Goal: Task Accomplishment & Management: Complete application form

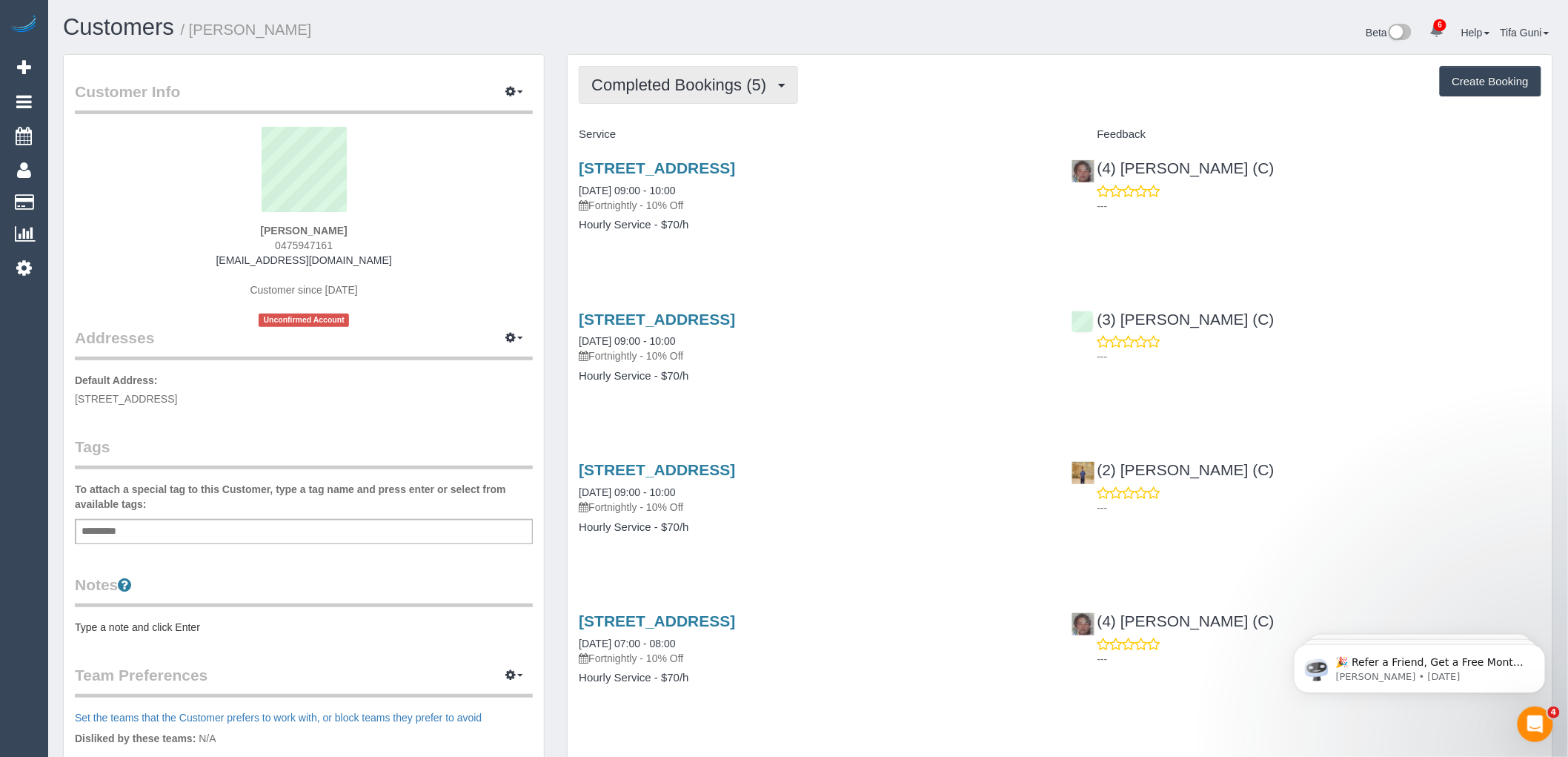
click at [765, 86] on span "Completed Bookings (5)" at bounding box center [683, 84] width 182 height 19
click at [865, 78] on div "Completed Bookings (5) Completed Bookings (5) Upcoming Bookings (0) Cancelled B…" at bounding box center [1060, 85] width 963 height 38
click at [673, 83] on span "Completed Bookings (5)" at bounding box center [683, 84] width 182 height 19
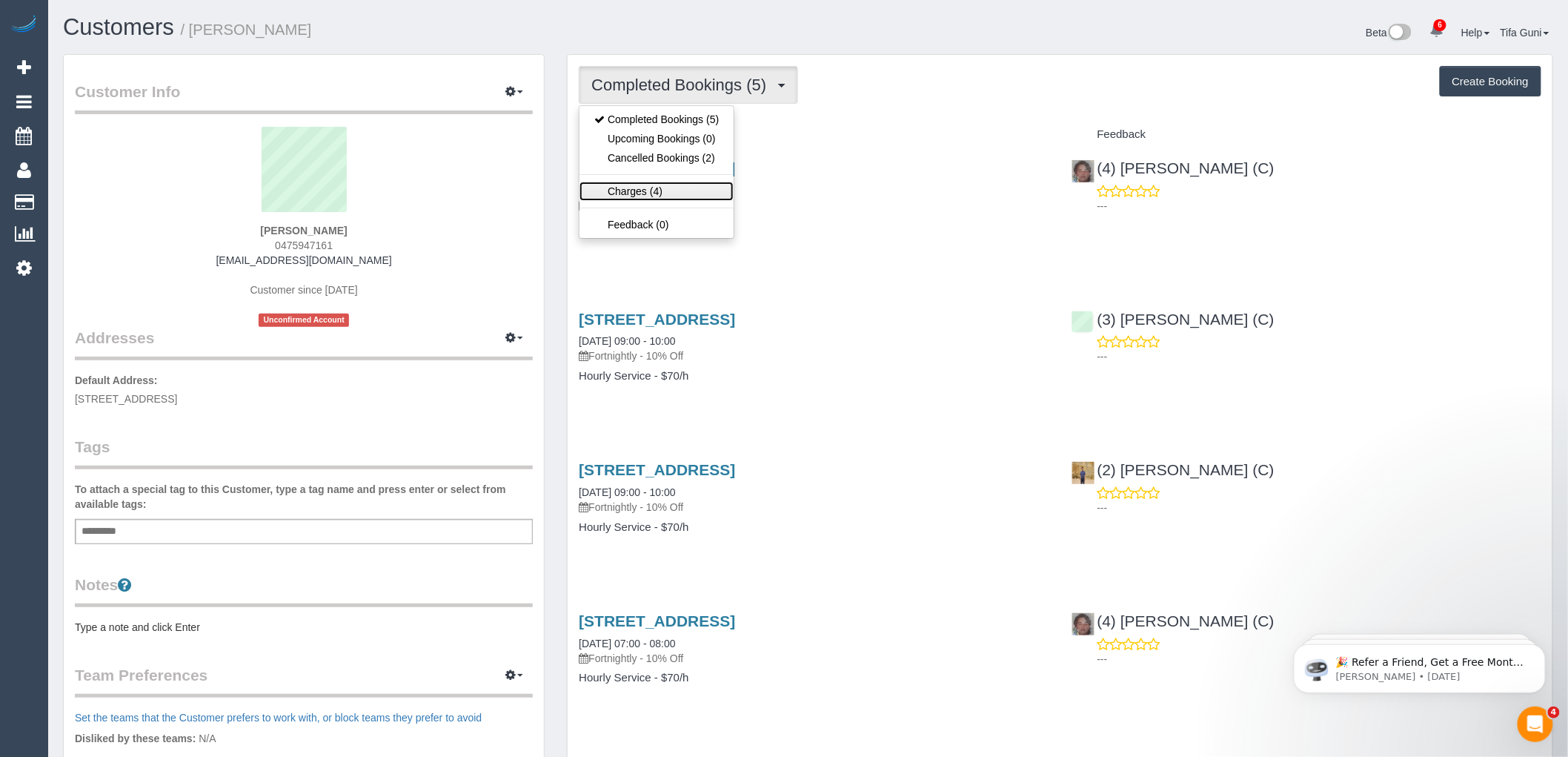
click at [653, 191] on link "Charges (4)" at bounding box center [657, 191] width 154 height 19
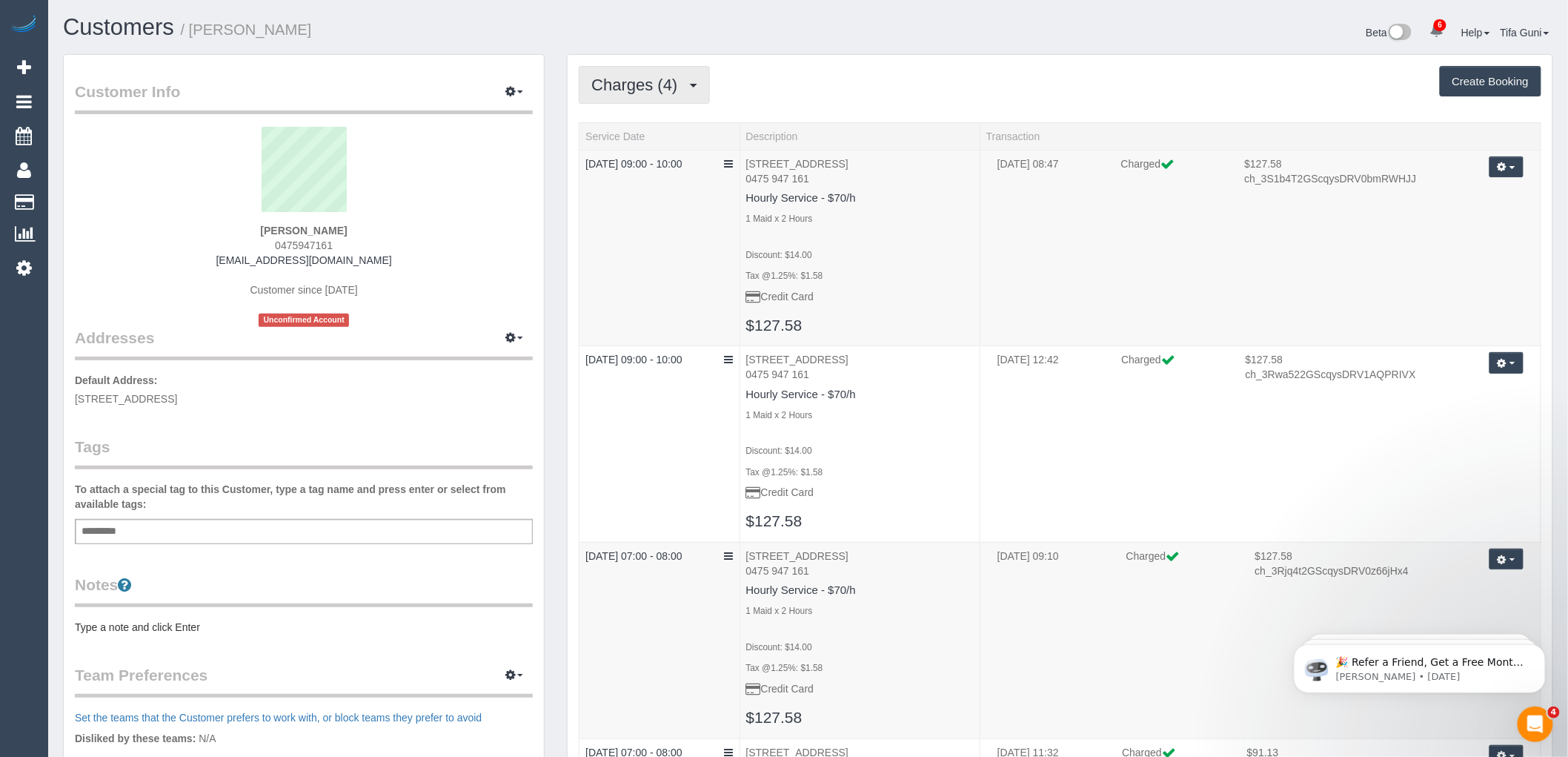
click at [657, 86] on span "Charges (4)" at bounding box center [638, 84] width 93 height 19
click at [665, 117] on link "Completed Bookings (5)" at bounding box center [657, 119] width 154 height 19
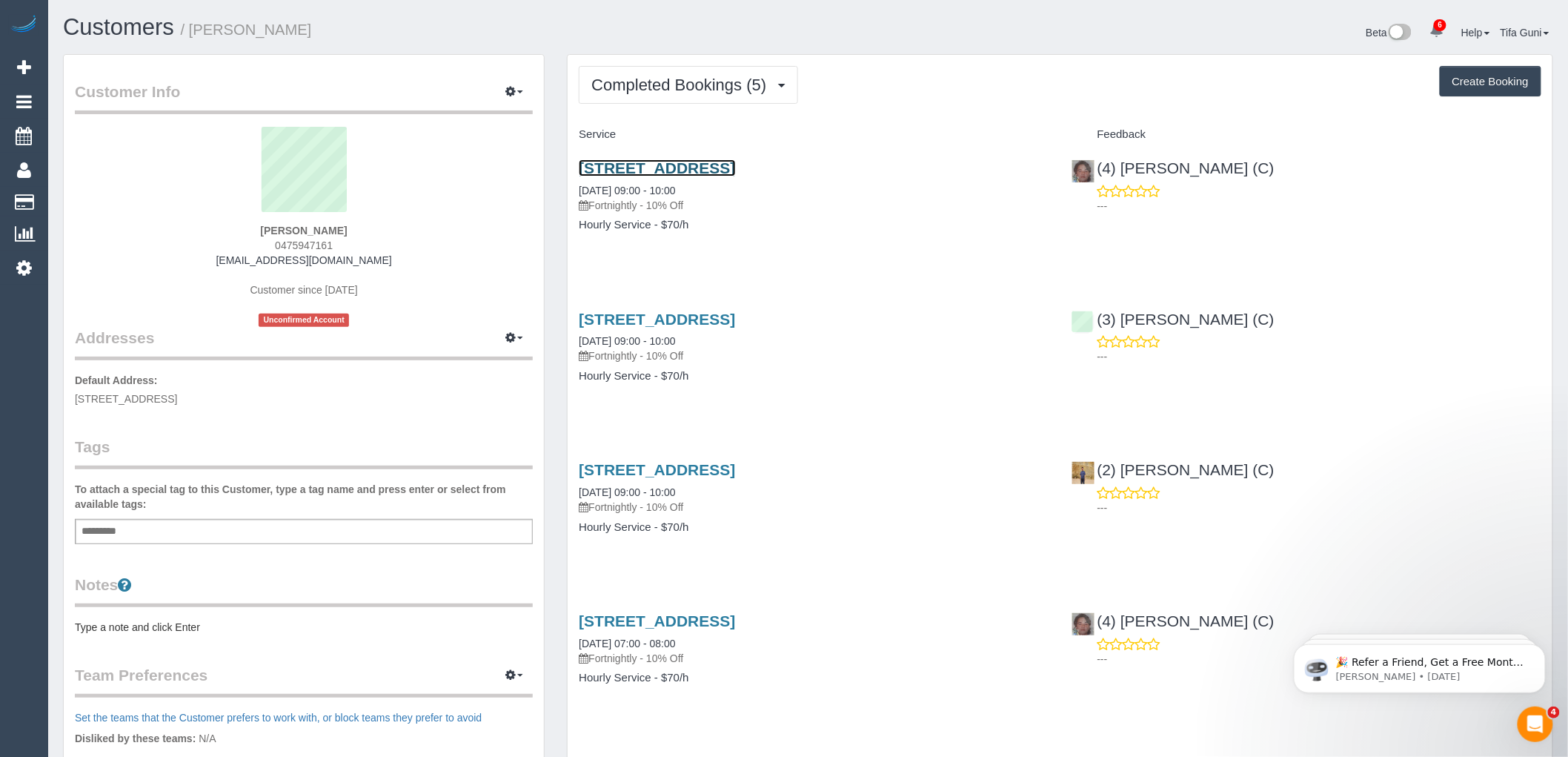
click at [634, 164] on link "298 Inkerman St, 2, St Kilda East, VIC 3183" at bounding box center [657, 167] width 156 height 17
drag, startPoint x: 342, startPoint y: 229, endPoint x: 254, endPoint y: 223, distance: 88.2
click at [254, 223] on div "Shaun Lyons 0475947161 shaunslyons@gmail.com Customer since 2025 Unconfirmed Ac…" at bounding box center [304, 227] width 458 height 200
drag, startPoint x: 293, startPoint y: 224, endPoint x: 275, endPoint y: 223, distance: 18.0
click at [276, 223] on sui-profile-pic at bounding box center [304, 174] width 436 height 96
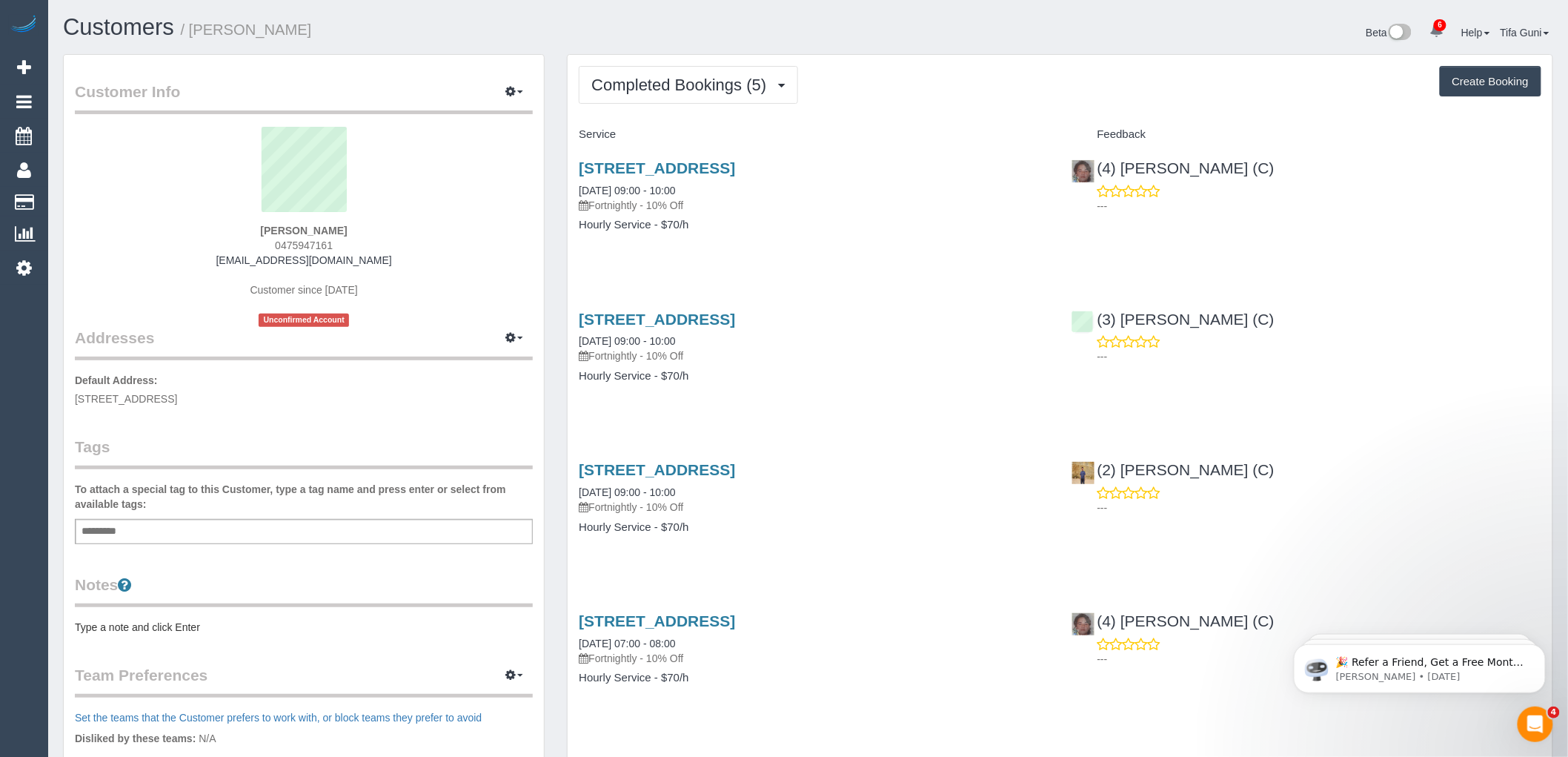
drag, startPoint x: 288, startPoint y: 233, endPoint x: 341, endPoint y: 229, distance: 53.2
click at [341, 229] on div "Shaun Lyons 0475947161 shaunslyons@gmail.com Customer since 2025 Unconfirmed Ac…" at bounding box center [304, 227] width 458 height 200
copy strong "Shaun Lyons"
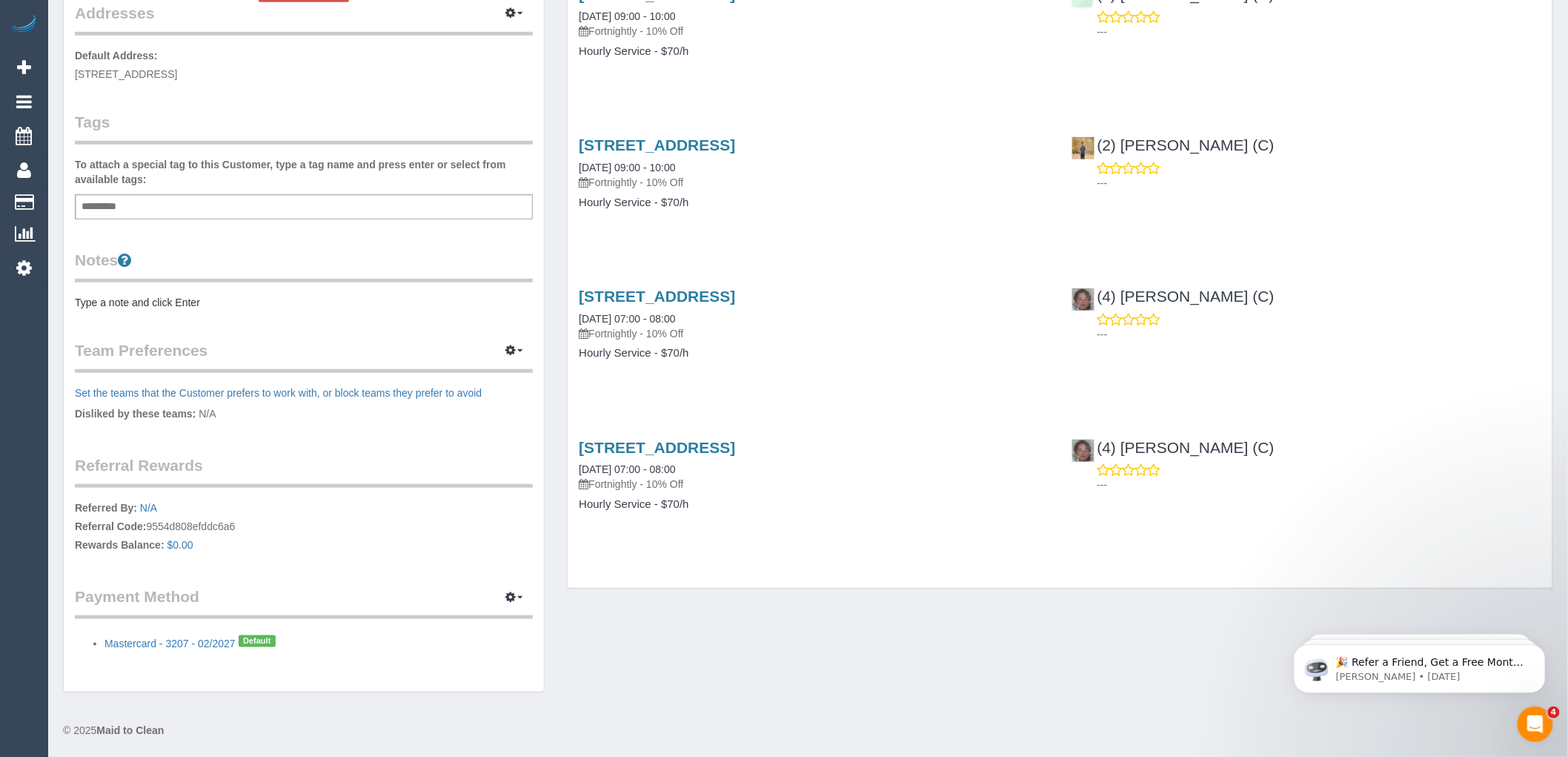
scroll to position [327, 0]
click at [185, 602] on legend "Payment Method View Payment Methods Add Credit/Debit Card Change Stripe ID: cus…" at bounding box center [304, 601] width 458 height 34
click at [229, 601] on legend "Payment Method View Payment Methods Add Credit/Debit Card Change Stripe ID: cus…" at bounding box center [304, 601] width 458 height 34
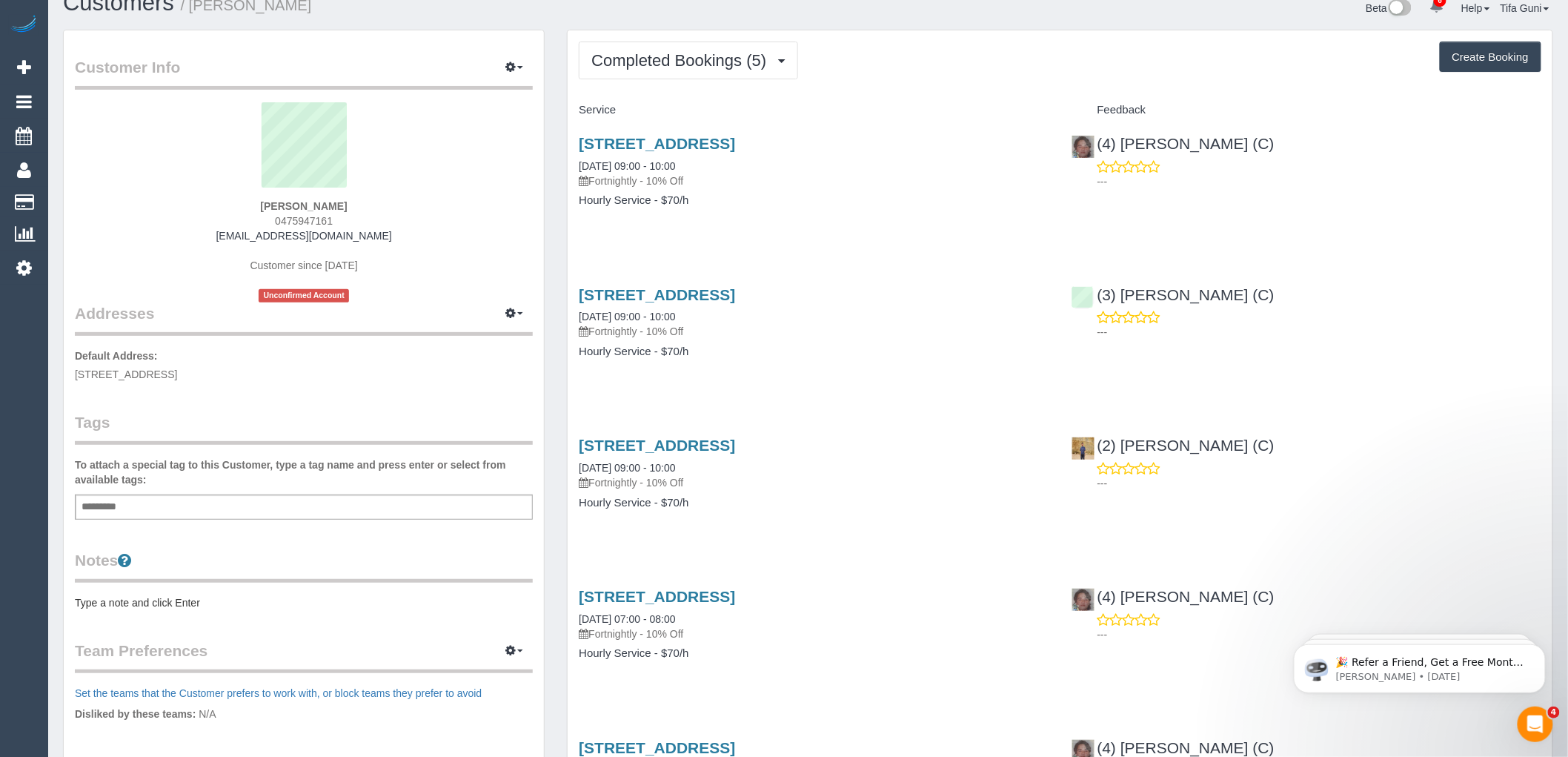
scroll to position [0, 0]
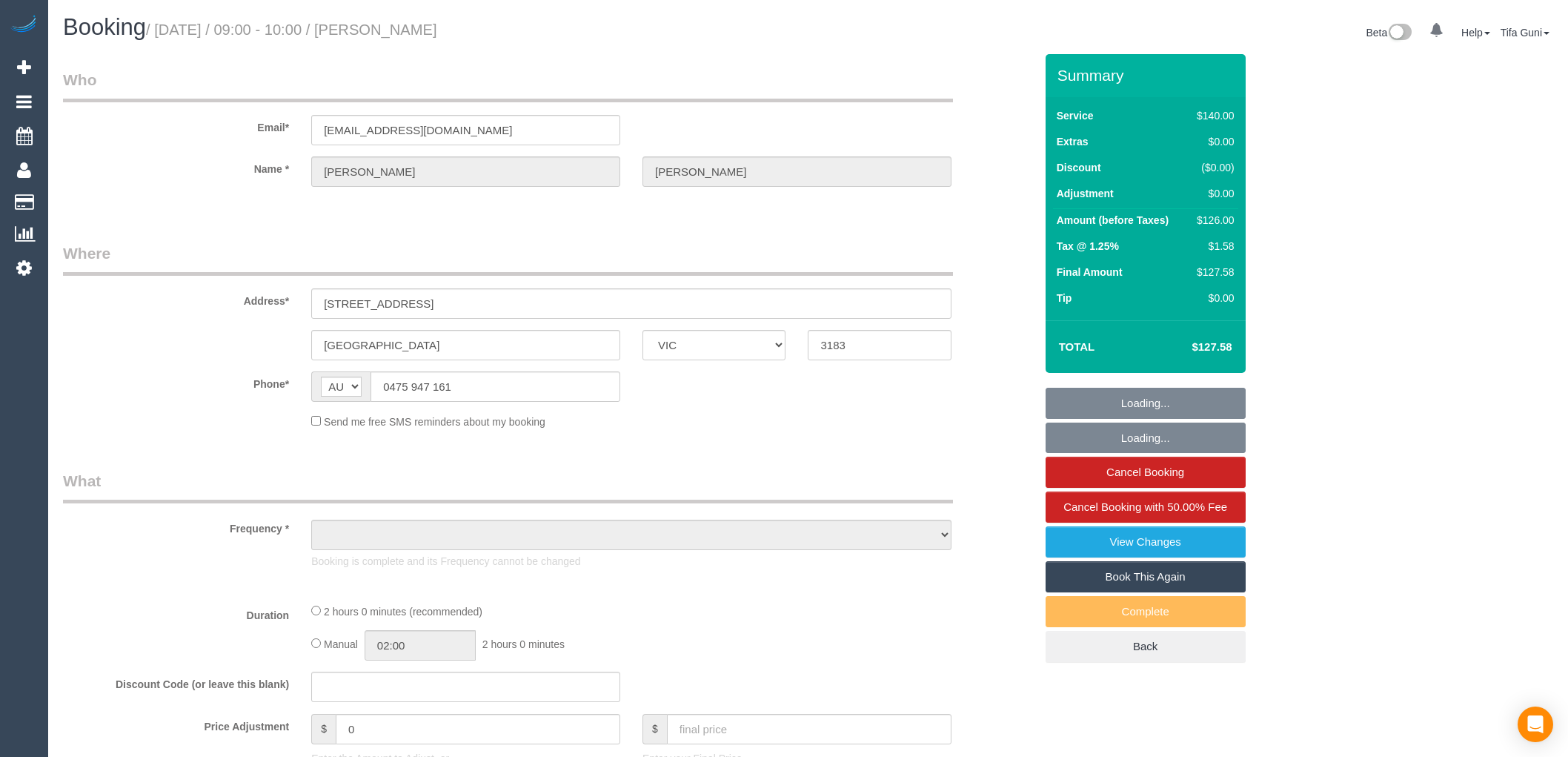
select select "VIC"
select select "string:stripe-pm_1RZgHV2GScqysDRVjifgrRAw"
select select "object:755"
select select "number:27"
select select "number:14"
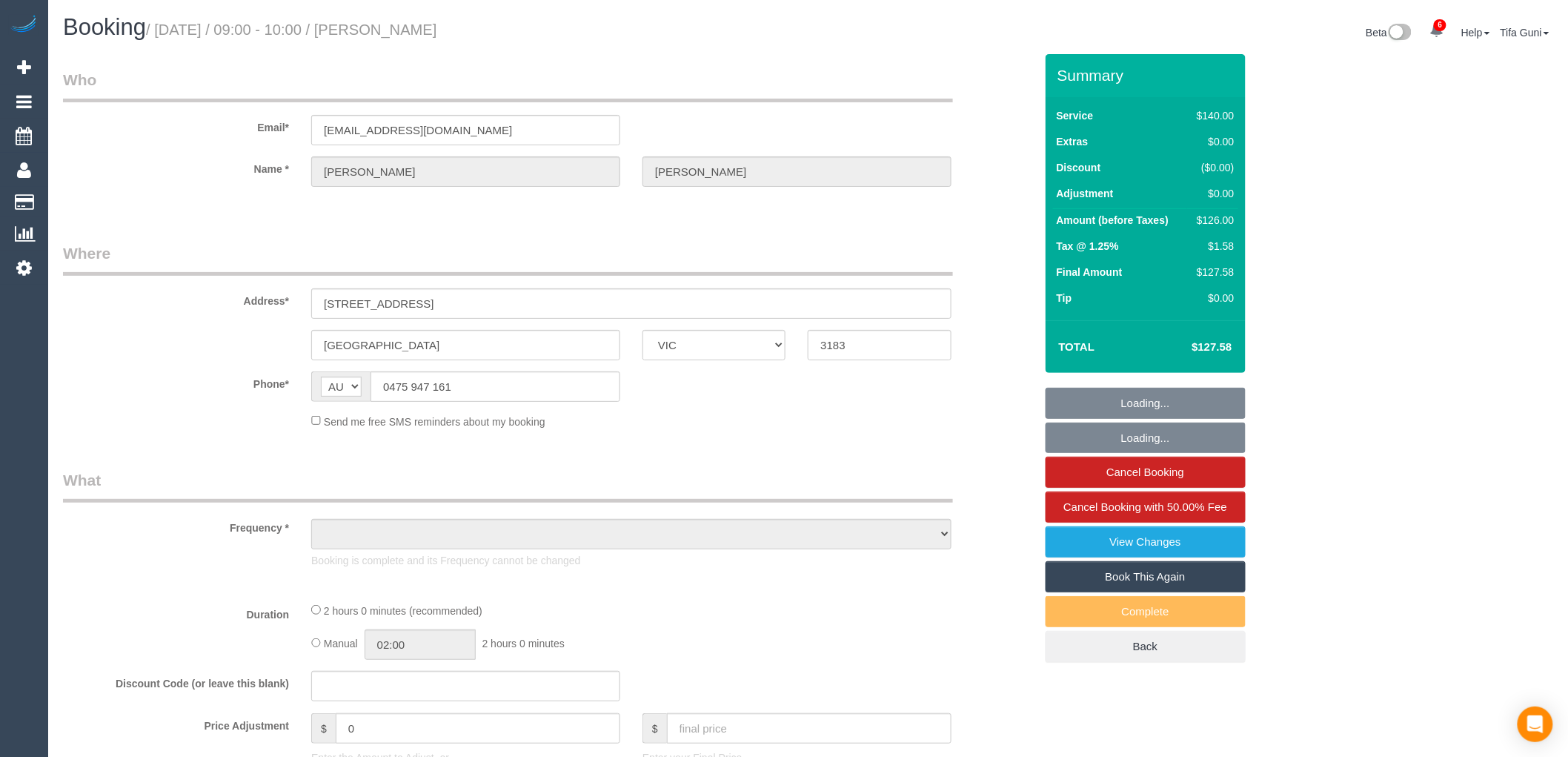
select select "number:19"
select select "number:22"
select select "number:35"
select select "number:13"
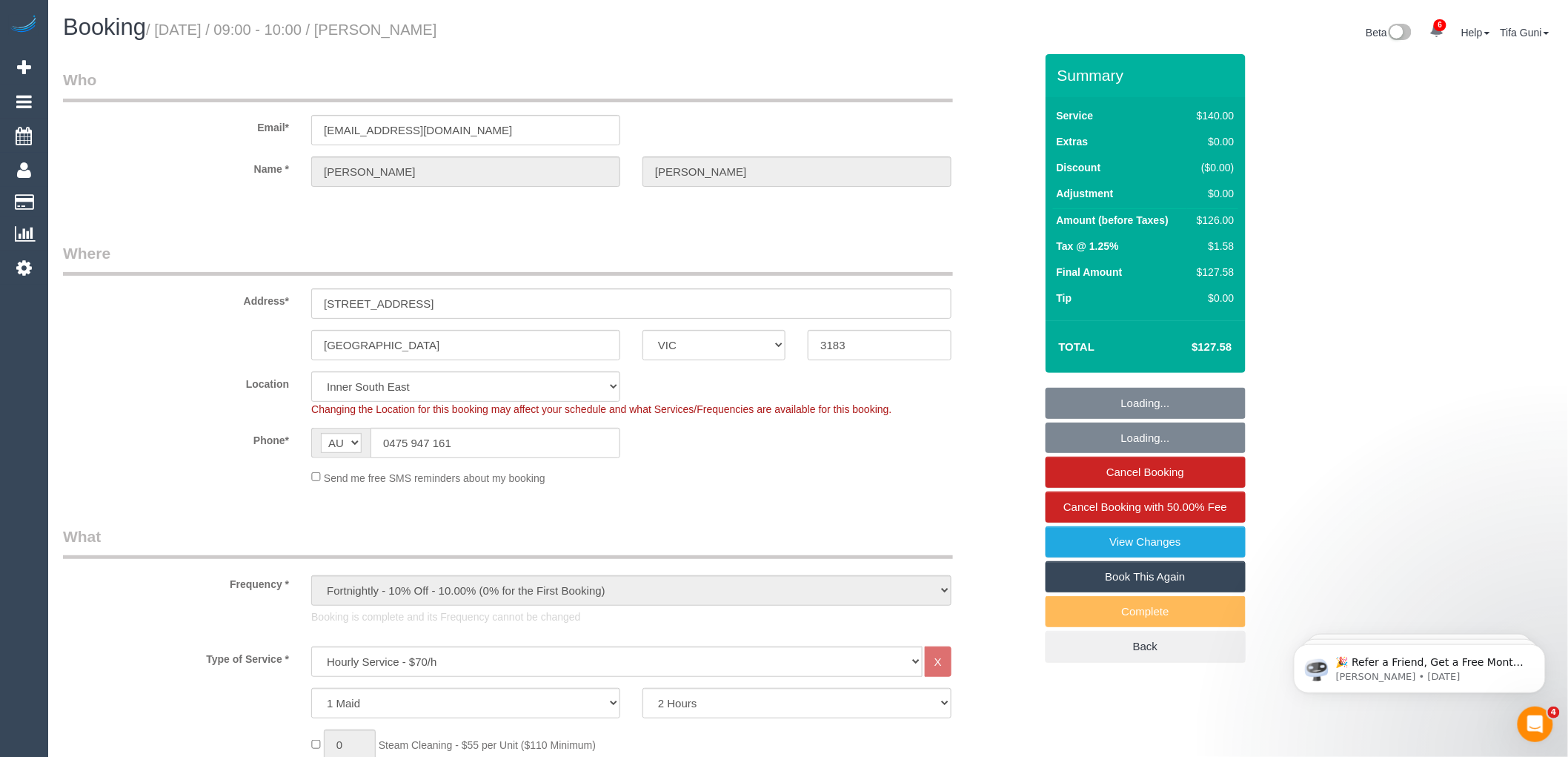
select select "object:1495"
click at [1143, 550] on link "View Changes" at bounding box center [1146, 541] width 200 height 31
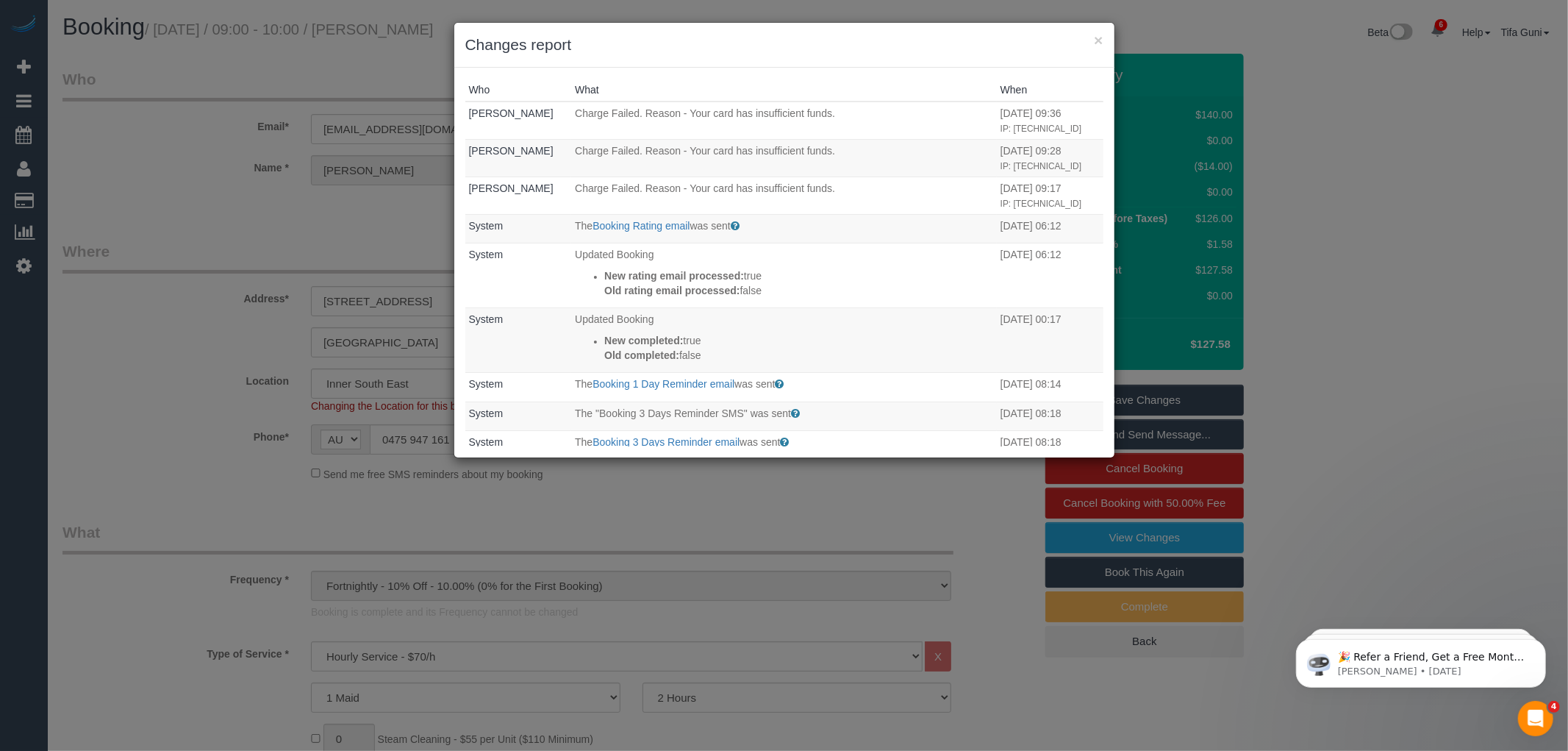
click at [192, 193] on div "× Changes report Who What When Odelle Marie Charge Failed. Reason - Your card h…" at bounding box center [784, 375] width 1568 height 751
drag, startPoint x: 1096, startPoint y: 38, endPoint x: 1086, endPoint y: 42, distance: 10.8
click at [1097, 38] on button "×" at bounding box center [1098, 40] width 9 height 16
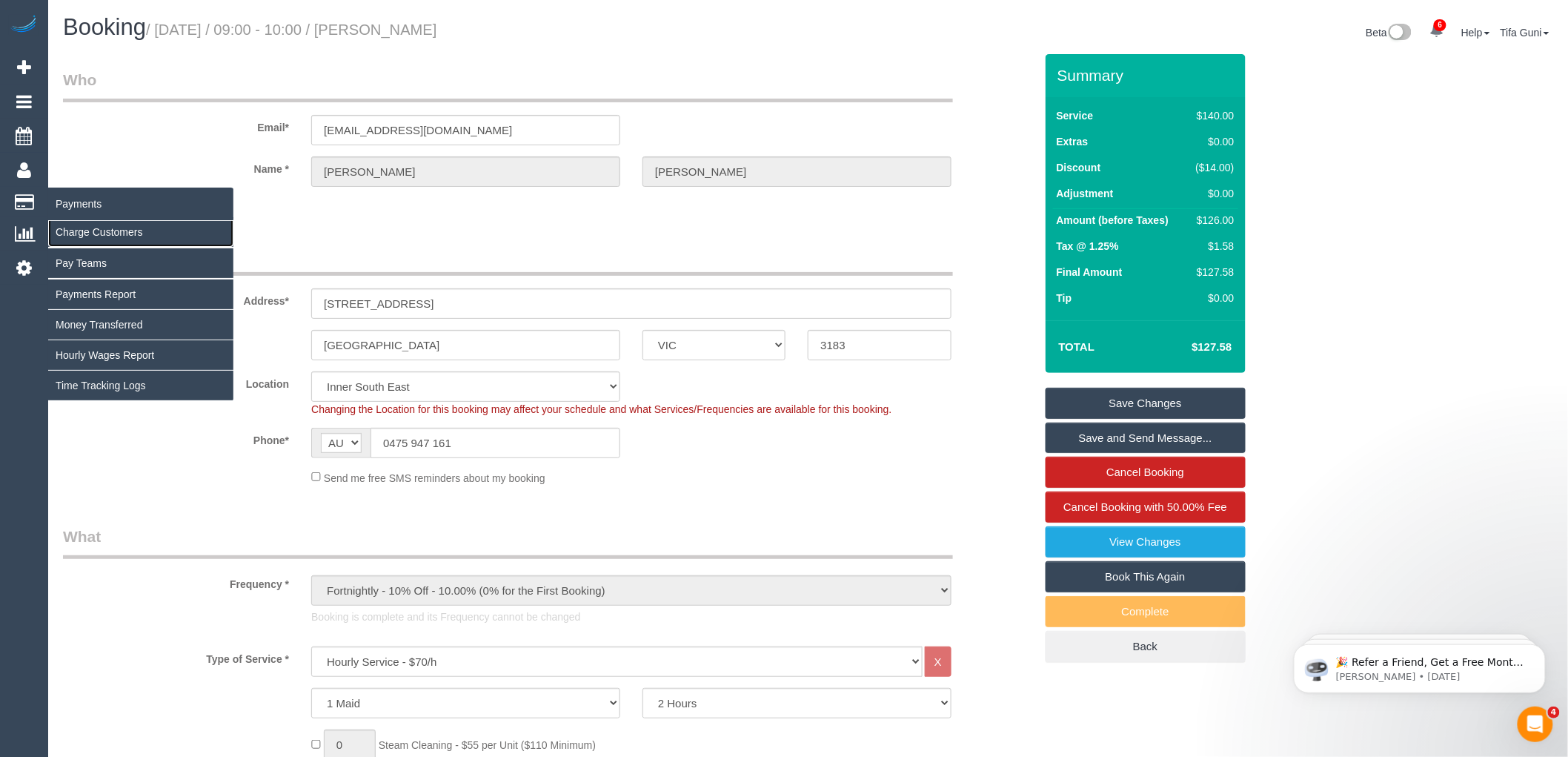
click at [92, 233] on link "Charge Customers" at bounding box center [140, 233] width 185 height 30
select select
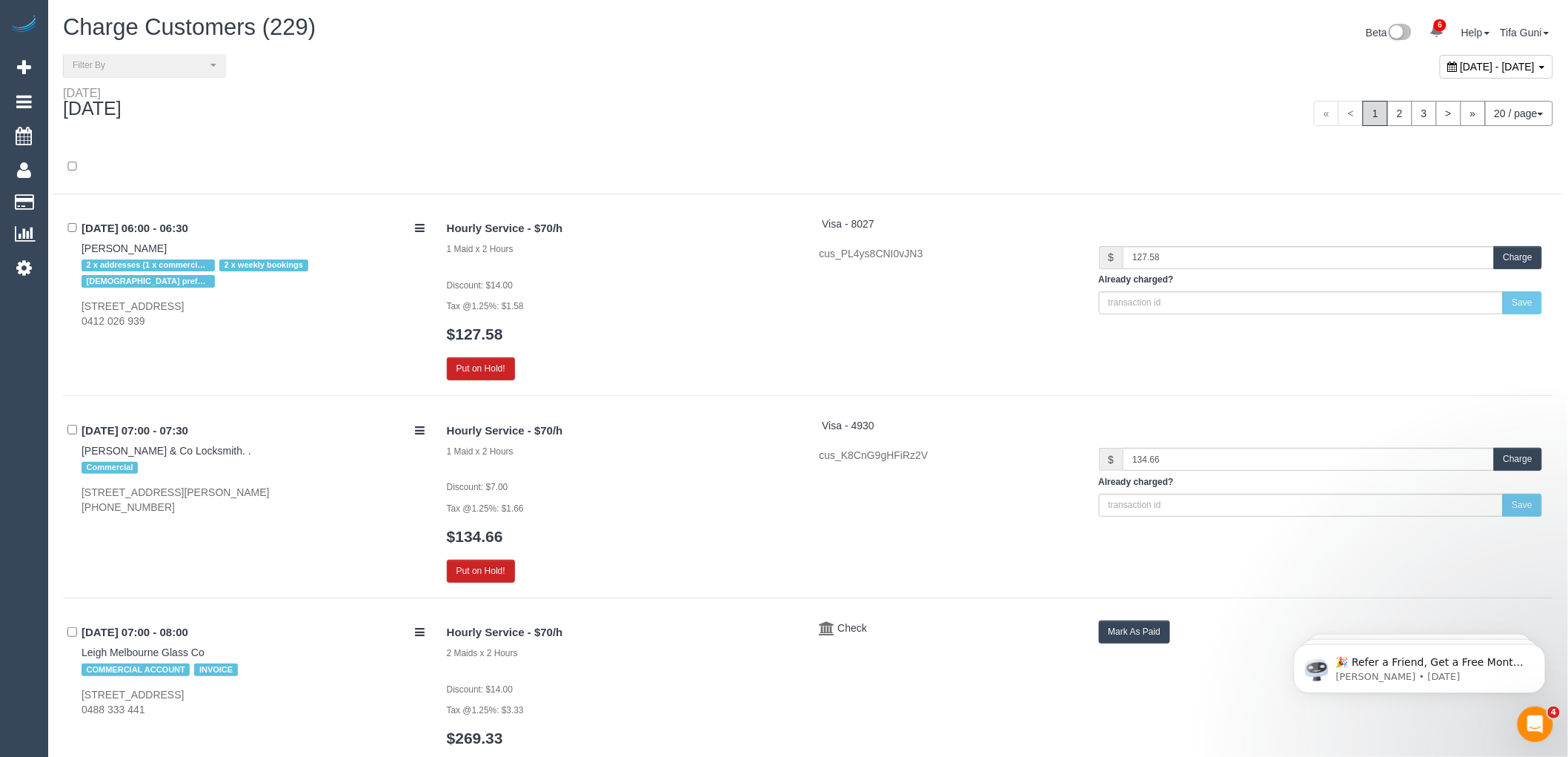
click at [1461, 70] on span "September 16, 2025 - September 16, 2025" at bounding box center [1499, 66] width 75 height 12
type input "**********"
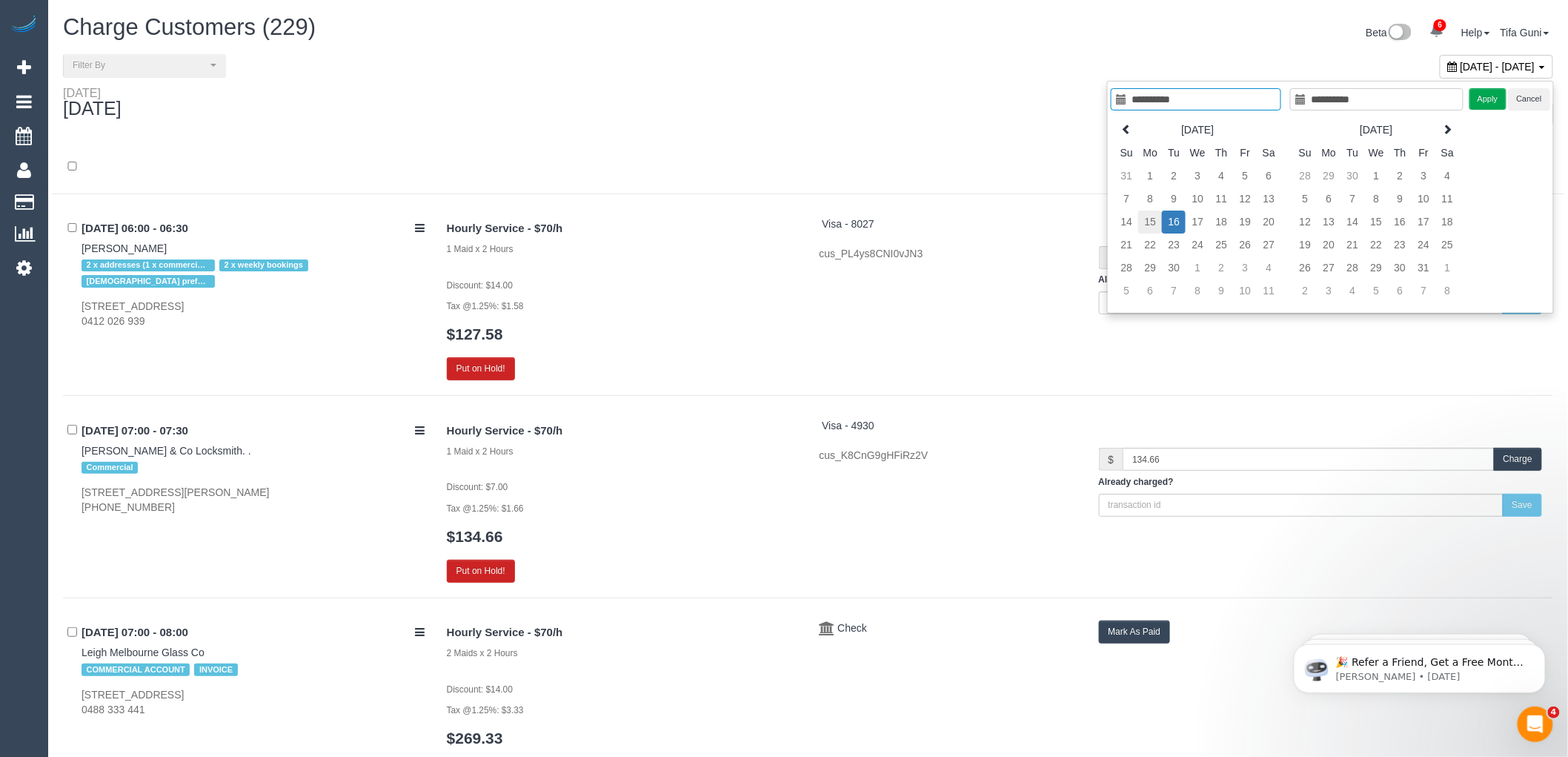
type input "**********"
click at [1152, 221] on td "15" at bounding box center [1151, 222] width 24 height 23
type input "**********"
click at [1152, 221] on td "15" at bounding box center [1151, 222] width 24 height 23
click at [1492, 99] on button "Apply" at bounding box center [1488, 99] width 37 height 22
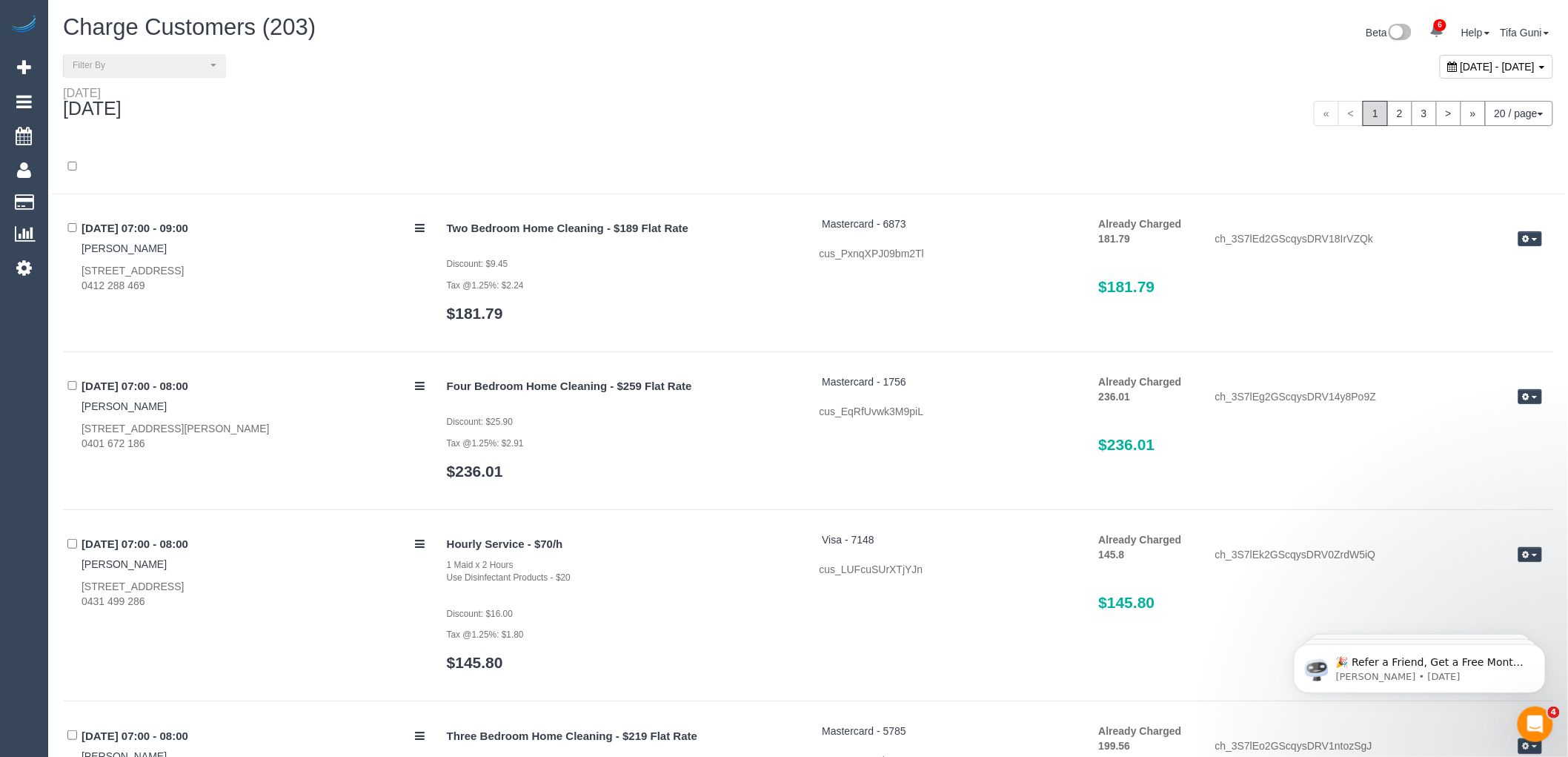
click at [682, 109] on div "Monday September 15, 2025" at bounding box center [429, 106] width 757 height 40
click at [1461, 63] on span "[DATE] - [DATE]" at bounding box center [1499, 66] width 75 height 12
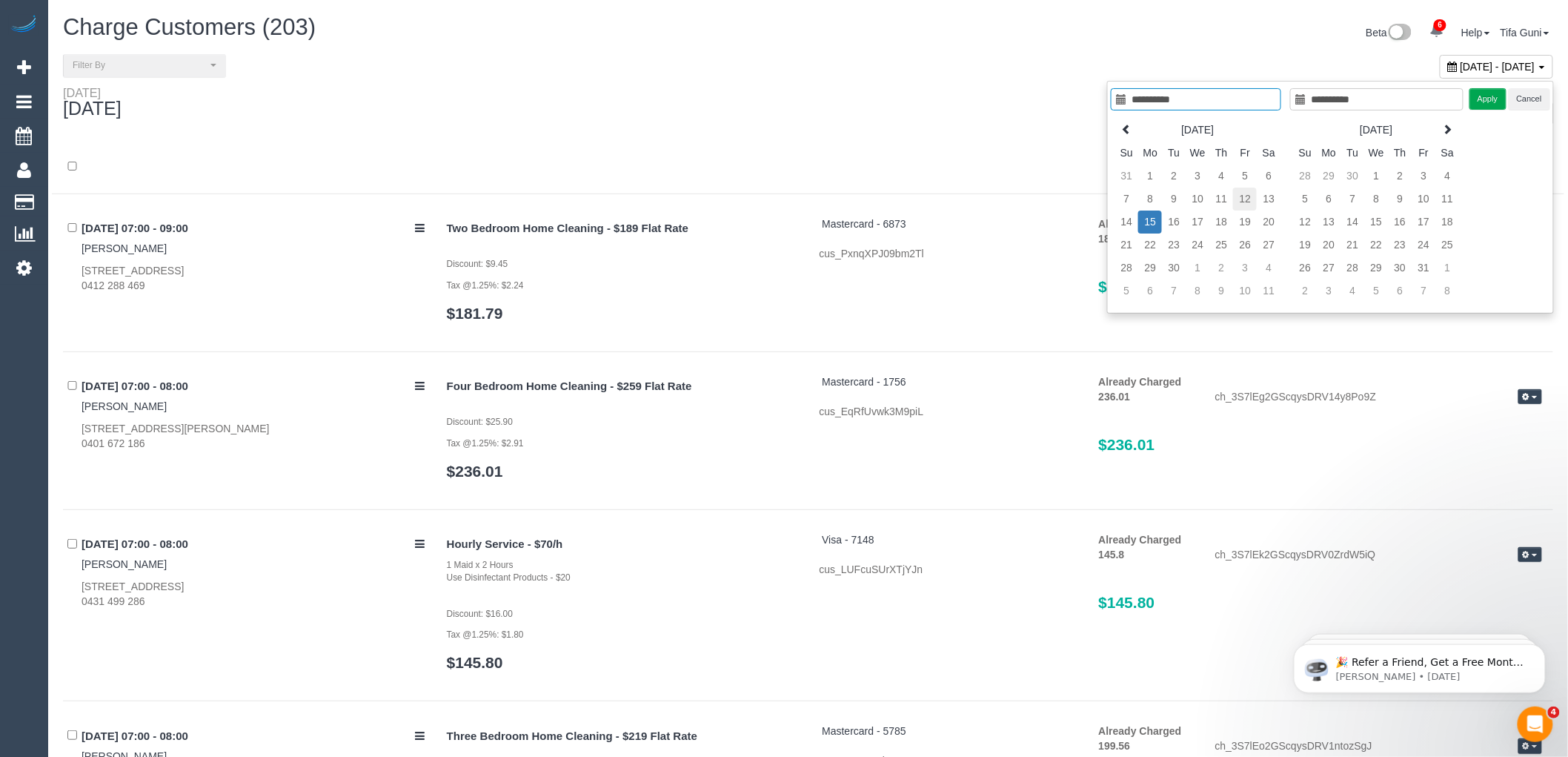
type input "**********"
click at [1248, 197] on td "12" at bounding box center [1245, 199] width 24 height 23
type input "**********"
click at [1248, 197] on td "12" at bounding box center [1245, 199] width 24 height 23
type input "**********"
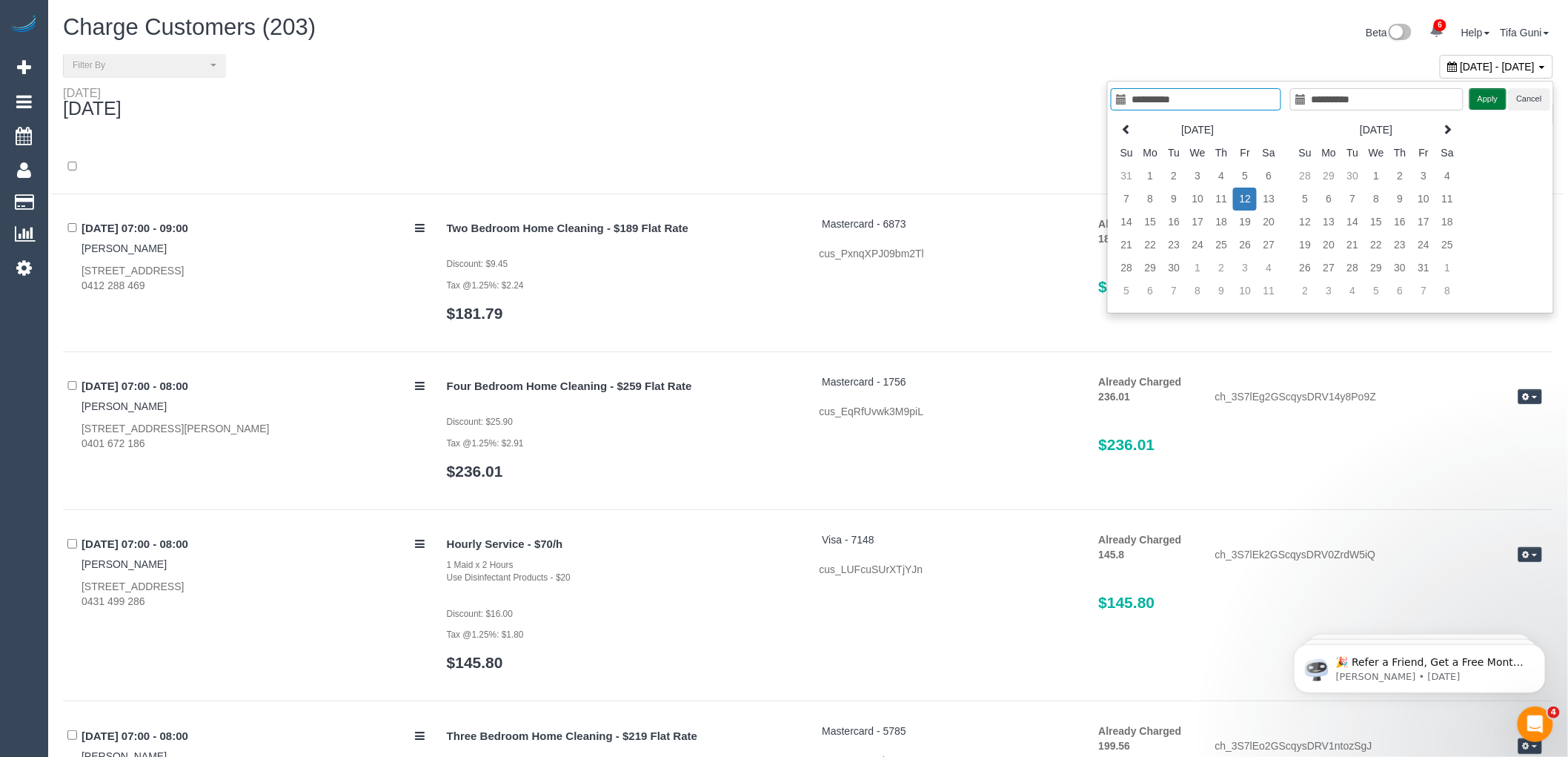
click at [1485, 104] on button "Apply" at bounding box center [1488, 99] width 37 height 22
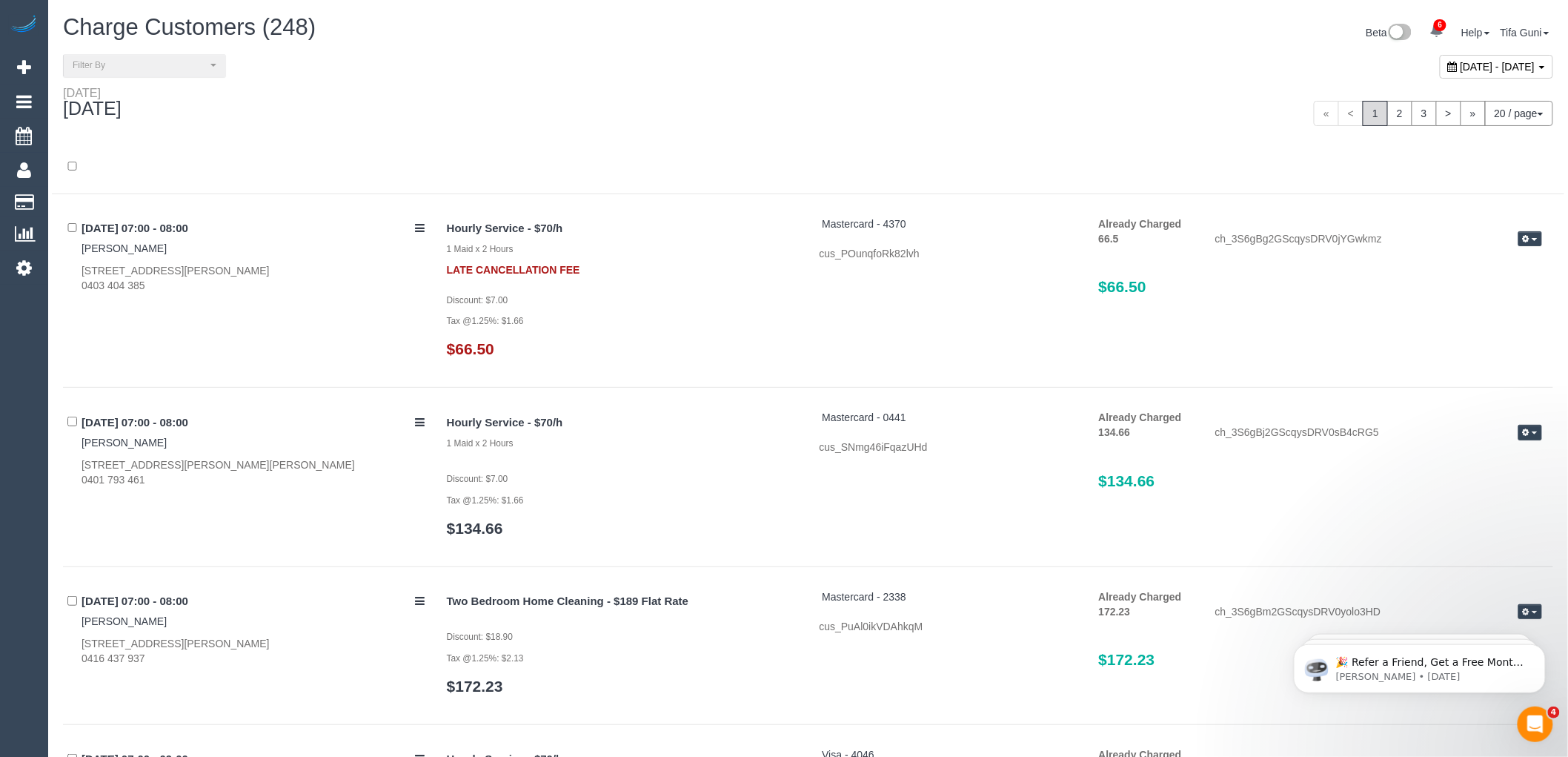
click at [1535, 116] on button "20 / page" at bounding box center [1519, 113] width 68 height 25
click at [1475, 236] on link "100 / page" at bounding box center [1494, 237] width 117 height 19
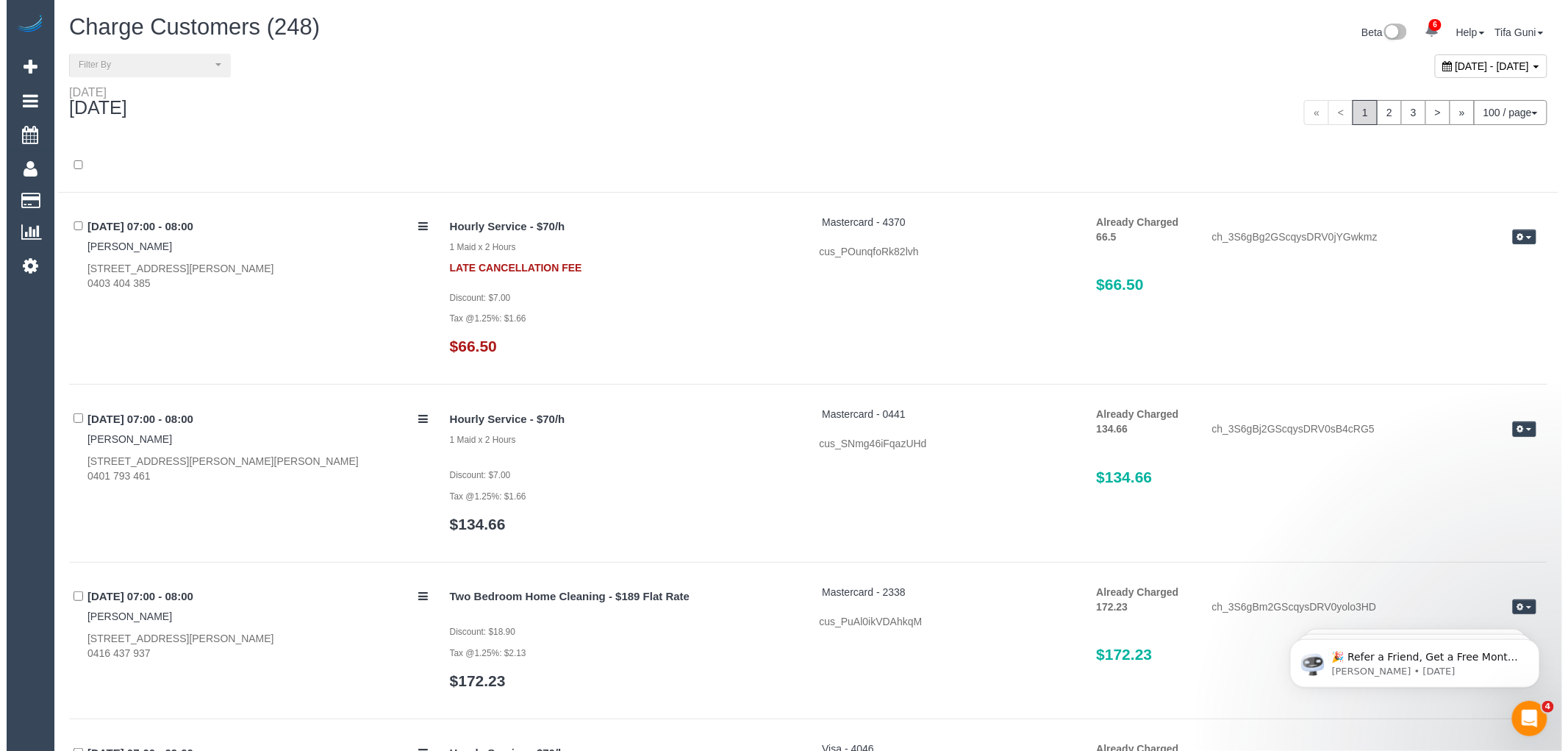
scroll to position [11478, 0]
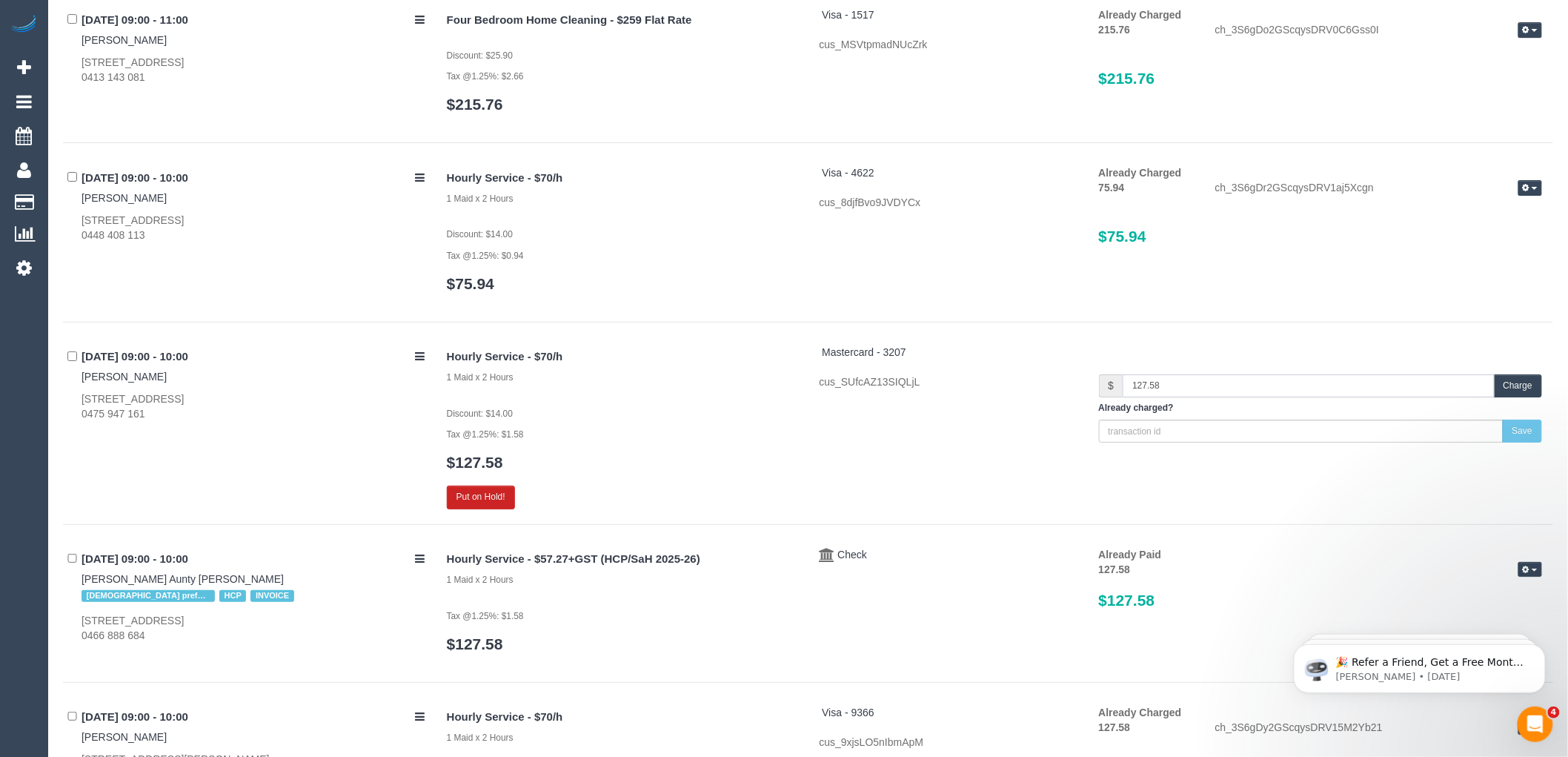
click at [1177, 389] on input "127.58" at bounding box center [1308, 385] width 371 height 23
click at [1518, 393] on button "Charge" at bounding box center [1518, 385] width 48 height 23
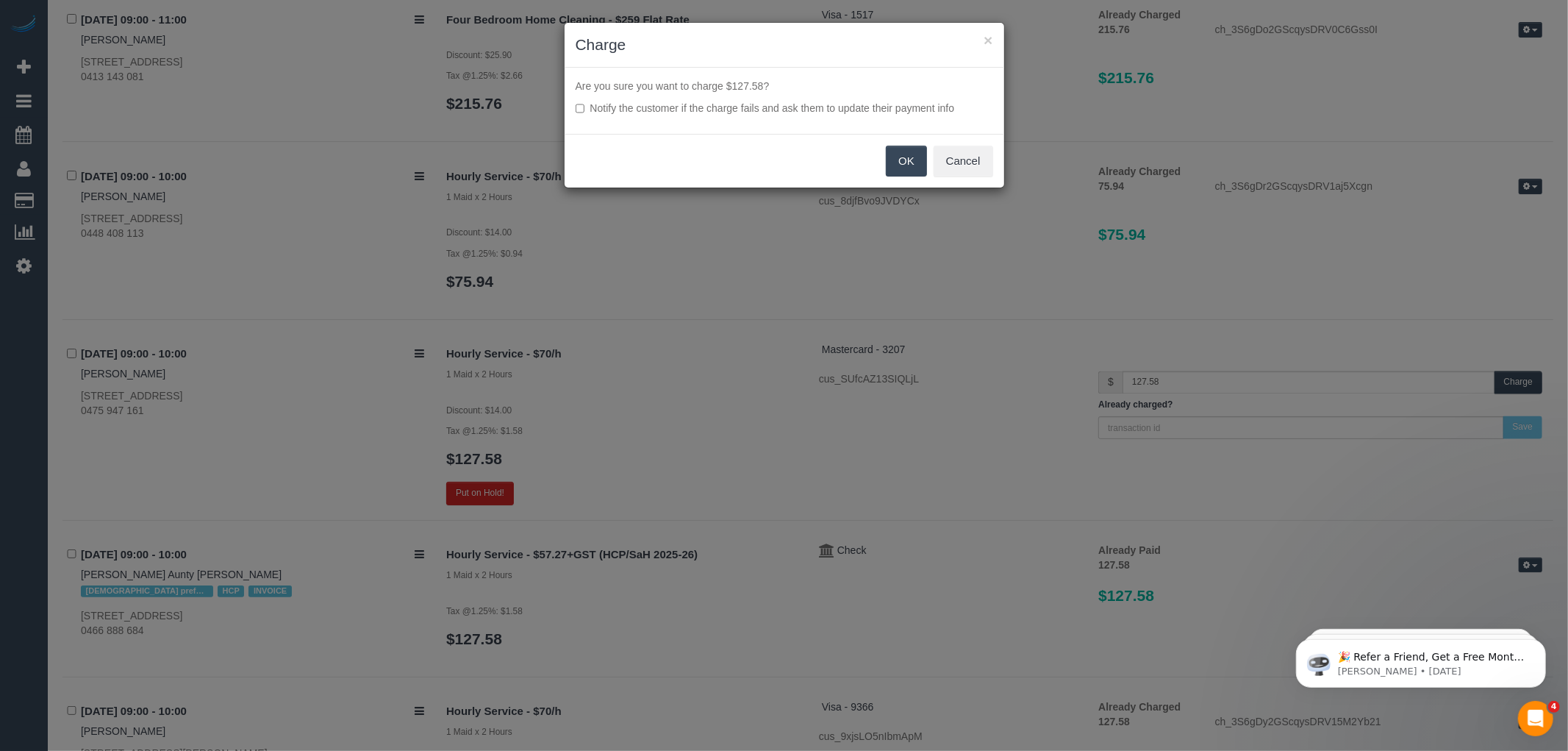
click at [901, 155] on button "OK" at bounding box center [907, 160] width 41 height 30
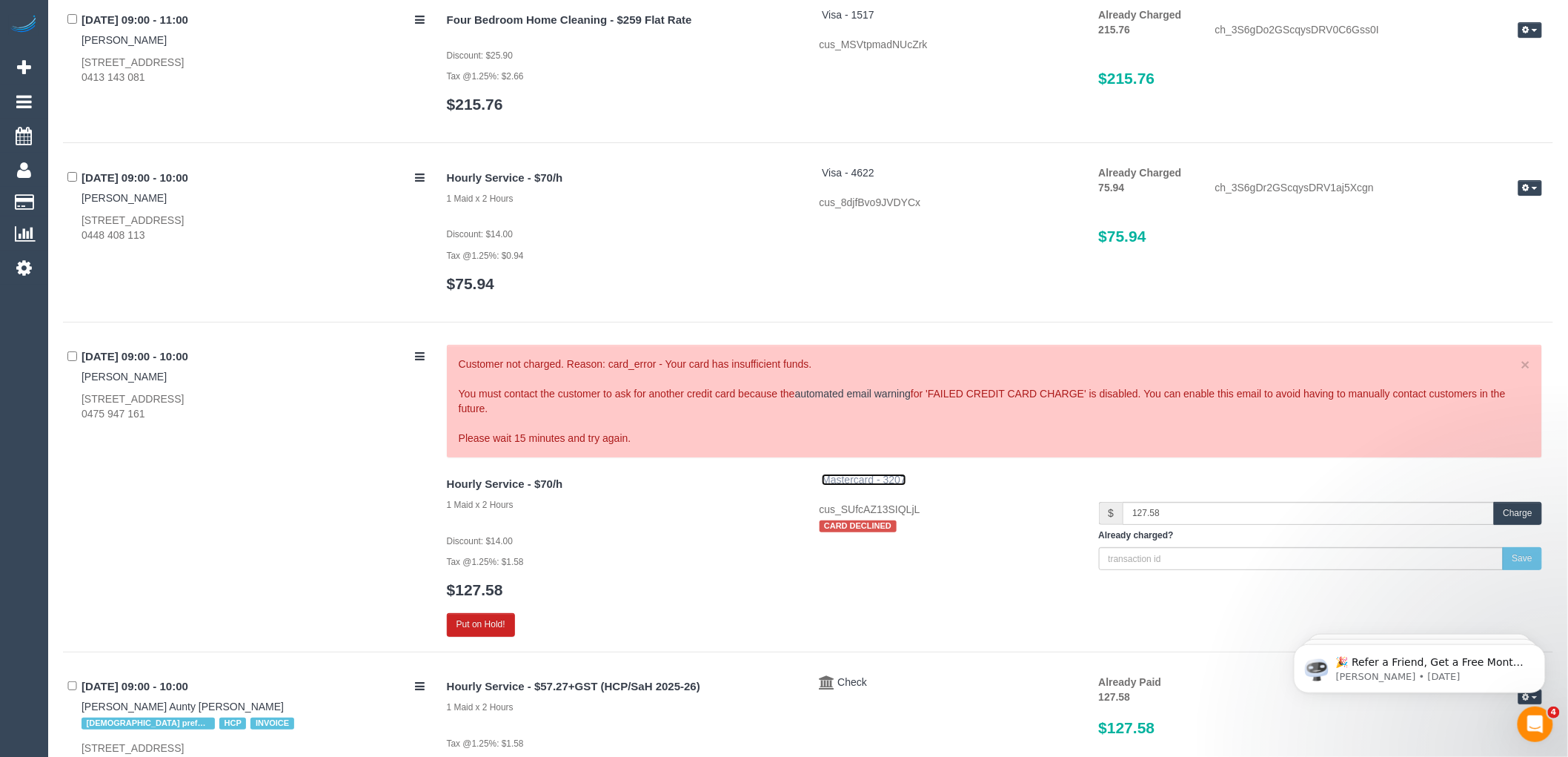
click at [868, 476] on span "Mastercard - 3207" at bounding box center [864, 480] width 84 height 12
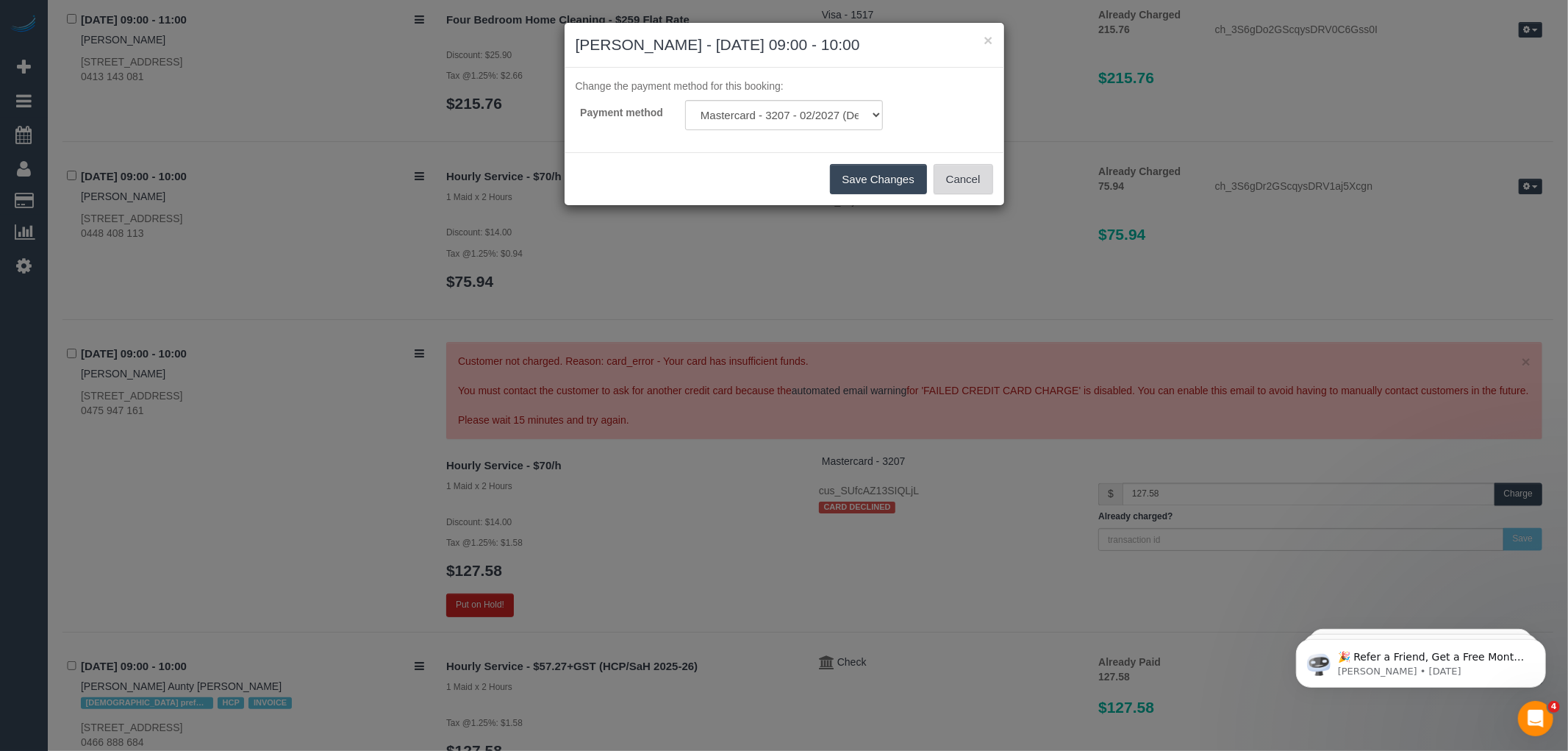
click at [957, 181] on button "Cancel" at bounding box center [964, 179] width 60 height 30
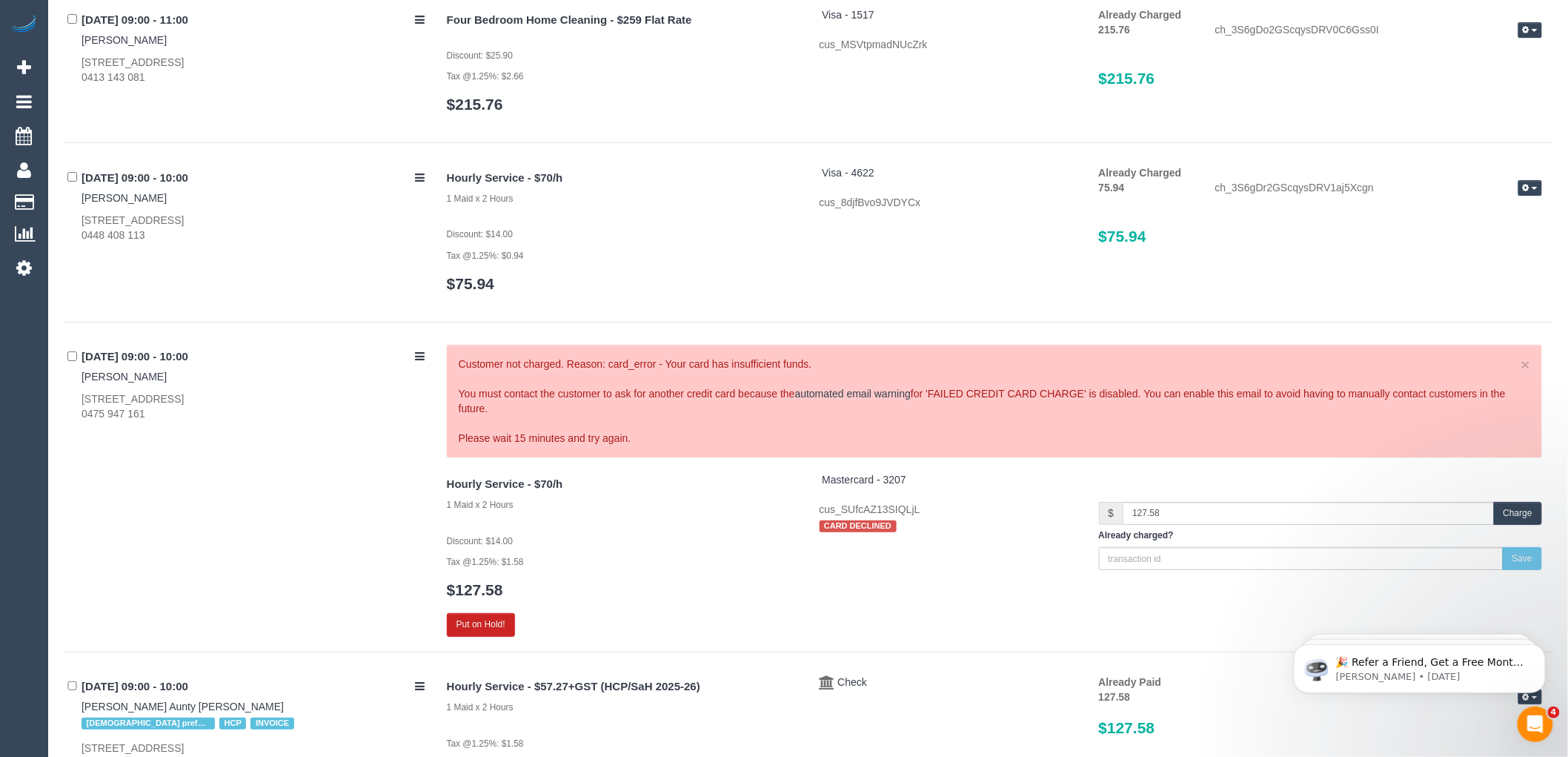
click at [1537, 188] on span "button" at bounding box center [1535, 188] width 6 height 3
click at [1470, 236] on link "Send Invoice" at bounding box center [1483, 233] width 117 height 19
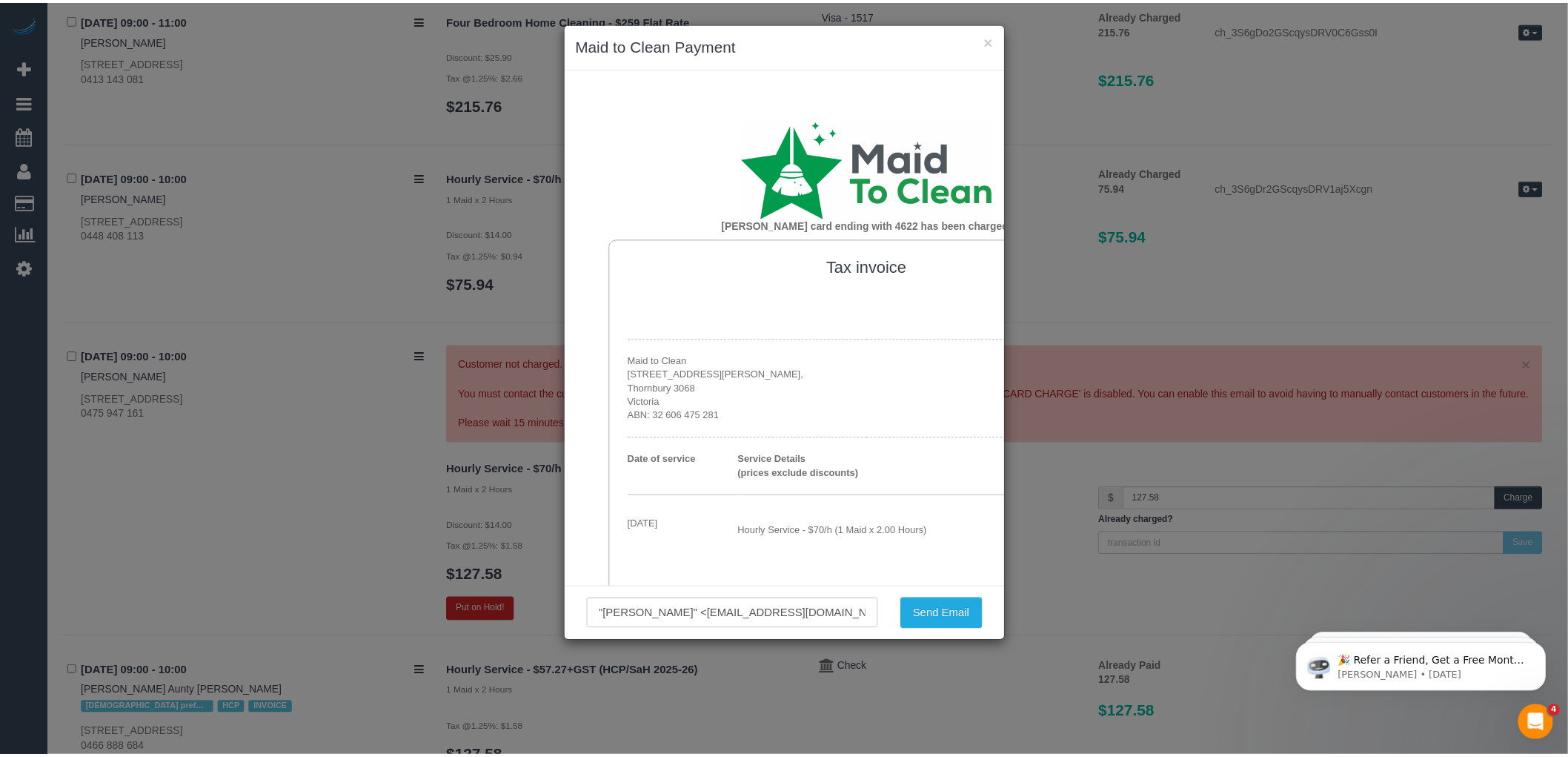
scroll to position [0, 152]
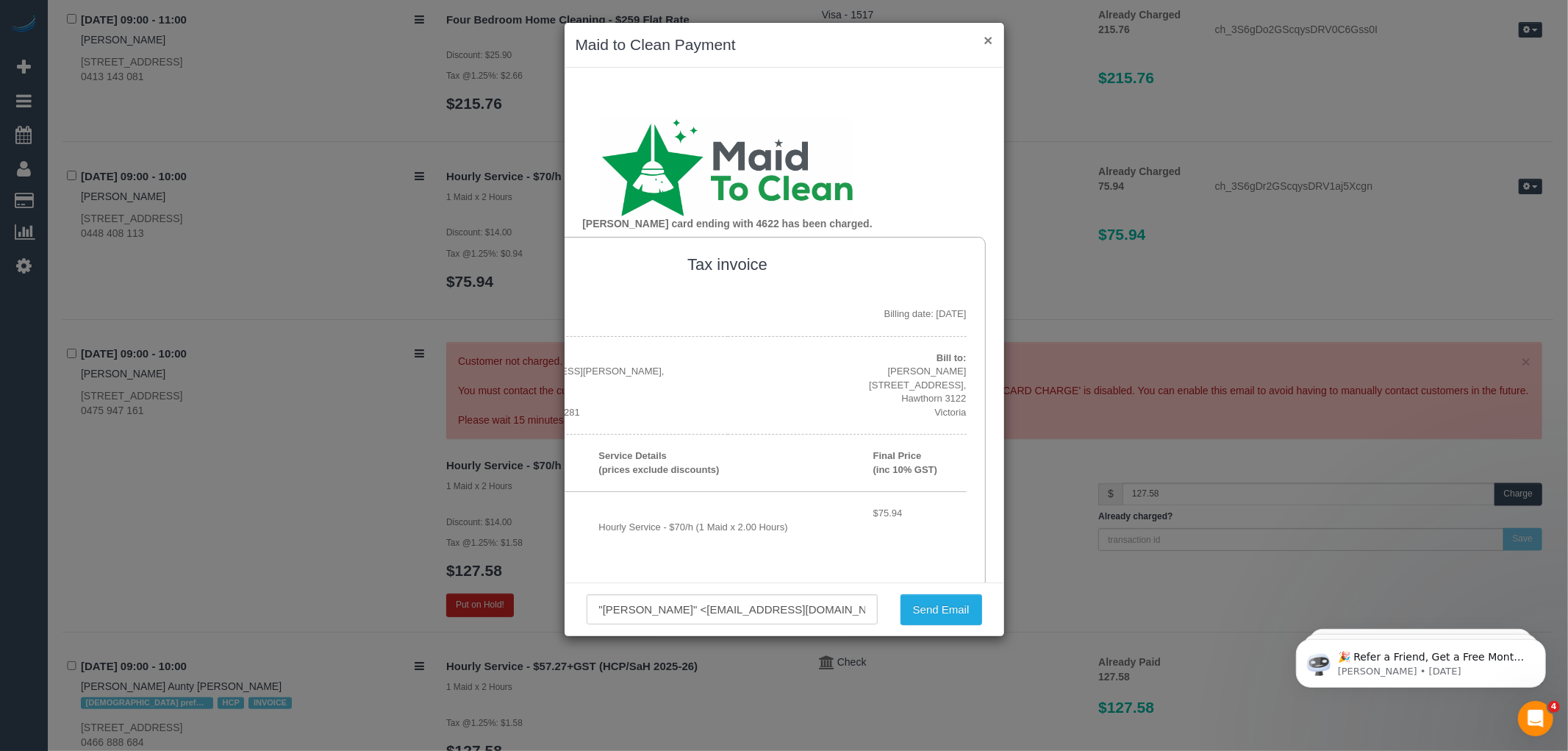
drag, startPoint x: 988, startPoint y: 35, endPoint x: 995, endPoint y: 48, distance: 14.8
click at [989, 39] on button "×" at bounding box center [987, 40] width 9 height 16
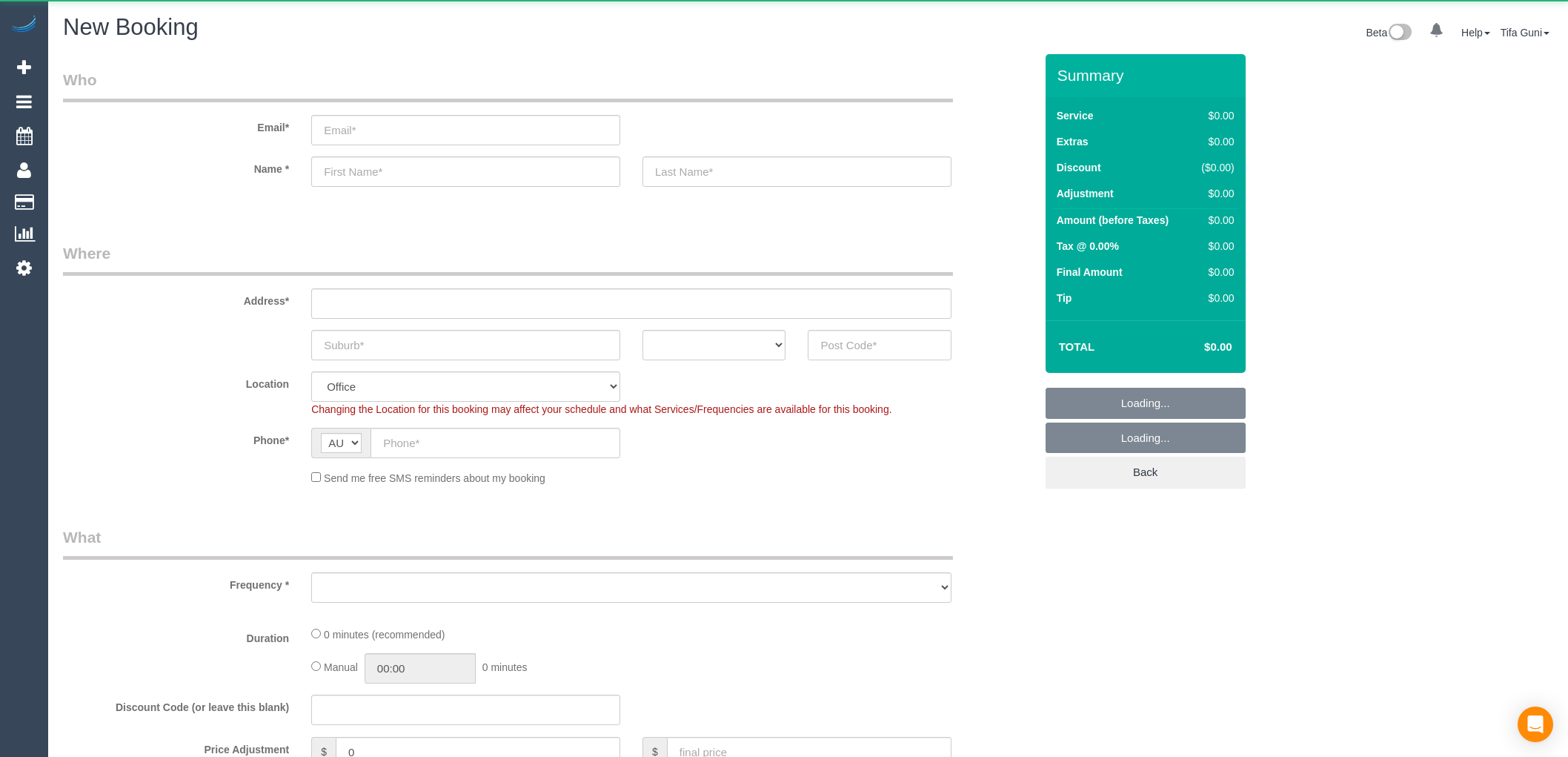
select select "object:703"
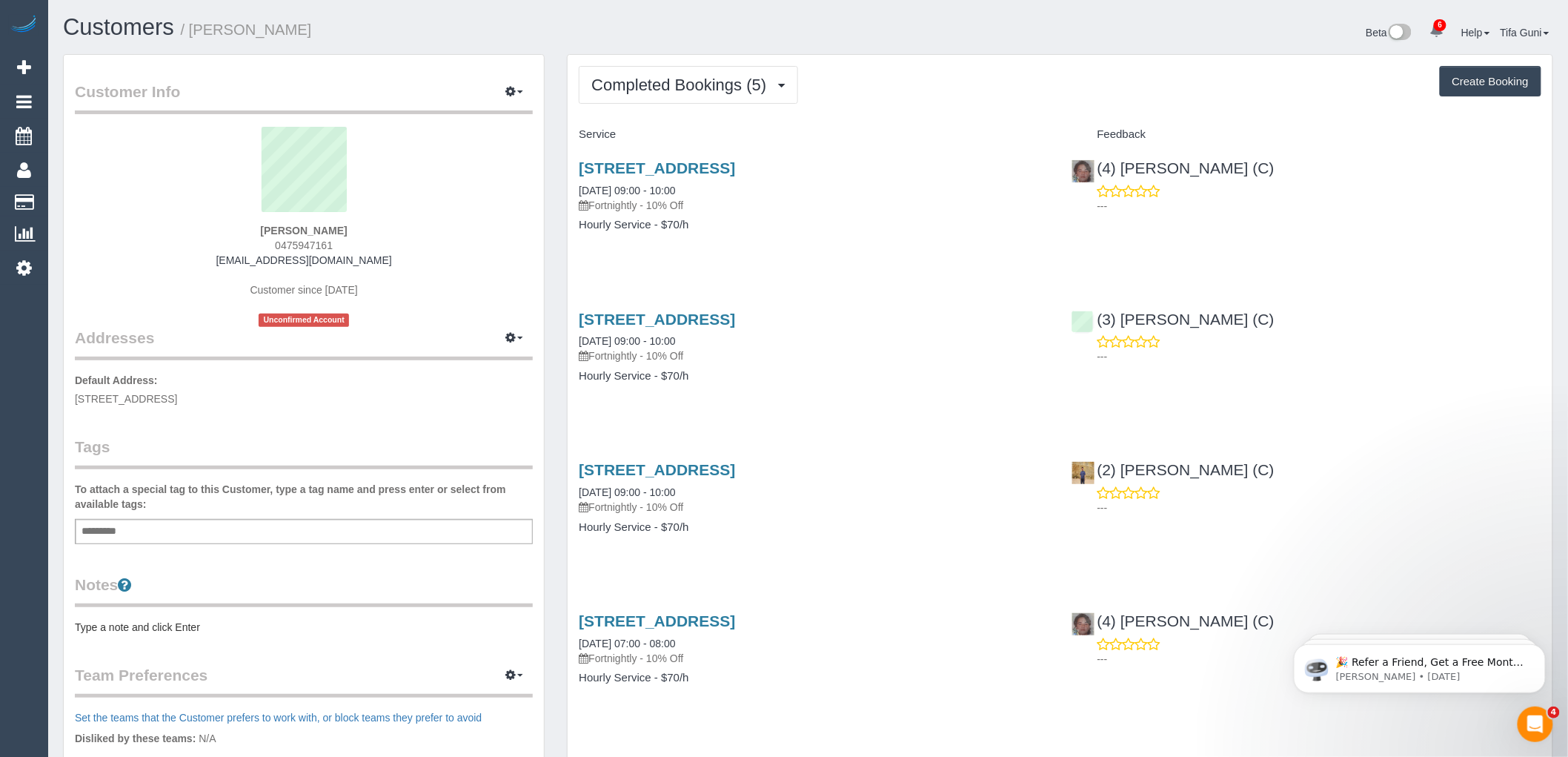
click at [691, 158] on div "298 Inkerman St, 2, St Kilda East, VIC 3183 12/09/2025 09:00 - 10:00 Fortnightl…" at bounding box center [813, 203] width 492 height 114
click at [693, 167] on link "298 Inkerman St, 2, St Kilda East, VIC 3183" at bounding box center [657, 167] width 156 height 17
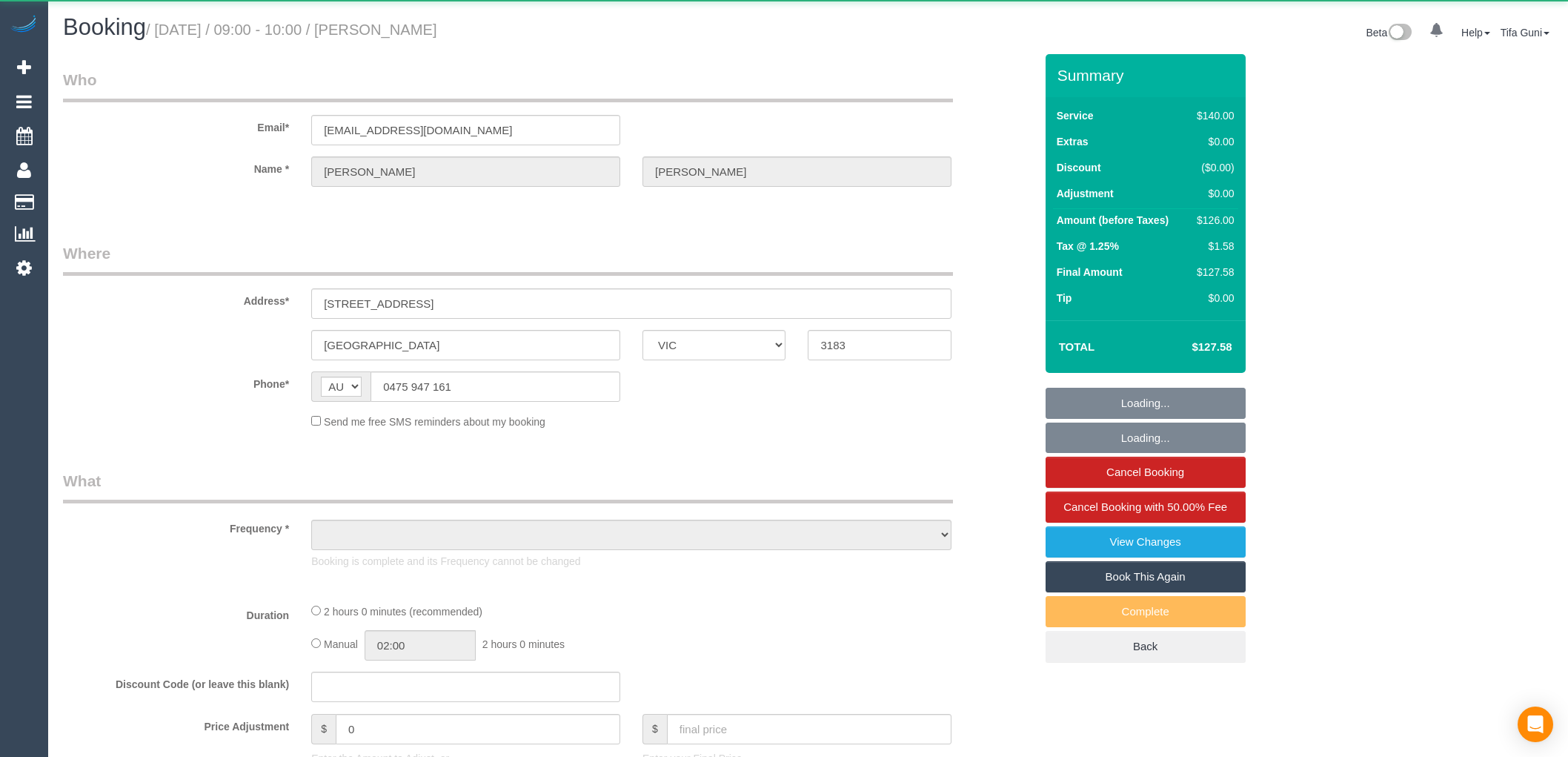
select select "VIC"
select select "object:757"
select select "string:stripe-pm_1RZgHV2GScqysDRVjifgrRAw"
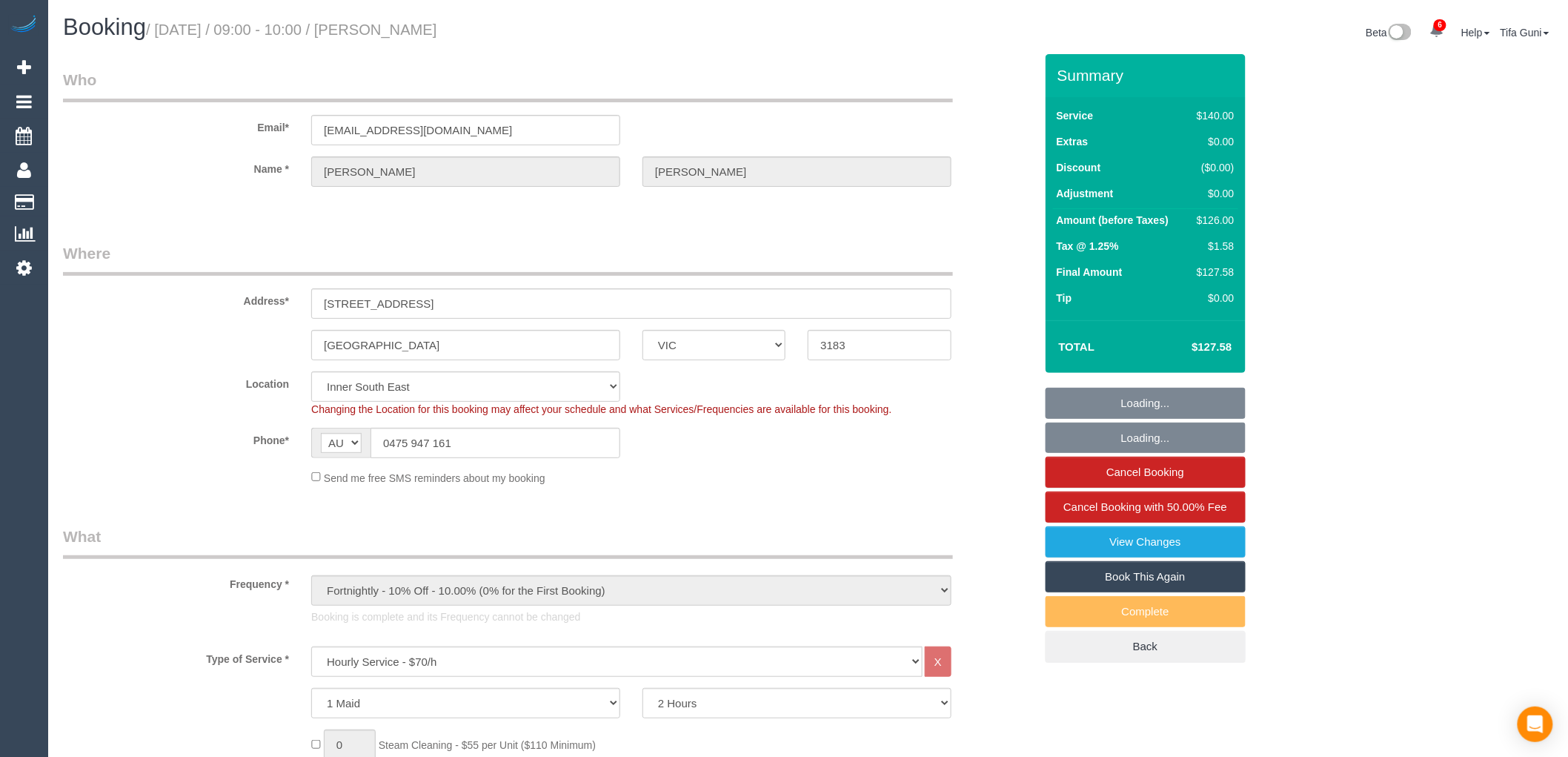
select select "object:908"
select select "number:27"
select select "number:14"
select select "number:19"
select select "number:22"
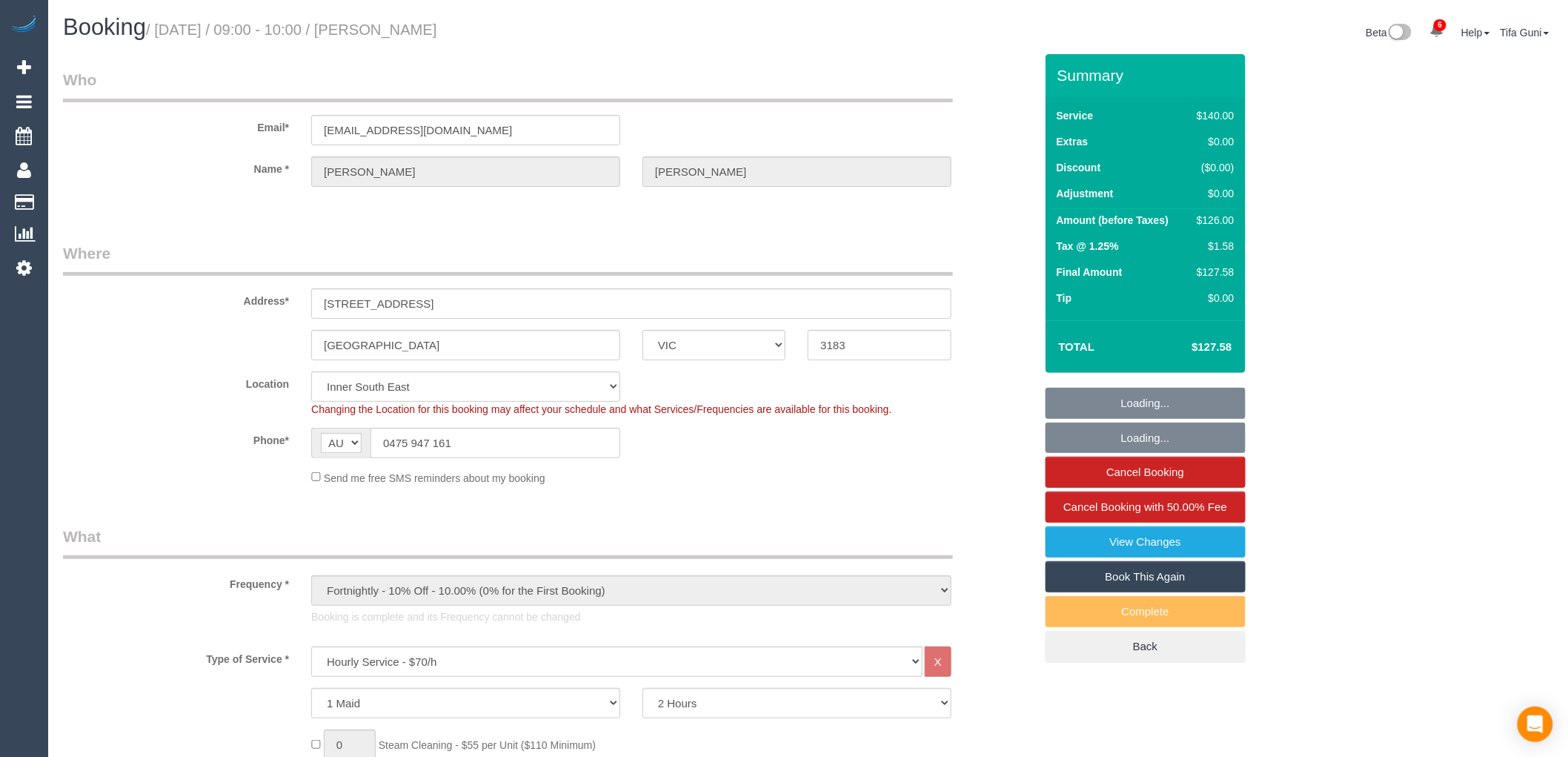
select select "number:35"
select select "number:13"
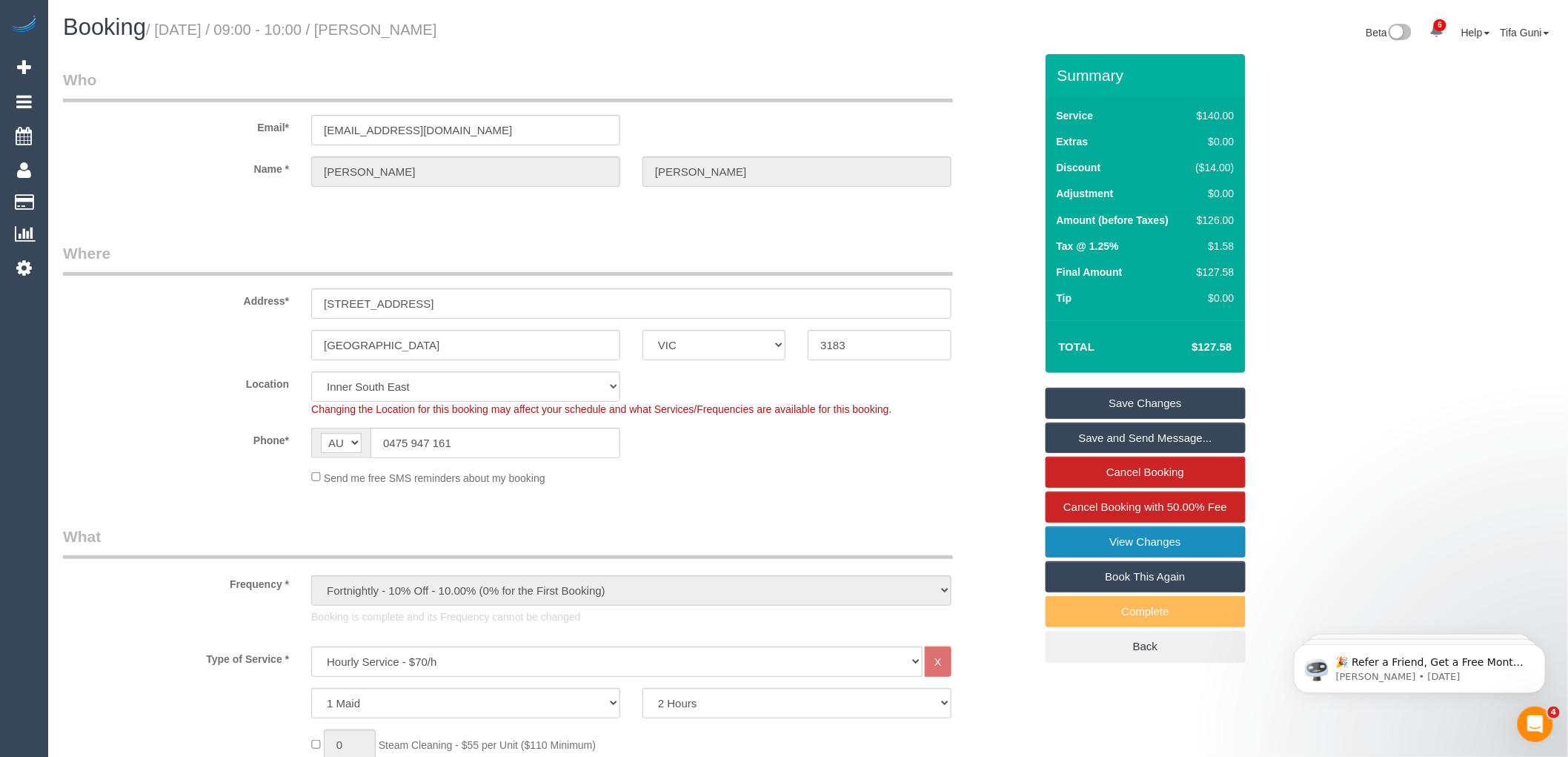
click at [1154, 542] on link "View Changes" at bounding box center [1146, 541] width 200 height 31
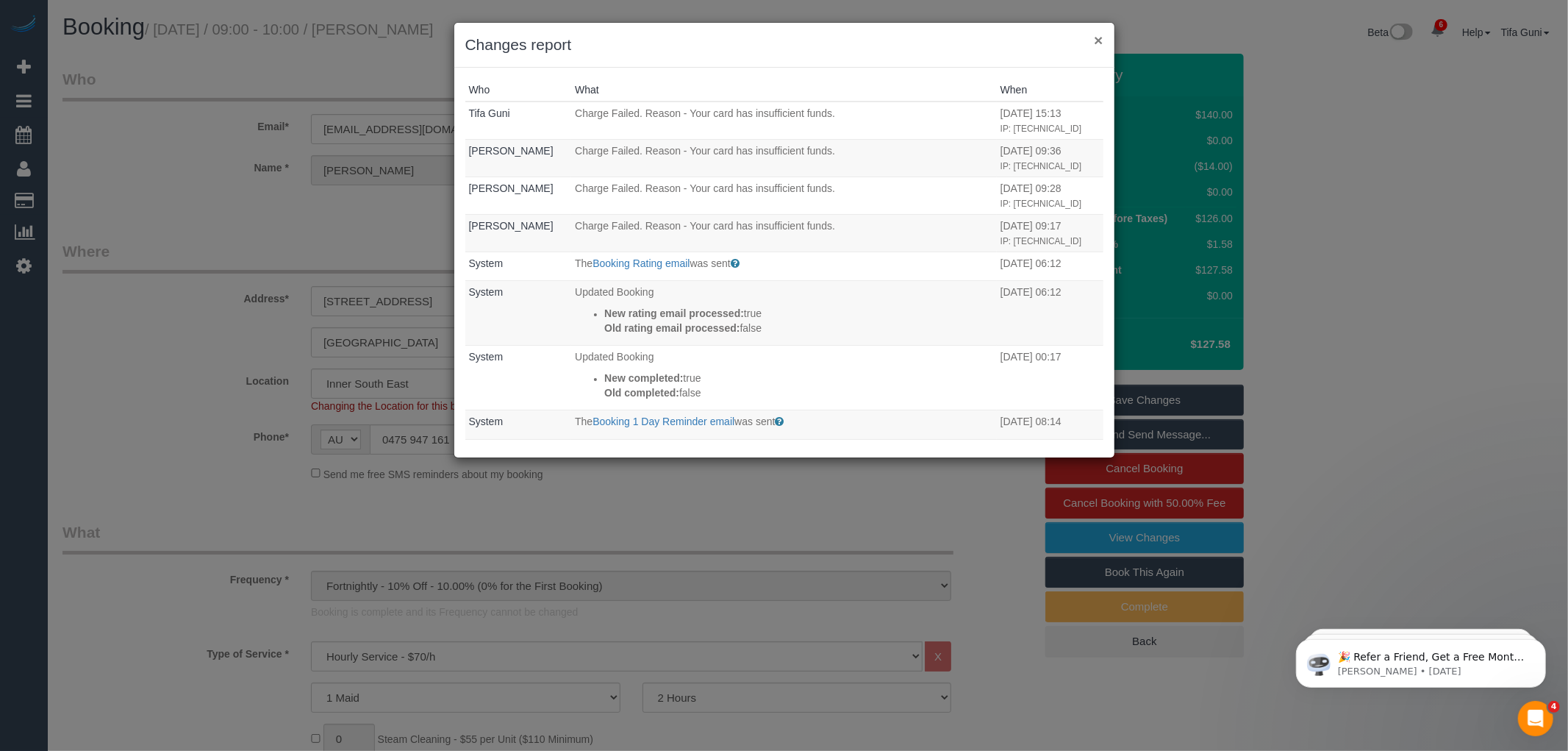
click at [1099, 40] on button "×" at bounding box center [1098, 40] width 9 height 16
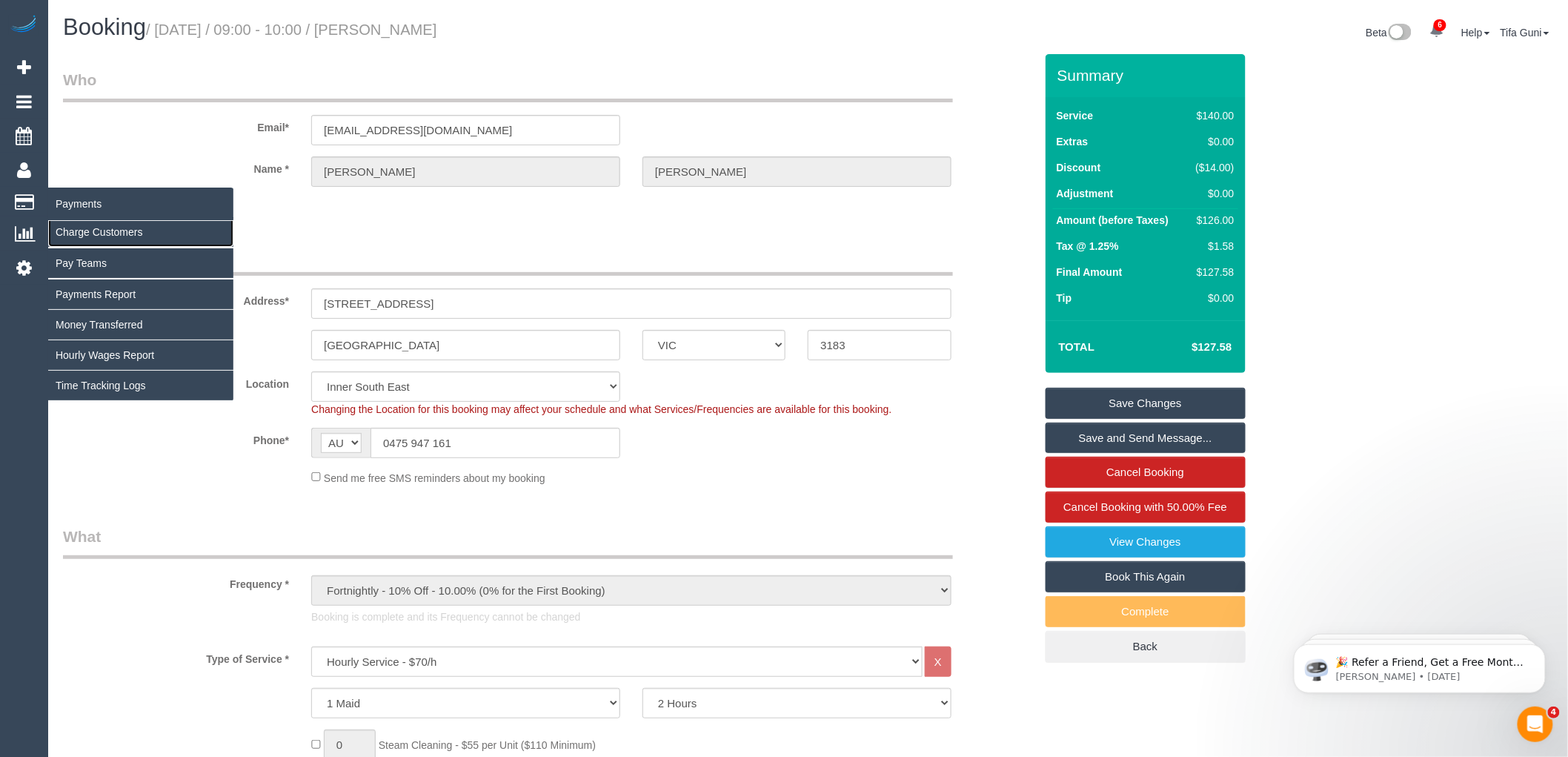
click at [84, 233] on link "Charge Customers" at bounding box center [140, 233] width 185 height 30
select select
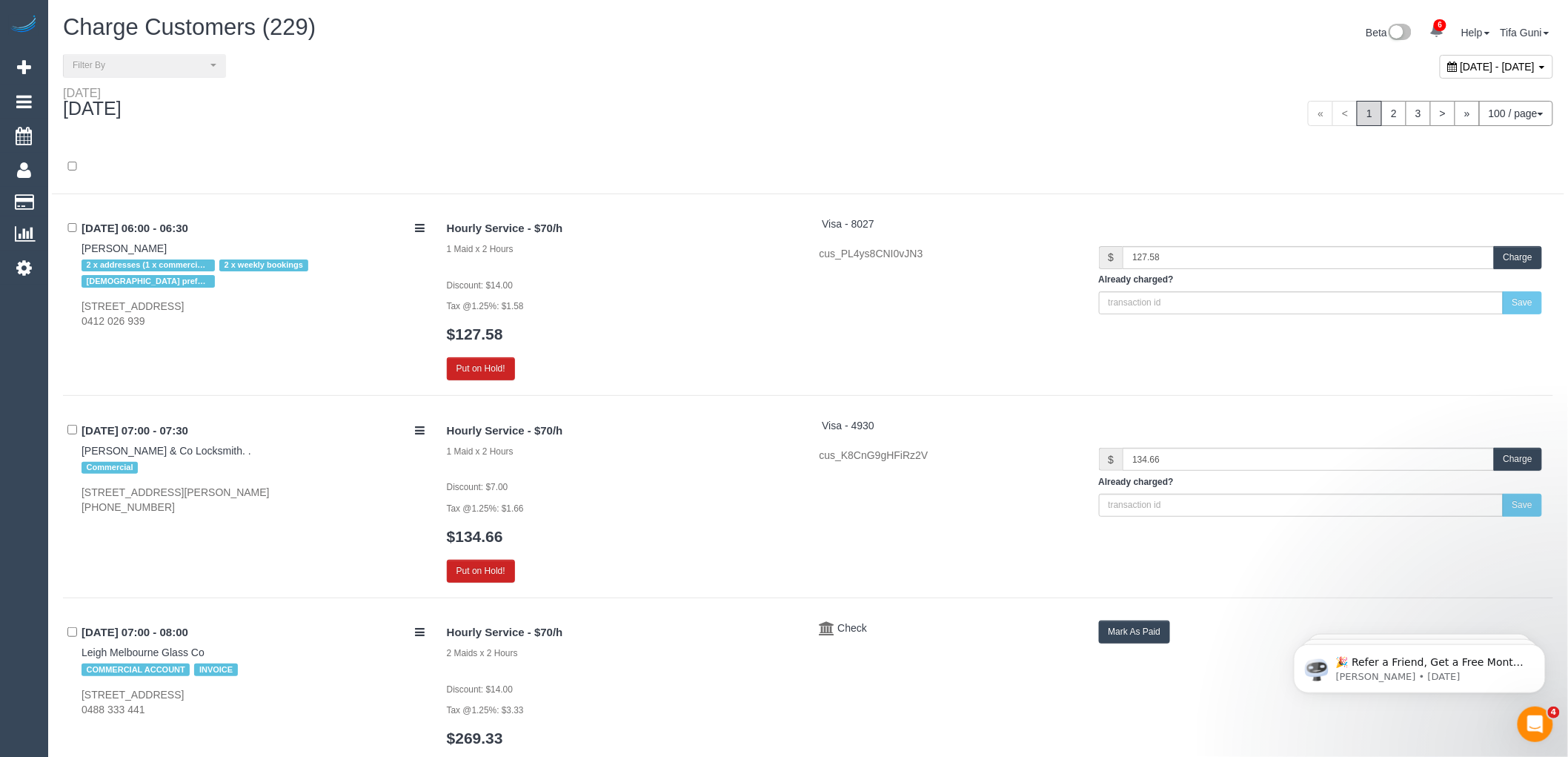
click at [1461, 64] on span "[DATE] - [DATE]" at bounding box center [1499, 66] width 75 height 12
type input "**********"
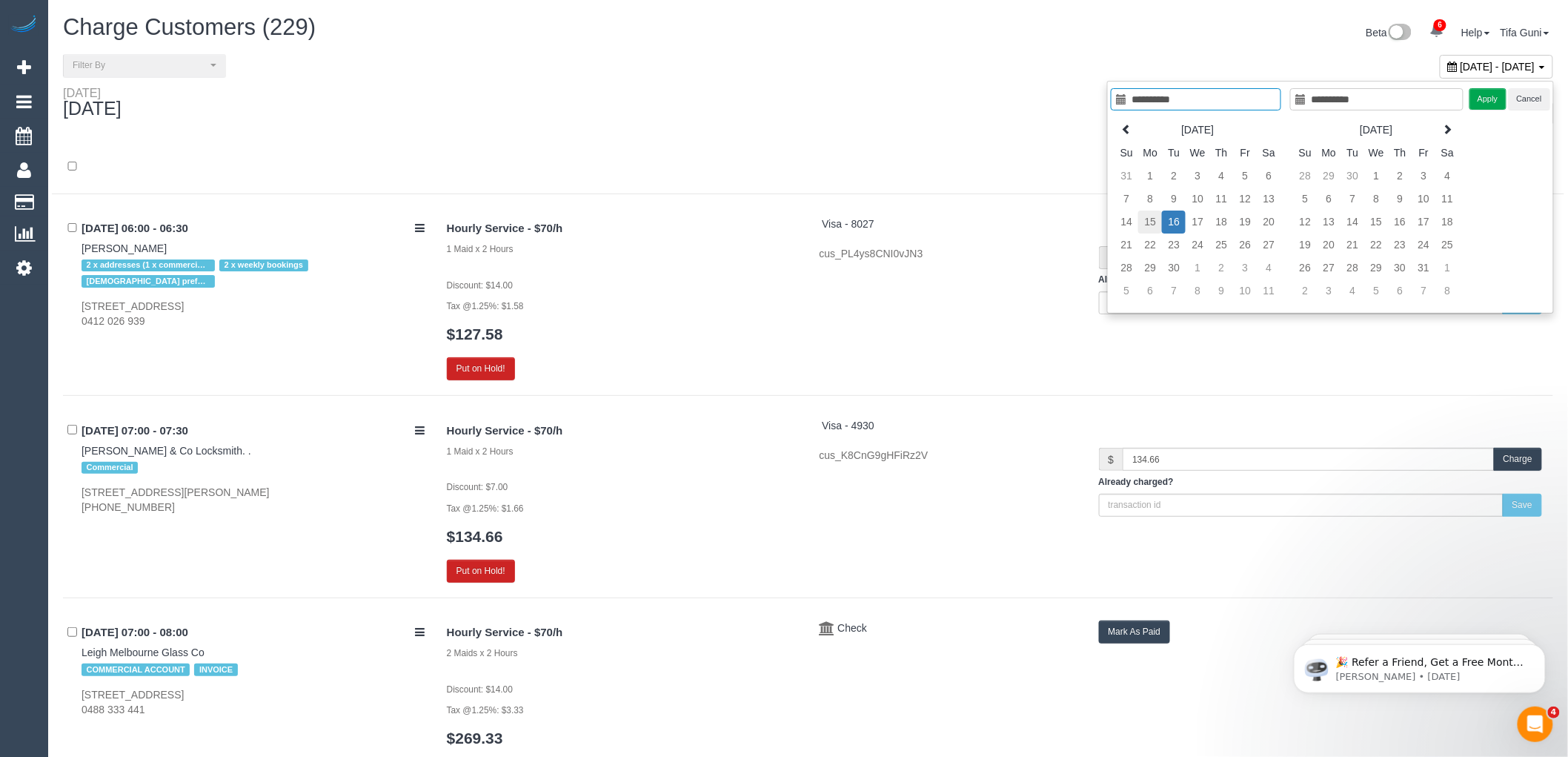
type input "**********"
click at [1144, 219] on td "15" at bounding box center [1151, 222] width 24 height 23
click at [1157, 218] on td "15" at bounding box center [1151, 222] width 24 height 23
click at [1491, 101] on div "Apply Cancel" at bounding box center [1511, 99] width 81 height 22
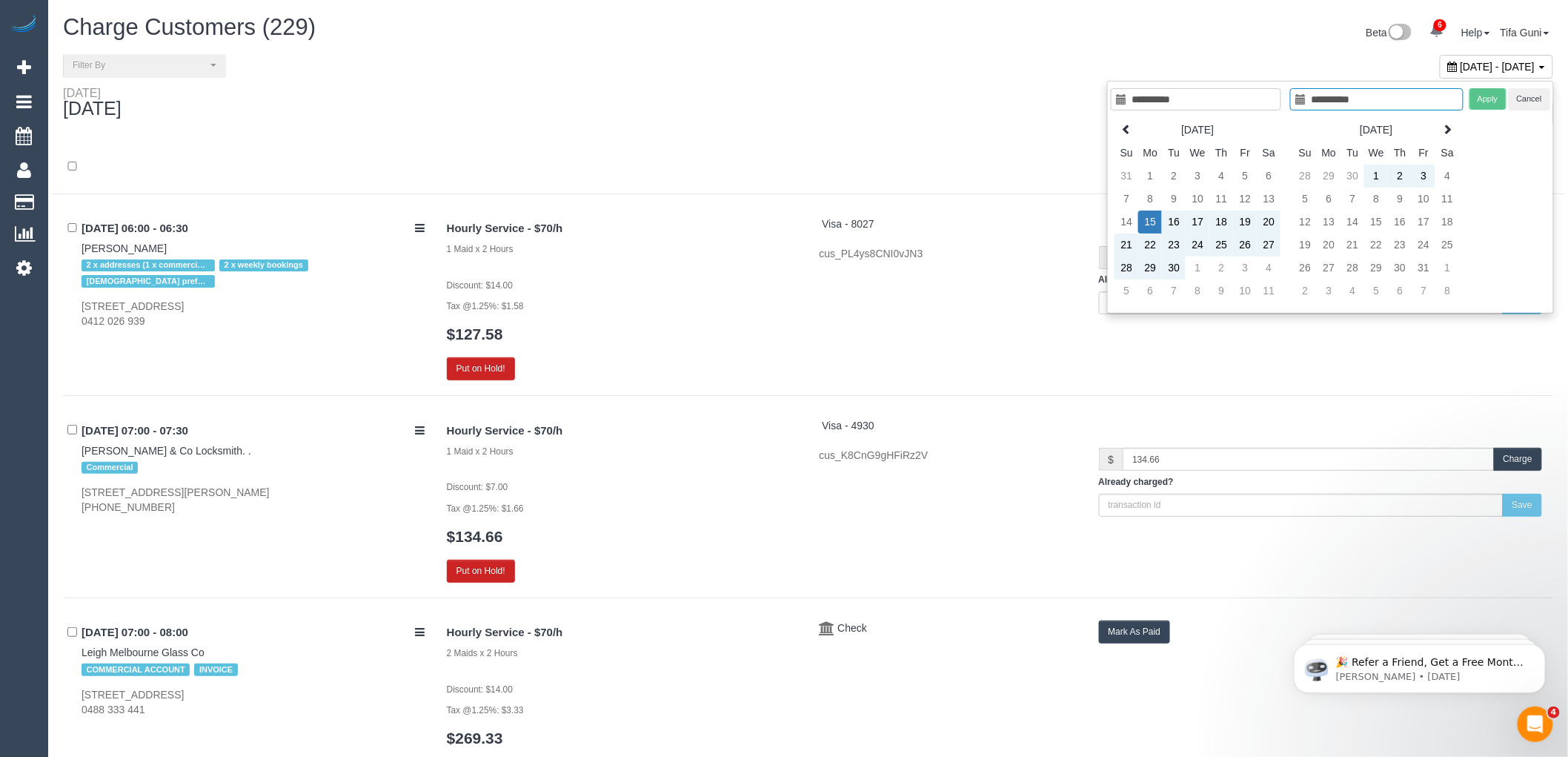
click at [1491, 97] on div "Apply Cancel" at bounding box center [1511, 99] width 81 height 22
click at [1152, 220] on td "15" at bounding box center [1151, 222] width 24 height 23
type input "**********"
click at [1148, 220] on td "15" at bounding box center [1151, 222] width 24 height 23
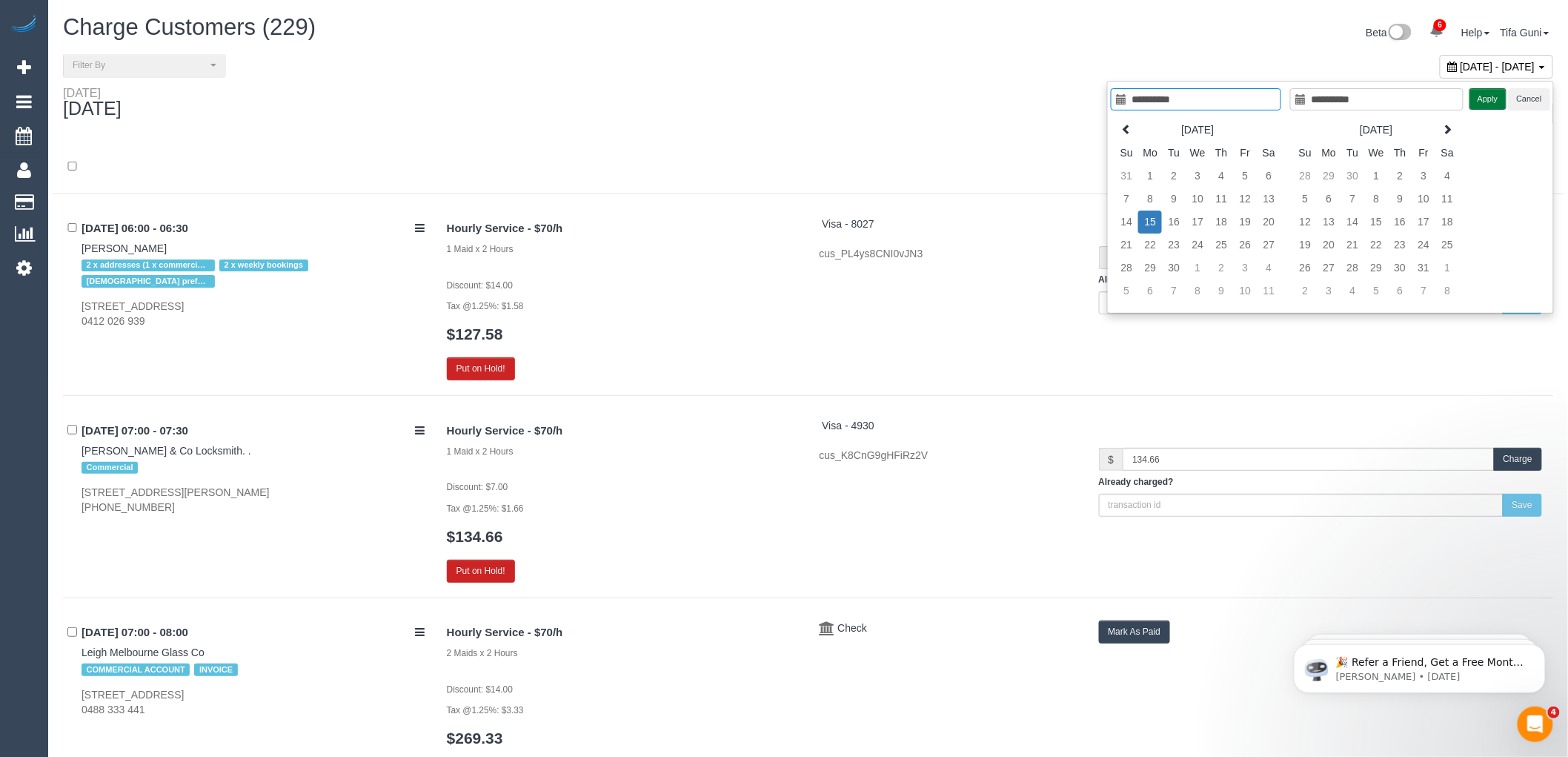
click at [1486, 100] on button "Apply" at bounding box center [1488, 99] width 37 height 22
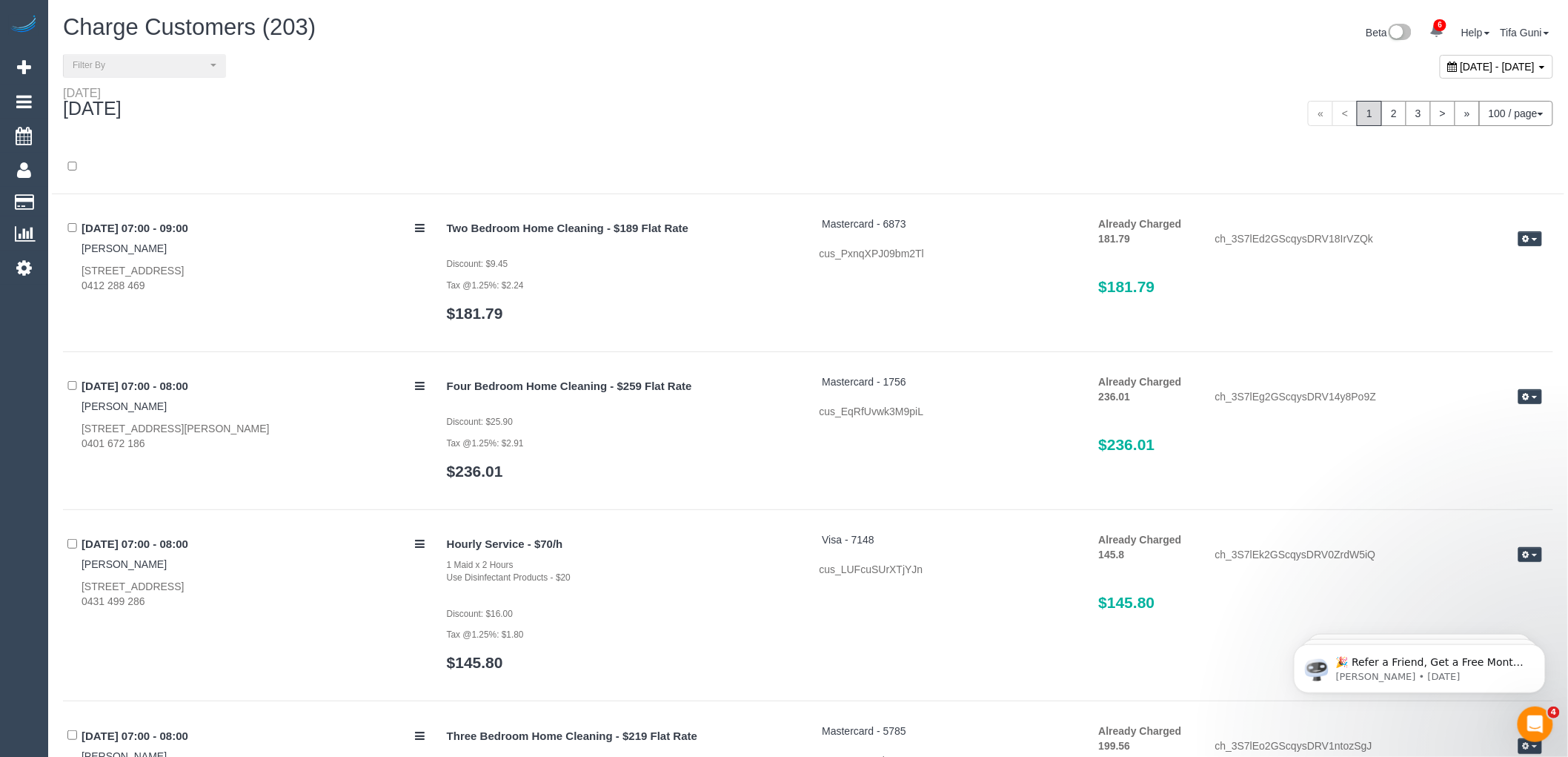
click at [1461, 63] on span "September 15, 2025 - September 15, 2025" at bounding box center [1499, 66] width 75 height 12
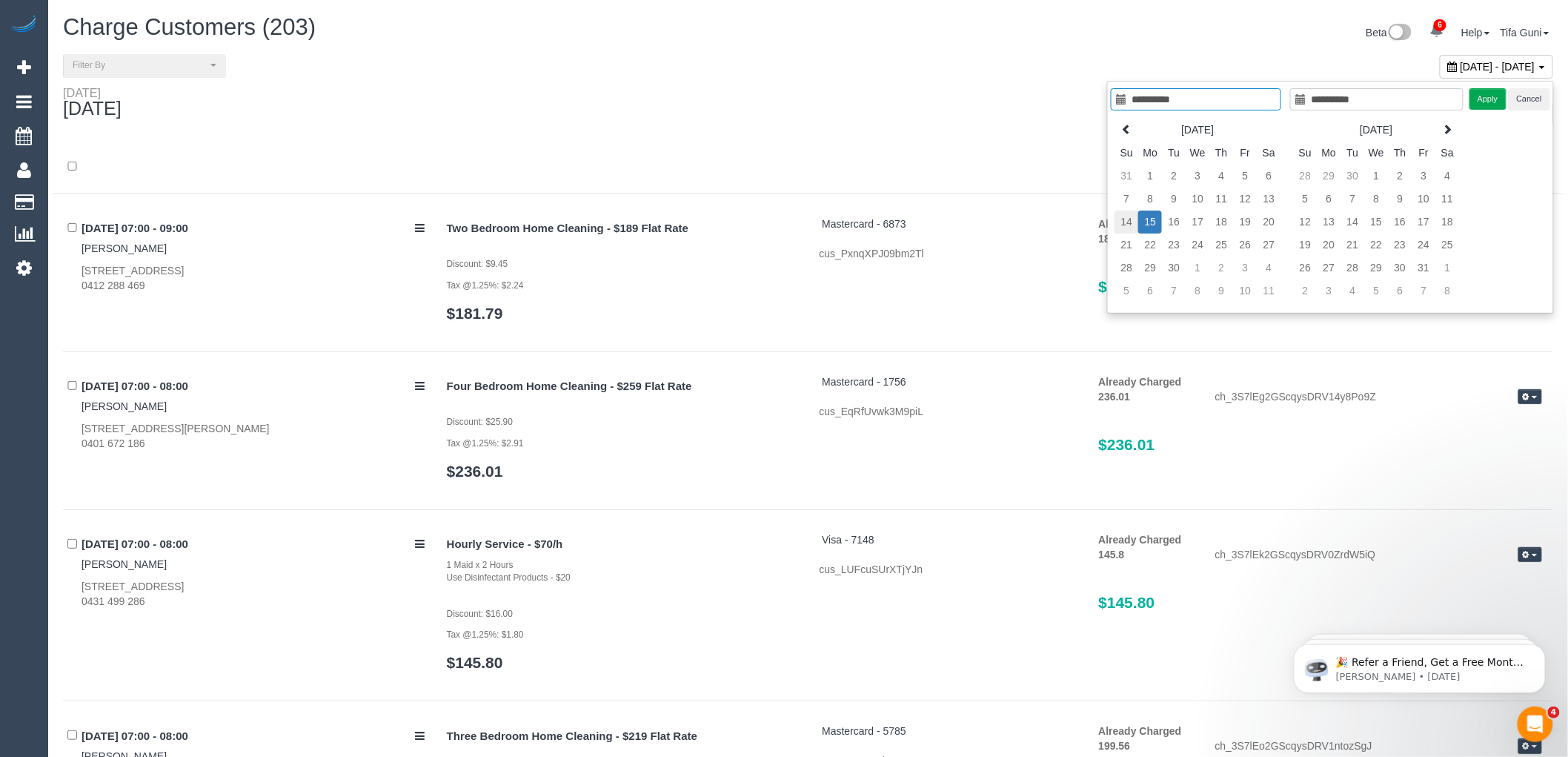
type input "**********"
click at [1129, 218] on td "14" at bounding box center [1127, 222] width 24 height 23
type input "**********"
click at [1125, 216] on td "14" at bounding box center [1127, 222] width 24 height 23
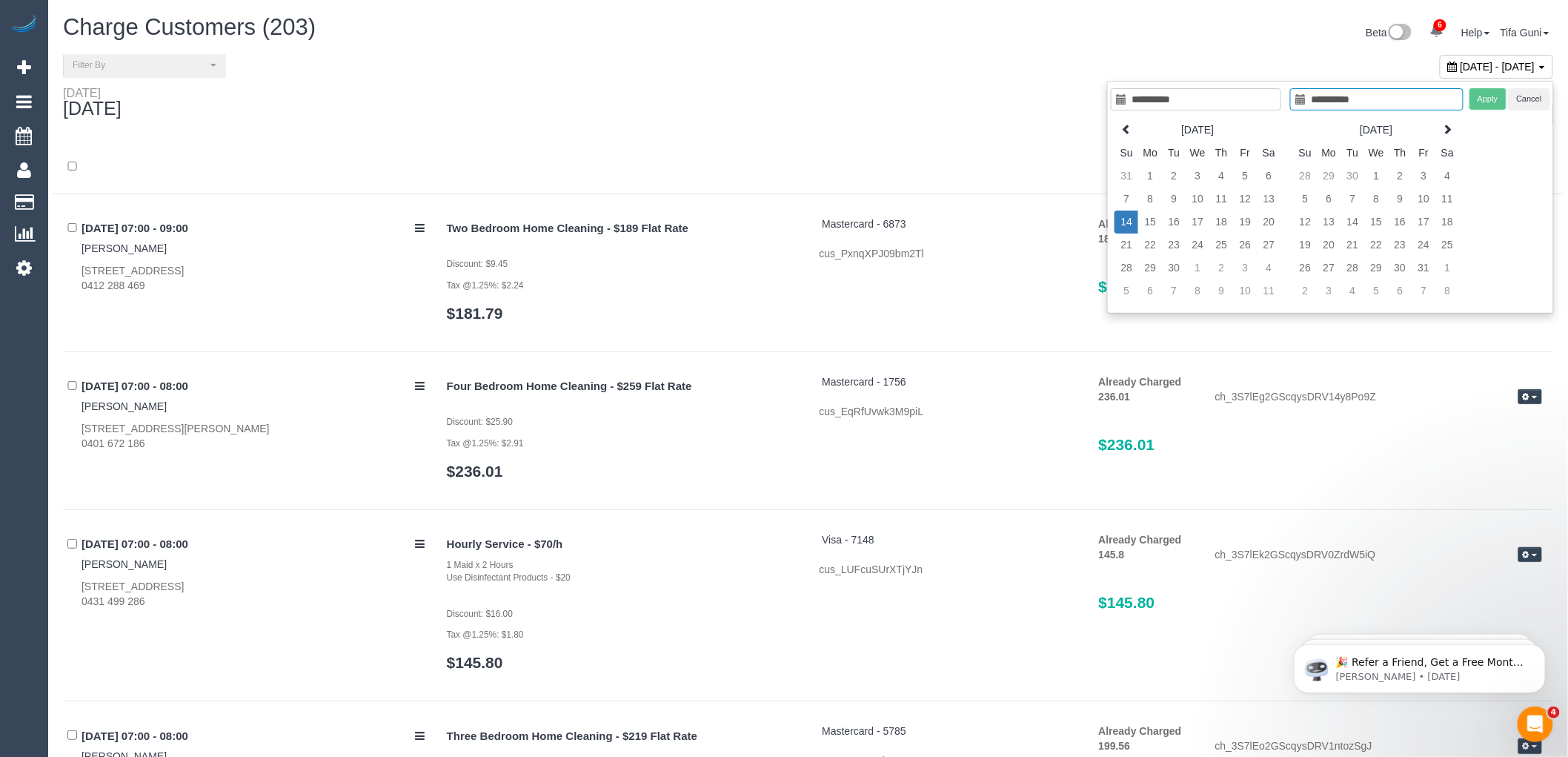
click at [1125, 216] on td "14" at bounding box center [1127, 222] width 24 height 23
type input "**********"
click at [1487, 91] on button "Apply" at bounding box center [1488, 99] width 37 height 22
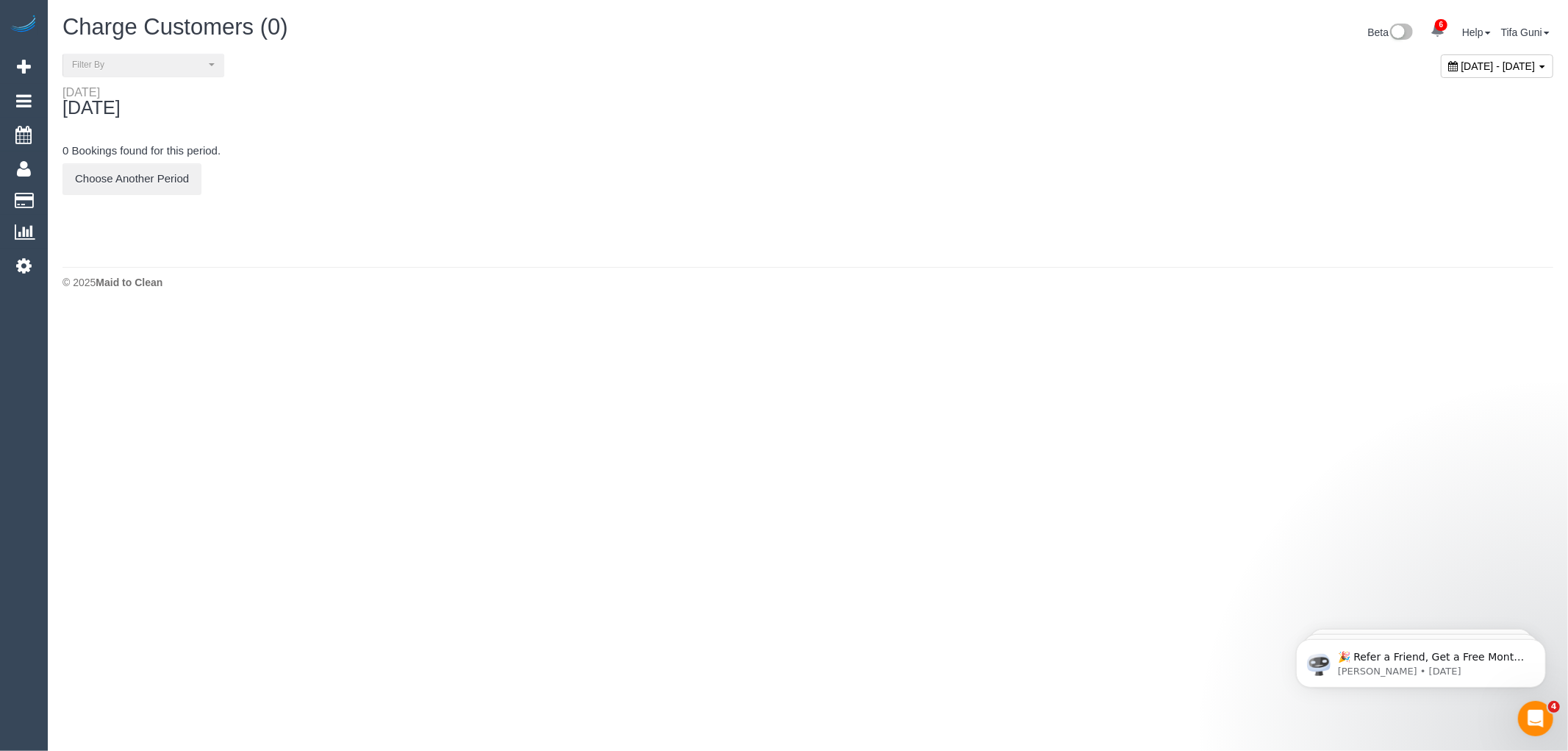
click at [1461, 70] on span "September 14, 2025 - September 14, 2025" at bounding box center [1498, 66] width 75 height 12
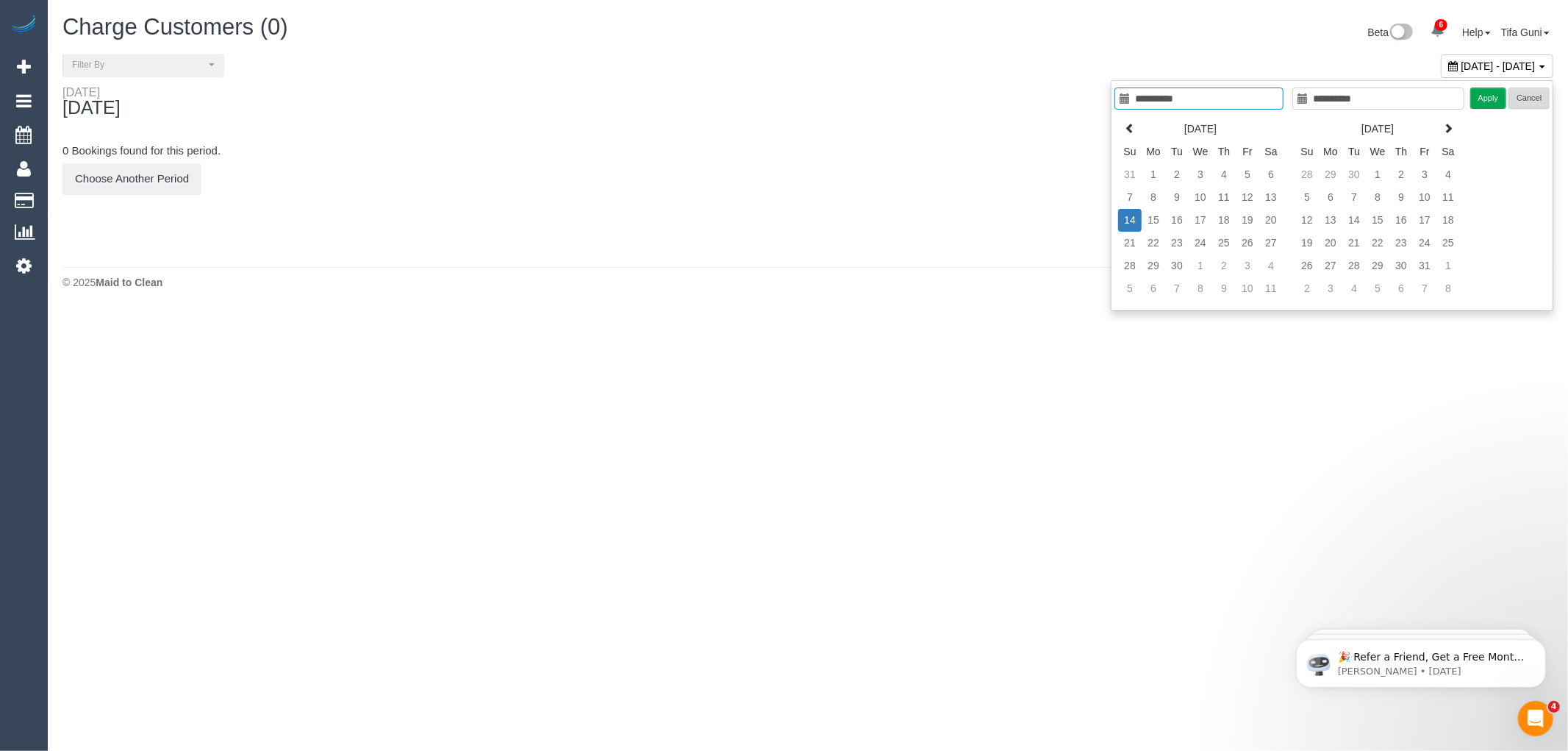
click at [1526, 98] on button "Cancel" at bounding box center [1529, 98] width 41 height 22
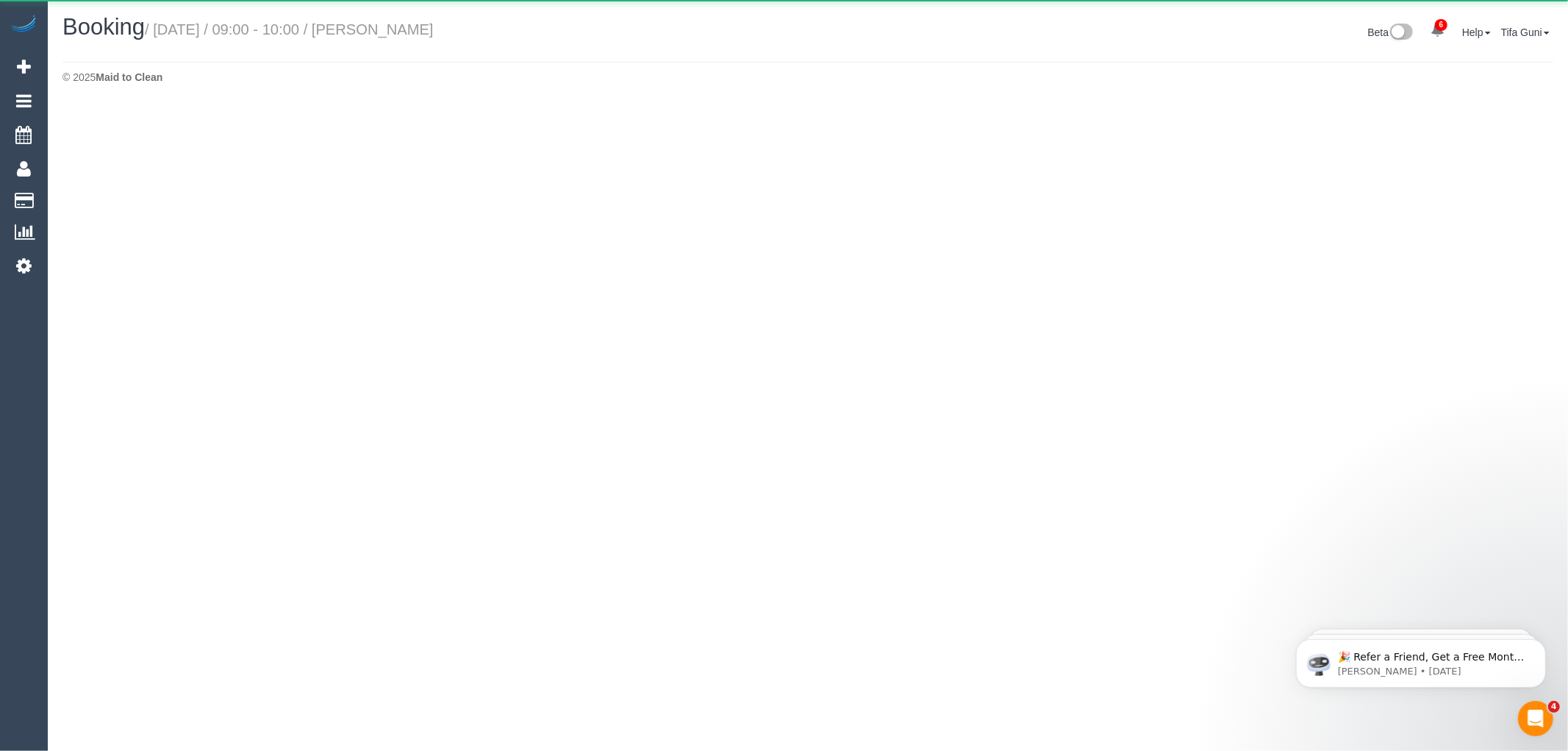
select select "VIC"
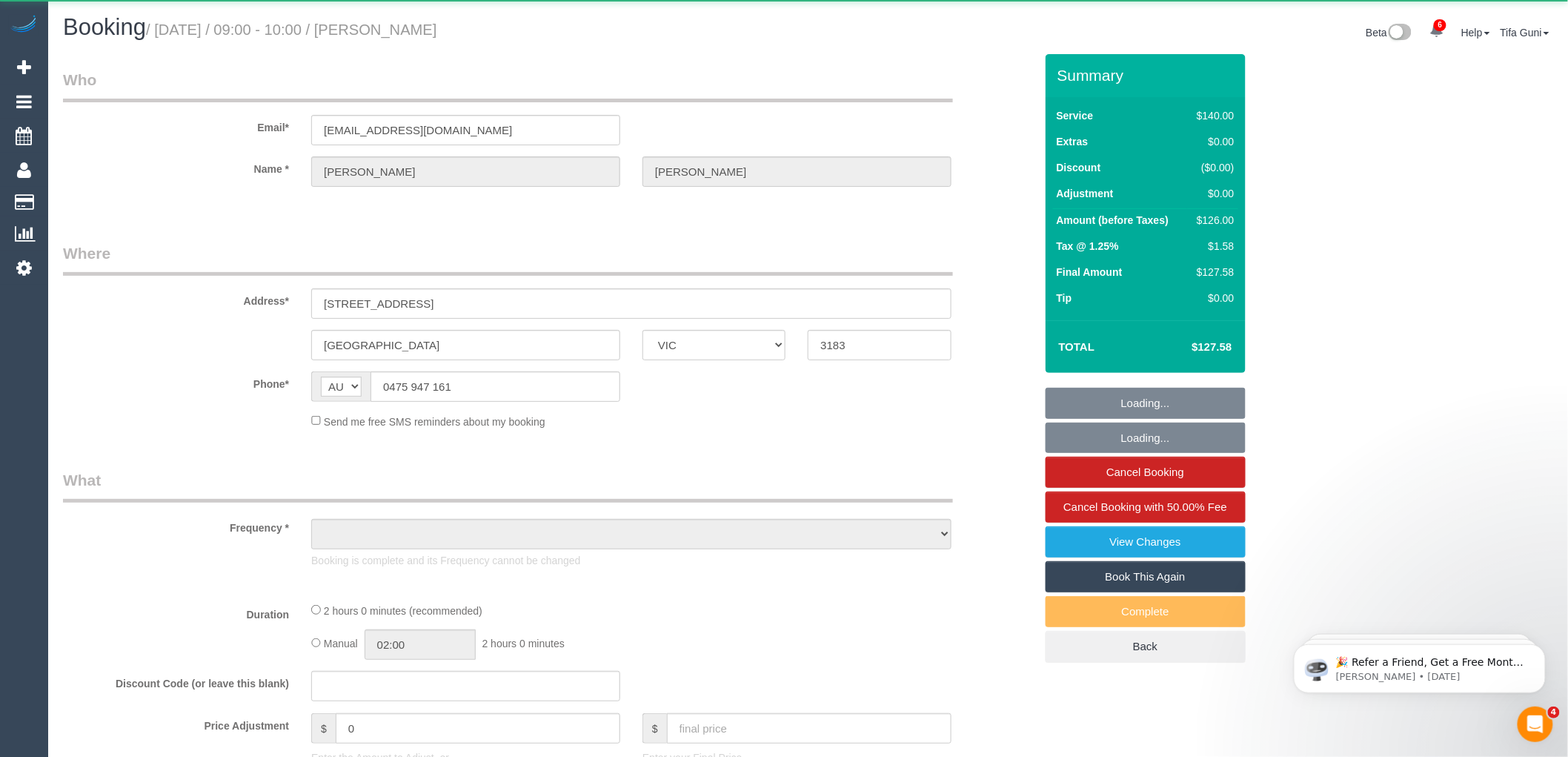
select select "object:9661"
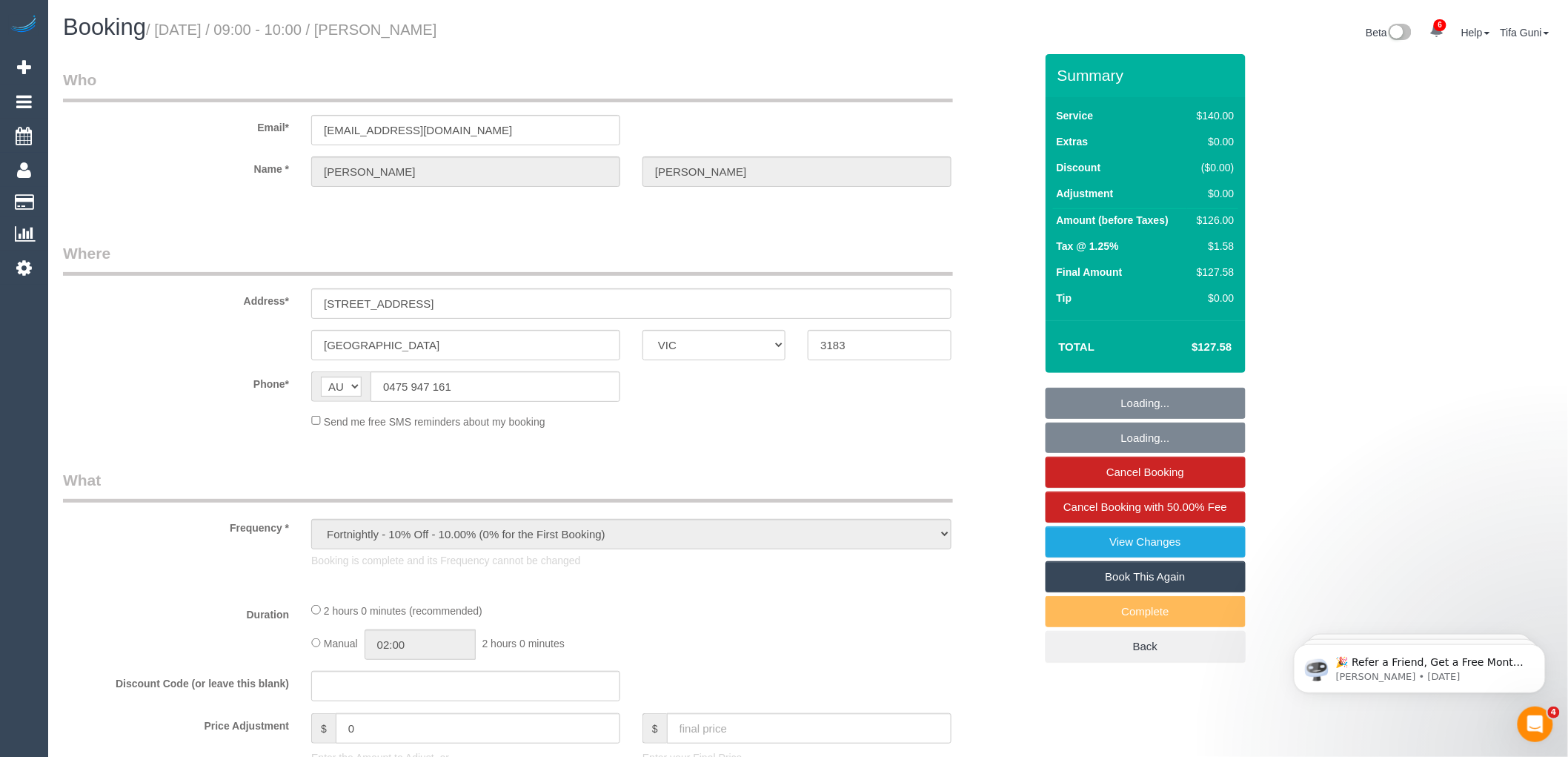
select select "string:stripe-pm_1RZgHV2GScqysDRVjifgrRAw"
select select "number:27"
select select "number:14"
select select "number:19"
select select "number:22"
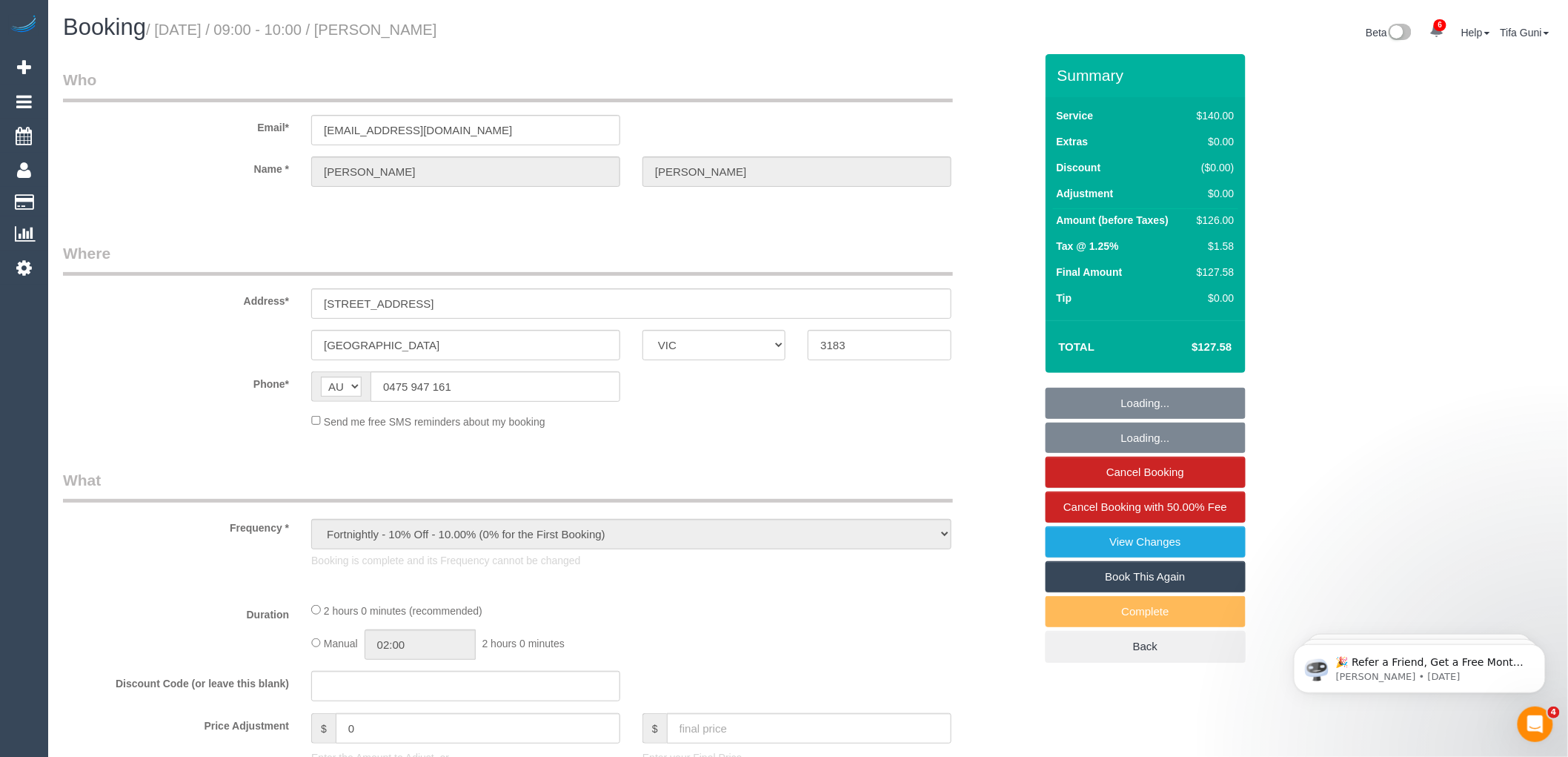
select select "number:35"
select select "number:13"
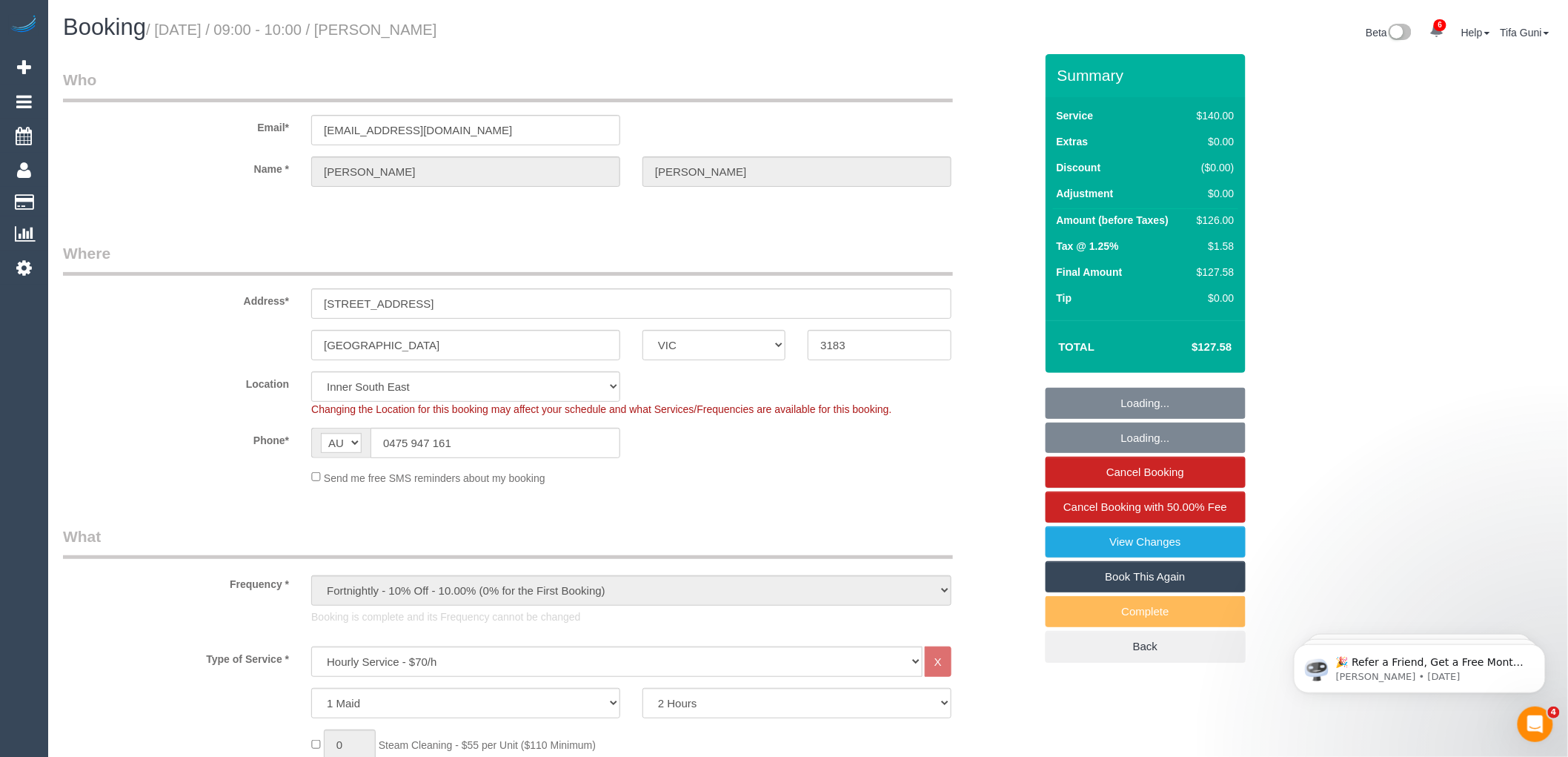
select select "object:10562"
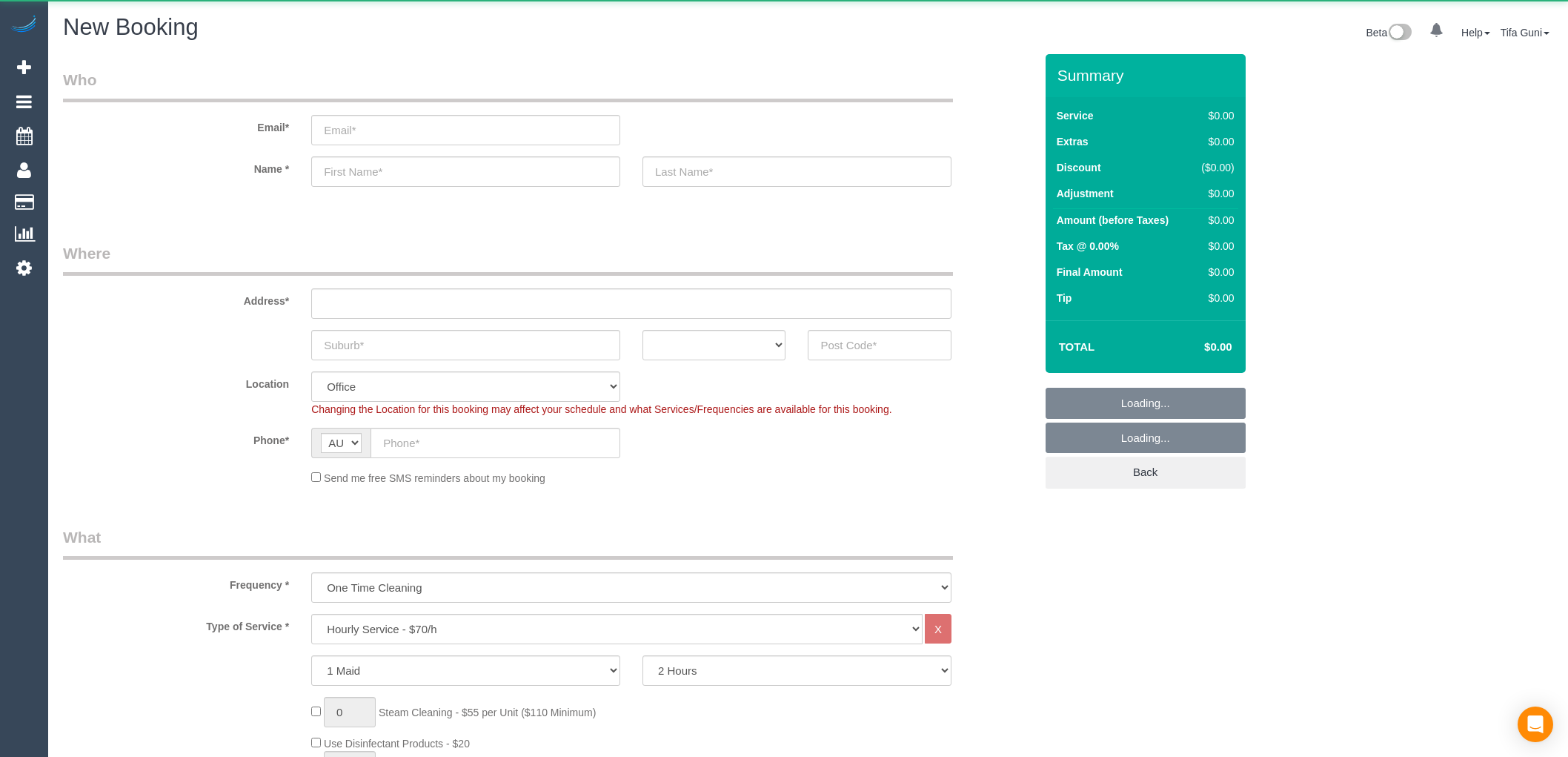
select select "object:2133"
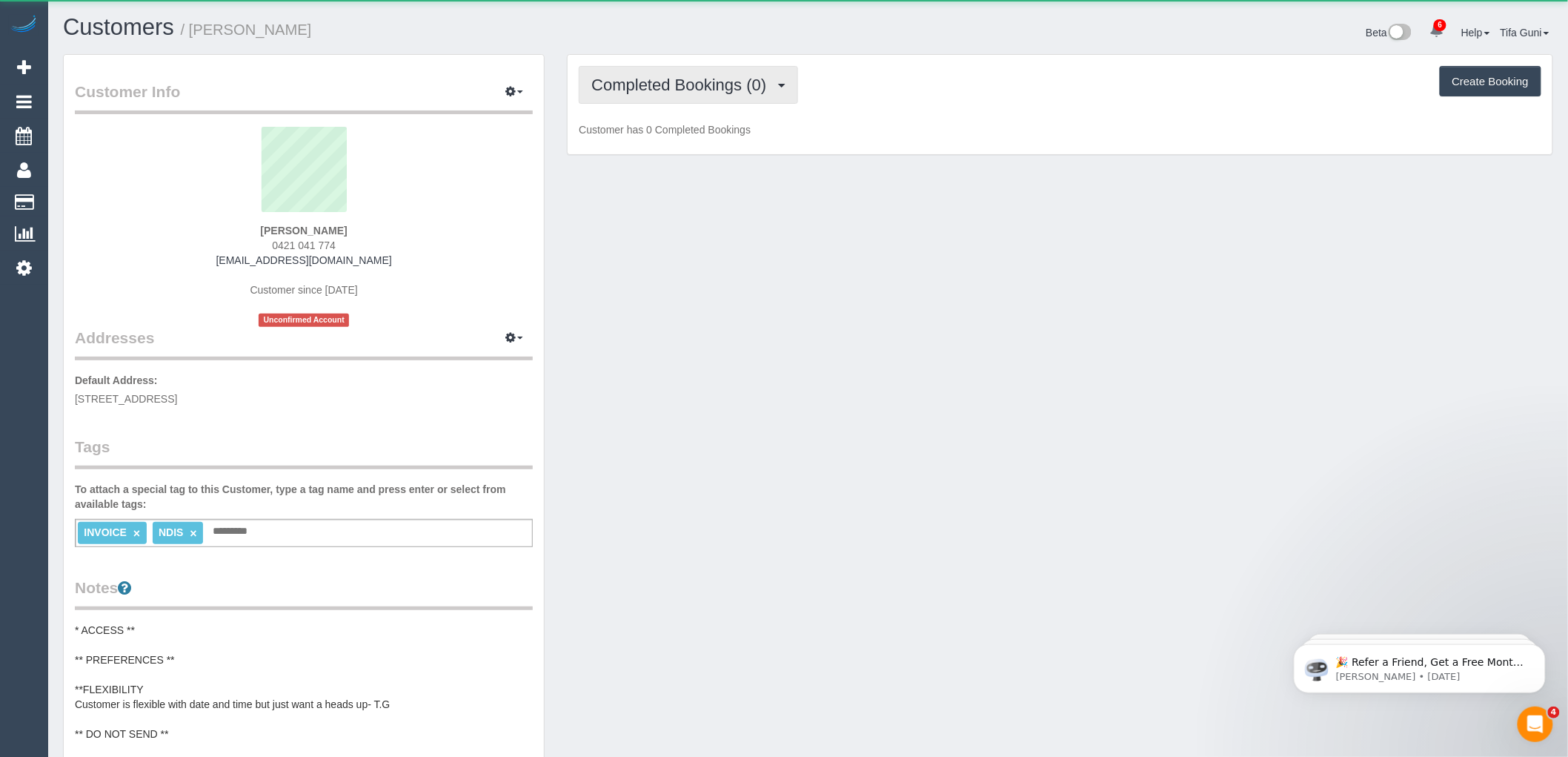
click at [722, 83] on span "Completed Bookings (0)" at bounding box center [683, 84] width 182 height 19
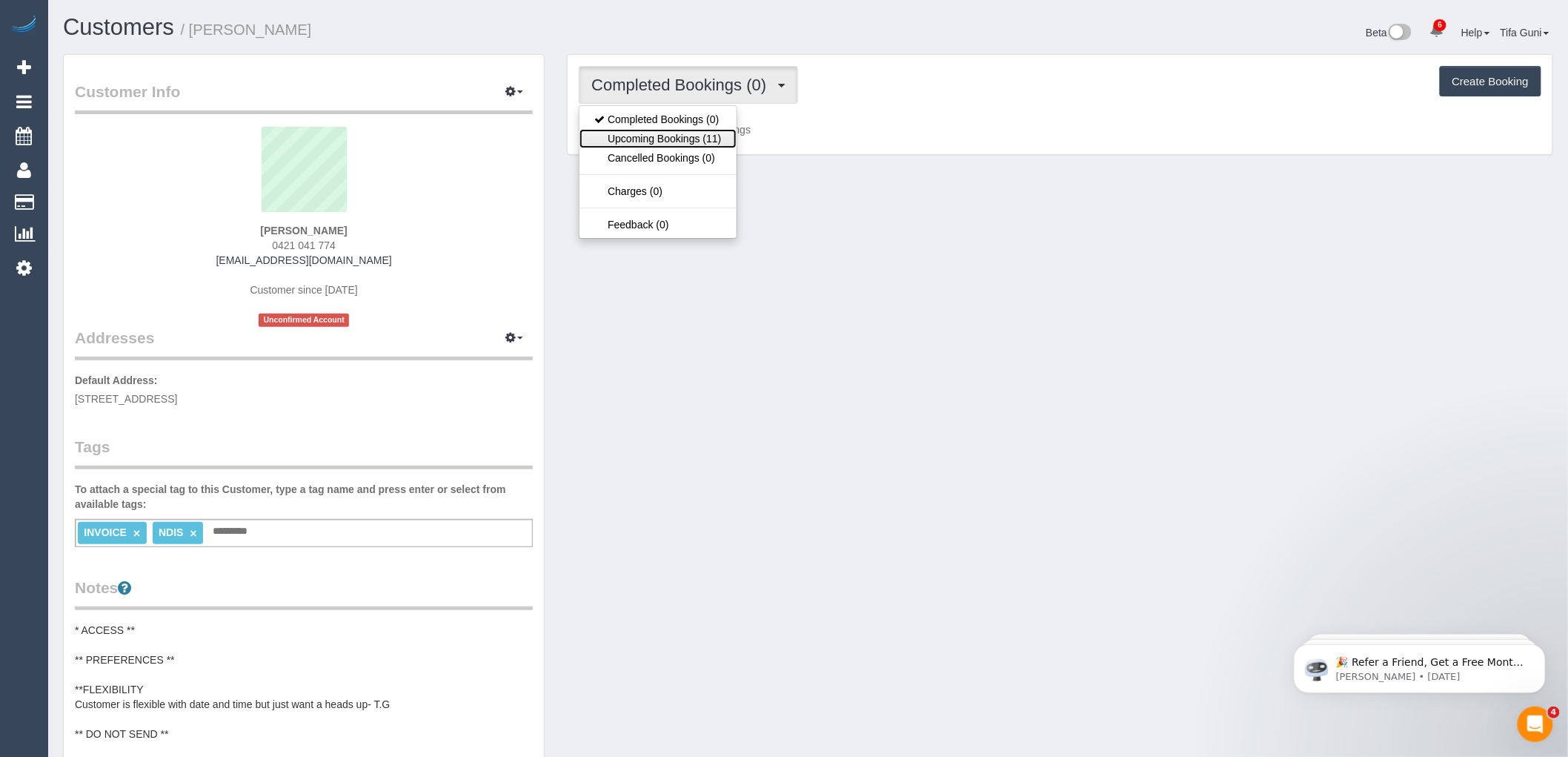
click at [661, 138] on link "Upcoming Bookings (11)" at bounding box center [658, 138] width 156 height 19
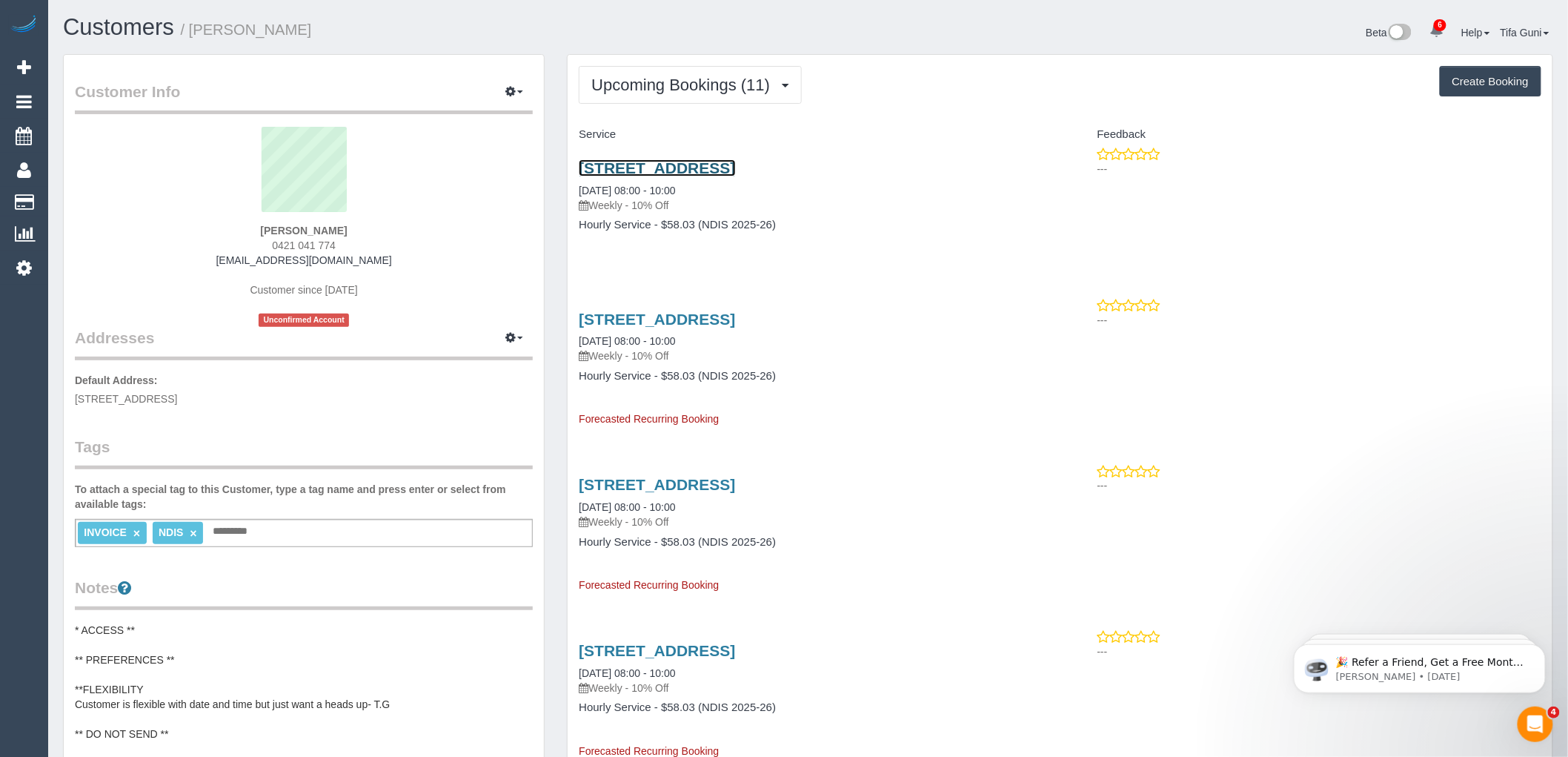
click at [719, 166] on link "[STREET_ADDRESS]" at bounding box center [657, 167] width 156 height 17
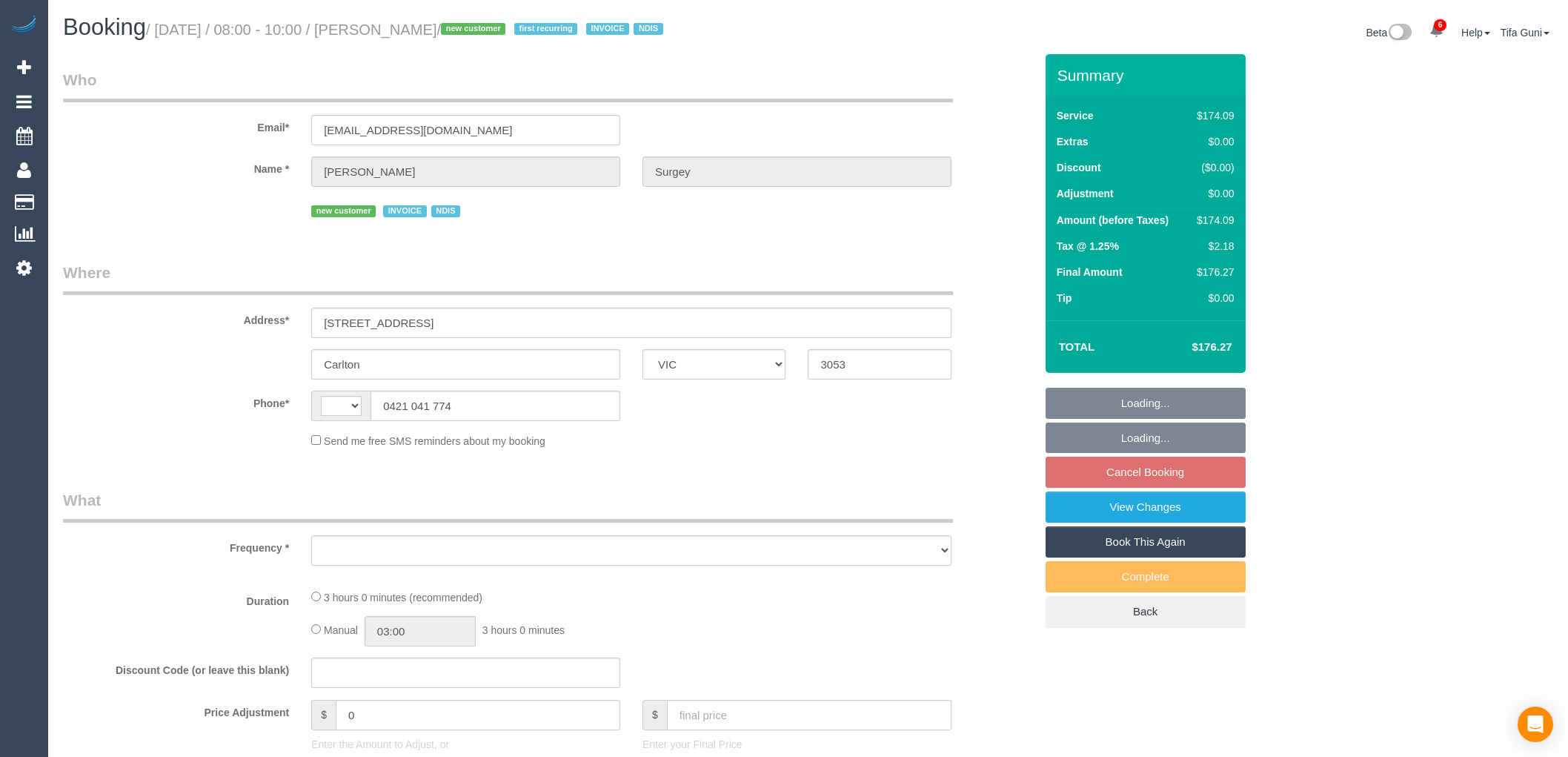
select select "VIC"
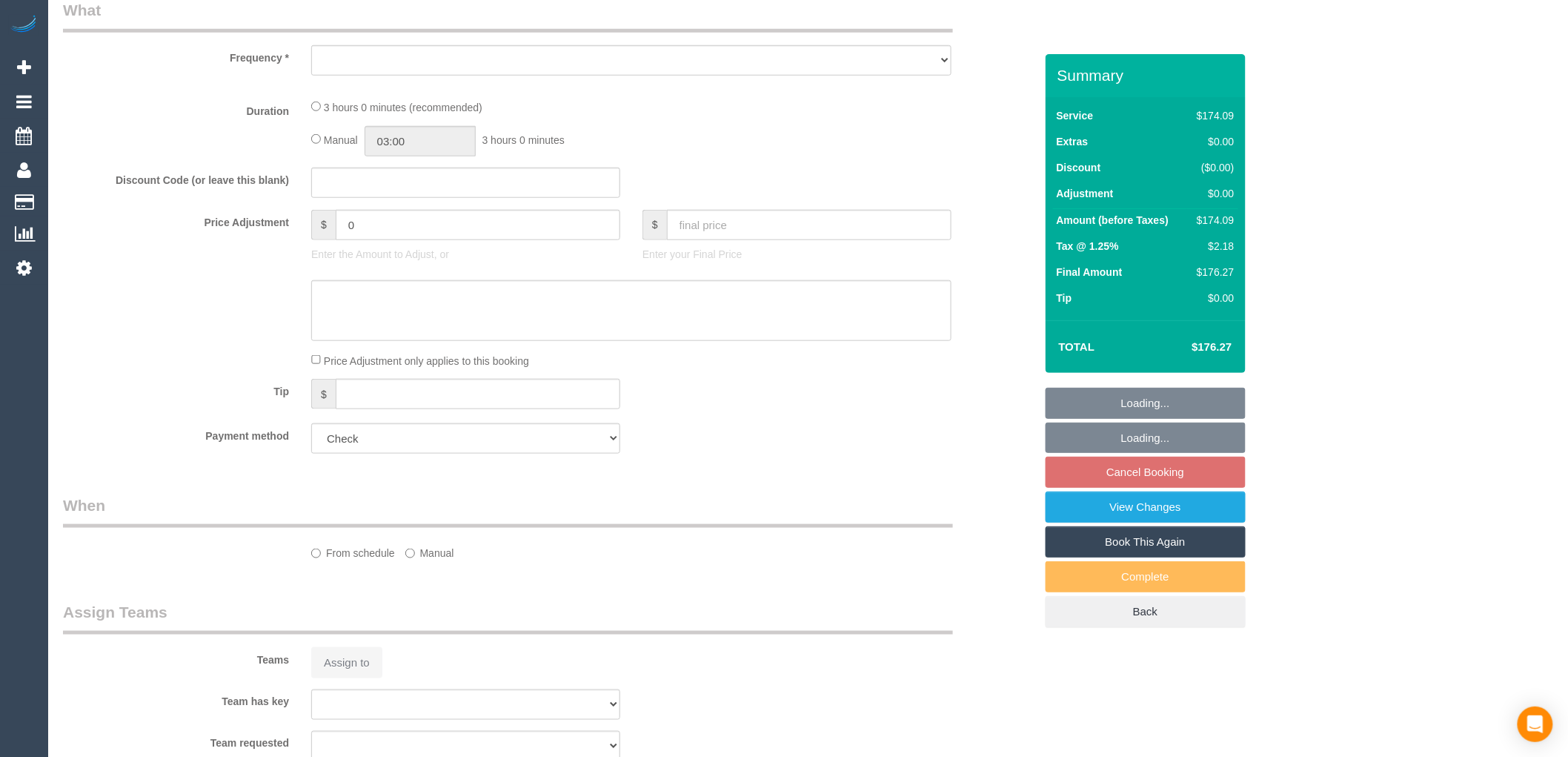
select select "string:AU"
select select "object:602"
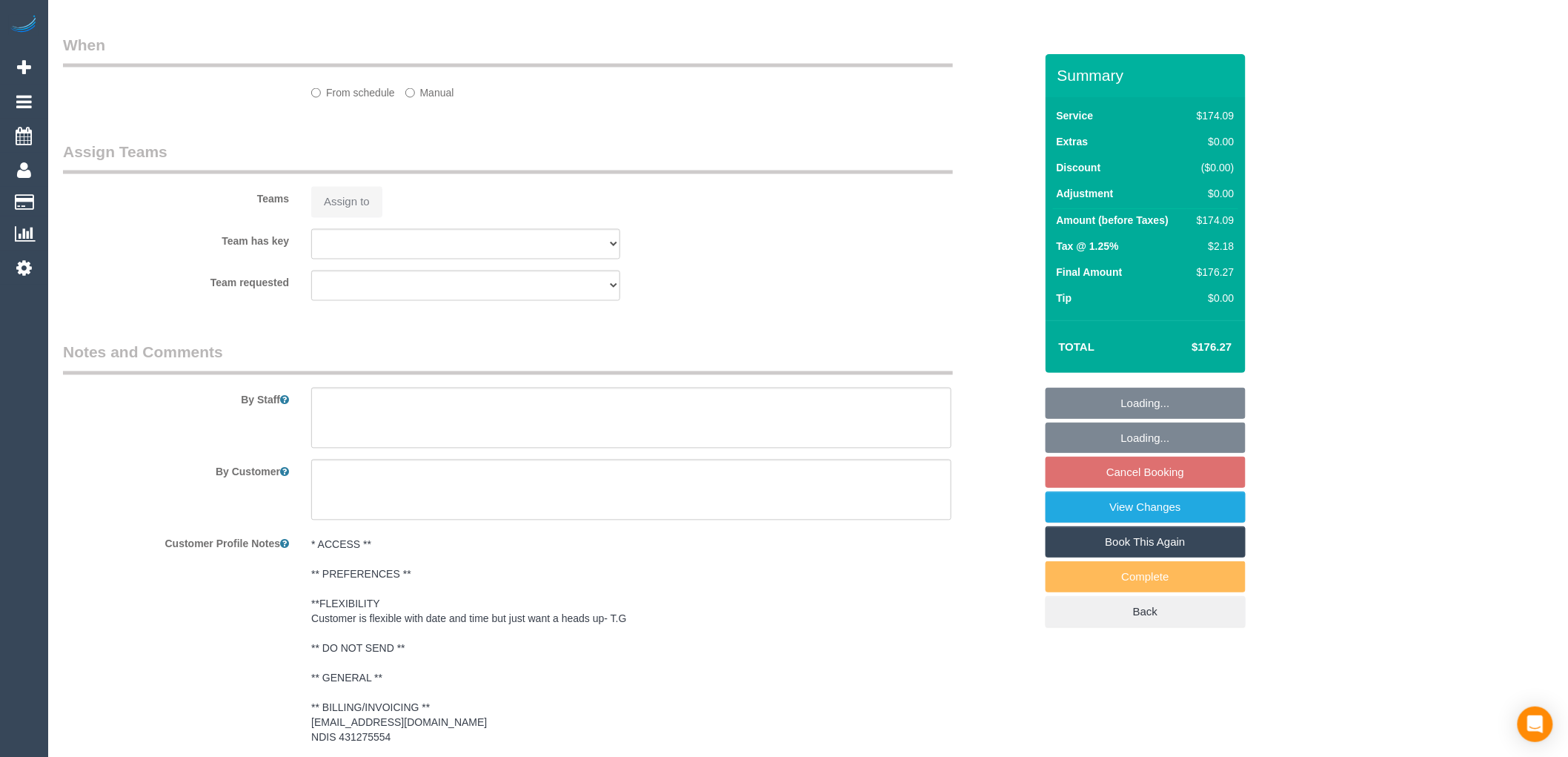
select select "180"
select select "number:28"
select select "number:14"
select select "number:19"
select select "number:22"
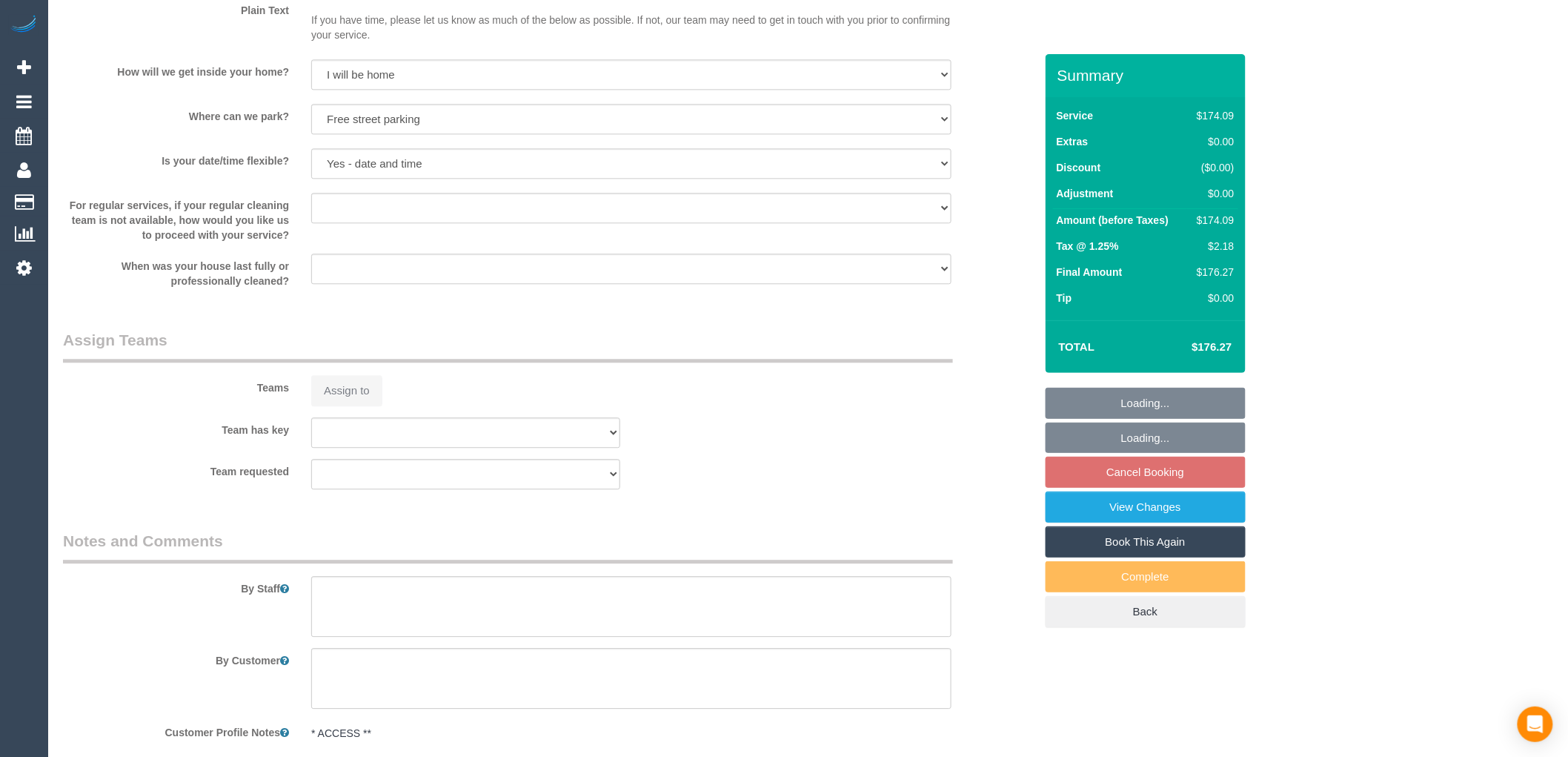
select select "object:812"
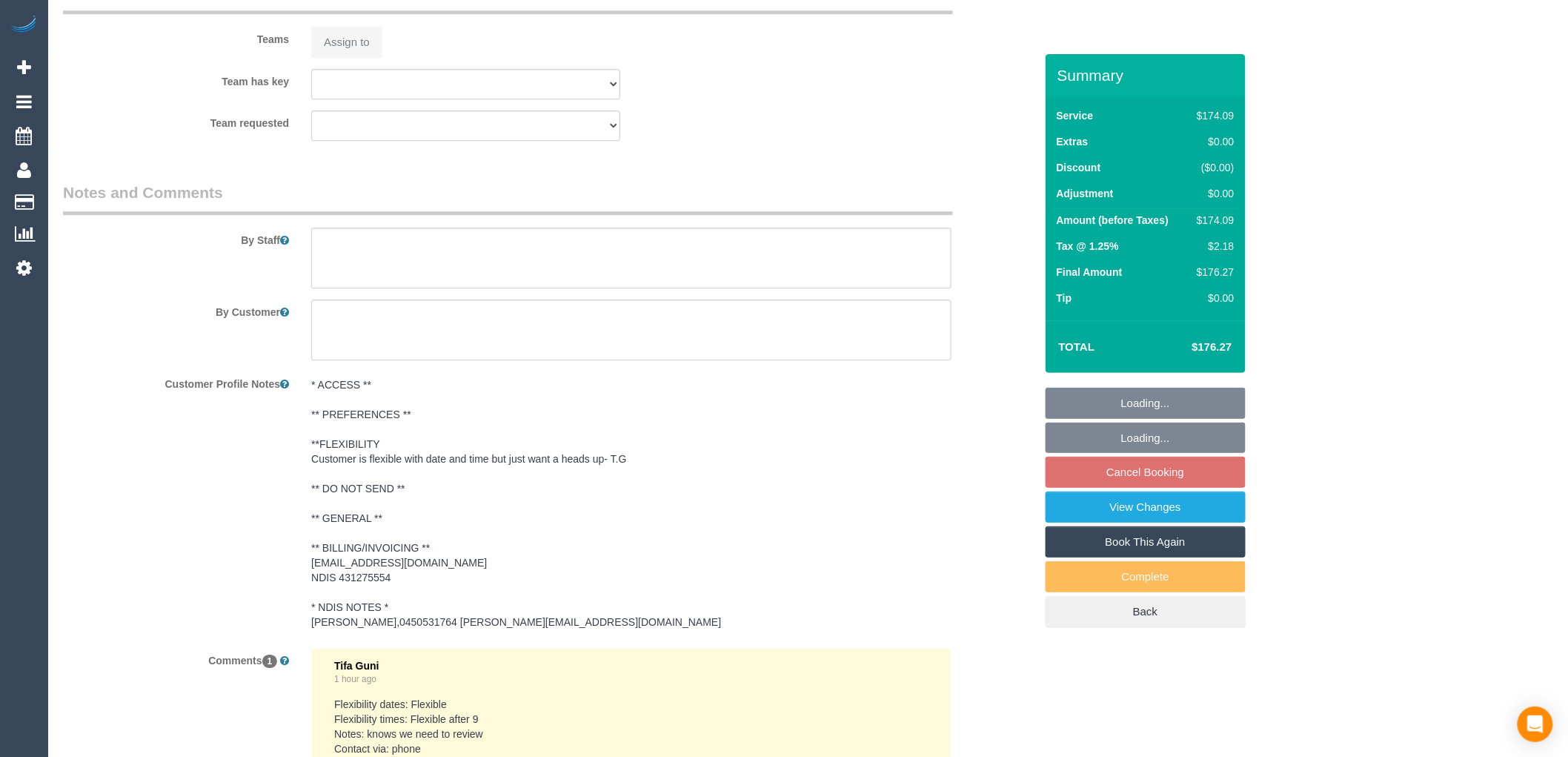
select select "spot2"
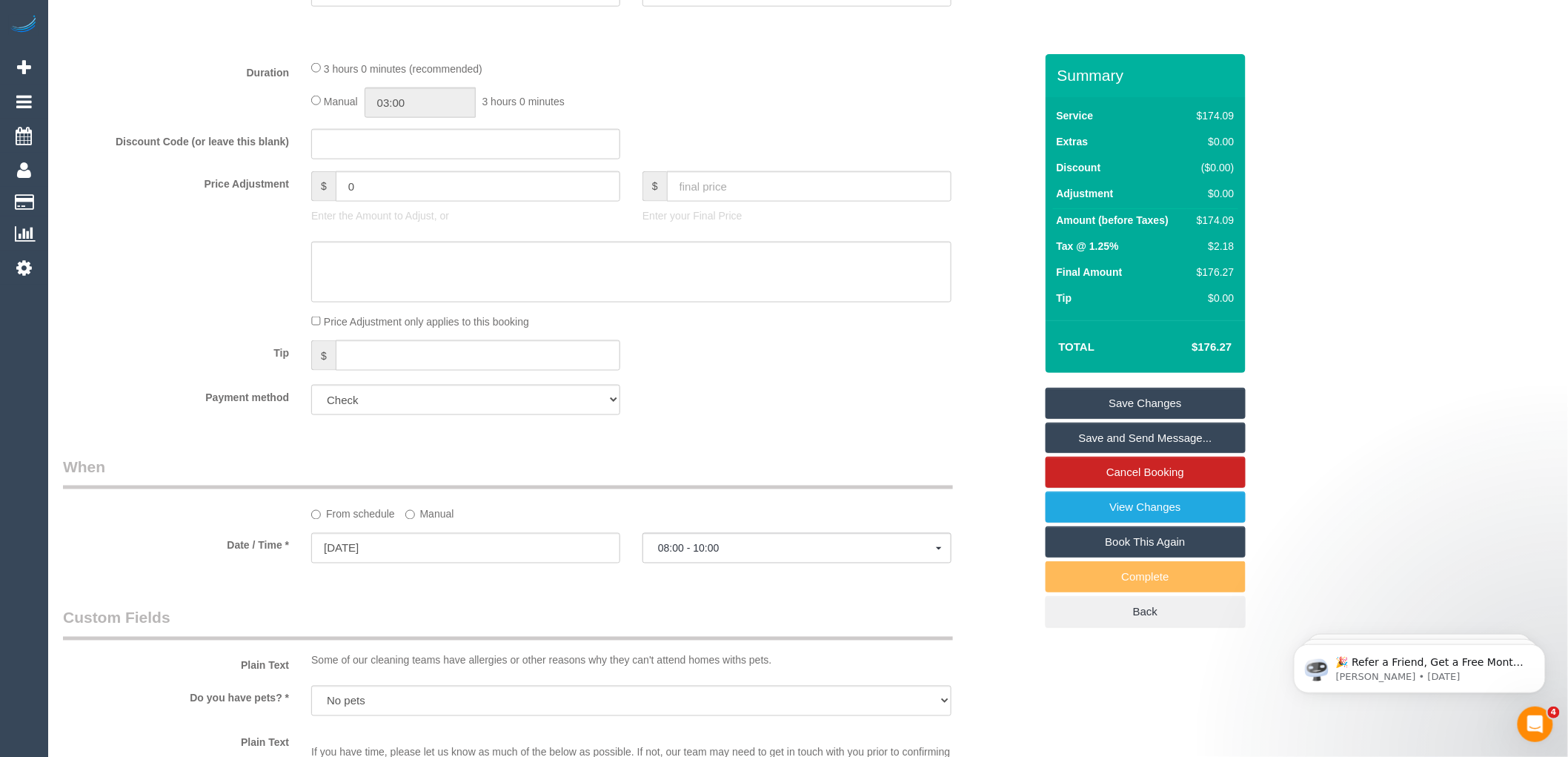
scroll to position [523, 0]
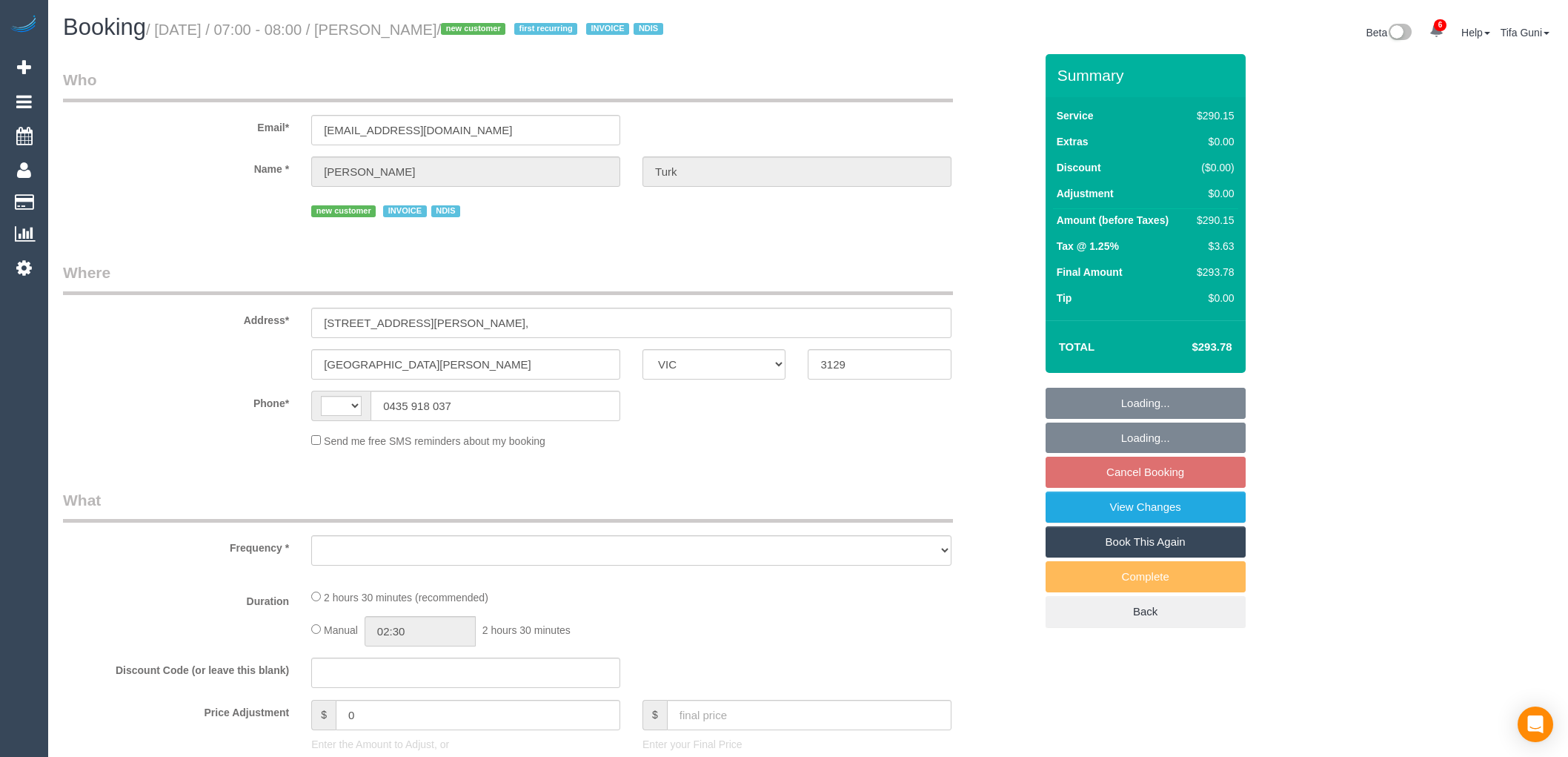
select select "VIC"
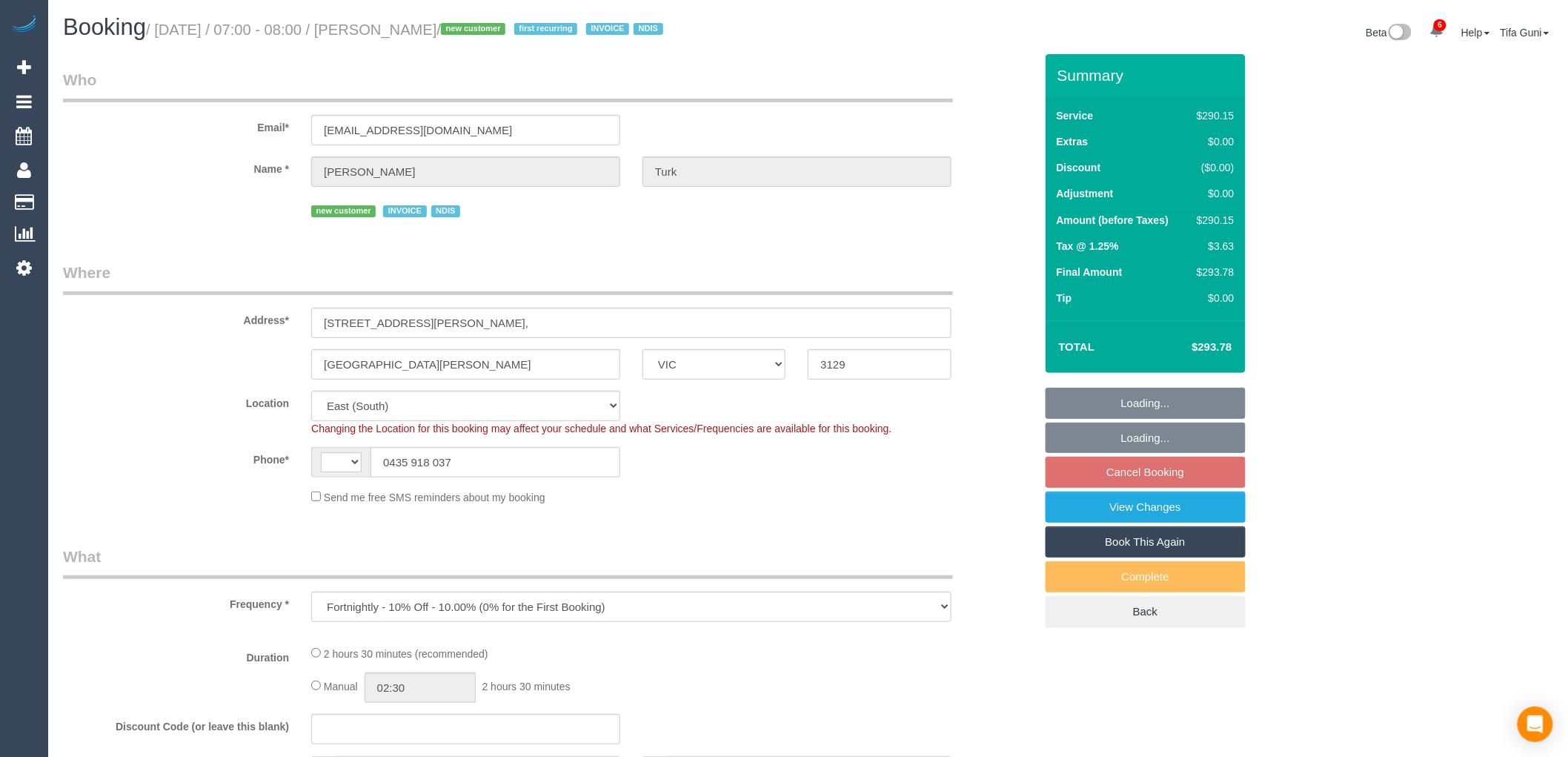
select select "object:360"
select select "string:AU"
select select "2"
select select "150"
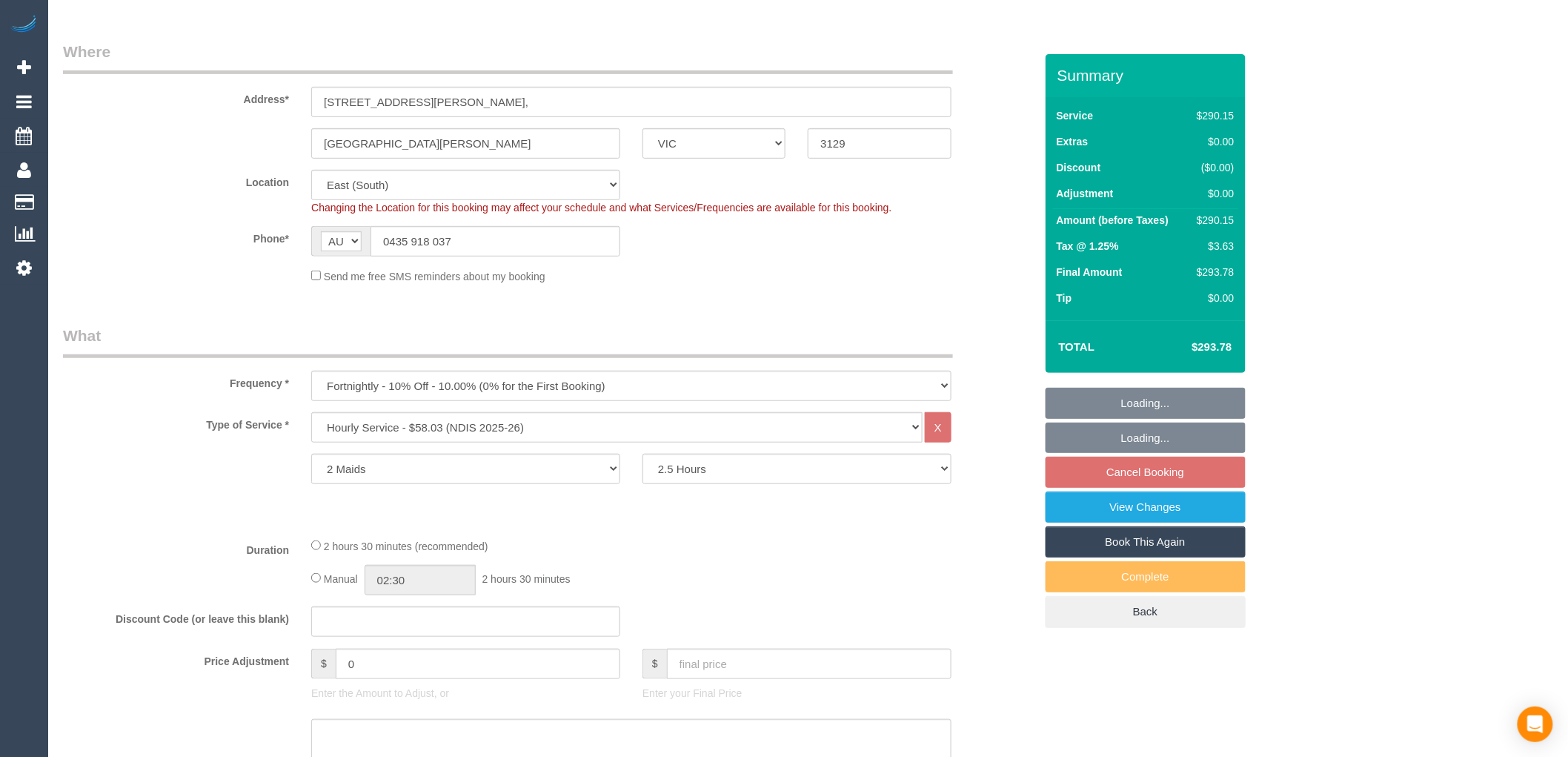
select select "number:28"
select select "number:14"
select select "number:19"
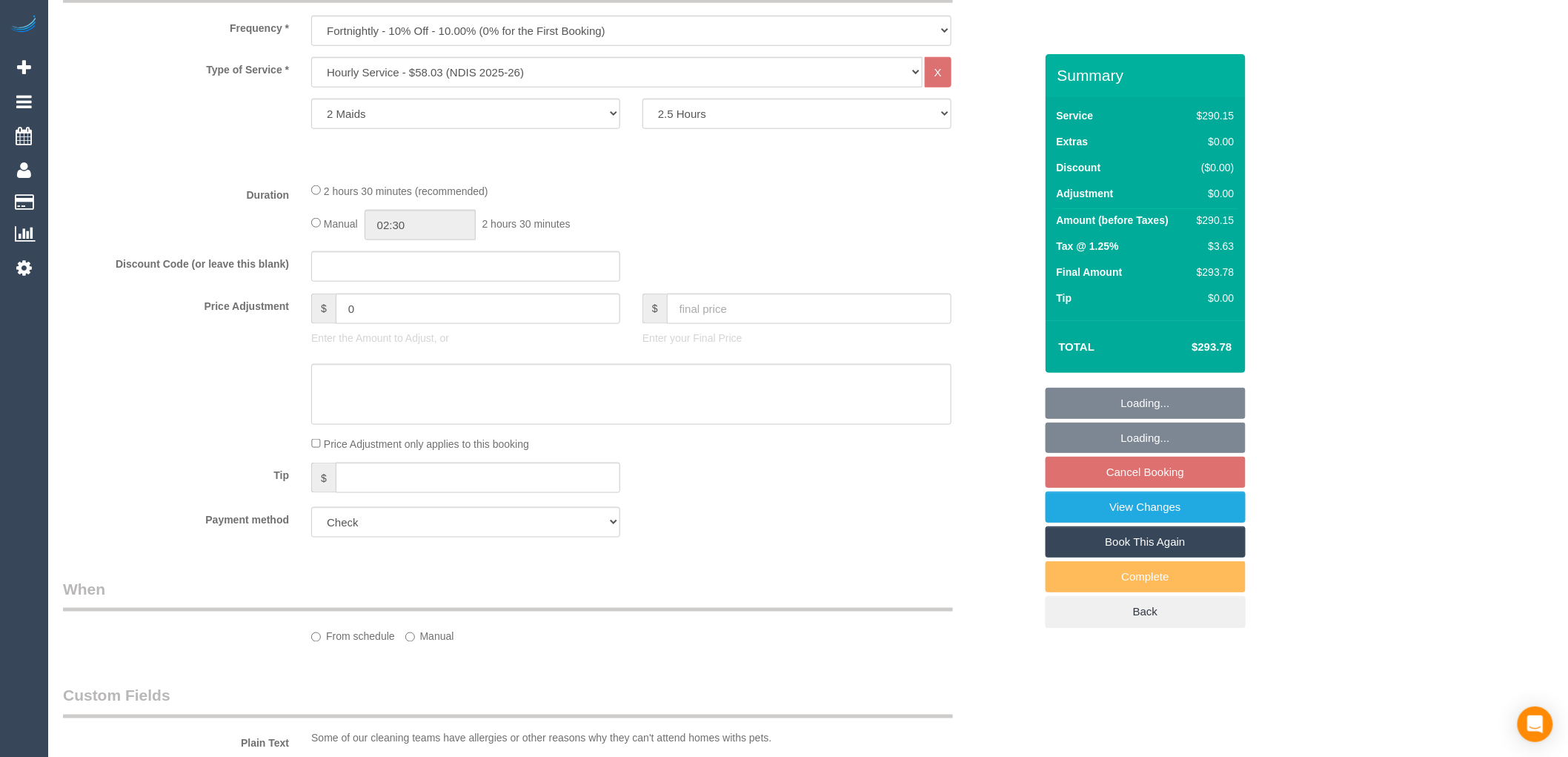
select select "spot1"
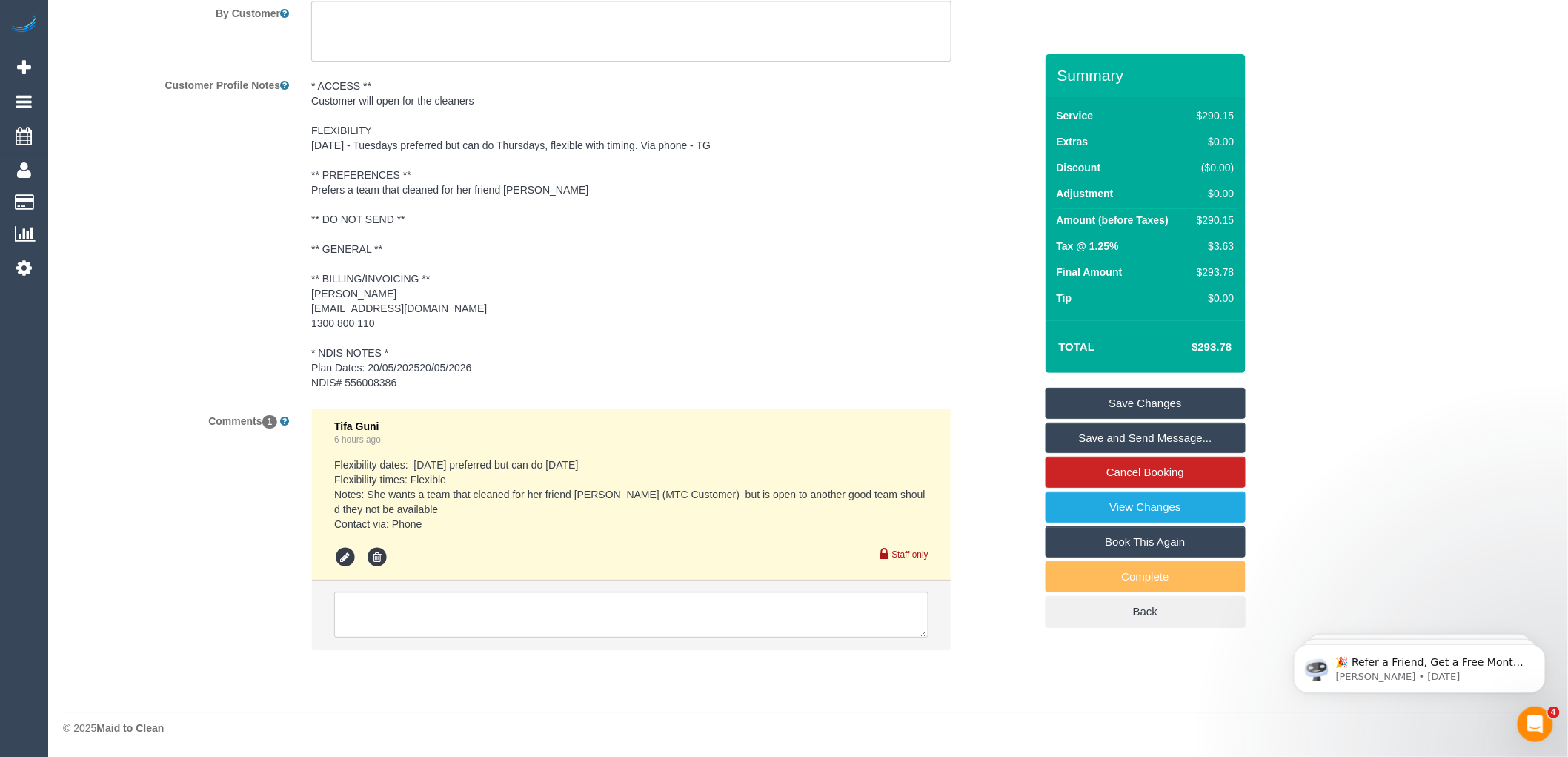
scroll to position [1668, 0]
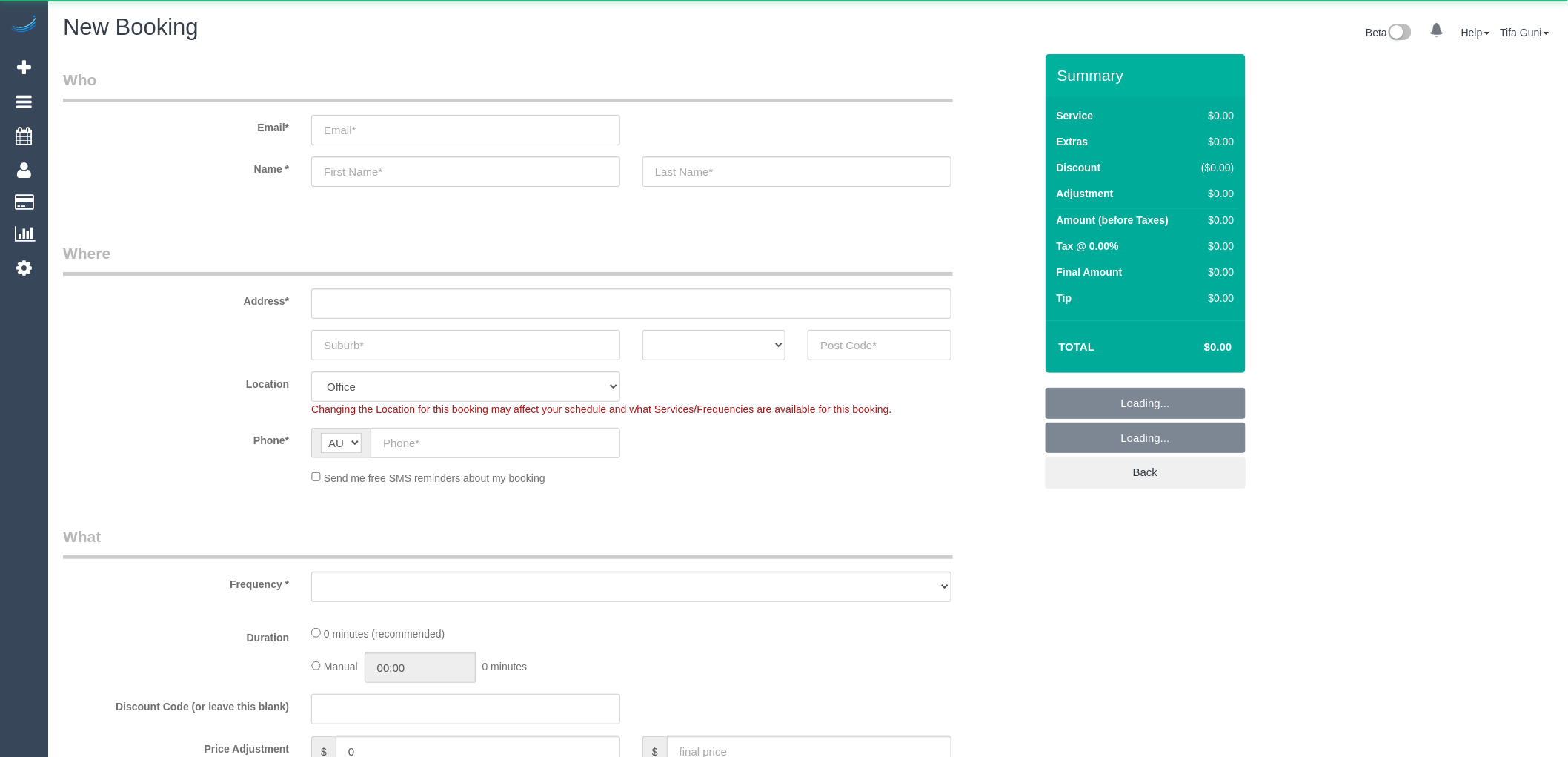
select select "object:2133"
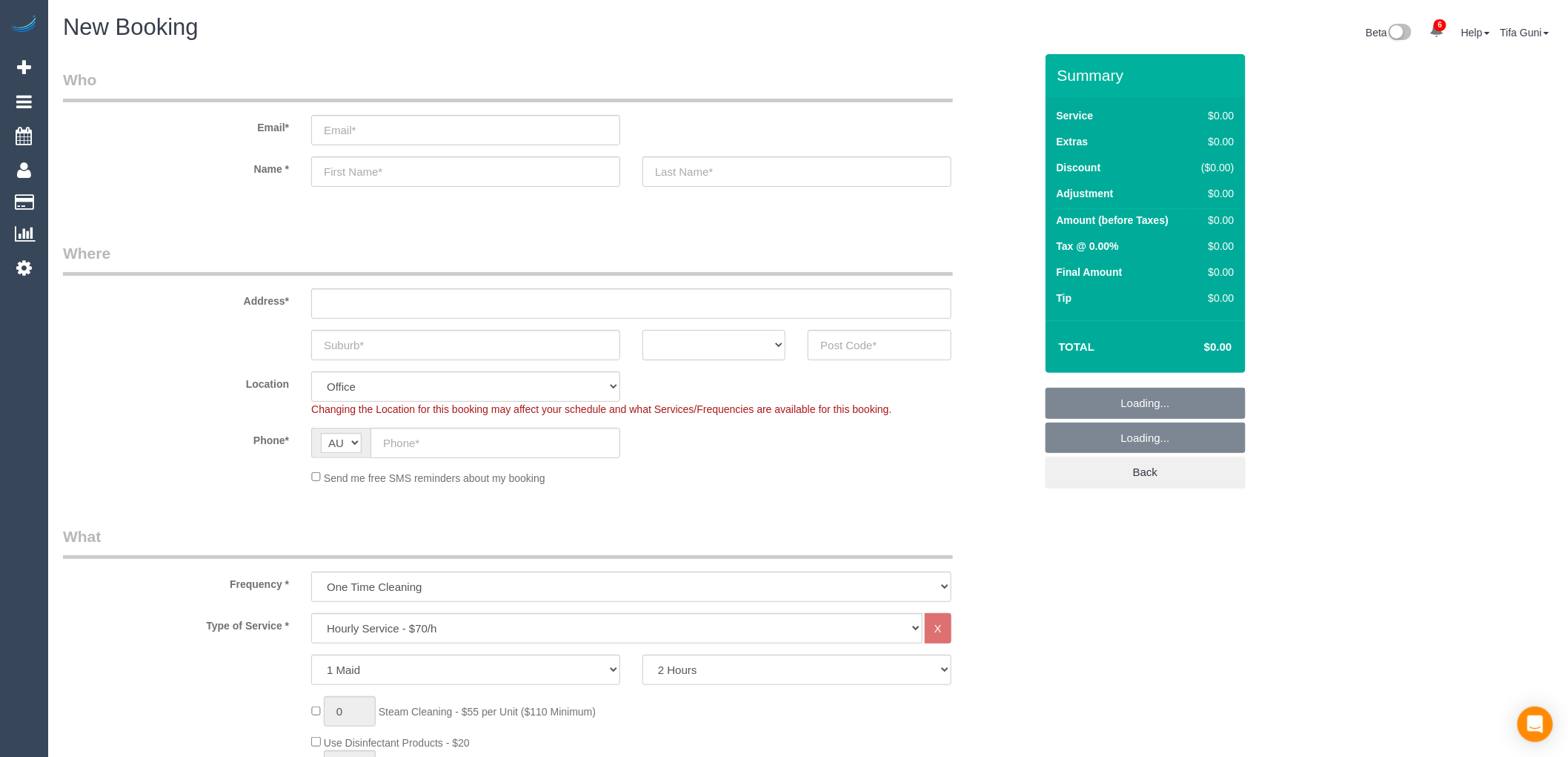
click at [764, 357] on select "ACT [GEOGRAPHIC_DATA] NT [GEOGRAPHIC_DATA] SA TAS [GEOGRAPHIC_DATA] [GEOGRAPHIC…" at bounding box center [714, 344] width 143 height 31
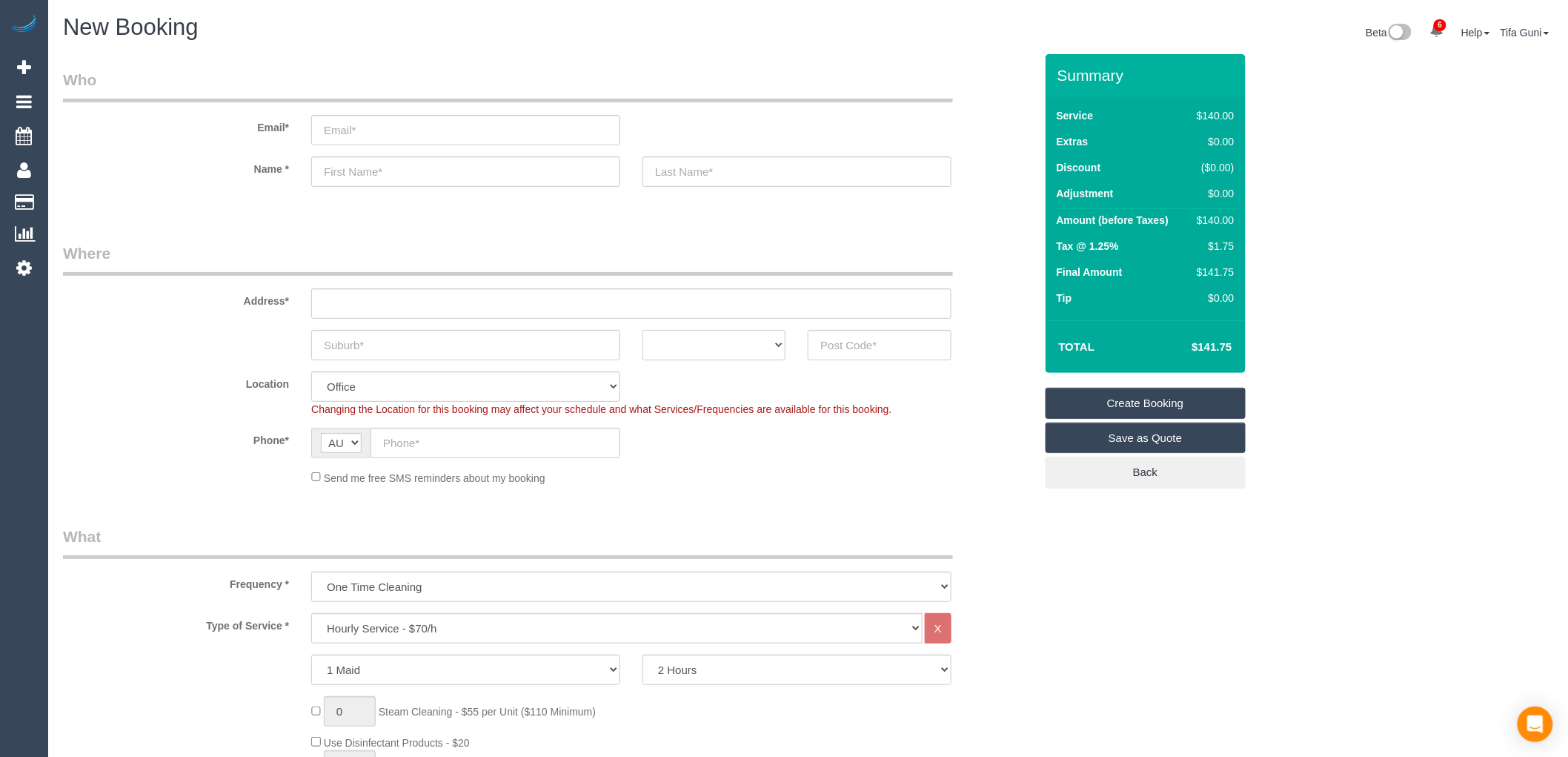
select select "VIC"
click at [643, 330] on select "ACT NSW NT QLD SA TAS VIC WA" at bounding box center [714, 344] width 143 height 31
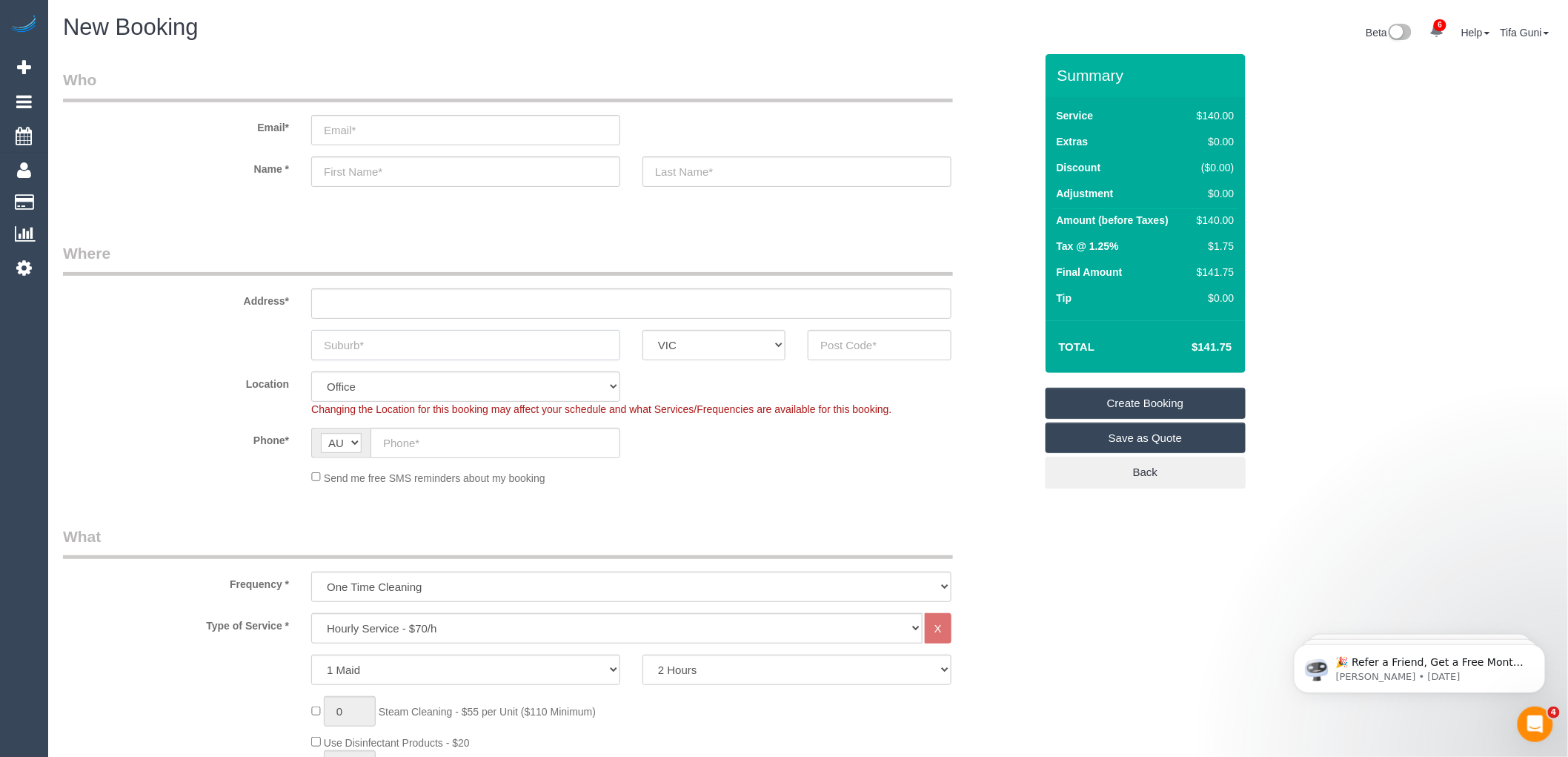
click at [413, 350] on input "text" at bounding box center [466, 344] width 309 height 31
type input "stre"
click at [871, 338] on input "text" at bounding box center [879, 344] width 143 height 31
type input "3041"
click at [329, 300] on input "text" at bounding box center [631, 303] width 640 height 31
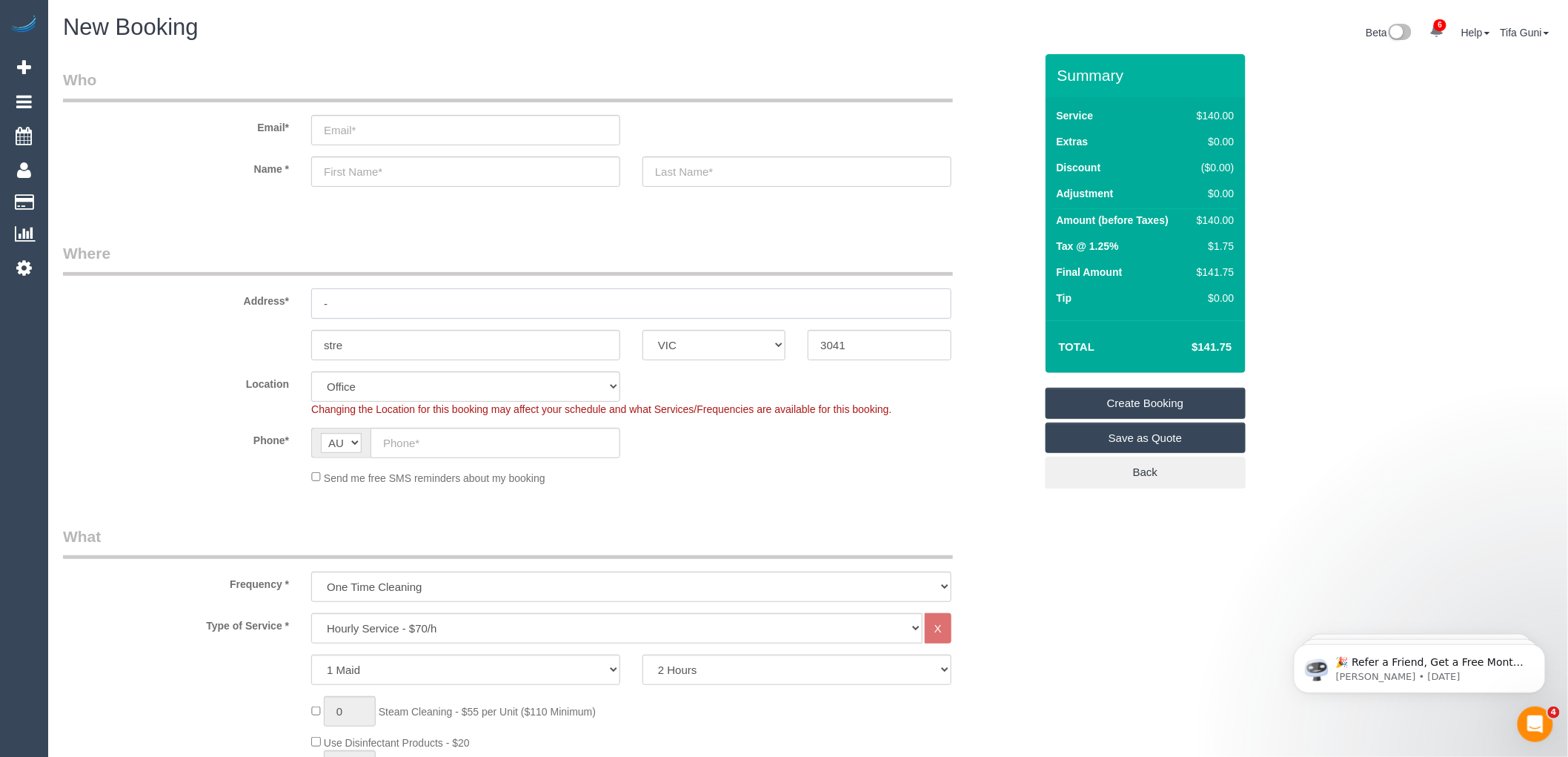
type input "-"
select select "59"
select select "object:2138"
click at [409, 445] on input "text" at bounding box center [496, 442] width 249 height 31
paste input "61 425 733 243"
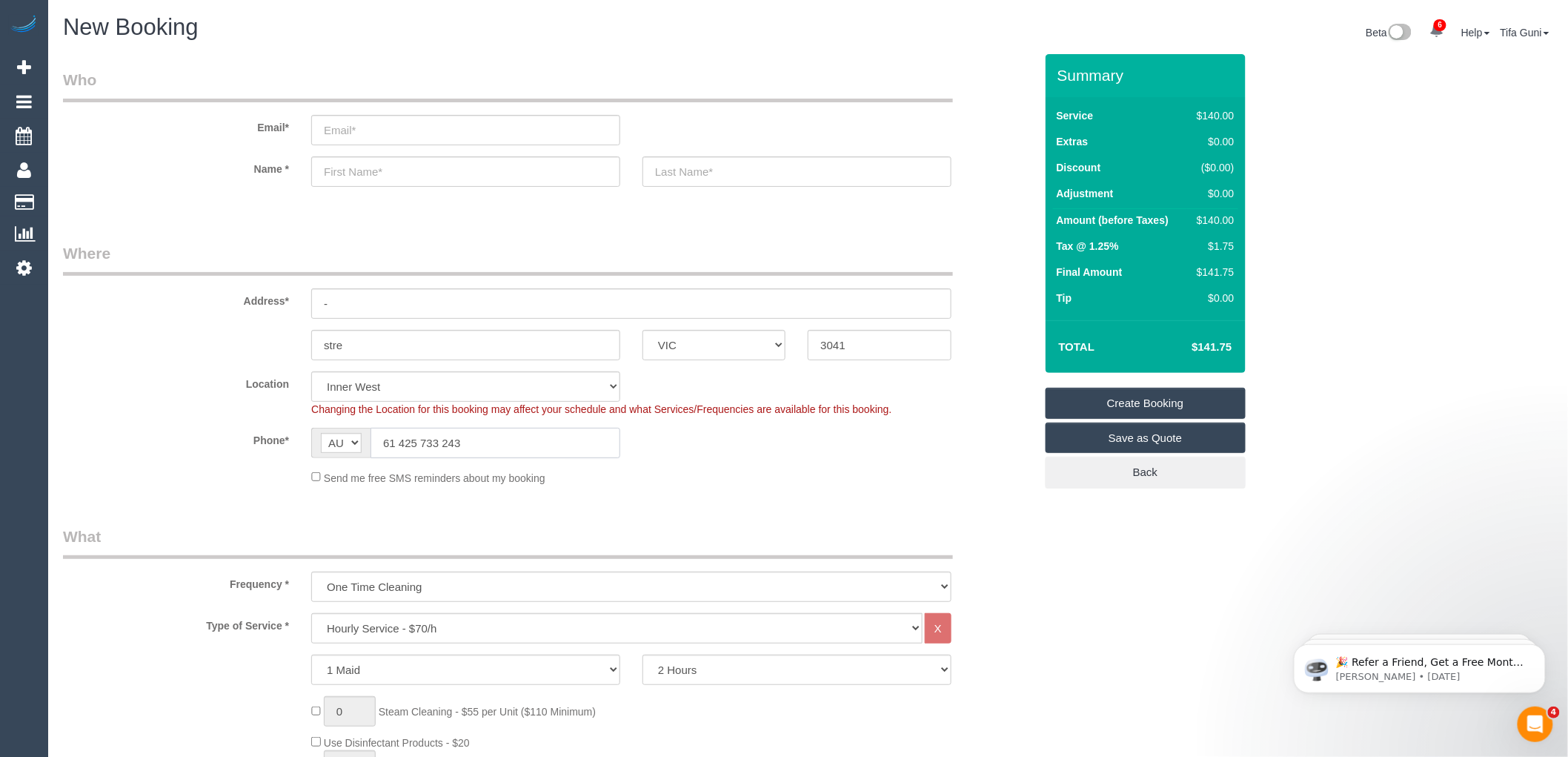
drag, startPoint x: 395, startPoint y: 441, endPoint x: 382, endPoint y: 441, distance: 13.0
click at [382, 441] on input "61 425 733 243" at bounding box center [496, 442] width 249 height 31
type input "0425 733 243"
click at [692, 465] on sui-booking-location "Location Office City East (North) East (South) Inner East Inner North (East) In…" at bounding box center [549, 427] width 971 height 114
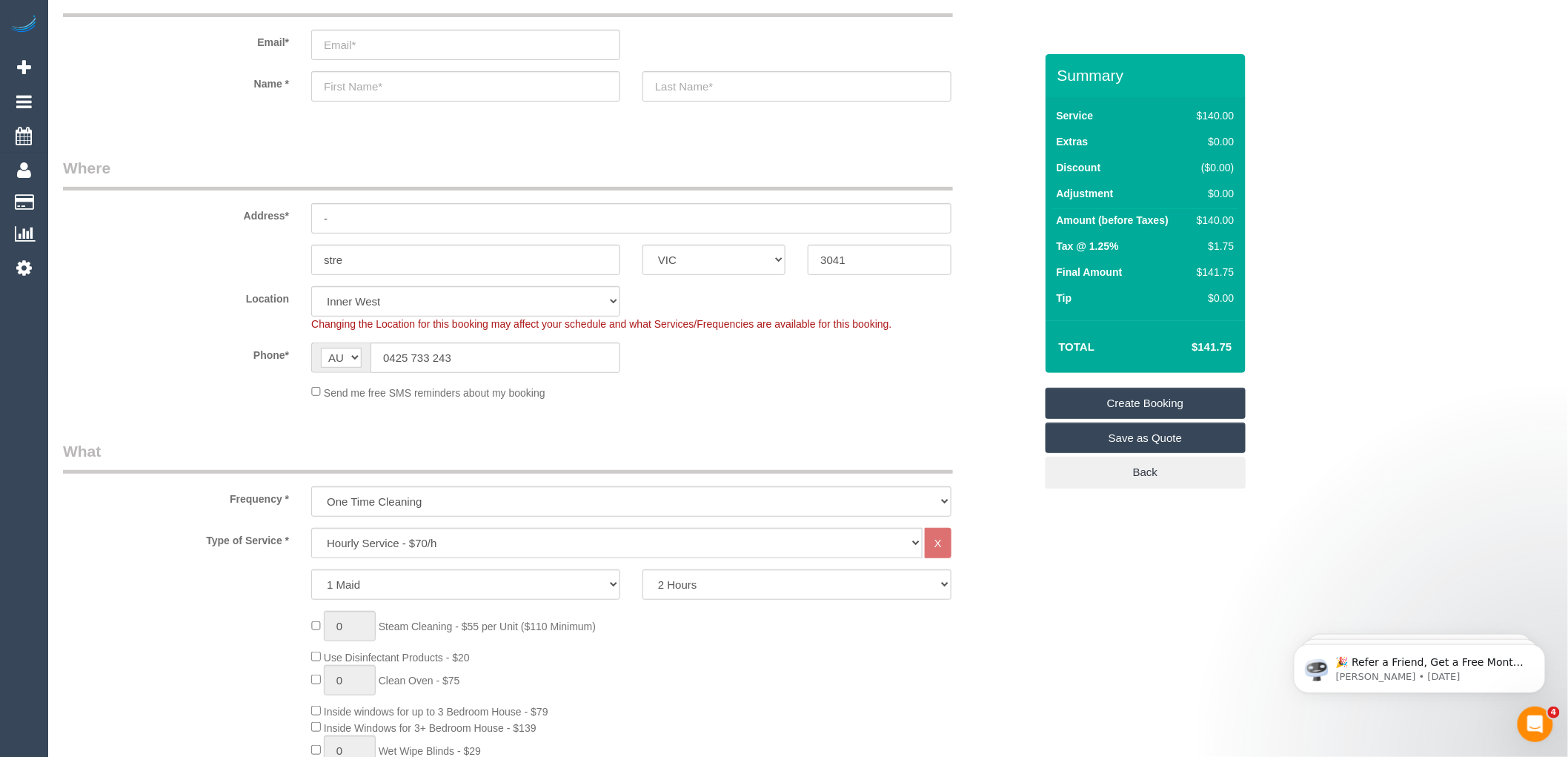
scroll to position [164, 0]
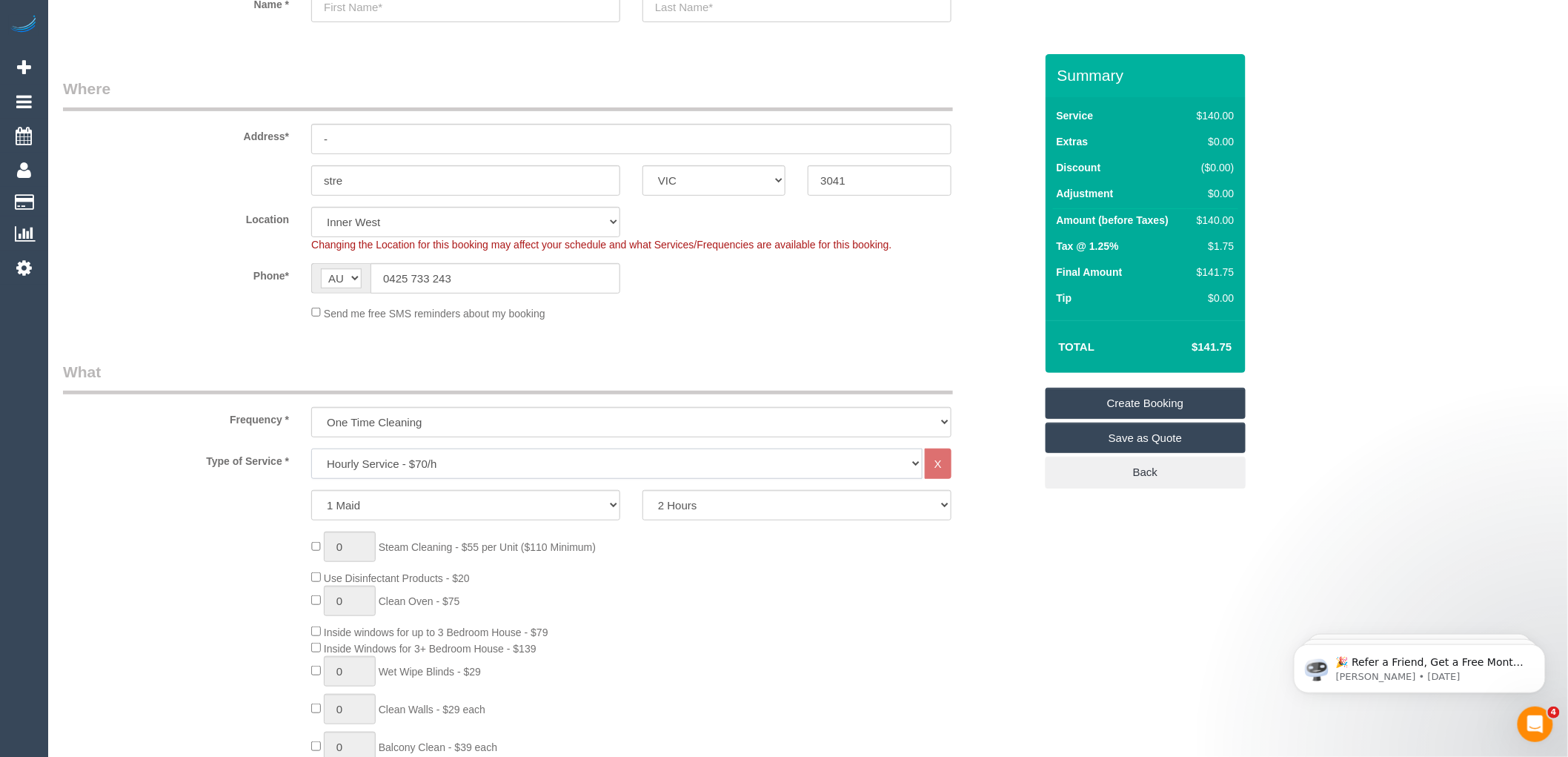
click at [480, 464] on select "Hourly Service - $70/h Hourly Service - $65/h Hourly Service - $60/h Hourly Ser…" at bounding box center [617, 463] width 611 height 31
click at [312, 449] on select "Hourly Service - $70/h Hourly Service - $65/h Hourly Service - $60/h Hourly Ser…" at bounding box center [617, 463] width 611 height 31
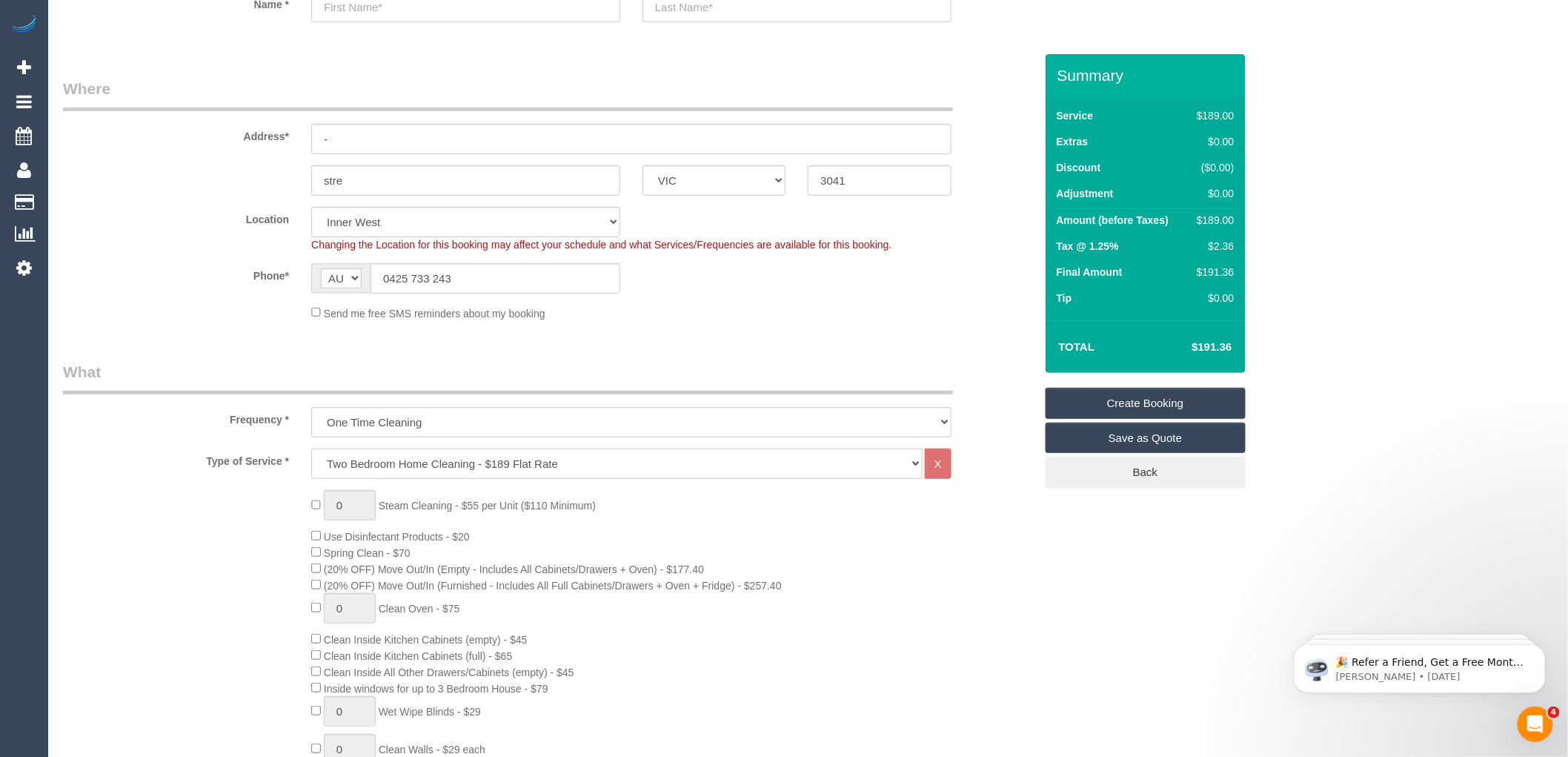
click at [415, 457] on select "Hourly Service - $70/h Hourly Service - $65/h Hourly Service - $60/h Hourly Ser…" at bounding box center [617, 463] width 611 height 31
select select "212"
click at [312, 449] on select "Hourly Service - $70/h Hourly Service - $65/h Hourly Service - $60/h Hourly Ser…" at bounding box center [617, 463] width 611 height 31
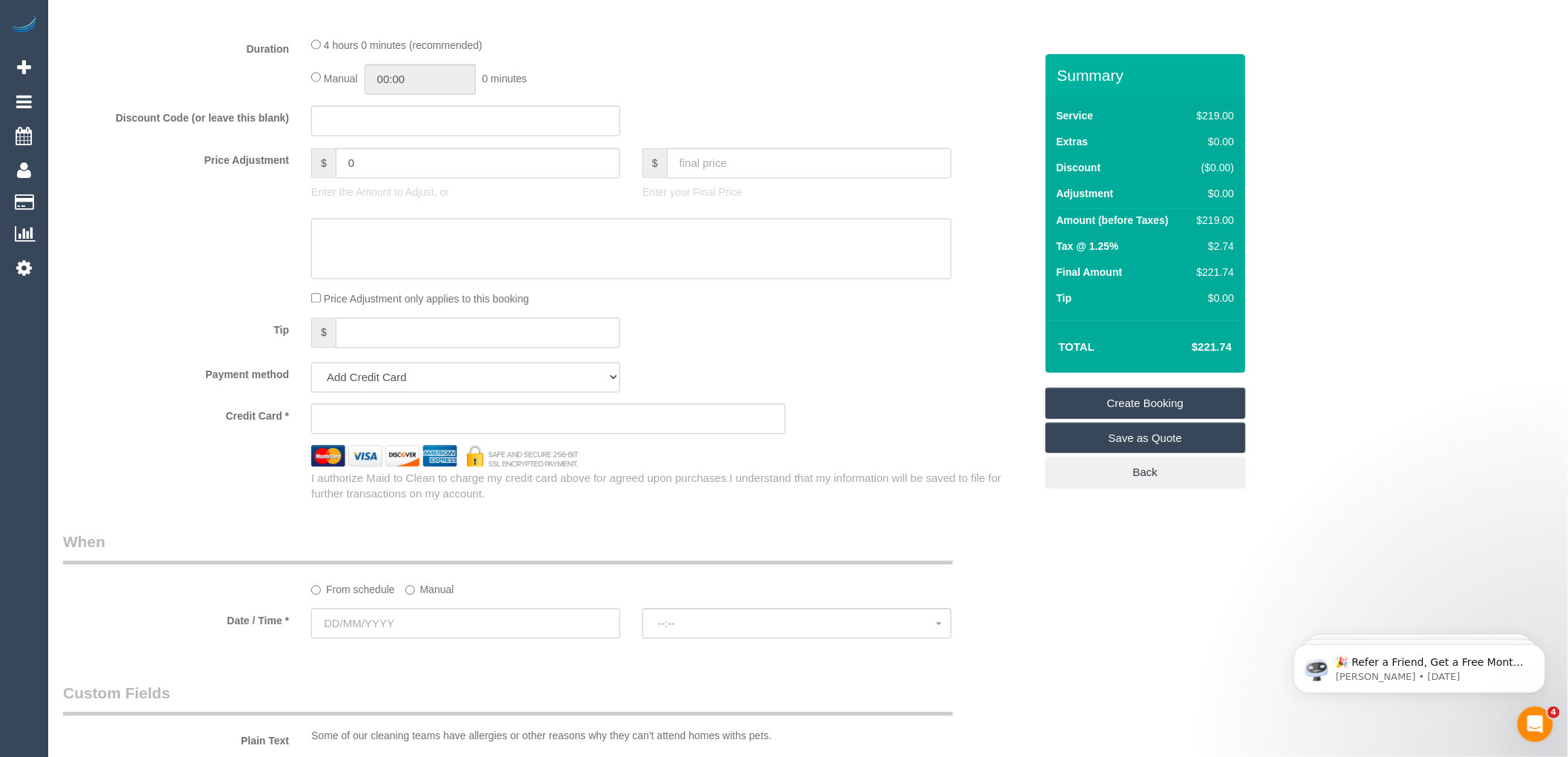
scroll to position [1317, 0]
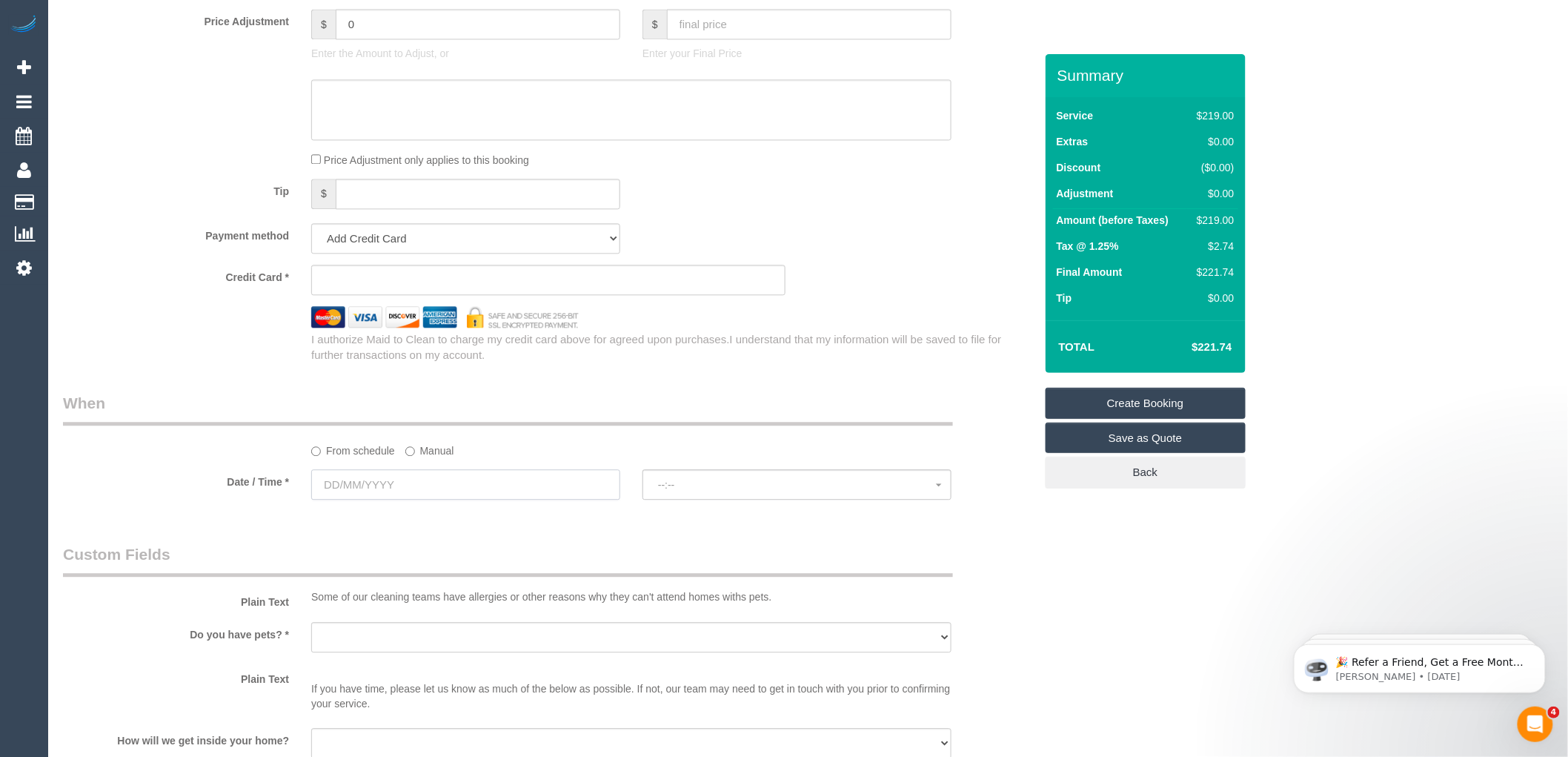
click at [440, 500] on input "text" at bounding box center [466, 484] width 309 height 31
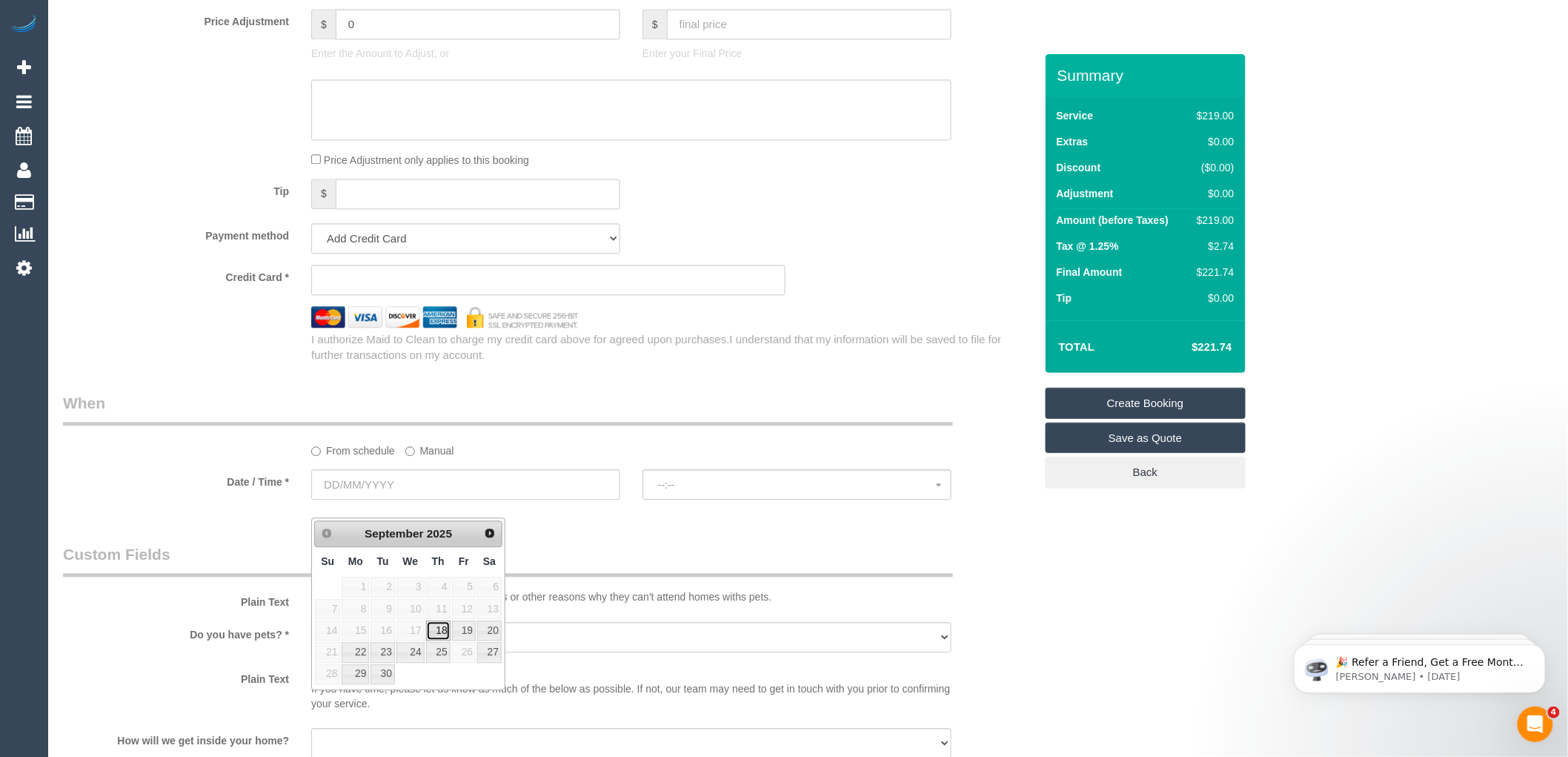
click at [437, 630] on link "18" at bounding box center [438, 630] width 25 height 20
type input "18/09/2025"
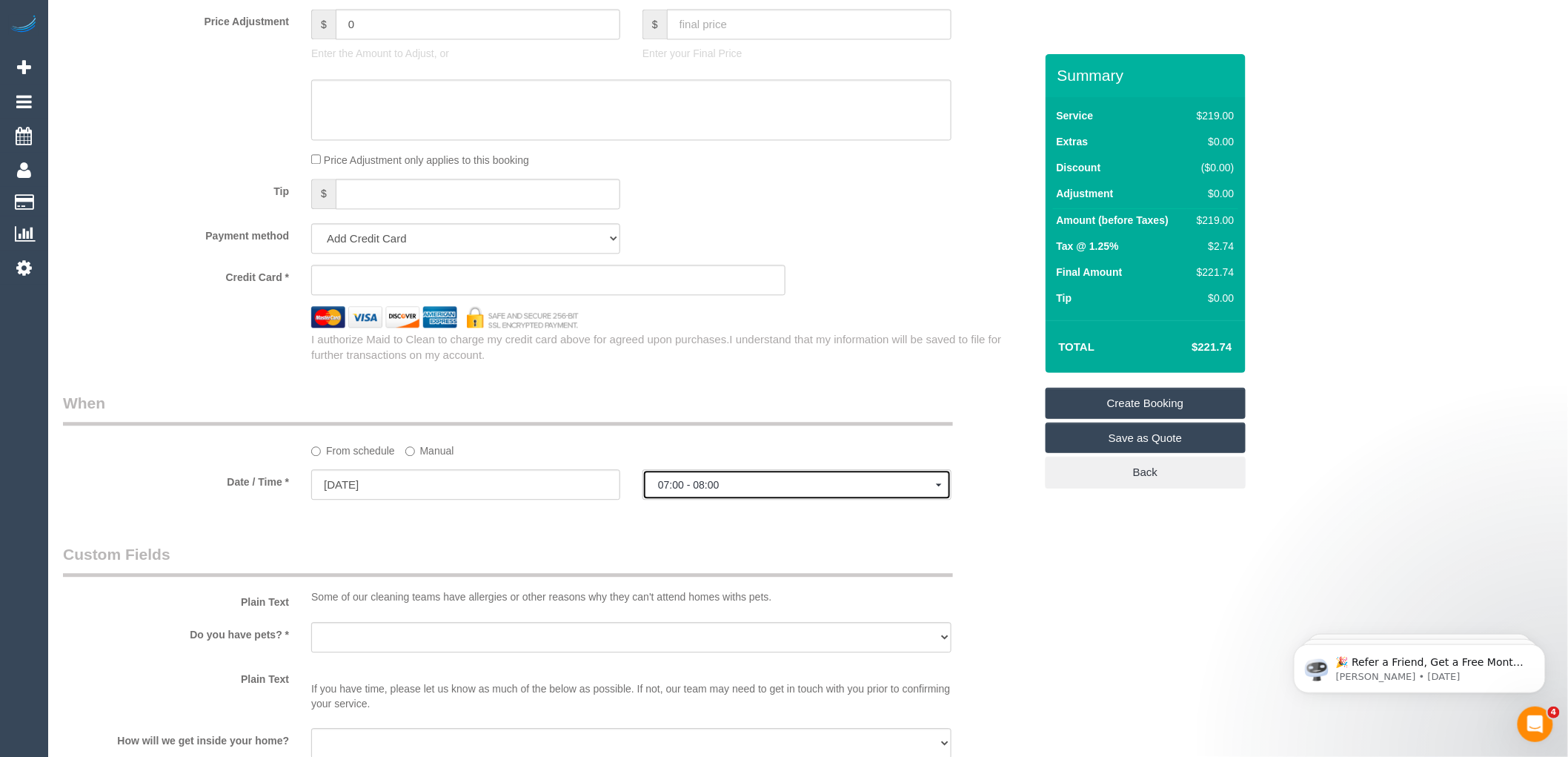
click at [692, 491] on span "07:00 - 08:00" at bounding box center [796, 485] width 278 height 12
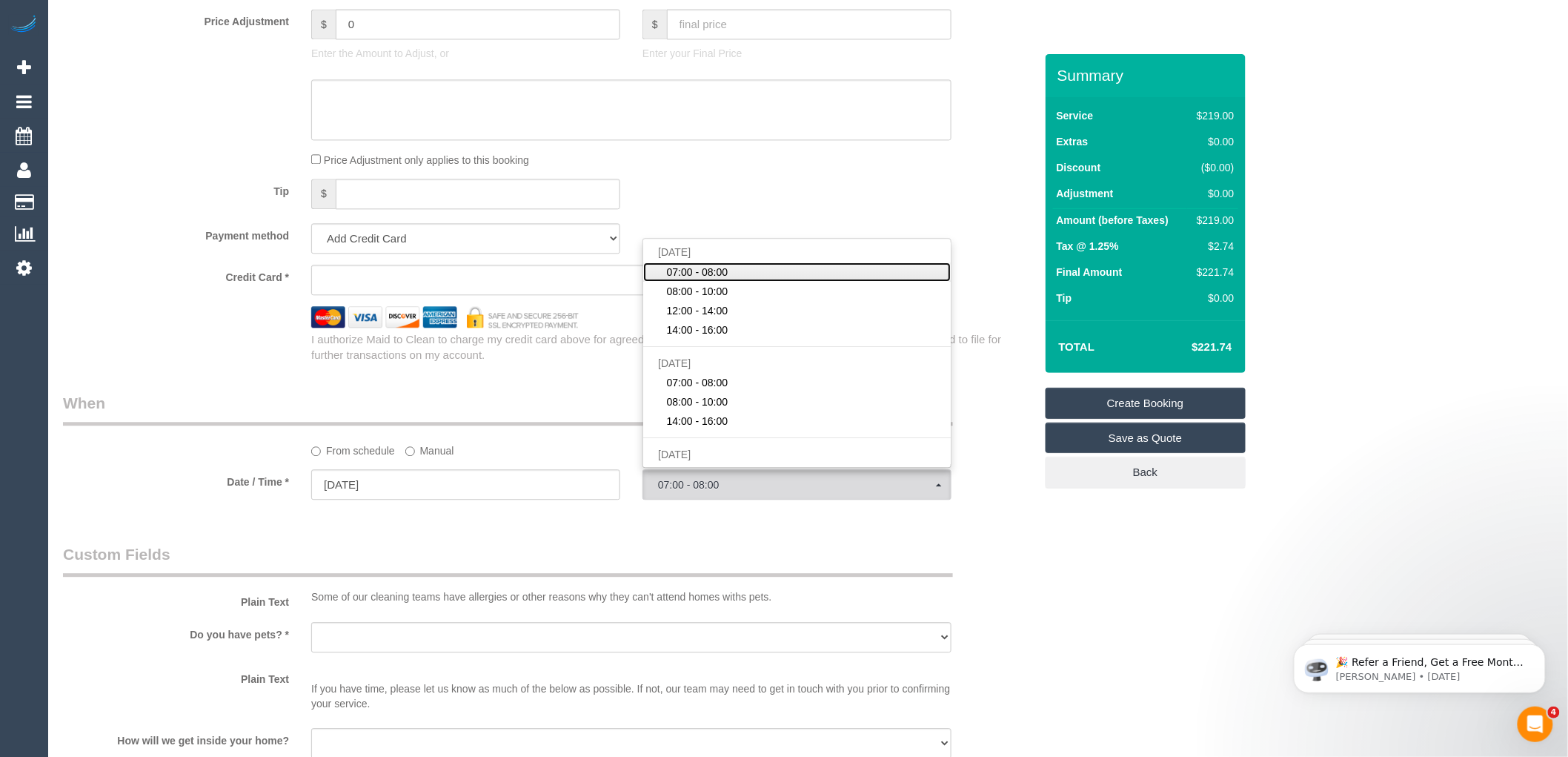
click at [709, 279] on span "07:00 - 08:00" at bounding box center [697, 271] width 61 height 15
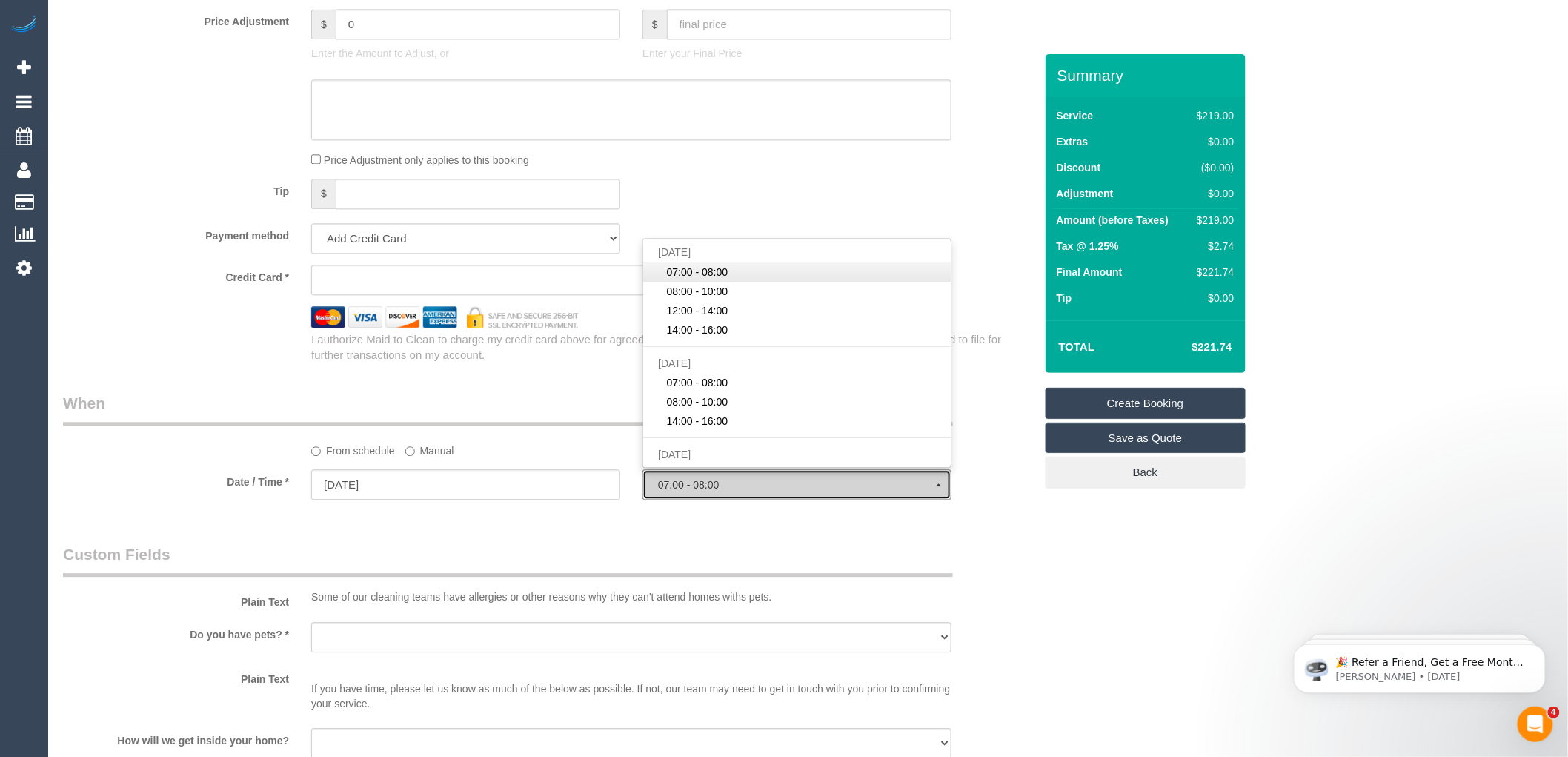
select select "spot1"
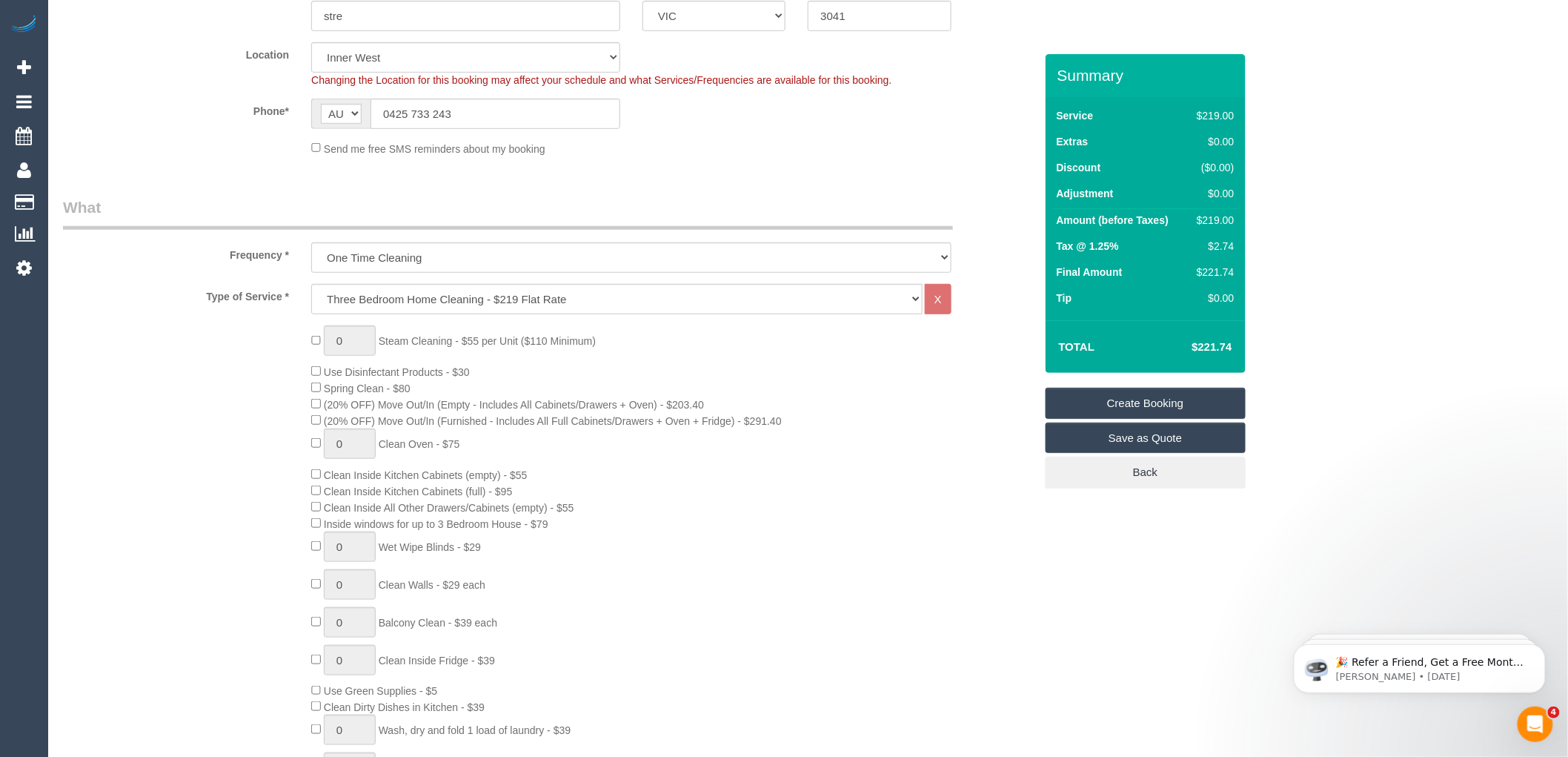
scroll to position [412, 0]
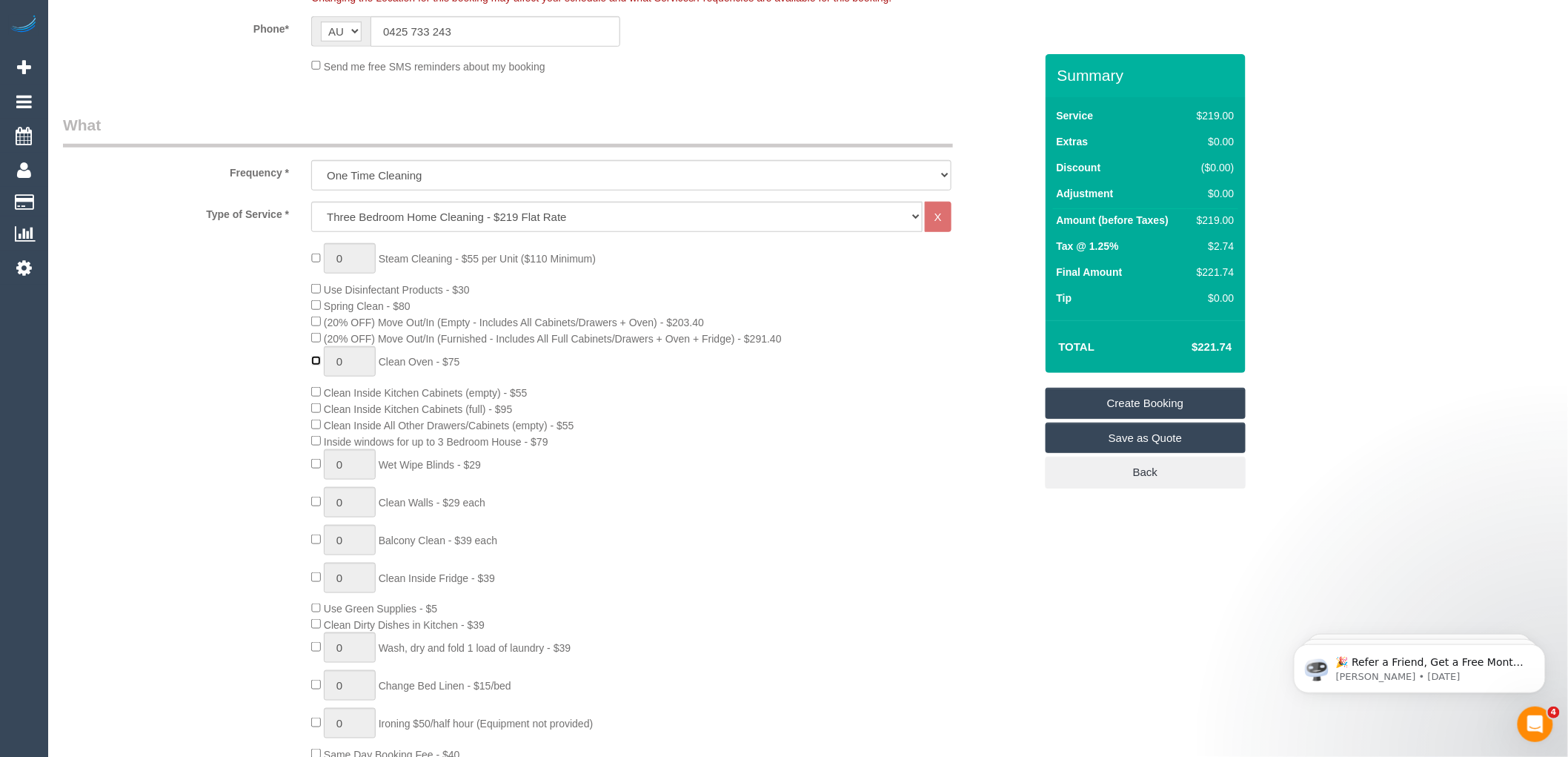
type input "1"
drag, startPoint x: 737, startPoint y: 404, endPoint x: 750, endPoint y: 410, distance: 14.3
click at [741, 408] on div "0 Steam Cleaning - $55 per Unit ($110 Minimum) Use Disinfectant Products - $30 …" at bounding box center [672, 503] width 745 height 519
select select "spot19"
click at [661, 317] on div "0 Steam Cleaning - $55 per Unit ($110 Minimum) Use Disinfectant Products - $30 …" at bounding box center [672, 503] width 745 height 519
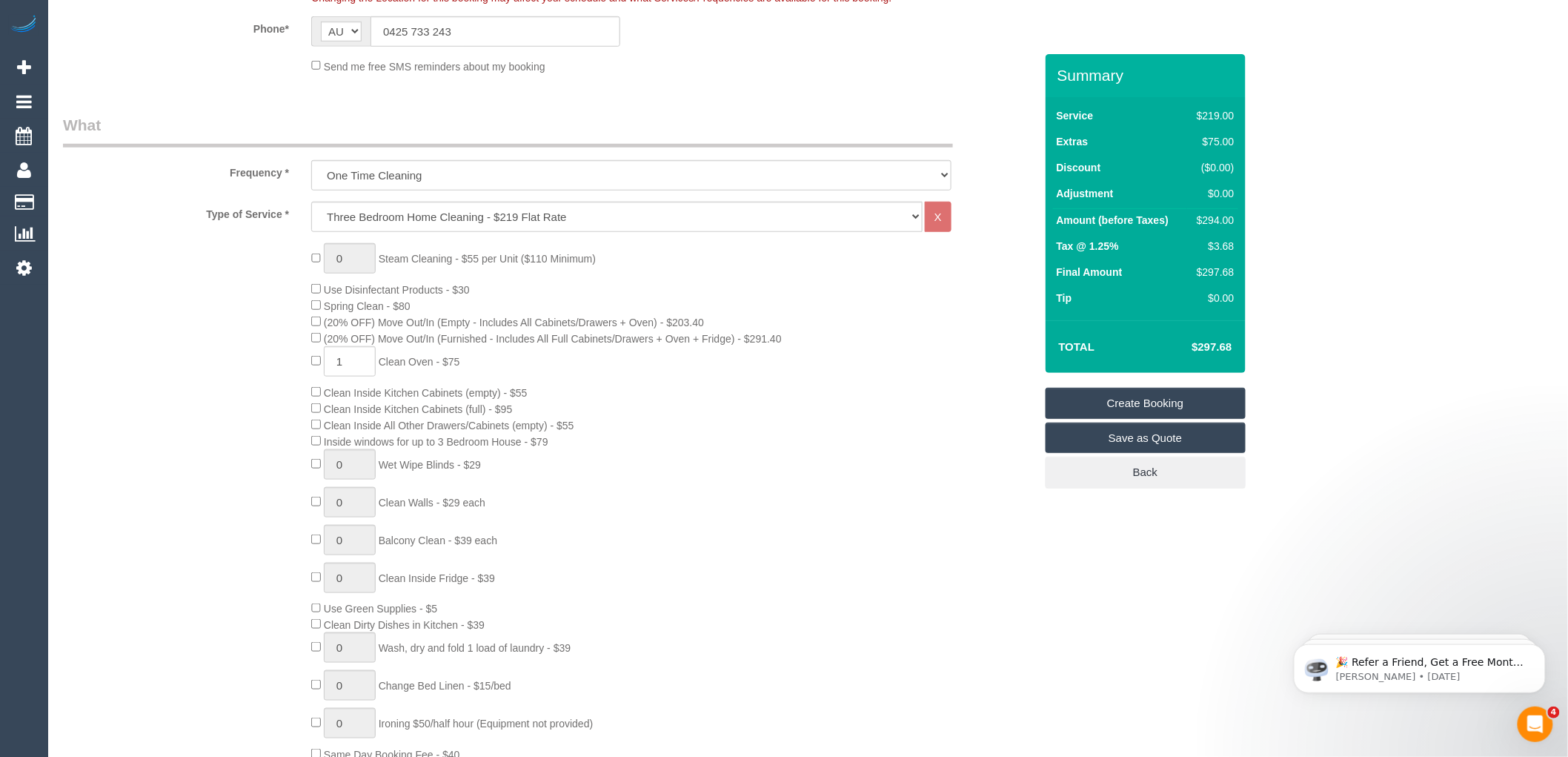
scroll to position [82, 0]
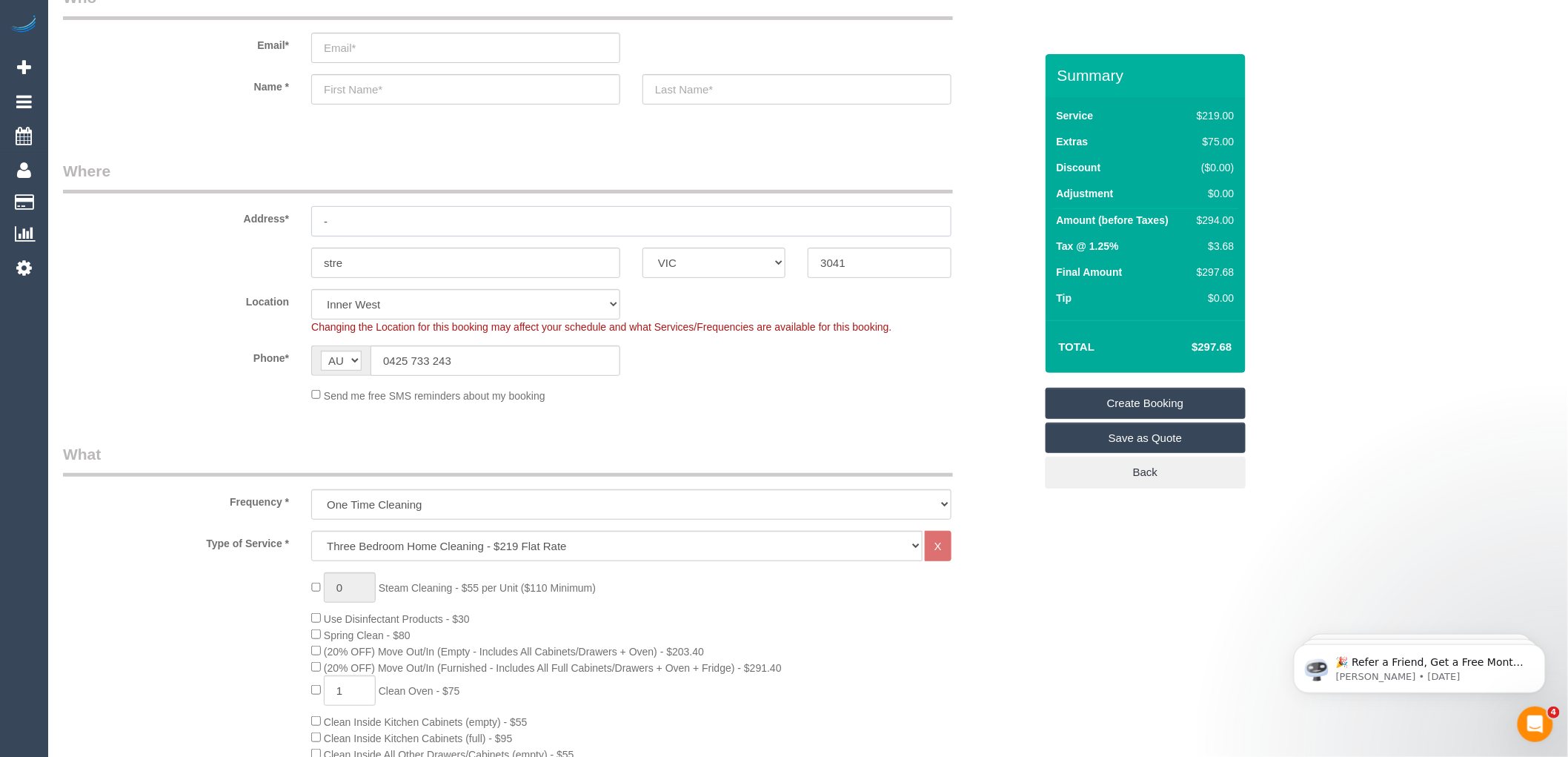
click at [345, 221] on input "-" at bounding box center [631, 221] width 640 height 31
type input "51 kernan street"
click at [364, 264] on input "stre" at bounding box center [466, 262] width 309 height 31
type input "strekmore"
click at [380, 87] on input "text" at bounding box center [466, 89] width 309 height 31
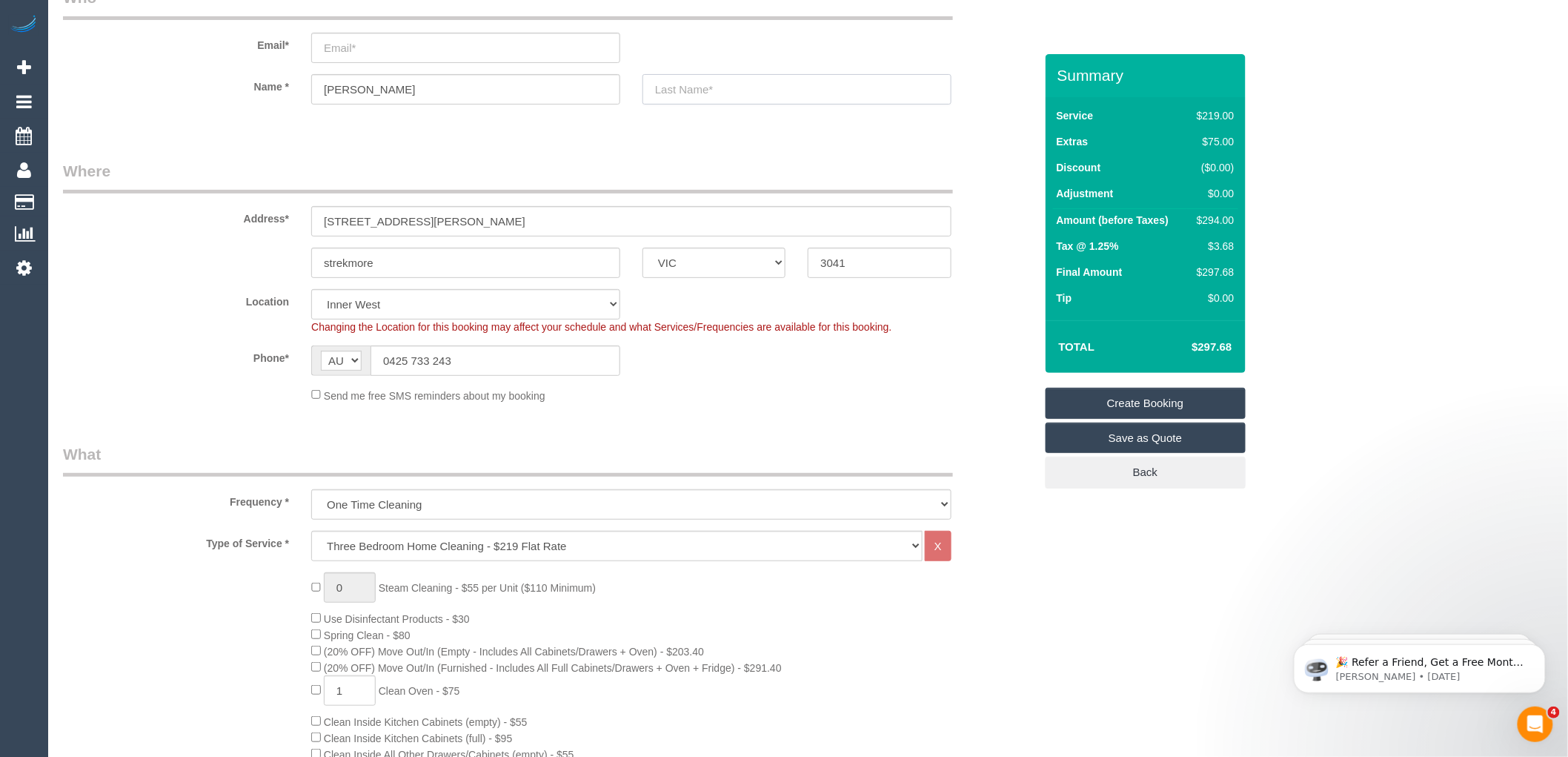
click at [737, 82] on input "text" at bounding box center [797, 89] width 309 height 31
click at [326, 87] on input "loraine" at bounding box center [466, 89] width 309 height 31
type input "Loraine"
click at [694, 95] on input "text" at bounding box center [797, 89] width 309 height 31
type input "mitchell"
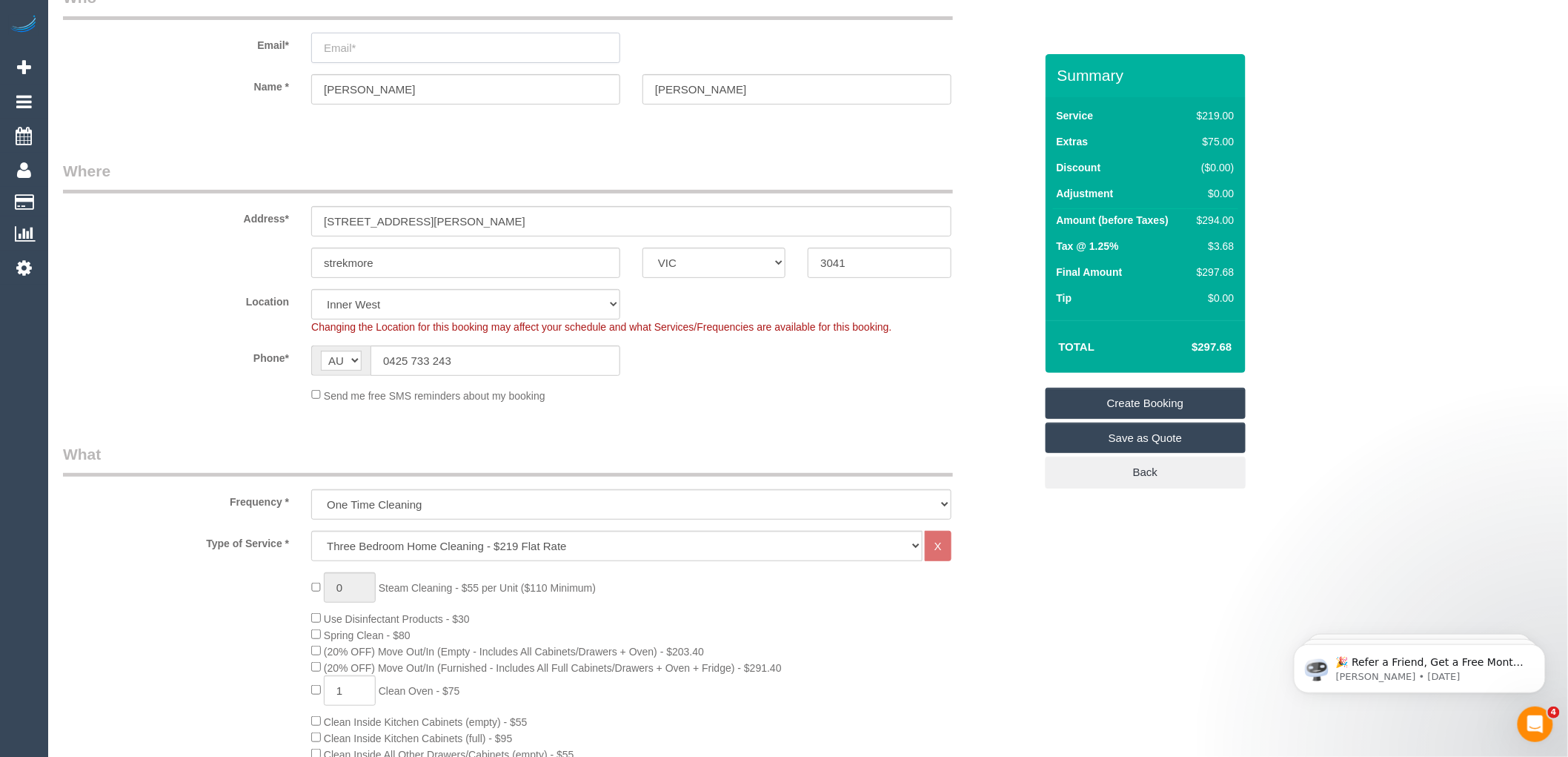
click at [341, 48] on input "email" at bounding box center [466, 47] width 309 height 31
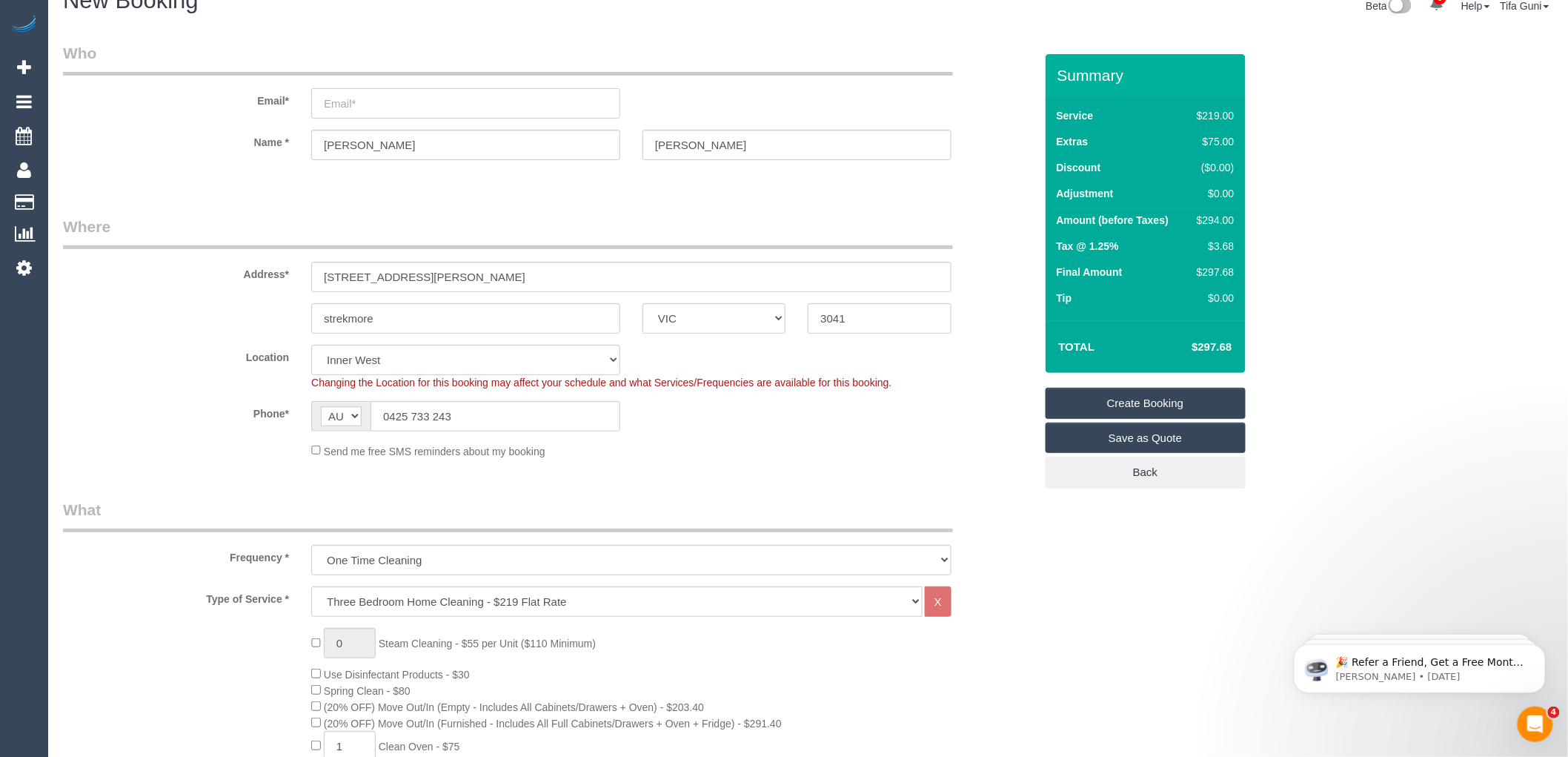
scroll to position [0, 0]
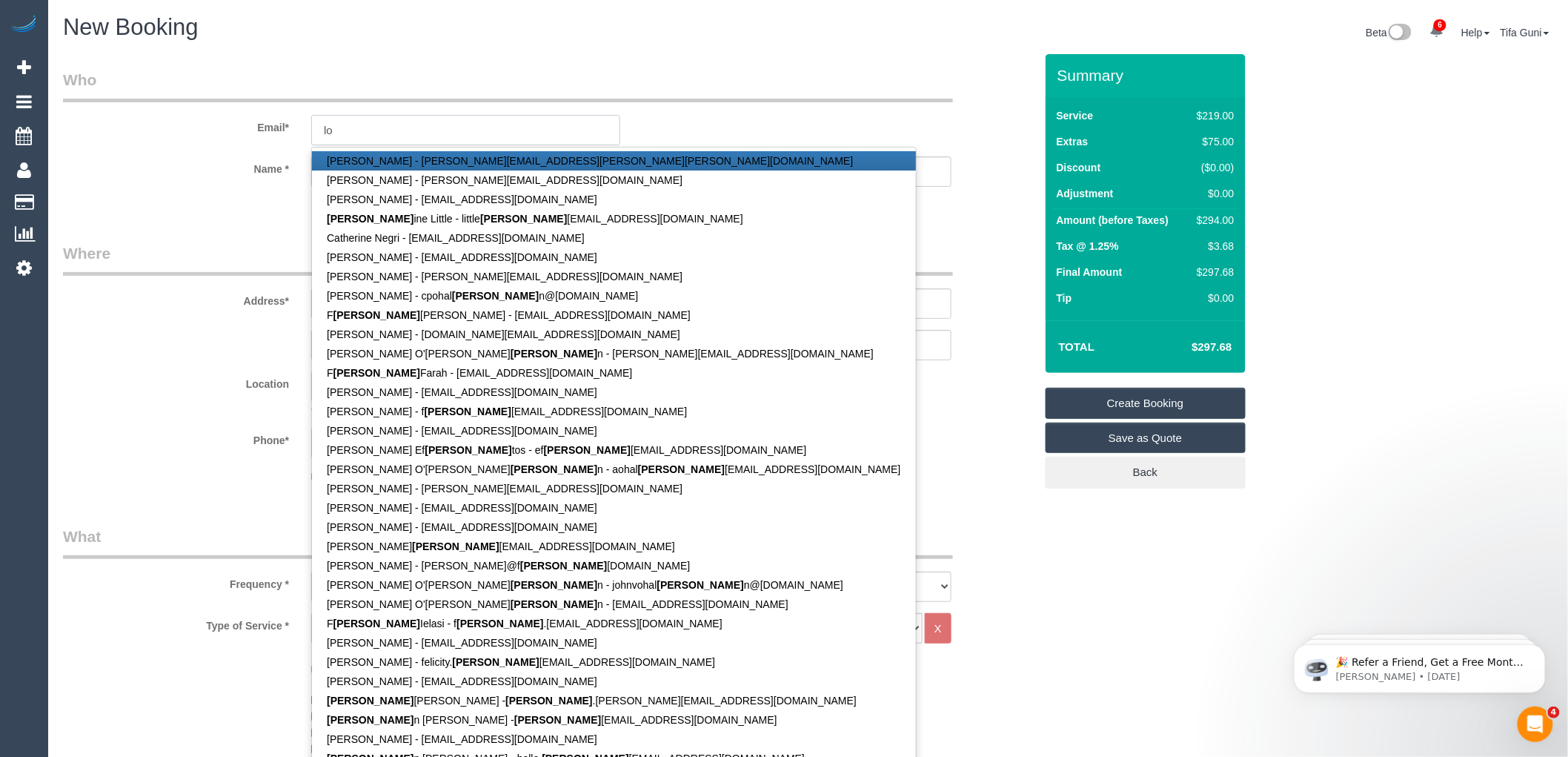
type input "l"
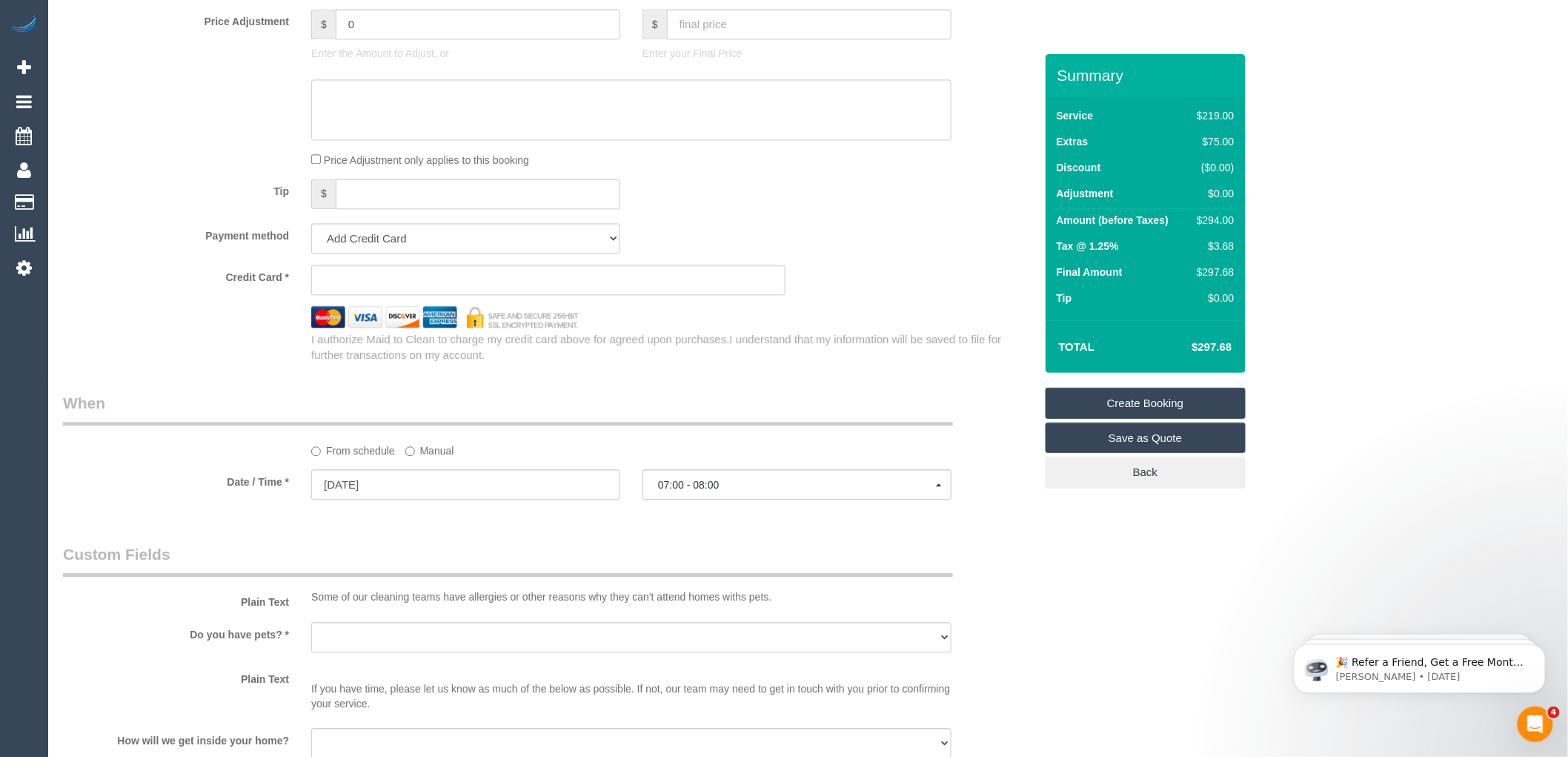
scroll to position [1648, 0]
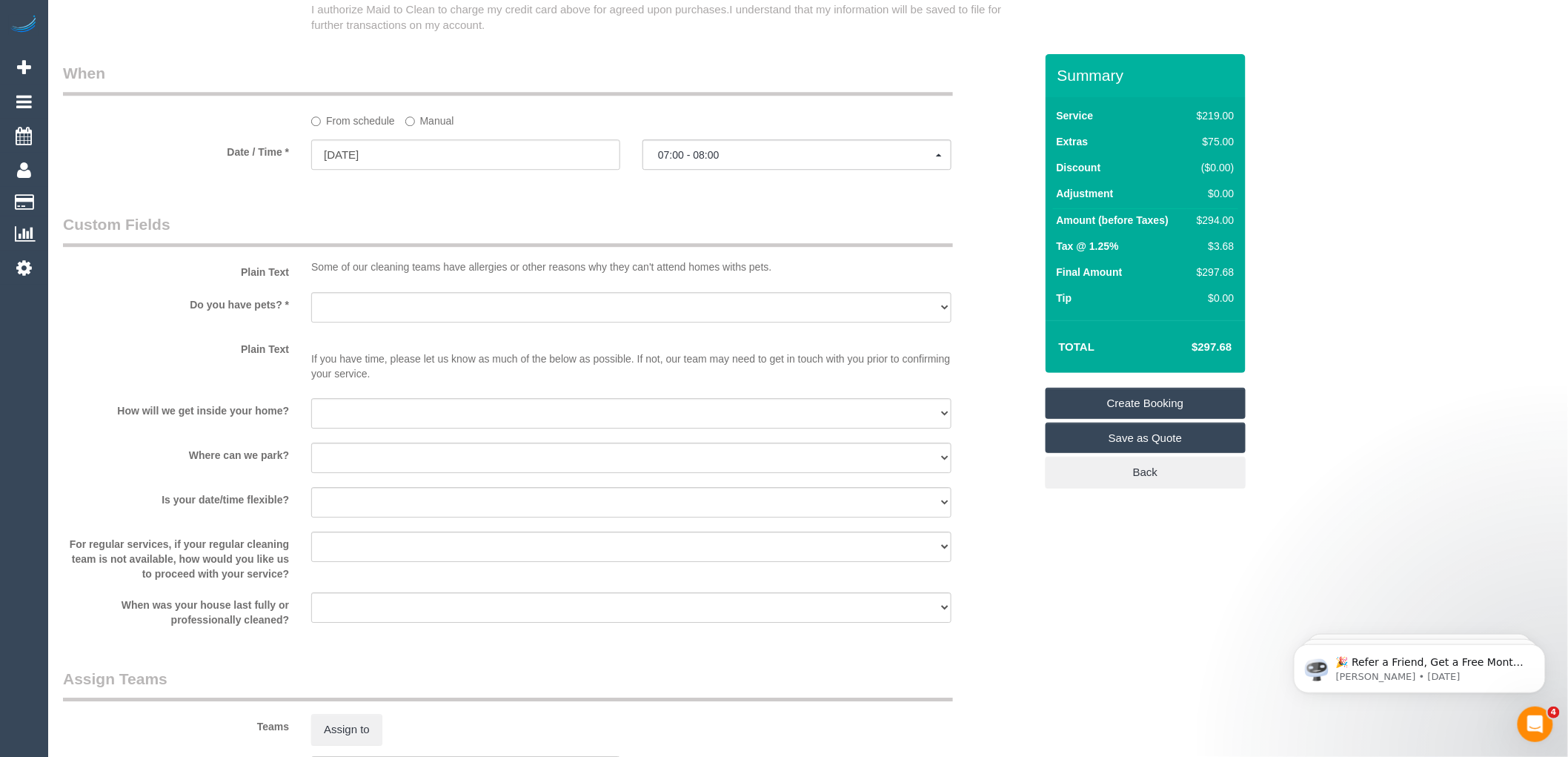
type input "laraine@tripple9.com.au"
click at [389, 323] on select "Yes - Cats Yes - Dogs No pets Yes - Dogs and Cats Yes - Other" at bounding box center [631, 307] width 640 height 31
select select "spot37"
select select "number:28"
click at [312, 309] on select "Yes - Cats Yes - Dogs No pets Yes - Dogs and Cats Yes - Other" at bounding box center [631, 307] width 640 height 31
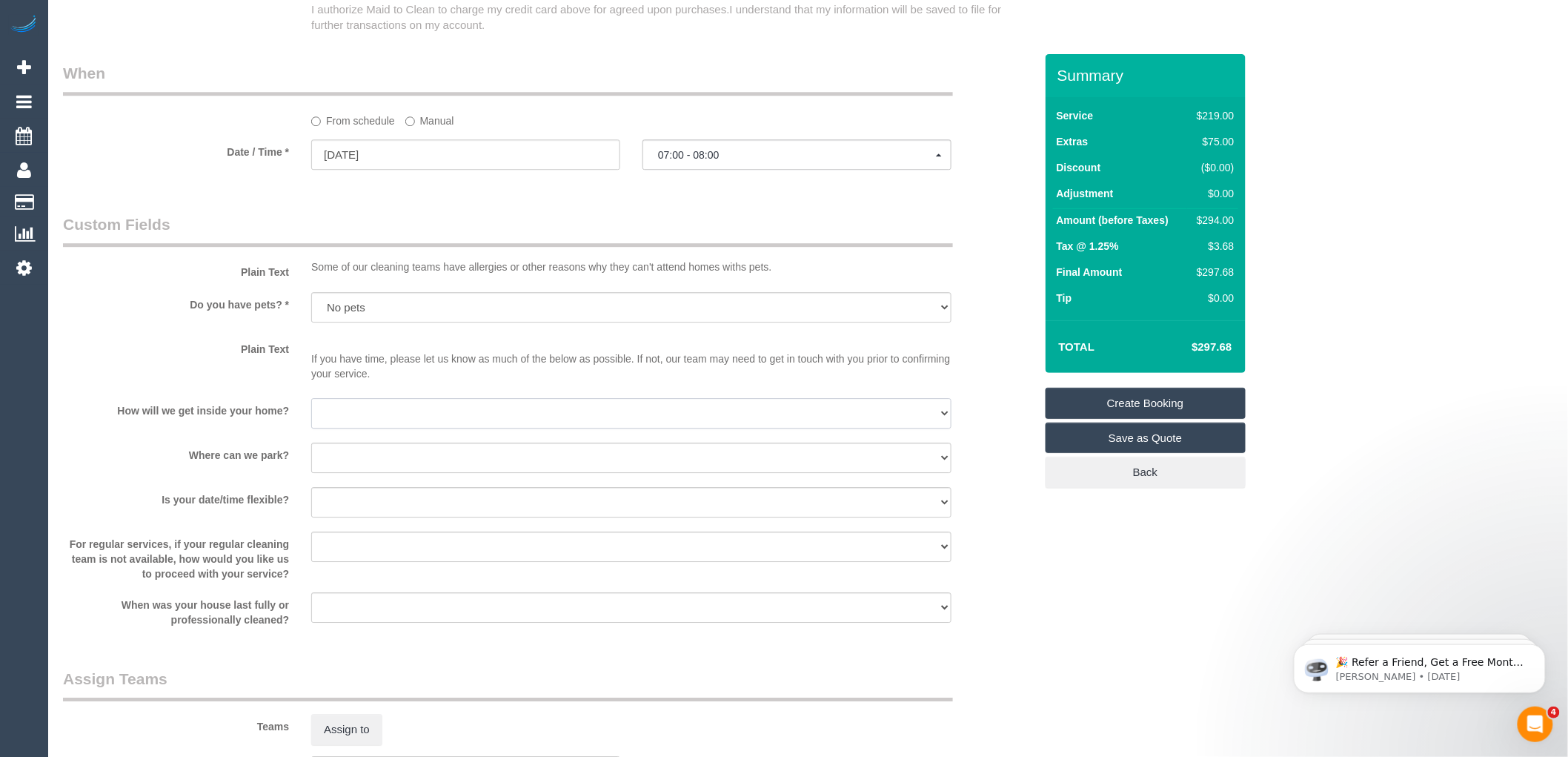
click at [364, 425] on select "I will be home Key will be left (please provide details below) Lock box/Access …" at bounding box center [631, 413] width 640 height 31
click at [264, 457] on sui-booking-custom-fields "Plain Text Some of our cleaning teams have allergies or other reasons why they …" at bounding box center [549, 421] width 971 height 414
click at [376, 469] on select "I will provide parking on-site Free street parking Paid street parking (cost wi…" at bounding box center [631, 457] width 640 height 31
select select "number:19"
click at [312, 460] on select "I will provide parking on-site Free street parking Paid street parking (cost wi…" at bounding box center [631, 457] width 640 height 31
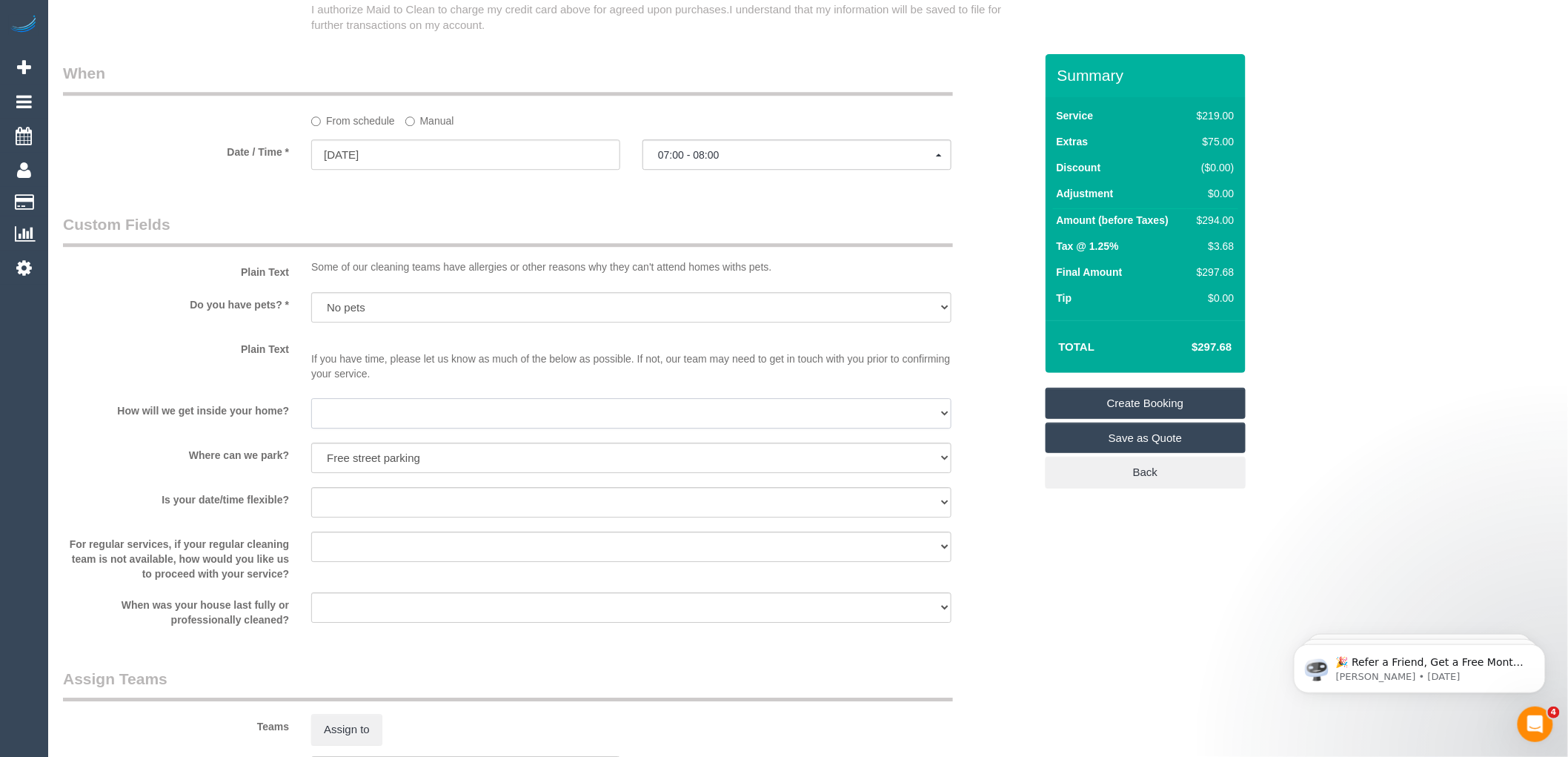
click at [374, 426] on select "I will be home Key will be left (please provide details below) Lock box/Access …" at bounding box center [631, 413] width 640 height 31
select select "number:14"
click at [312, 416] on select "I will be home Key will be left (please provide details below) Lock box/Access …" at bounding box center [631, 413] width 640 height 31
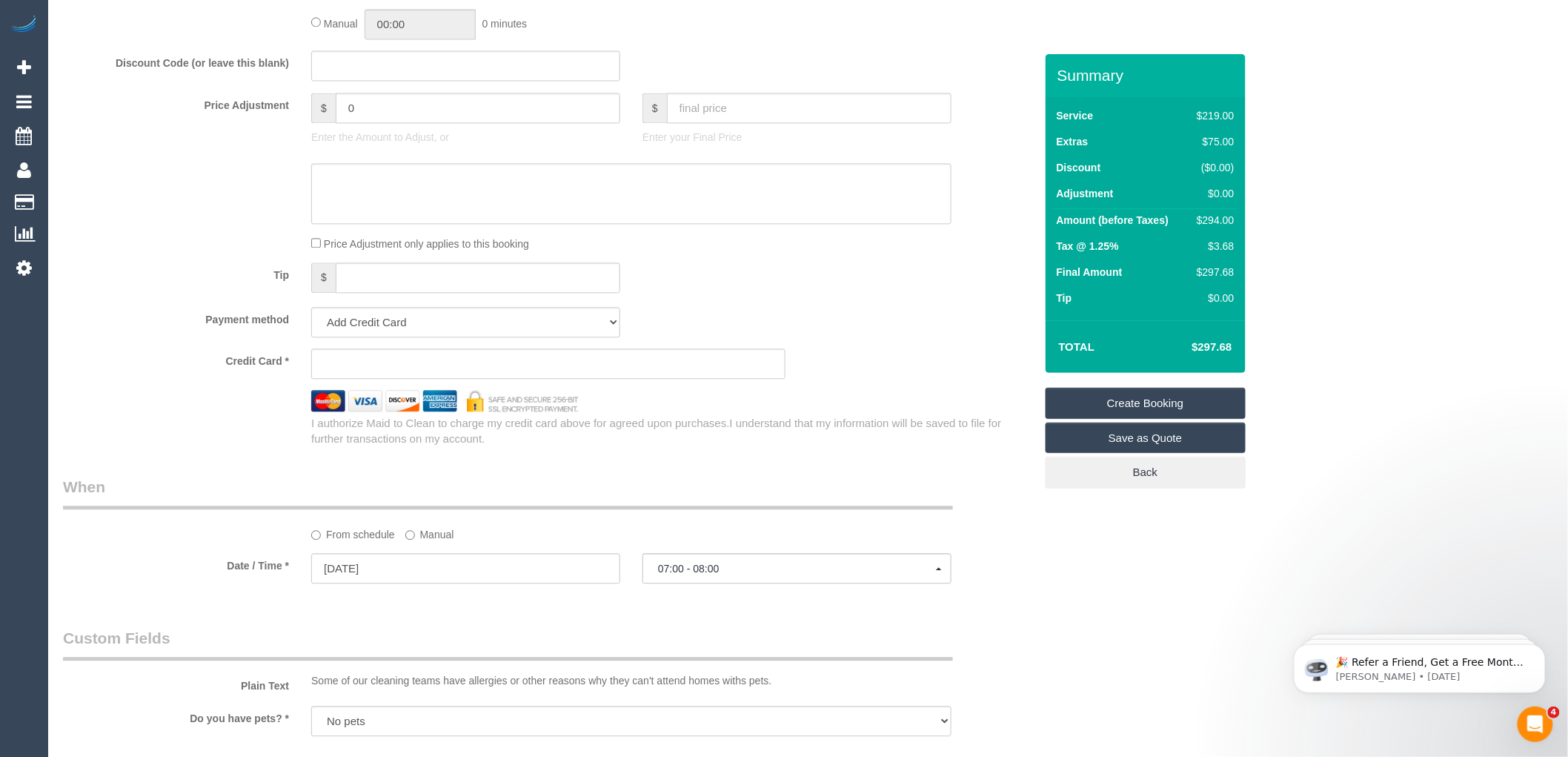
scroll to position [1235, 0]
click at [764, 249] on div "Price Adjustment only applies to this booking" at bounding box center [631, 241] width 663 height 16
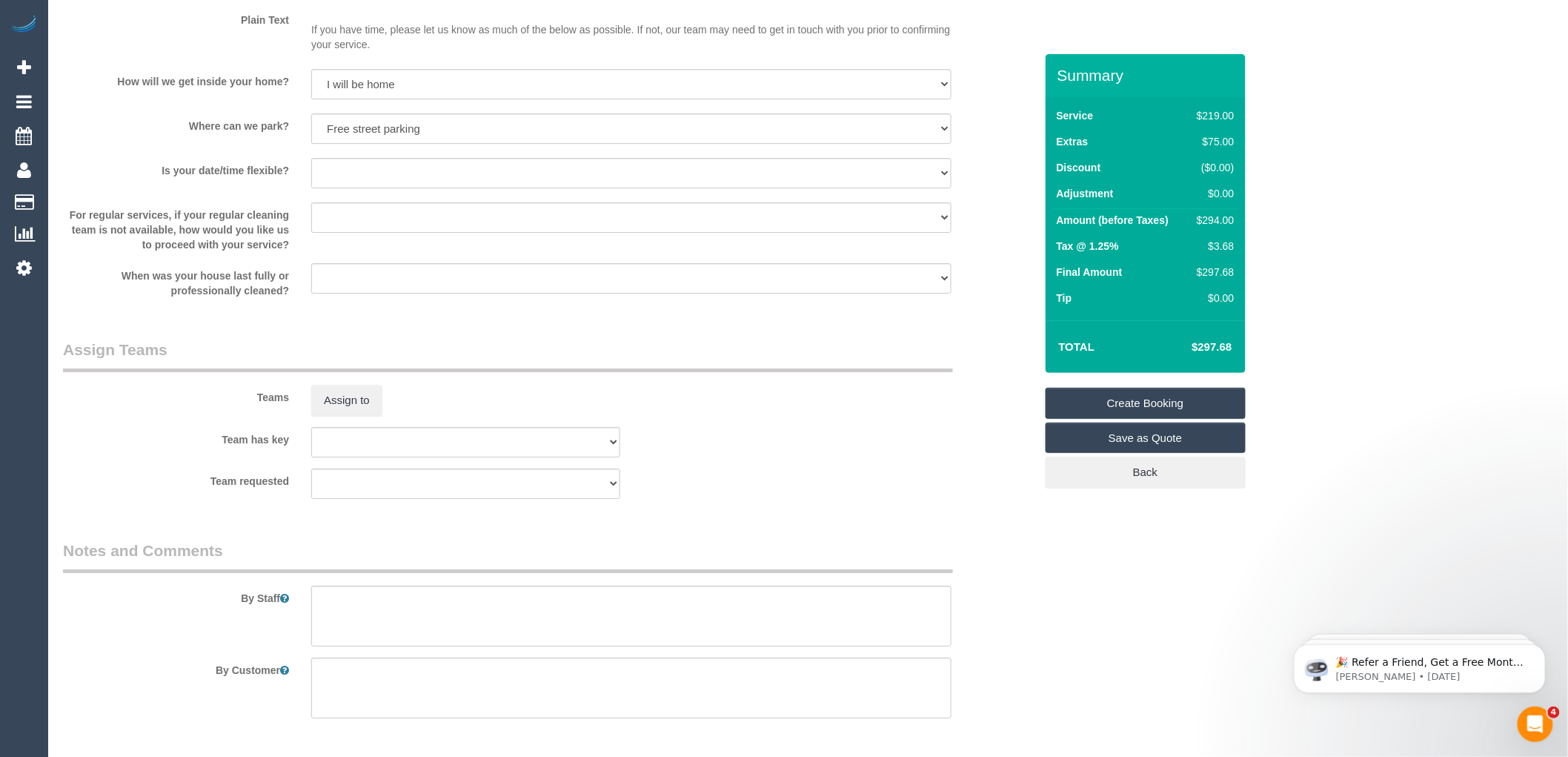
scroll to position [2047, 0]
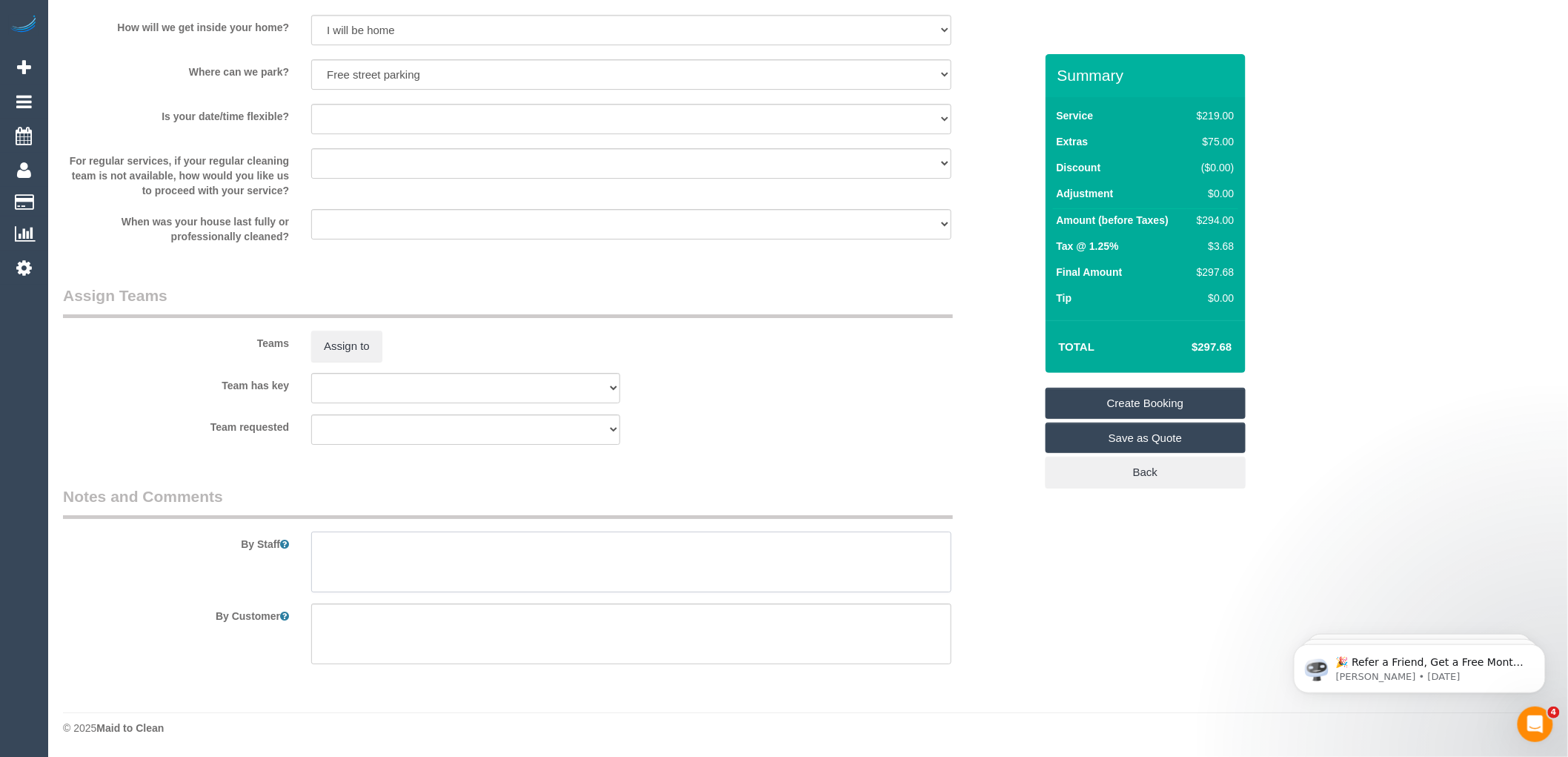
click at [371, 566] on textarea at bounding box center [631, 561] width 640 height 60
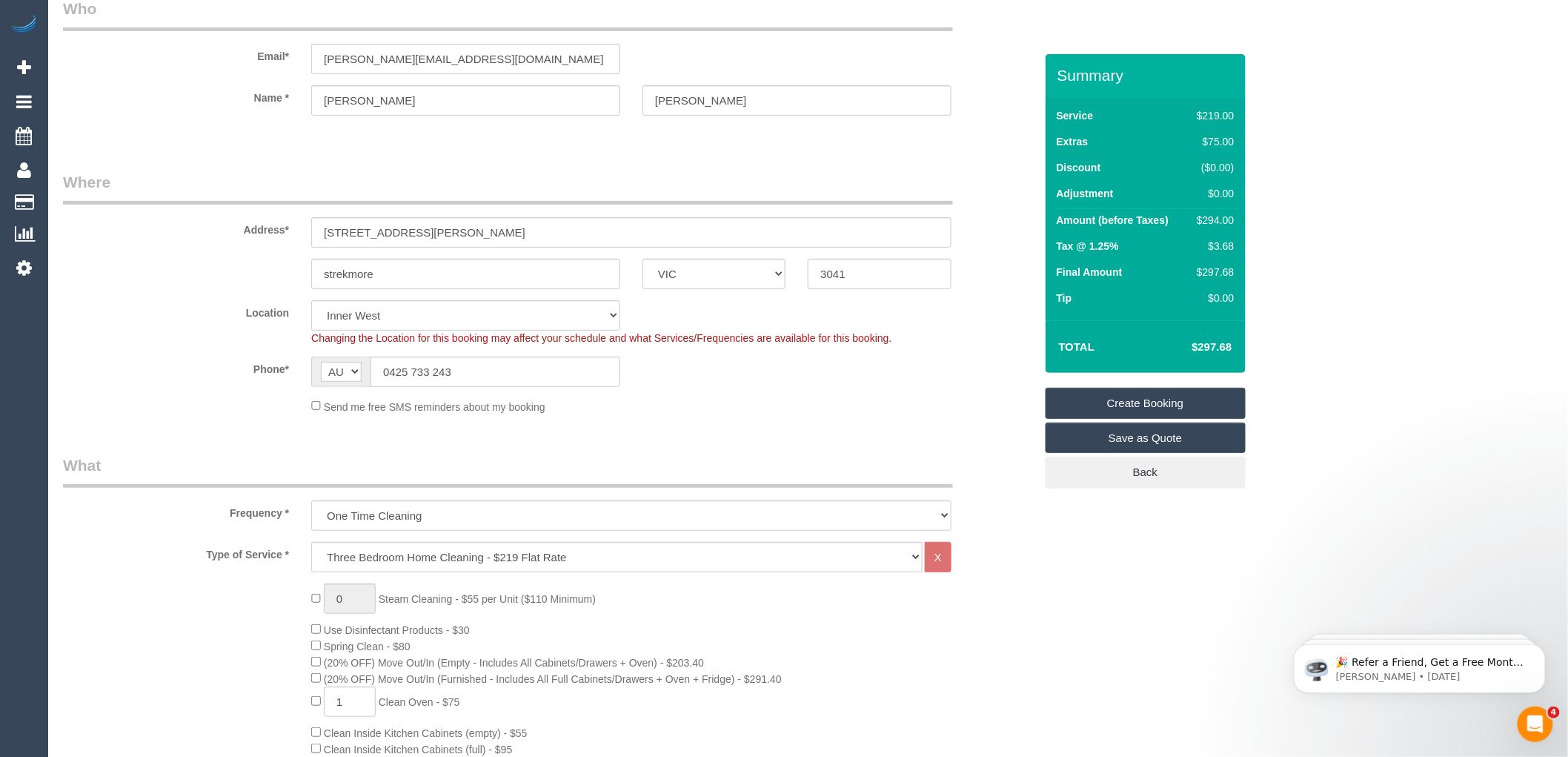
scroll to position [0, 0]
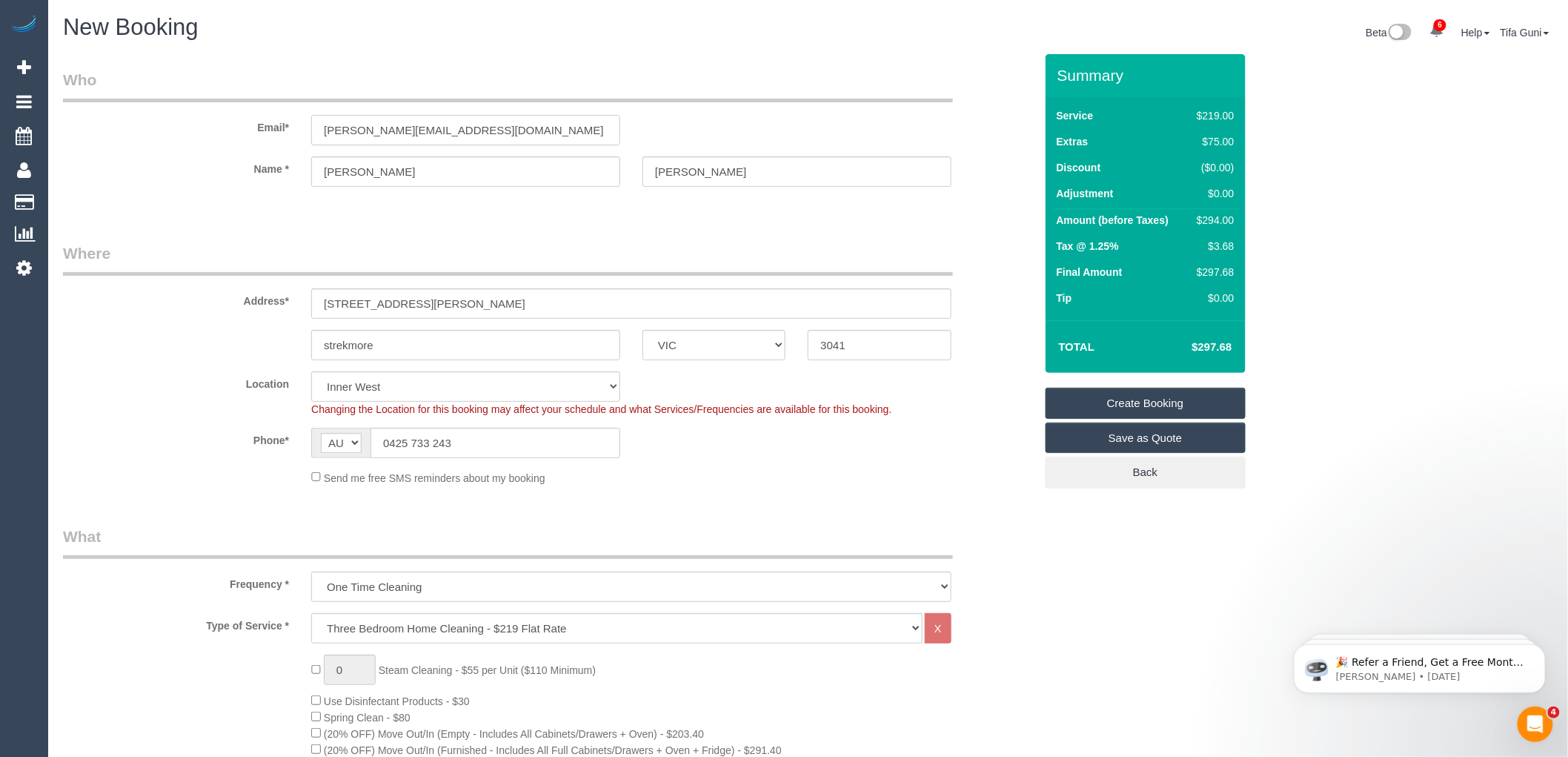
drag, startPoint x: 486, startPoint y: 127, endPoint x: 156, endPoint y: 134, distance: 330.1
click at [156, 134] on div "Email* laraine@tripple9.com.au" at bounding box center [548, 107] width 994 height 76
click at [664, 167] on input "mitchell" at bounding box center [797, 171] width 309 height 31
type input "Mitchell"
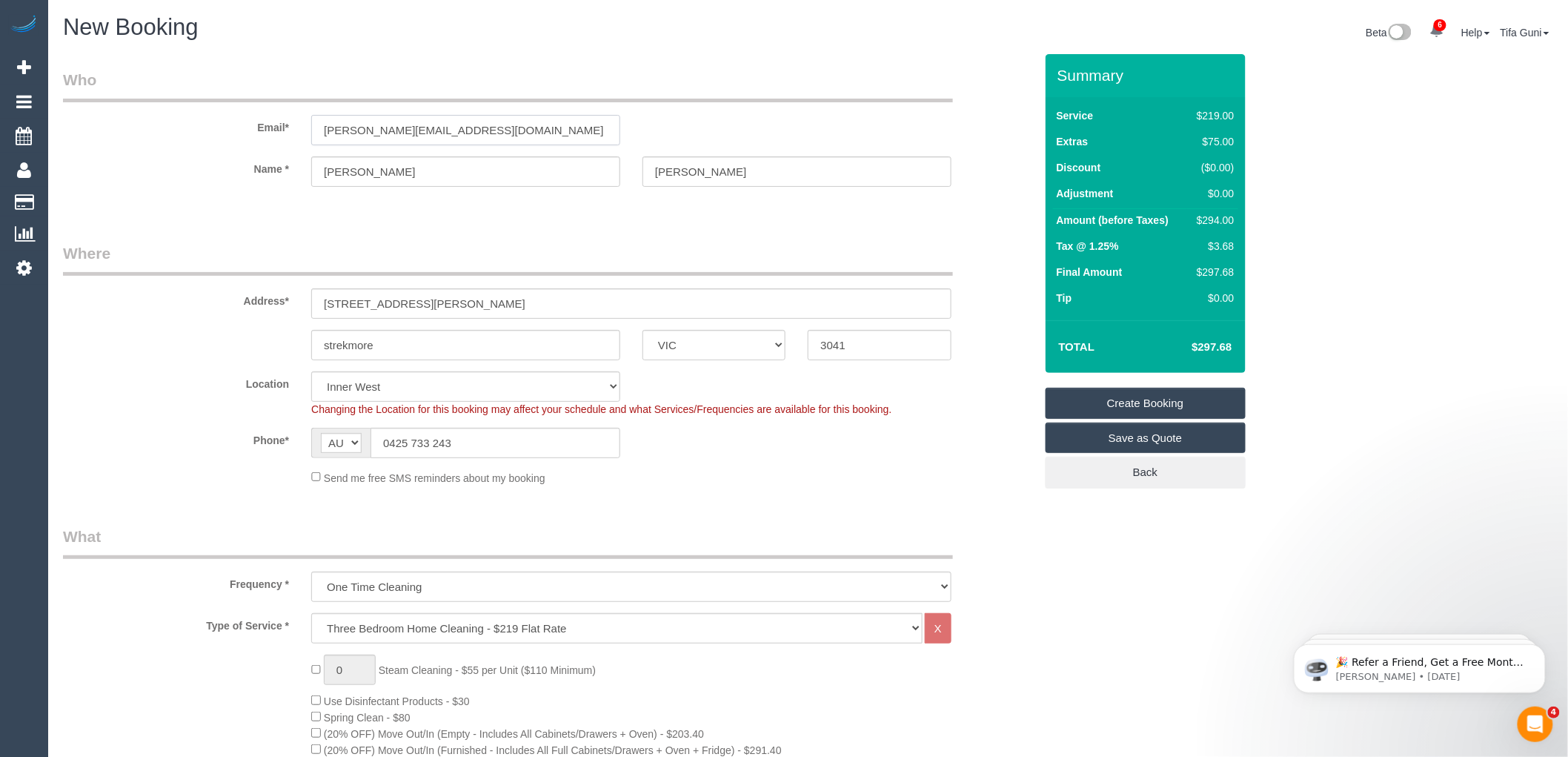
click at [326, 126] on input "laraine@tripple9.com.au" at bounding box center [466, 130] width 309 height 31
type input "Loraine@tripple9.com.au"
select select "spot55"
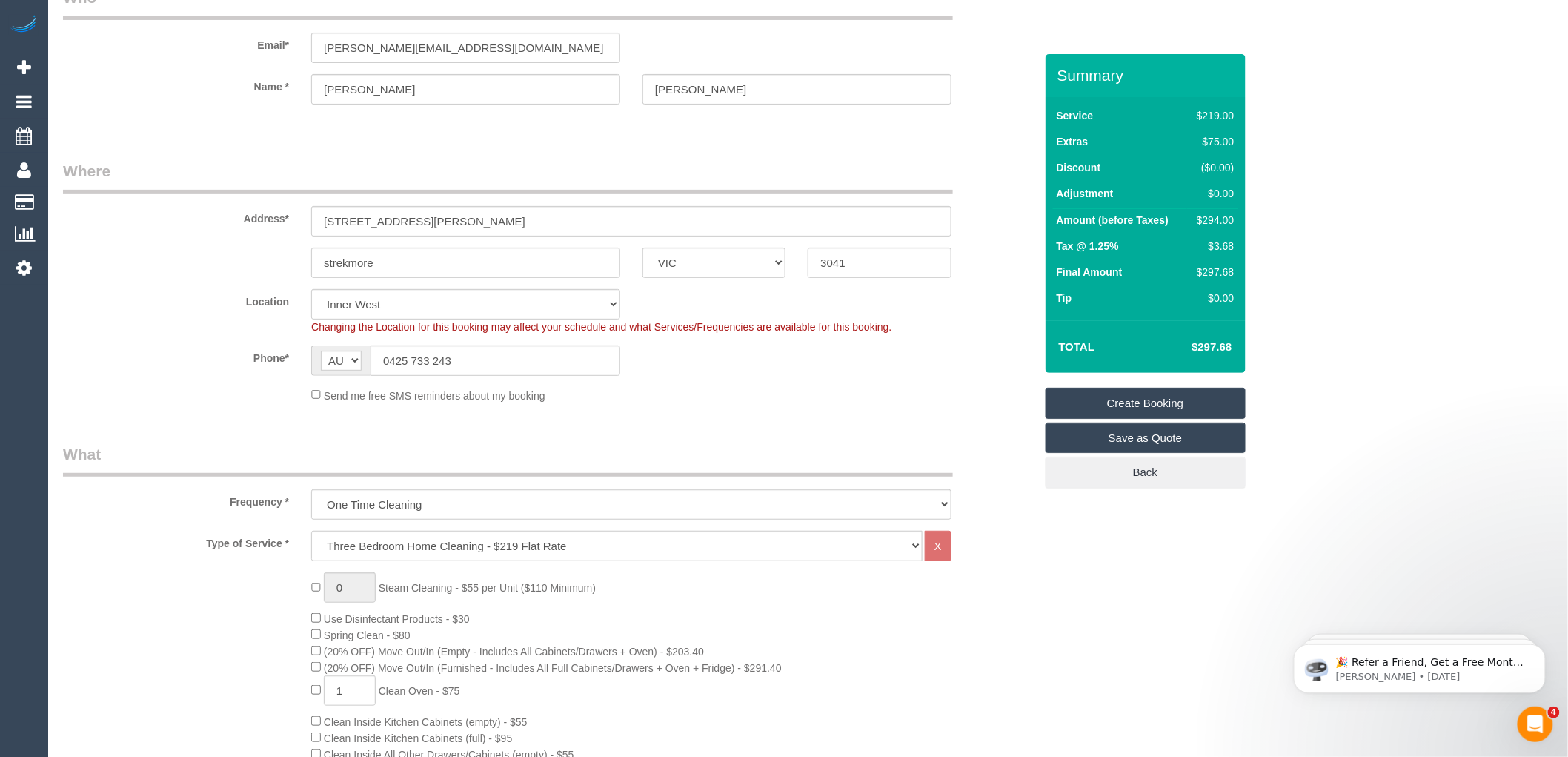
scroll to position [164, 0]
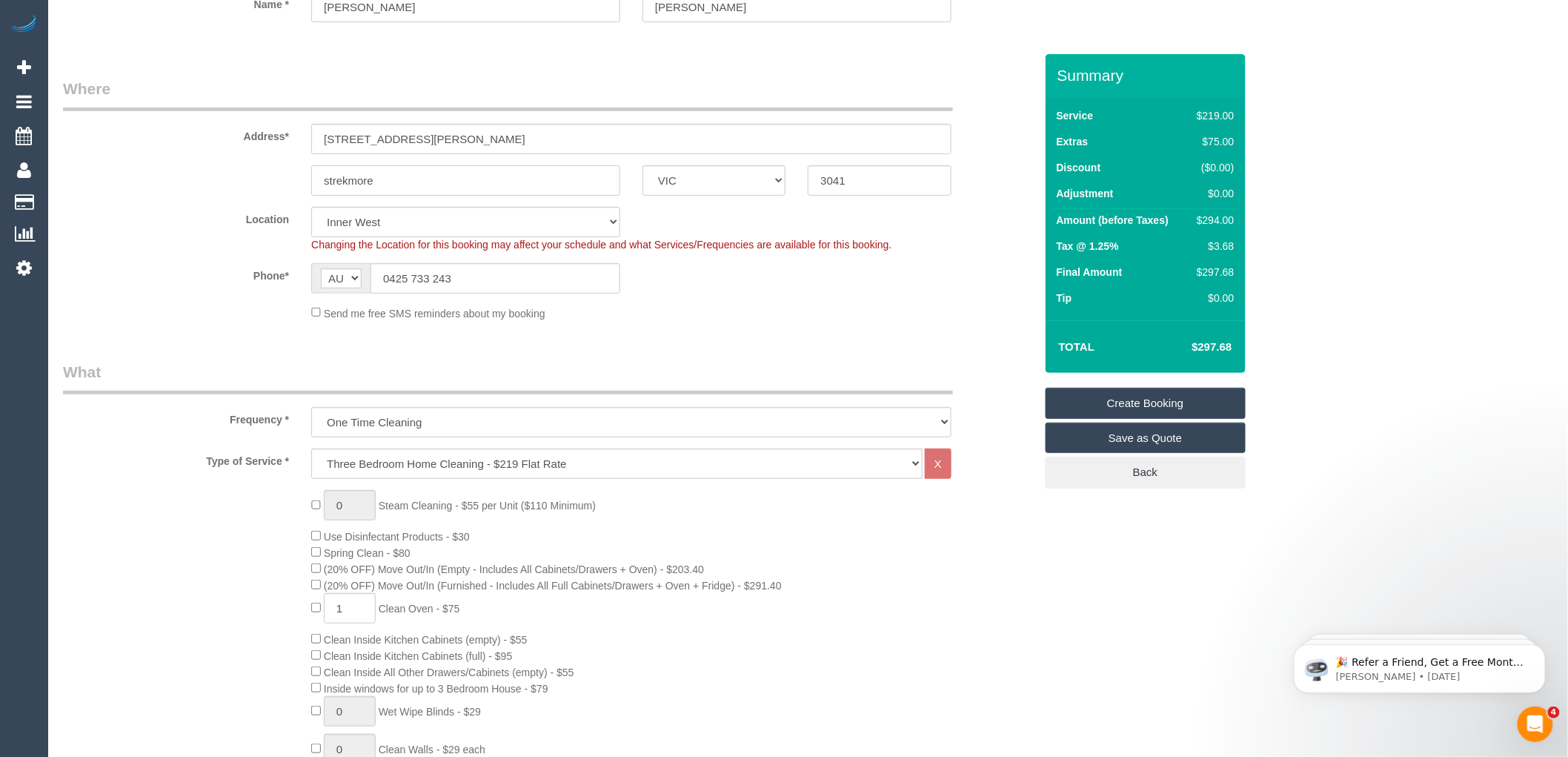
drag, startPoint x: 401, startPoint y: 183, endPoint x: 272, endPoint y: 187, distance: 129.1
click at [272, 187] on div "strekmore ACT NSW NT QLD SA TAS VIC WA 3041" at bounding box center [548, 180] width 994 height 31
paste input "Strath"
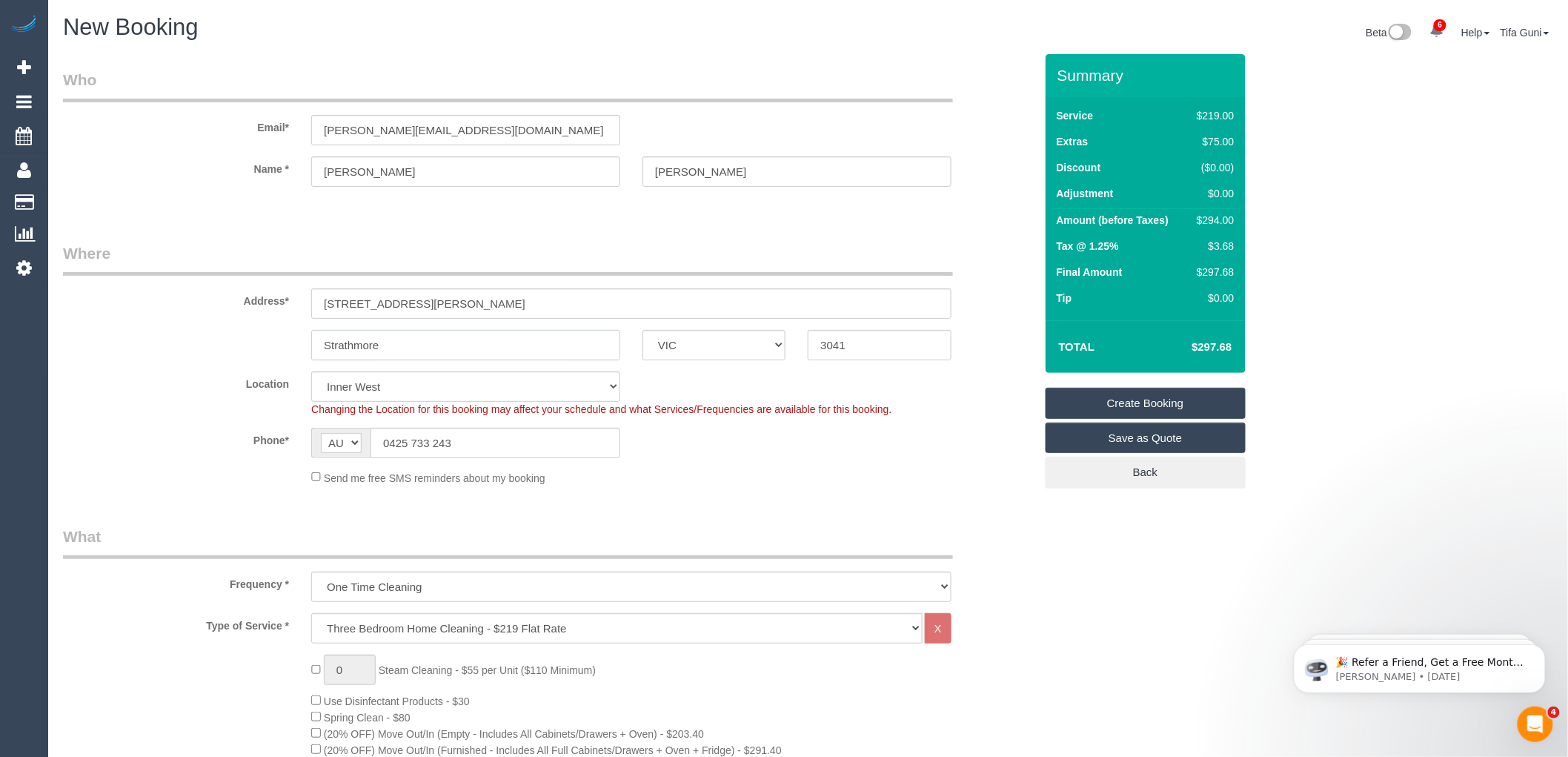
type input "Strathmore"
click at [335, 126] on input "Loraine@tripple9.com.au" at bounding box center [466, 130] width 309 height 31
type input "Laraine@tripple9.com.au"
click at [335, 171] on input "Loraine" at bounding box center [466, 171] width 309 height 31
type input "Laraine"
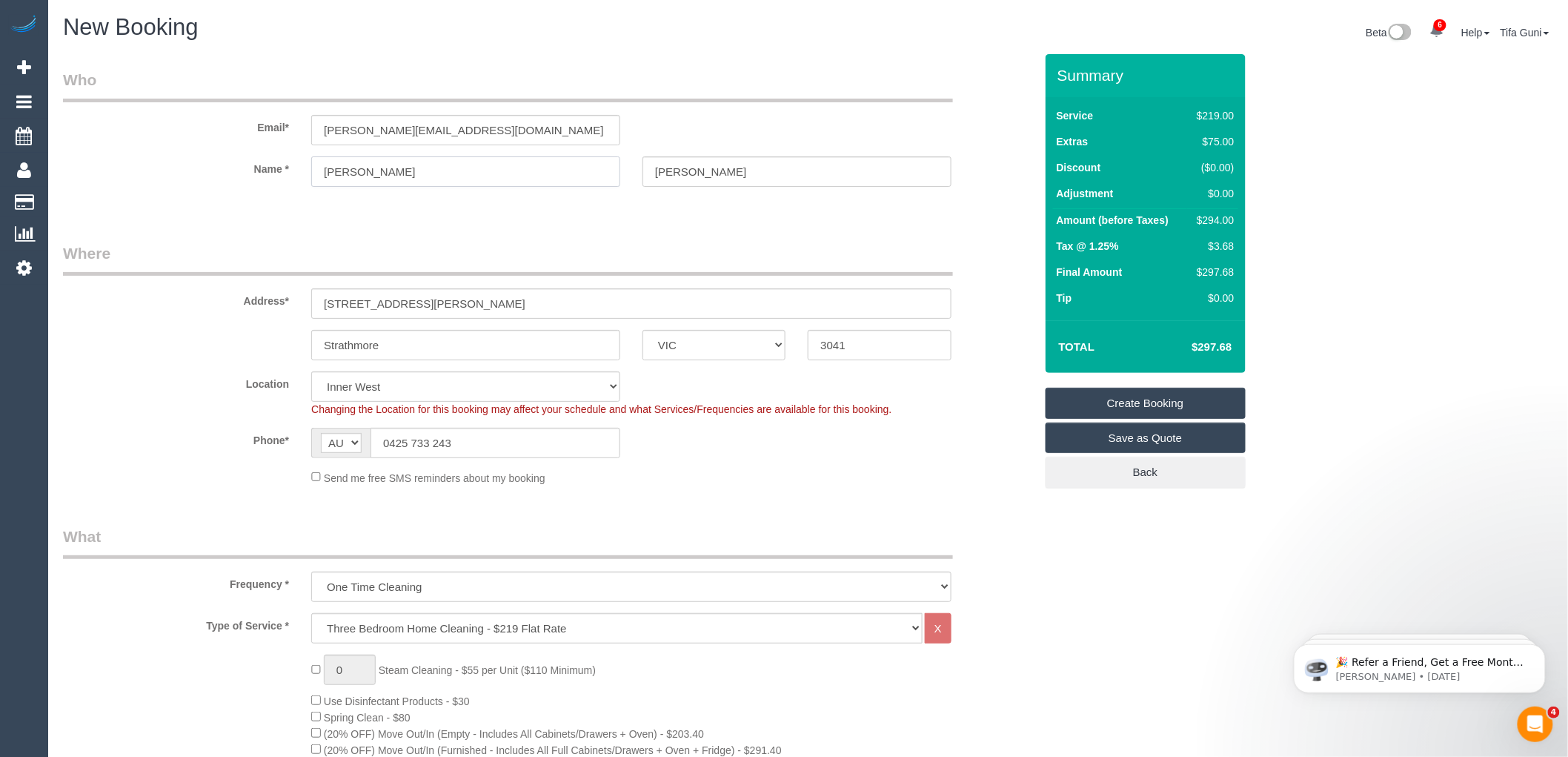
select select "spot73"
type input "Laraine"
drag, startPoint x: 468, startPoint y: 129, endPoint x: 293, endPoint y: 137, distance: 175.2
click at [293, 137] on div "Email* Laraine@tripple9.com.au" at bounding box center [548, 107] width 994 height 76
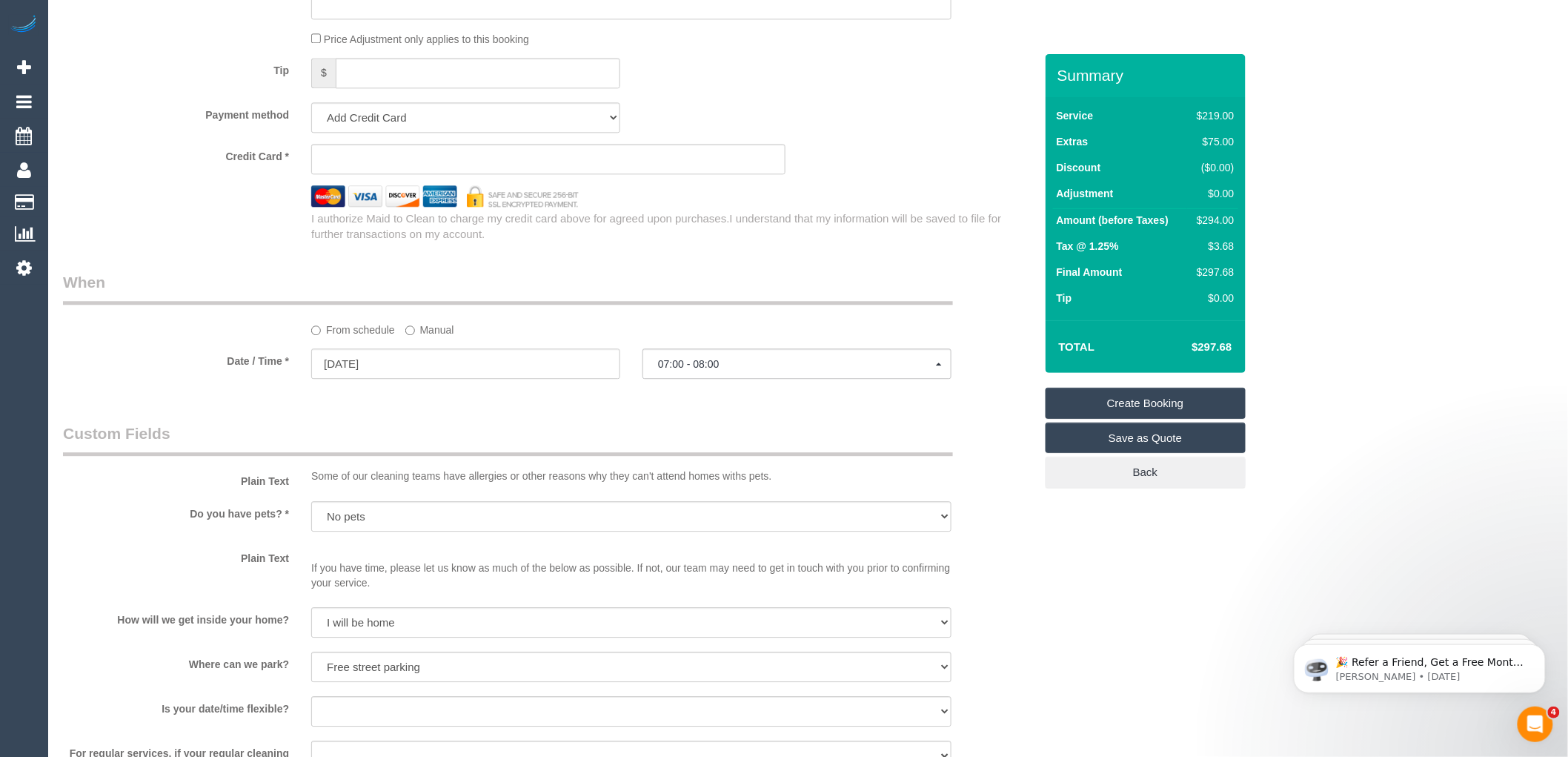
scroll to position [1388, 0]
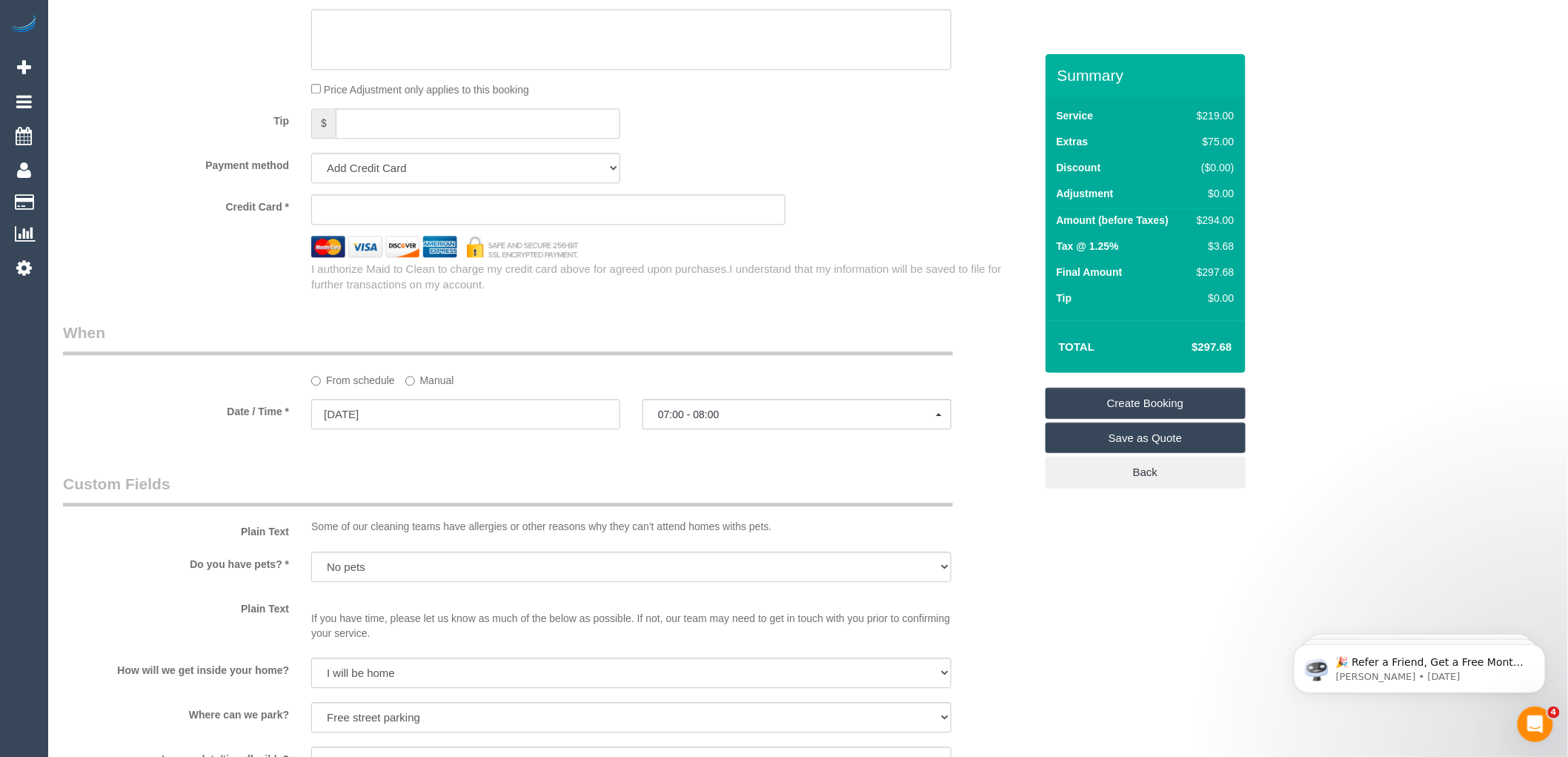
click at [1153, 401] on link "Create Booking" at bounding box center [1146, 403] width 200 height 31
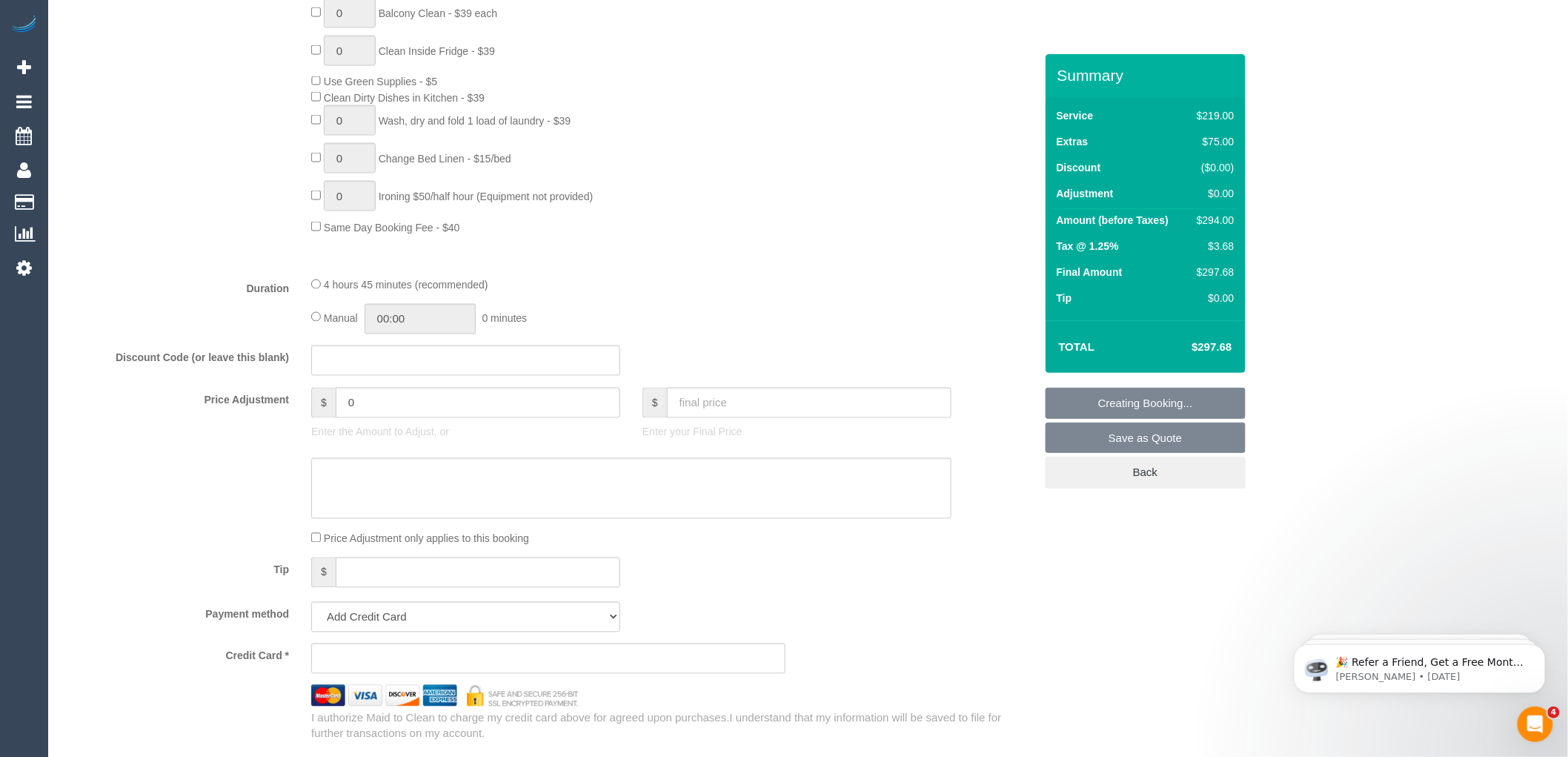
scroll to position [811, 0]
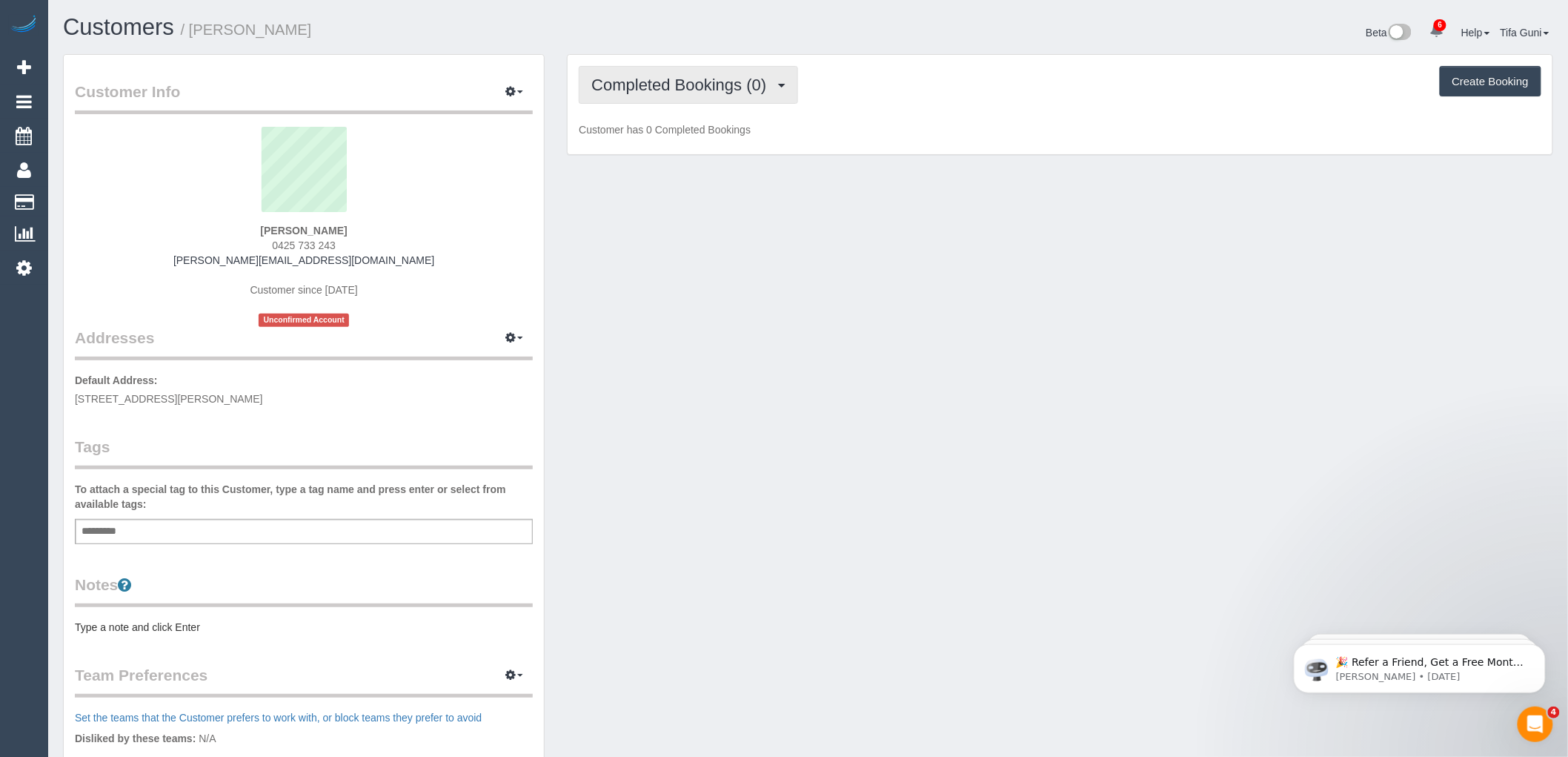
click at [731, 92] on span "Completed Bookings (0)" at bounding box center [683, 84] width 182 height 19
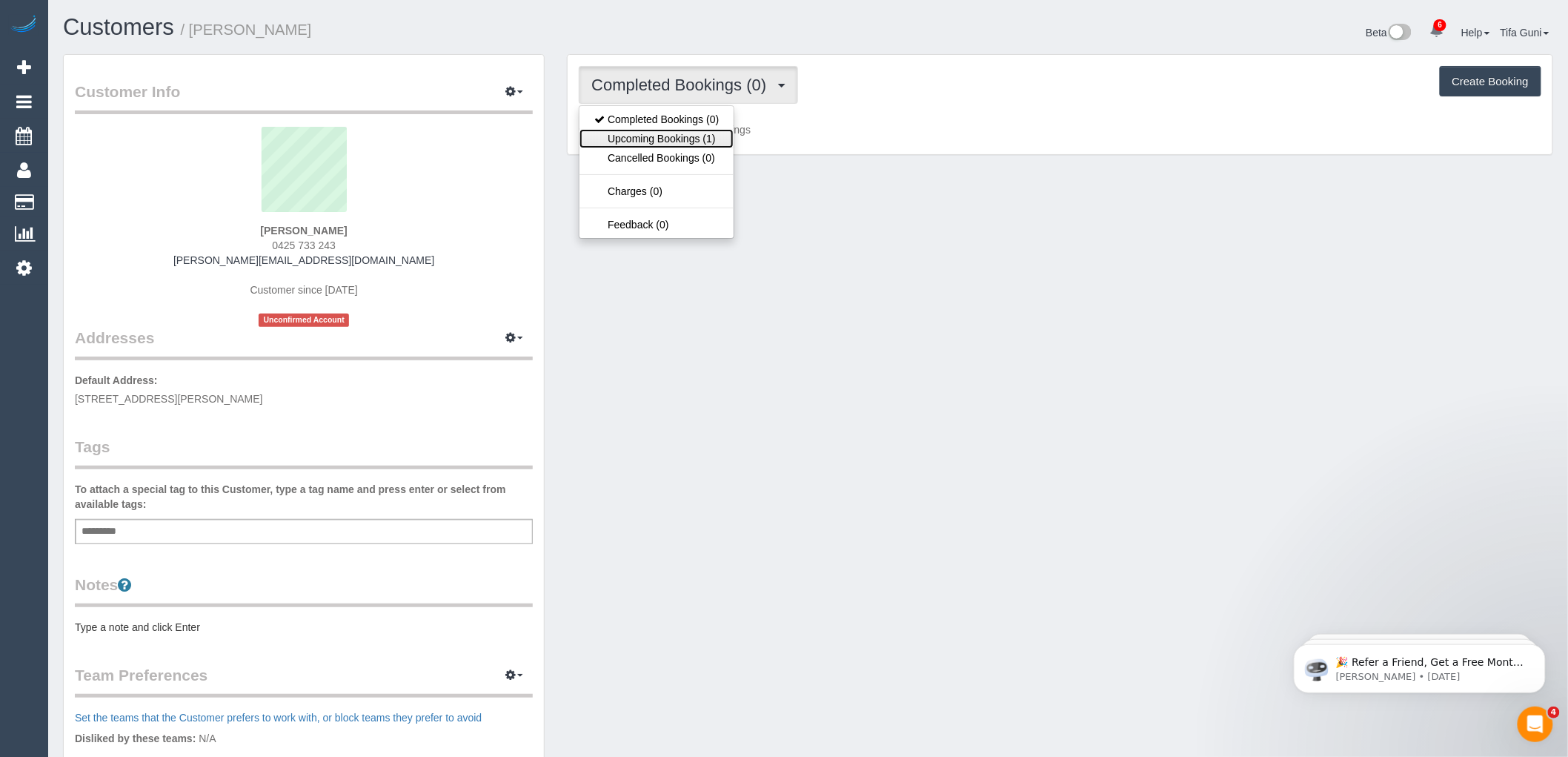
click at [702, 143] on link "Upcoming Bookings (1)" at bounding box center [657, 138] width 154 height 19
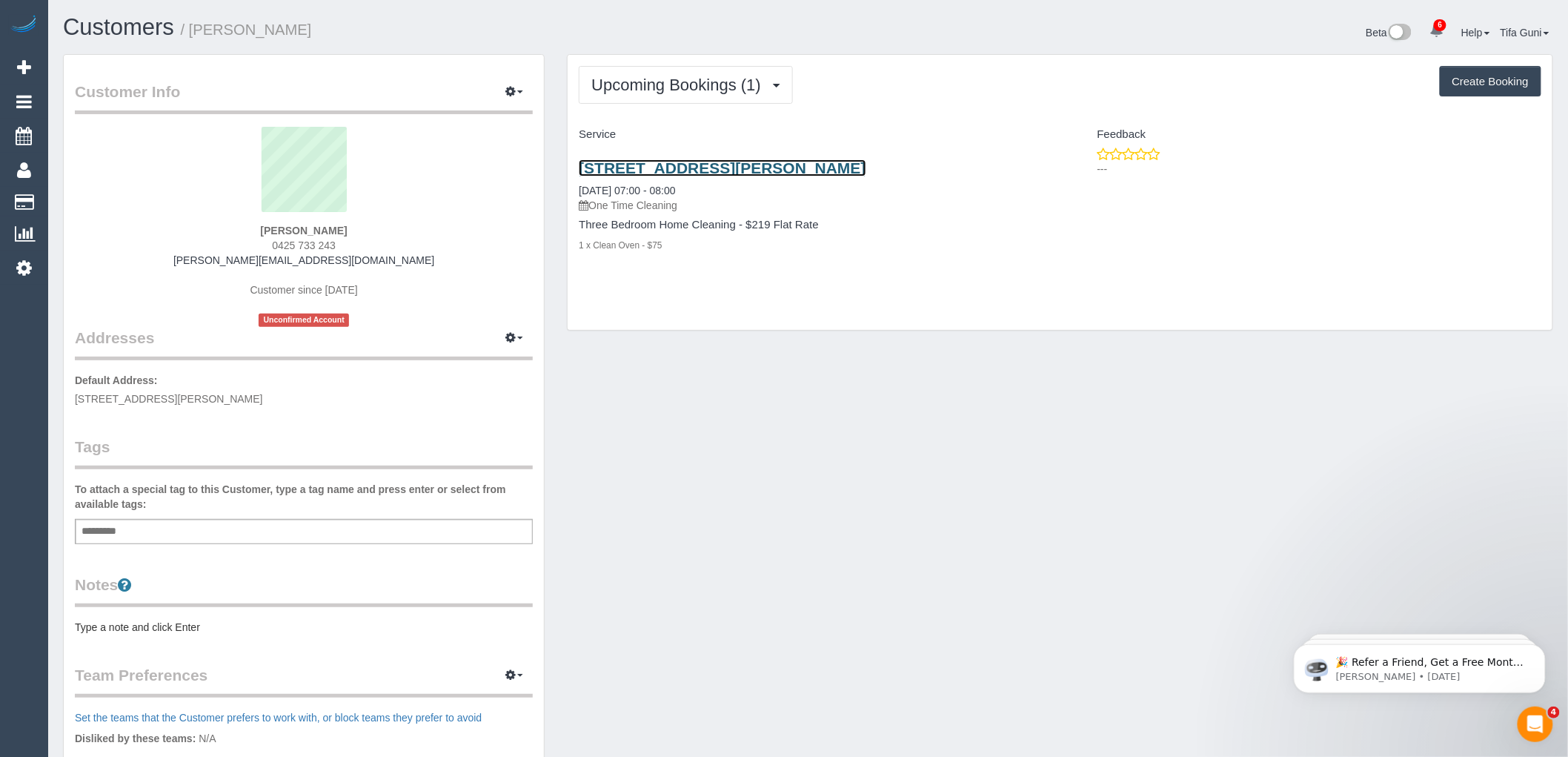
click at [726, 170] on link "51 Kernan Street, Strathmore, VIC 3041" at bounding box center [722, 167] width 287 height 17
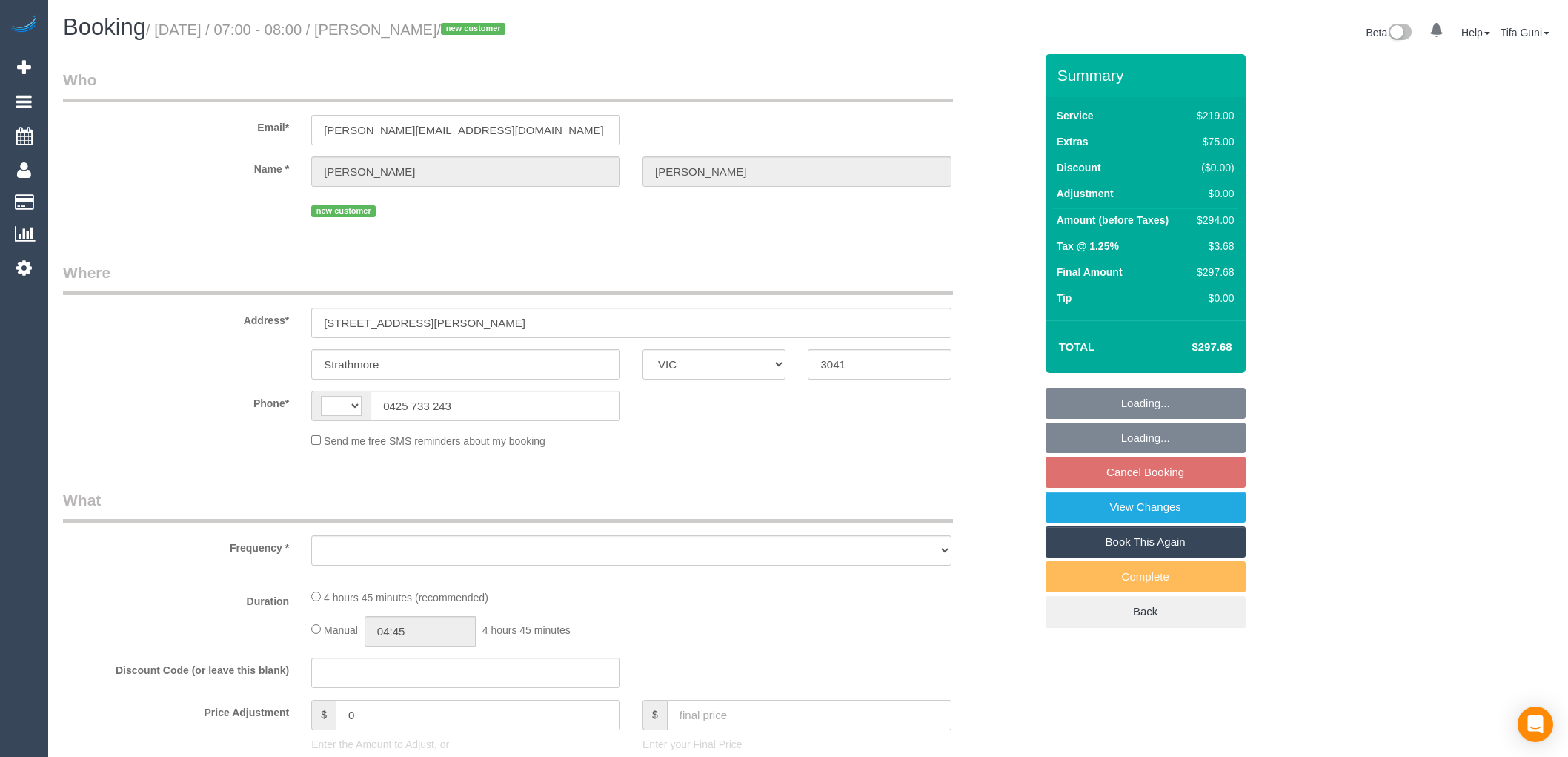
select select "VIC"
select select "string:AU"
select select "object:585"
select select "string:stripe-pm_1S7rxz2GScqysDRVZwE99DL4"
select select "number:28"
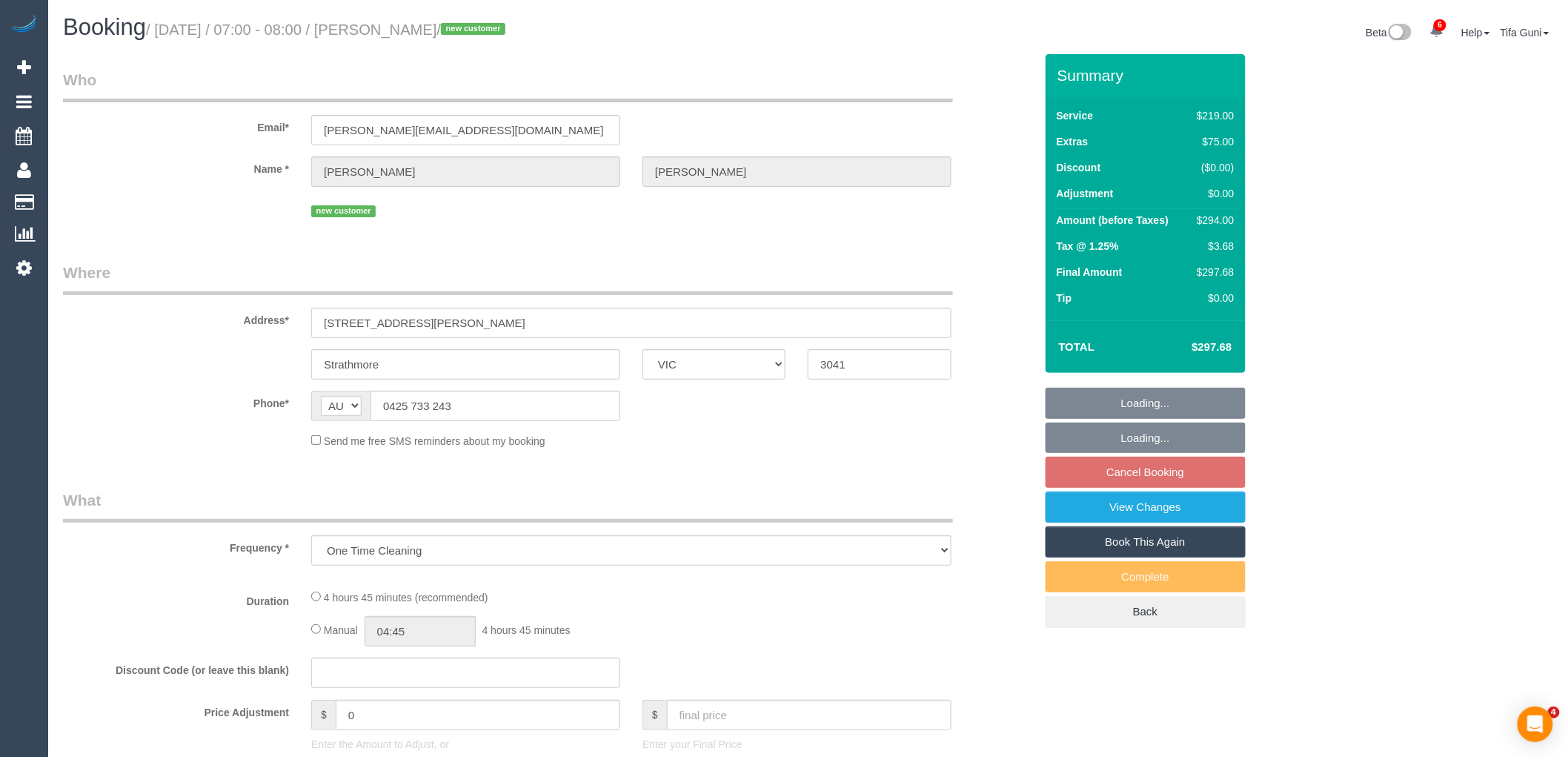
select select "number:14"
select select "number:19"
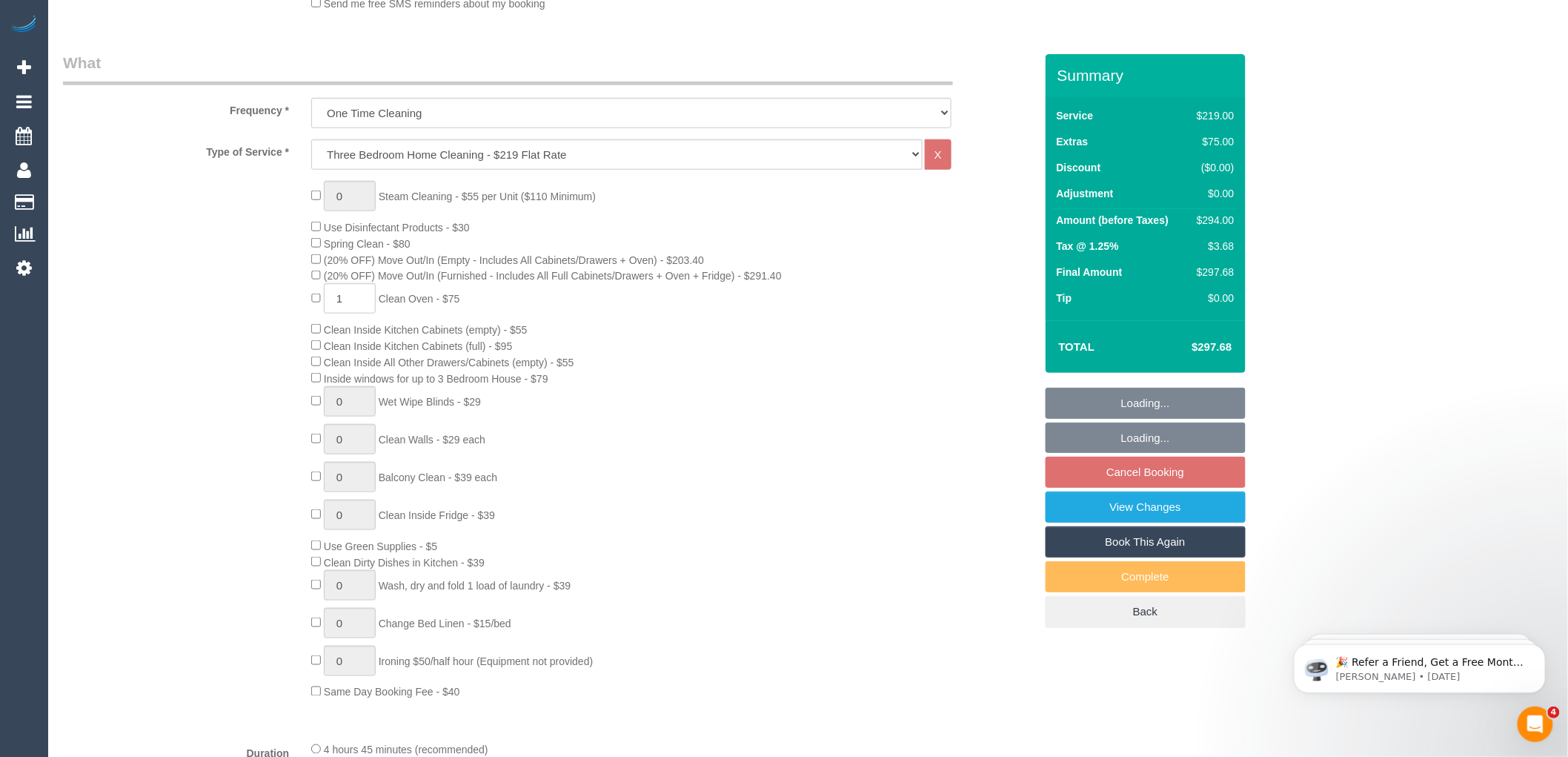
select select "spot1"
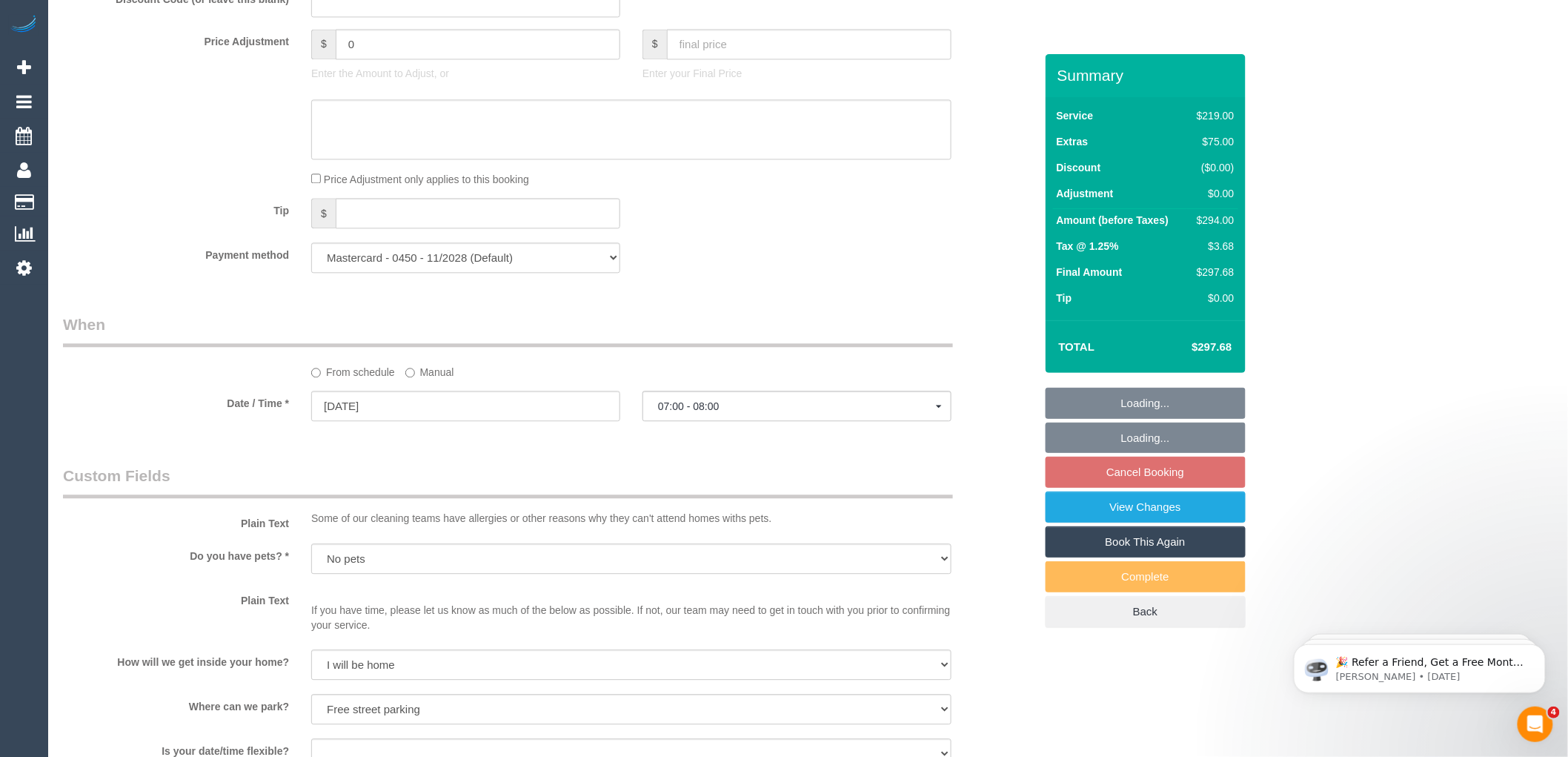
select select "object:1495"
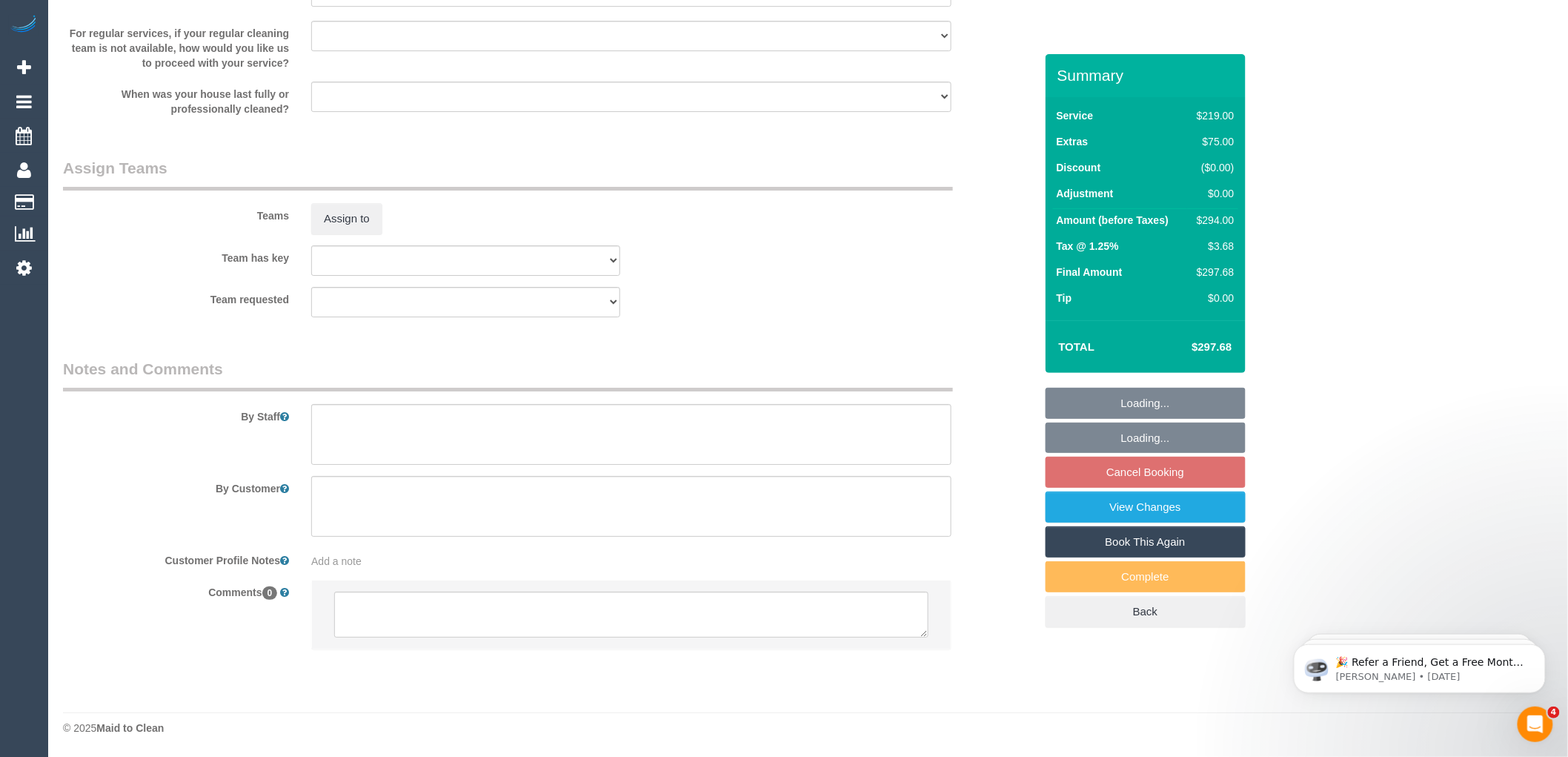
scroll to position [2097, 0]
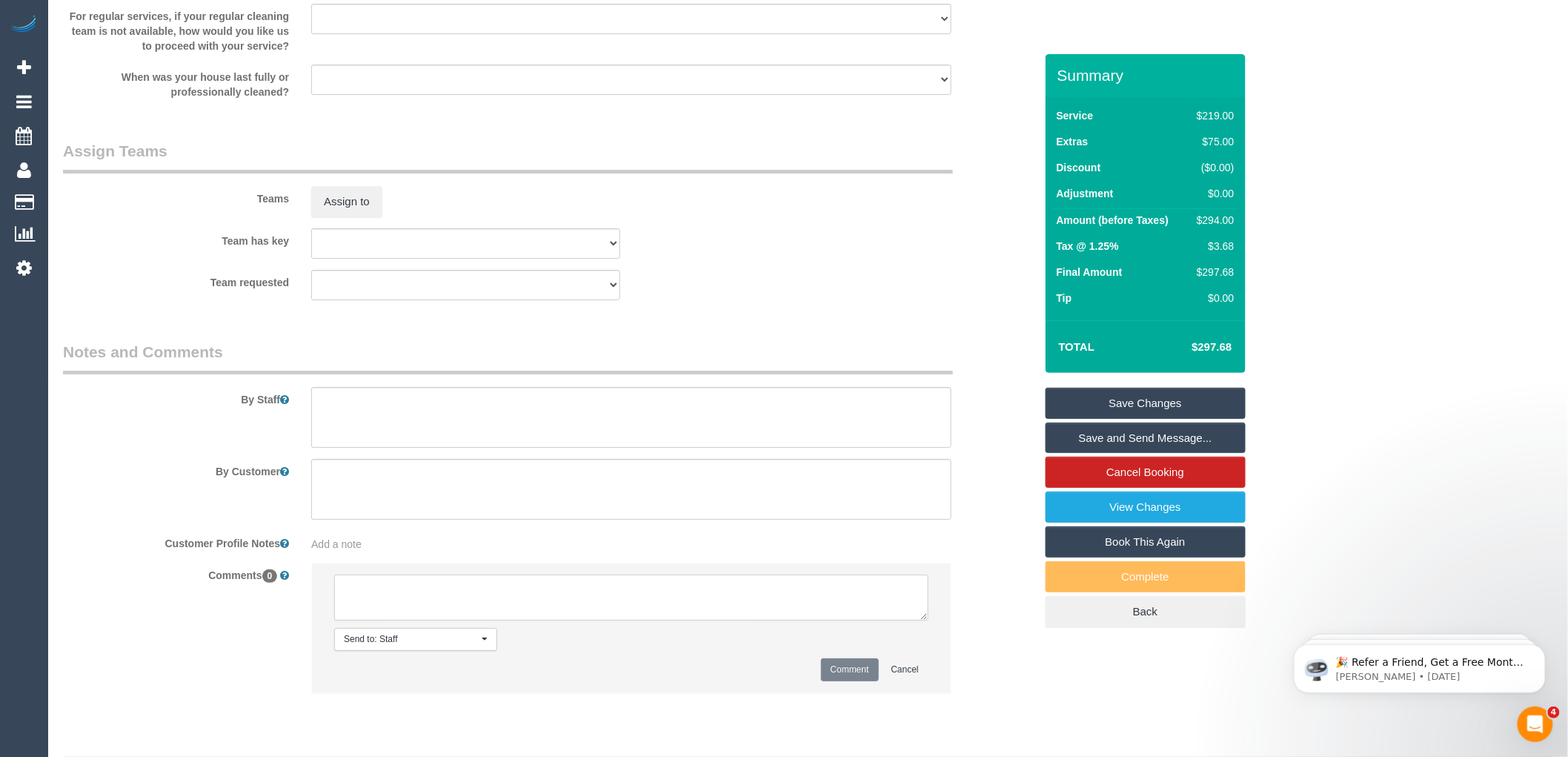
click at [569, 607] on textarea at bounding box center [631, 598] width 595 height 46
type textarea "-"
paste textarea "Flexibility dates: Flexibility times: Notes: knows we need to review Contact vi…"
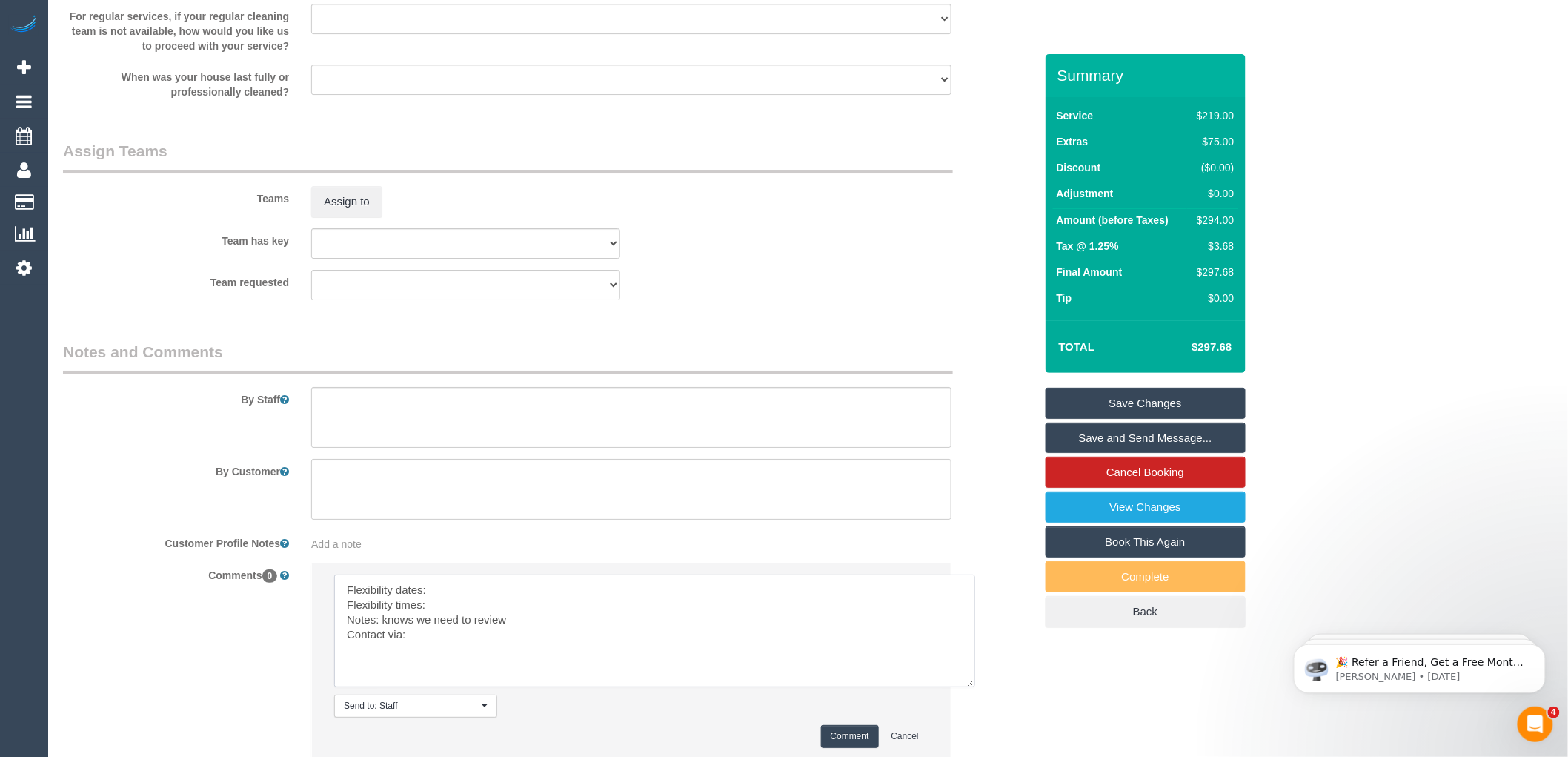
drag, startPoint x: 924, startPoint y: 633, endPoint x: 989, endPoint y: 732, distance: 118.4
click at [975, 688] on textarea at bounding box center [655, 631] width 641 height 113
click at [460, 605] on textarea at bounding box center [664, 647] width 660 height 145
click at [443, 627] on textarea at bounding box center [664, 647] width 660 height 145
click at [440, 619] on textarea at bounding box center [664, 647] width 660 height 145
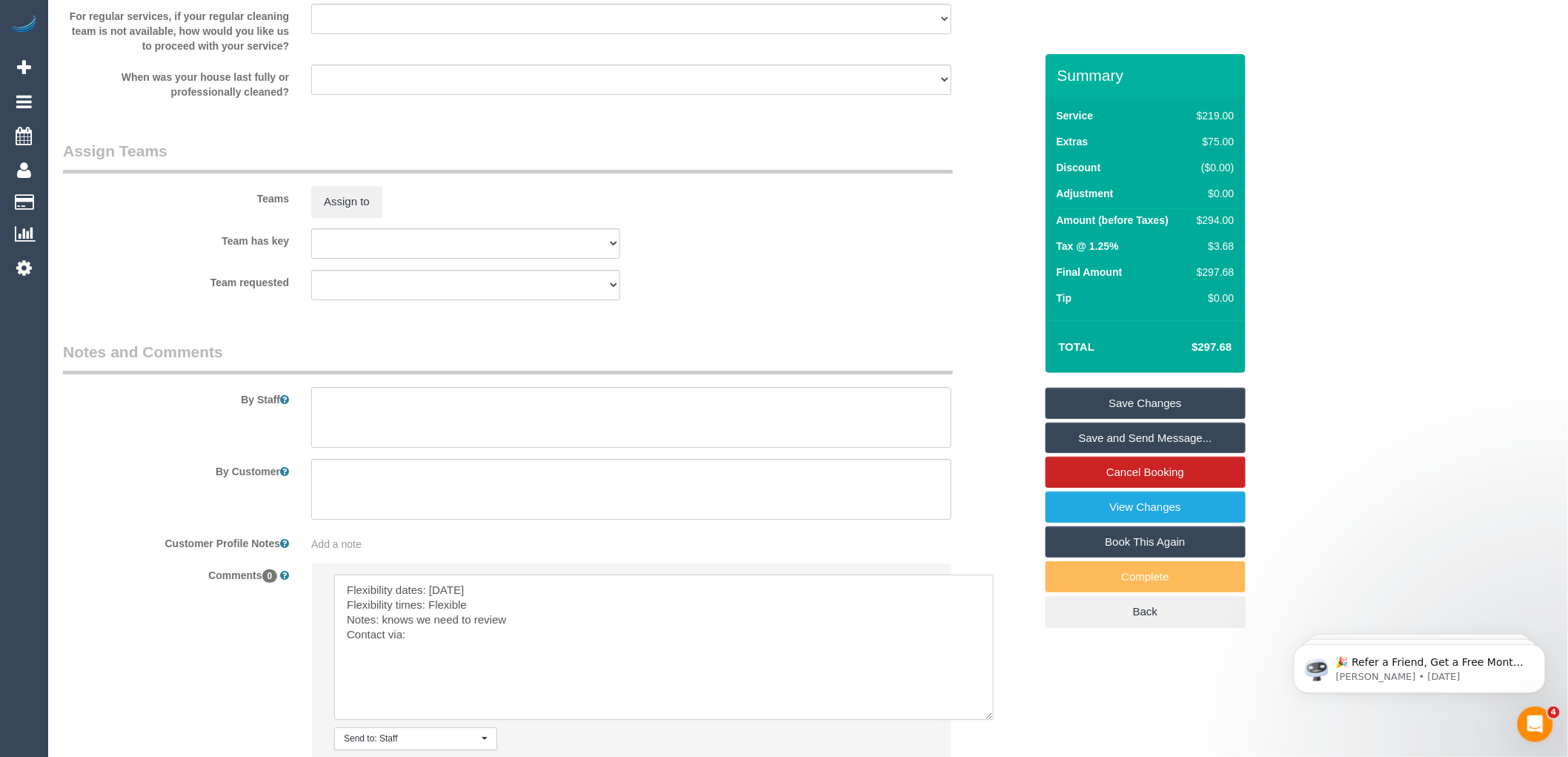
click at [421, 649] on textarea at bounding box center [664, 647] width 660 height 145
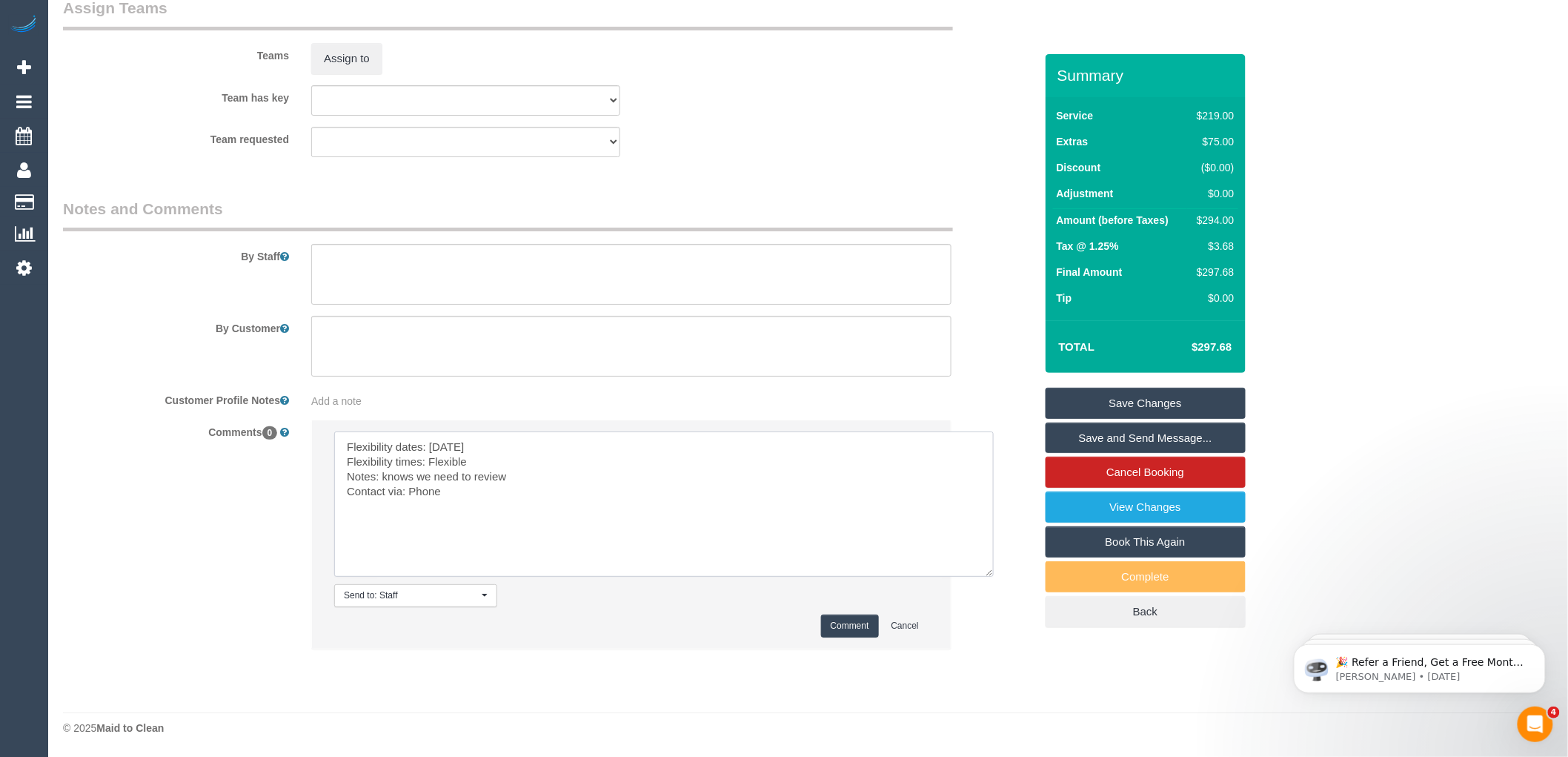
scroll to position [2257, 0]
type textarea "Flexibility dates: Thursday Flexibility times: Flexible Notes: knows we need to…"
click at [847, 625] on button "Comment" at bounding box center [850, 625] width 57 height 23
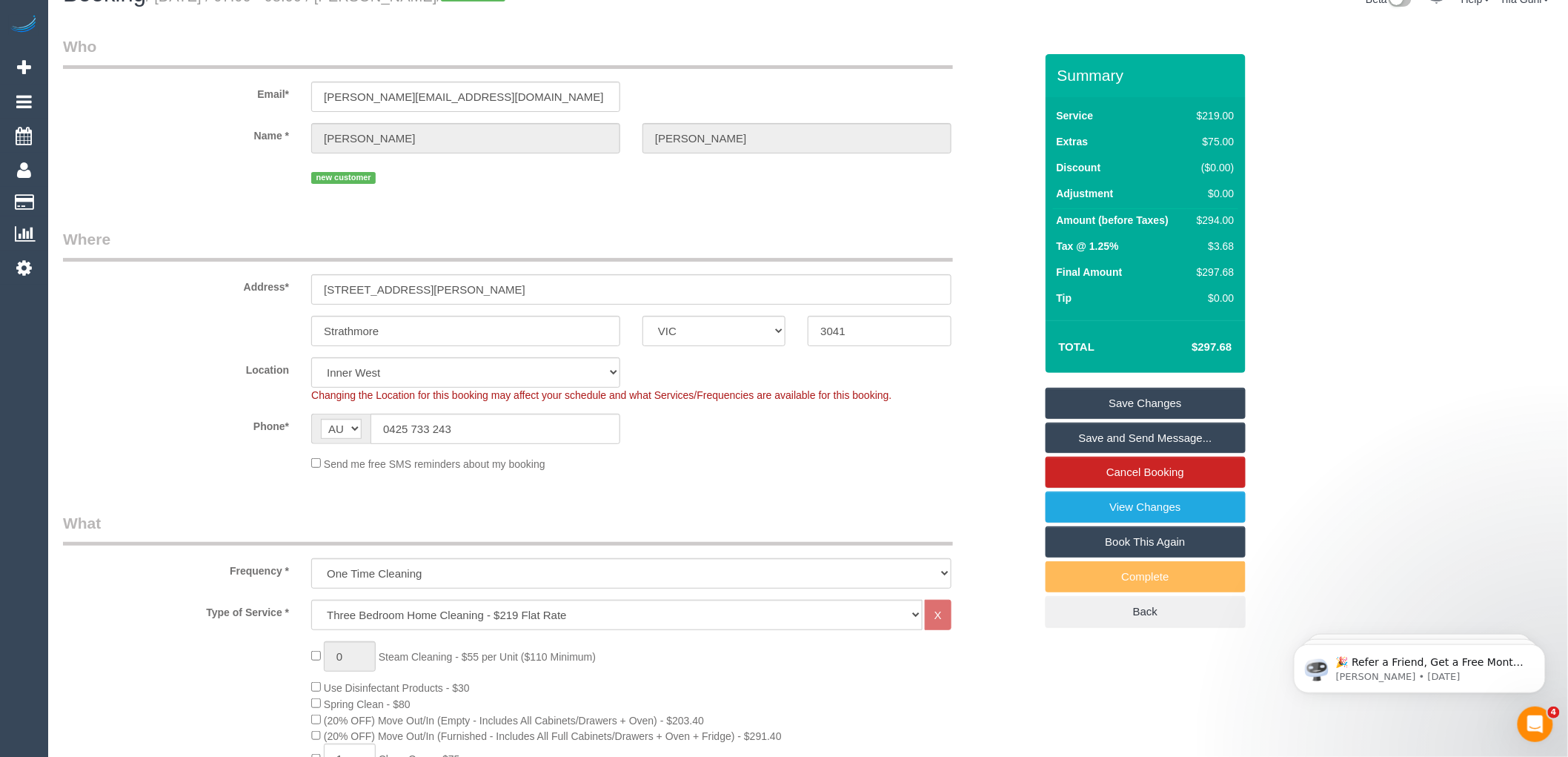
scroll to position [0, 0]
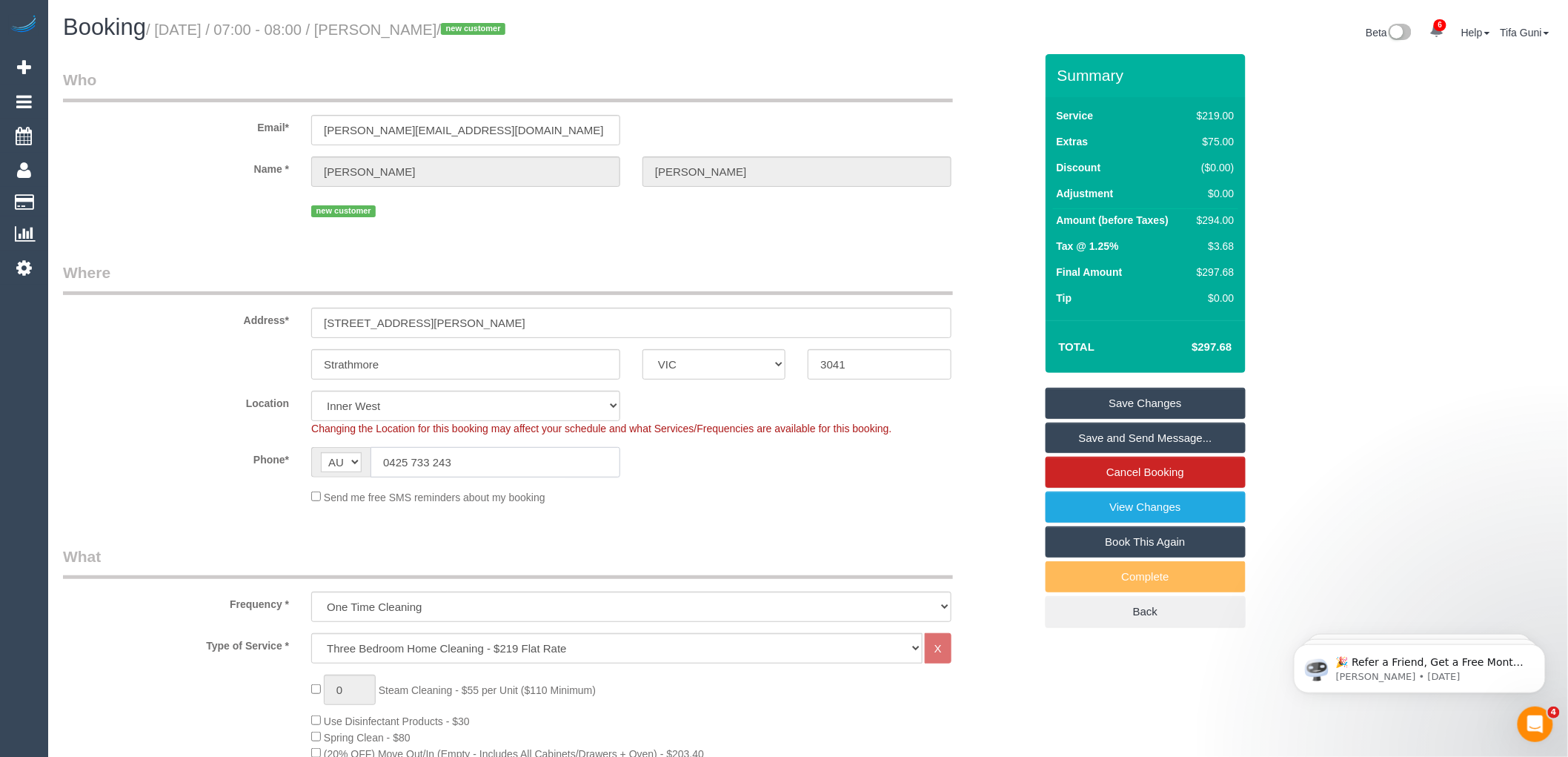
drag, startPoint x: 471, startPoint y: 454, endPoint x: 354, endPoint y: 458, distance: 117.1
click at [354, 458] on div "AF AL DZ AD AO AI AQ AG AR AM AW AU AT AZ BS BH BD BB BY BE BZ BJ BM BT BO BA B…" at bounding box center [466, 462] width 309 height 31
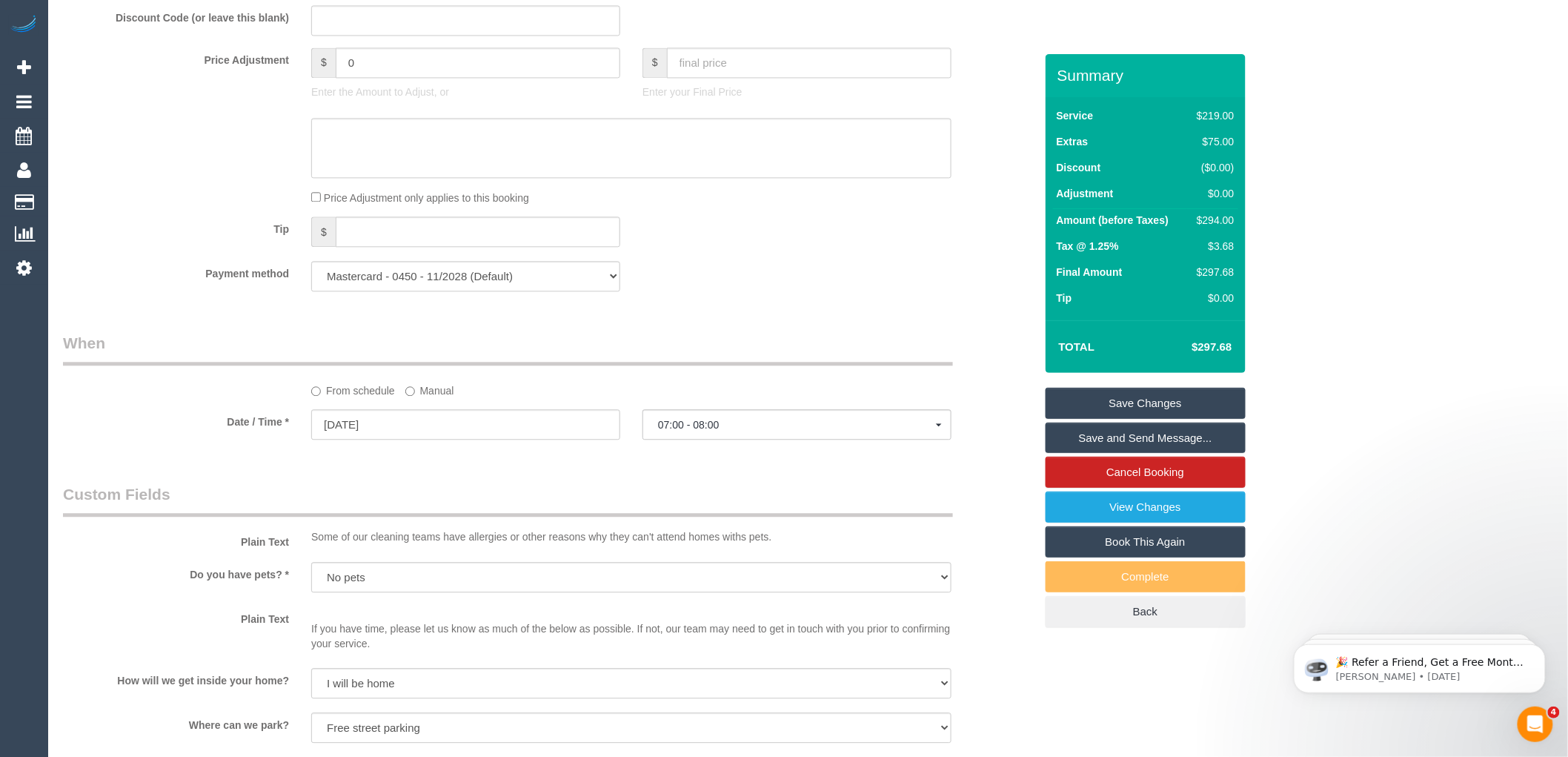
scroll to position [1317, 0]
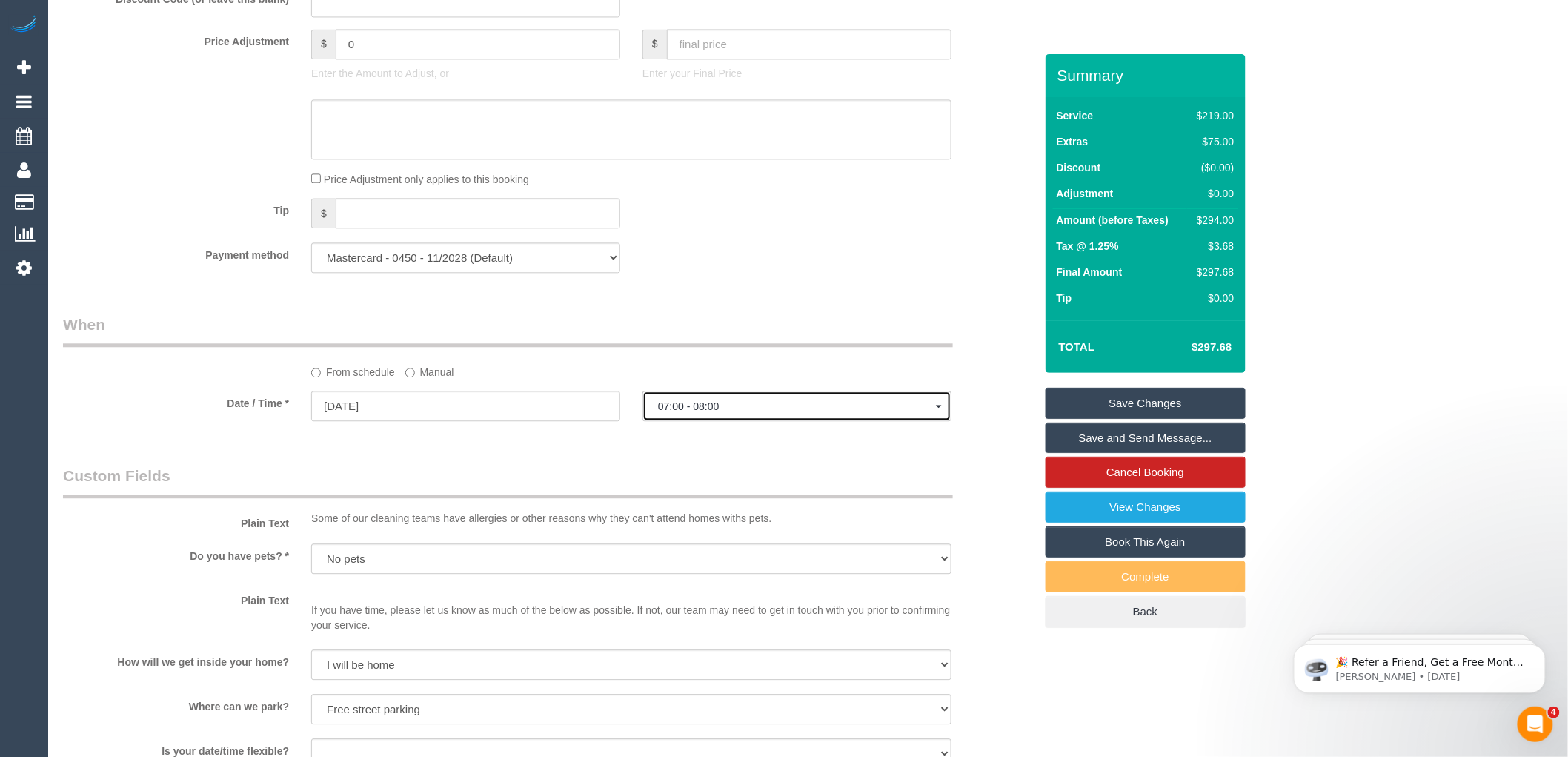
click at [692, 413] on span "07:00 - 08:00" at bounding box center [796, 407] width 278 height 12
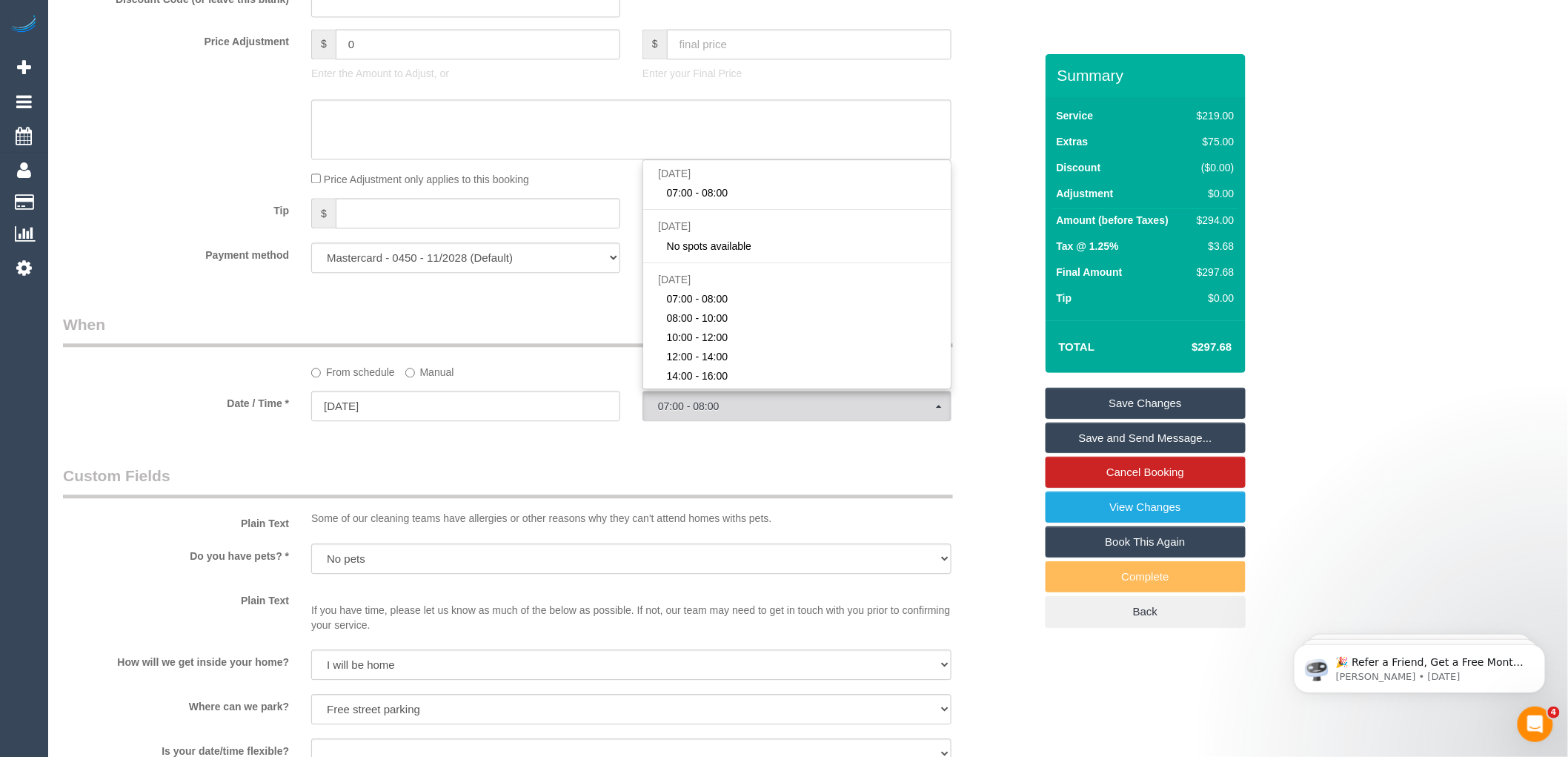
click at [697, 475] on div "Who Email* laraine@tripple9.com.au Name * Laraine Mitchell new customer Where A…" at bounding box center [548, 230] width 994 height 2986
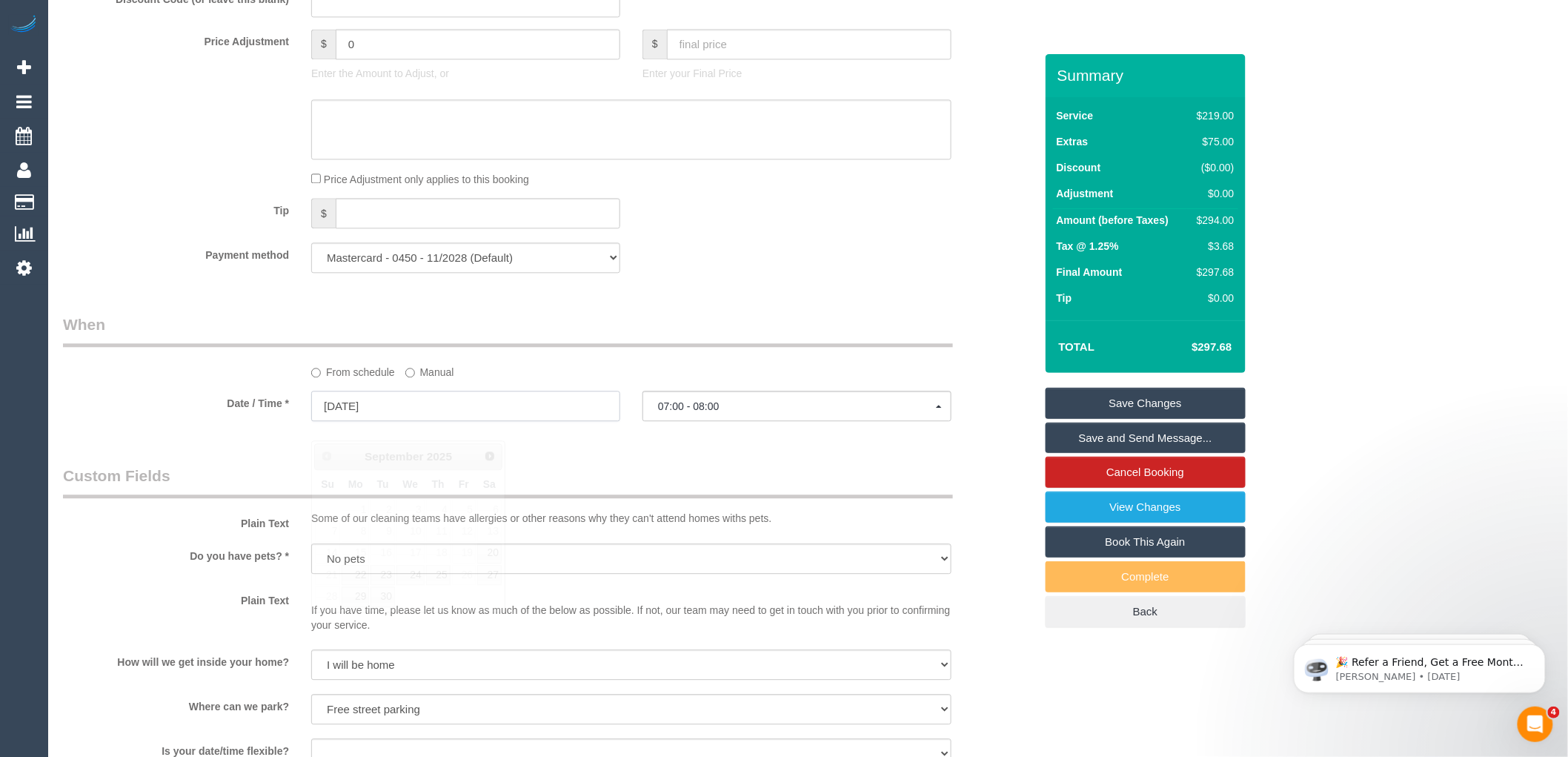
click at [384, 422] on input "18/09/2025" at bounding box center [466, 406] width 309 height 31
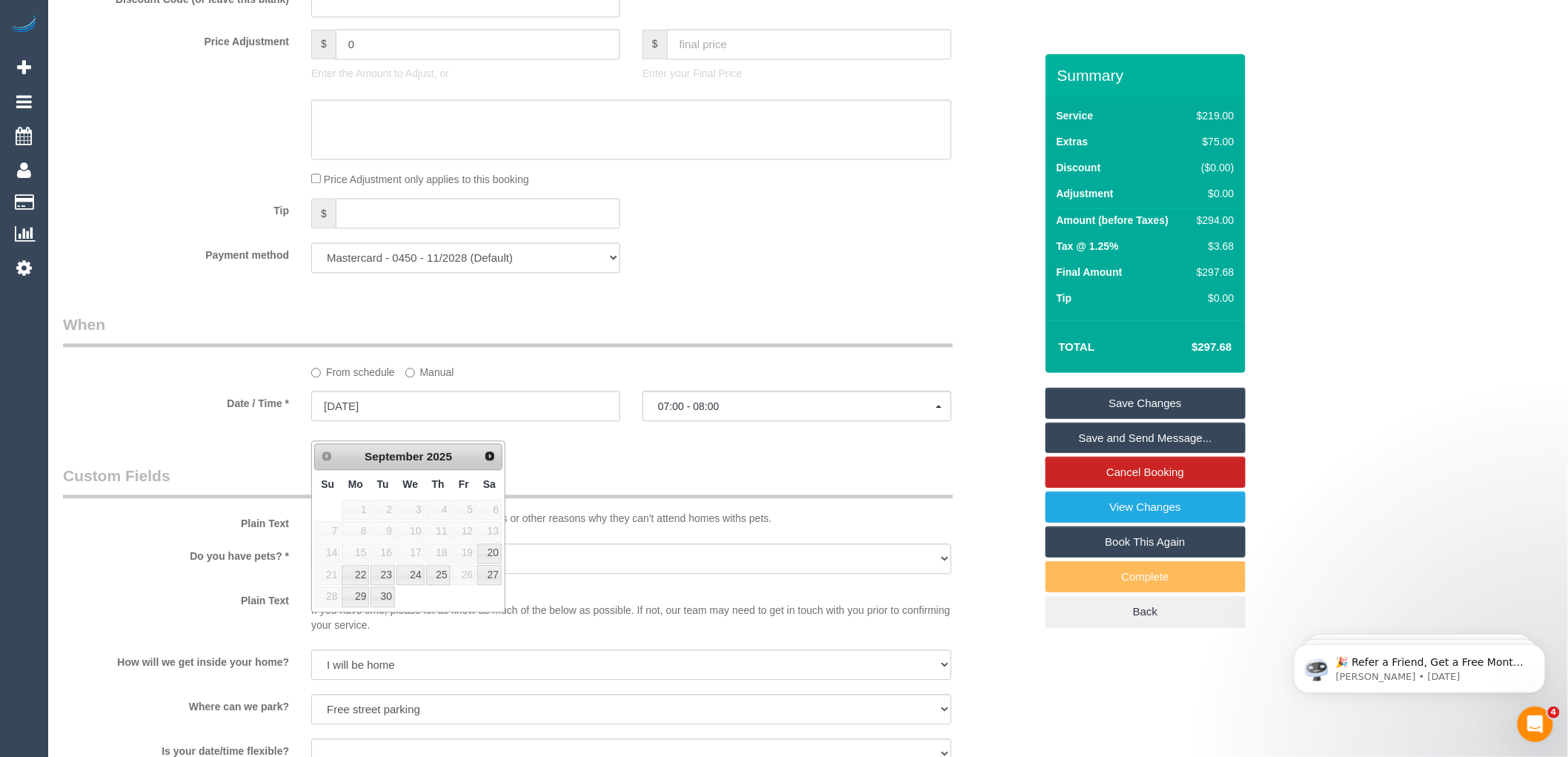
click at [650, 435] on fieldset "When From schedule Manual Date / Time * 18/09/2025 07:00 - 08:00 Thu September …" at bounding box center [549, 374] width 971 height 122
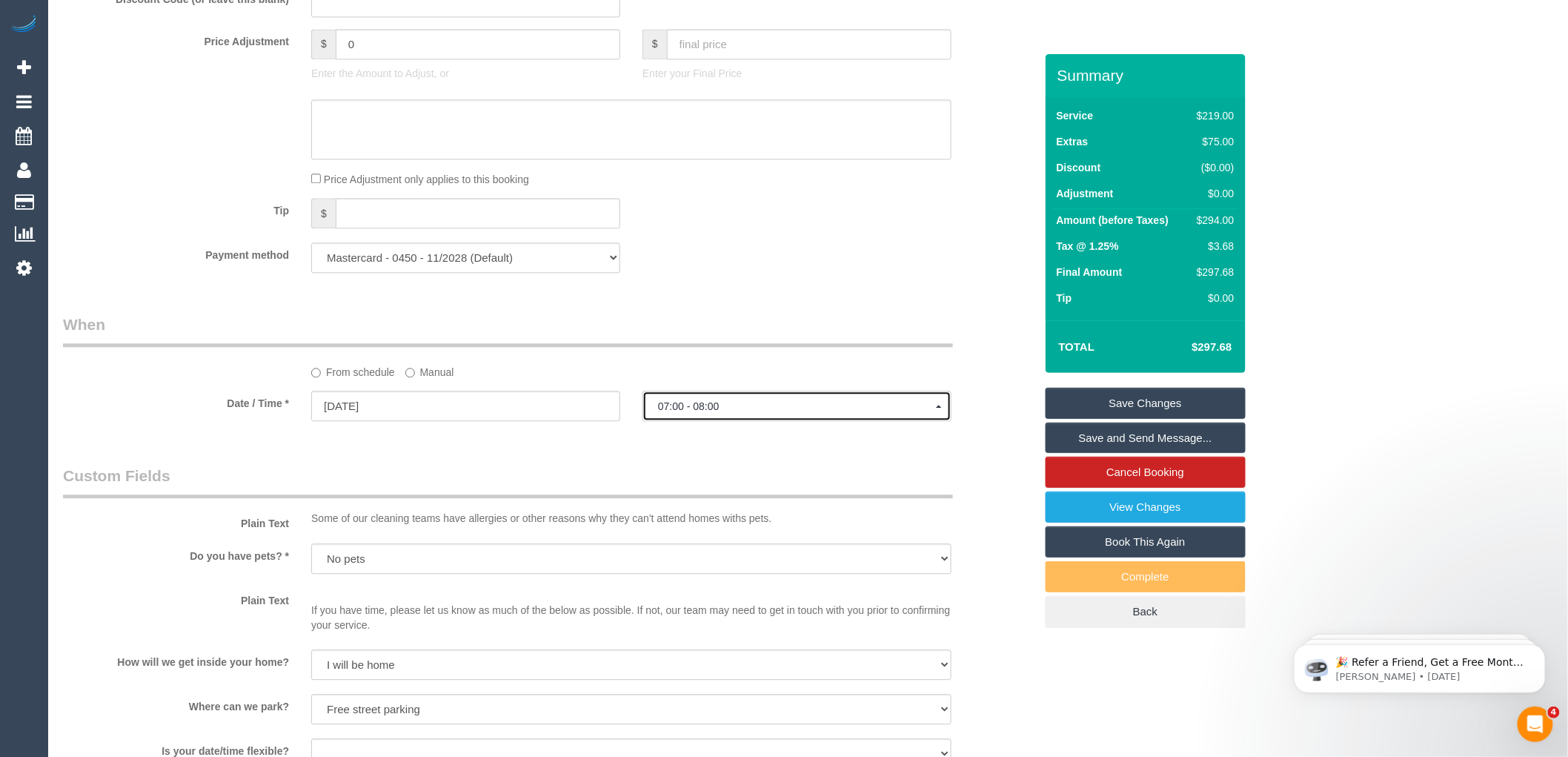
click at [679, 413] on span "07:00 - 08:00" at bounding box center [796, 407] width 278 height 12
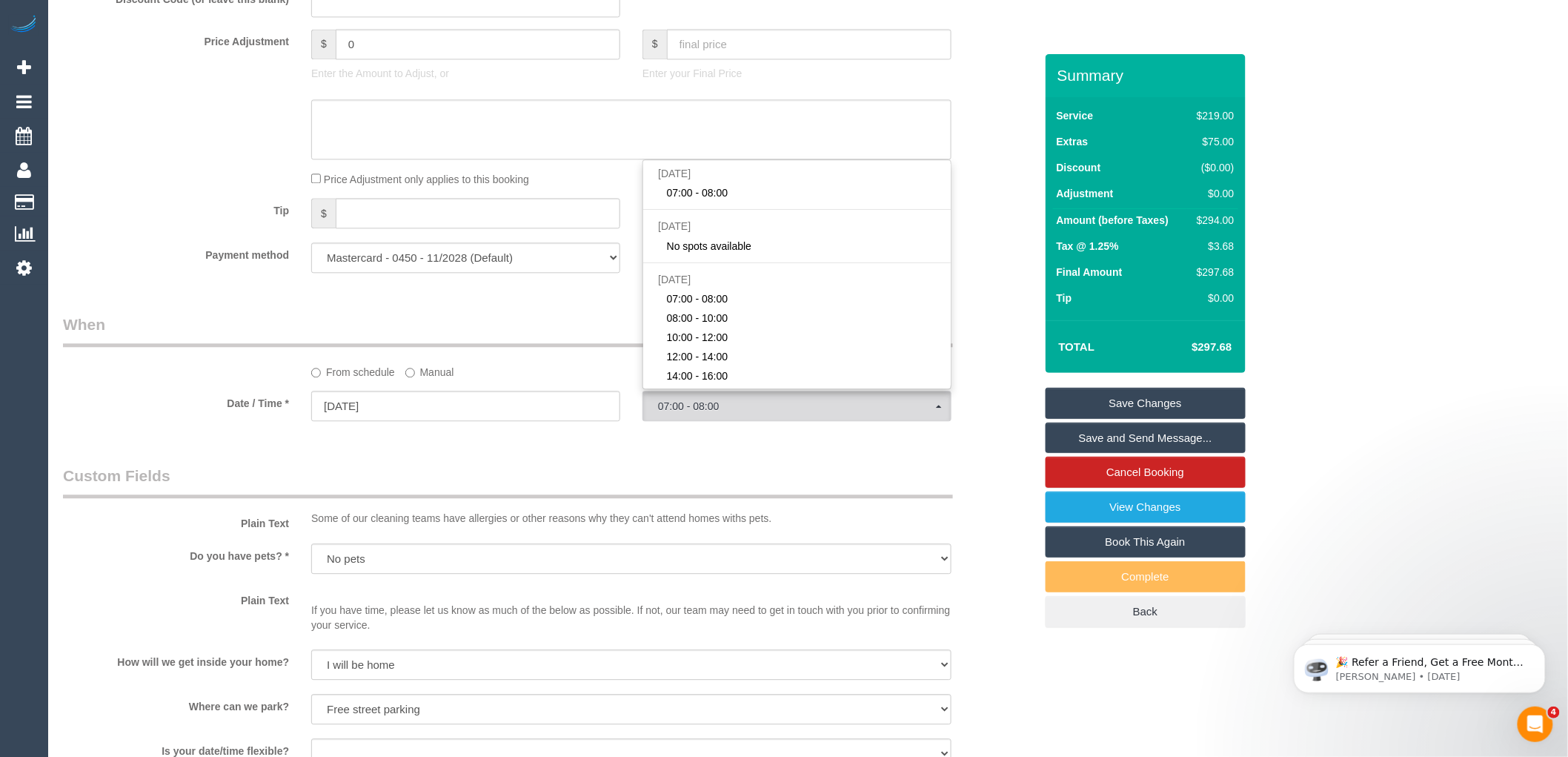
click at [551, 454] on div "Who Email* laraine@tripple9.com.au Name * Laraine Mitchell new customer Where A…" at bounding box center [548, 230] width 994 height 2986
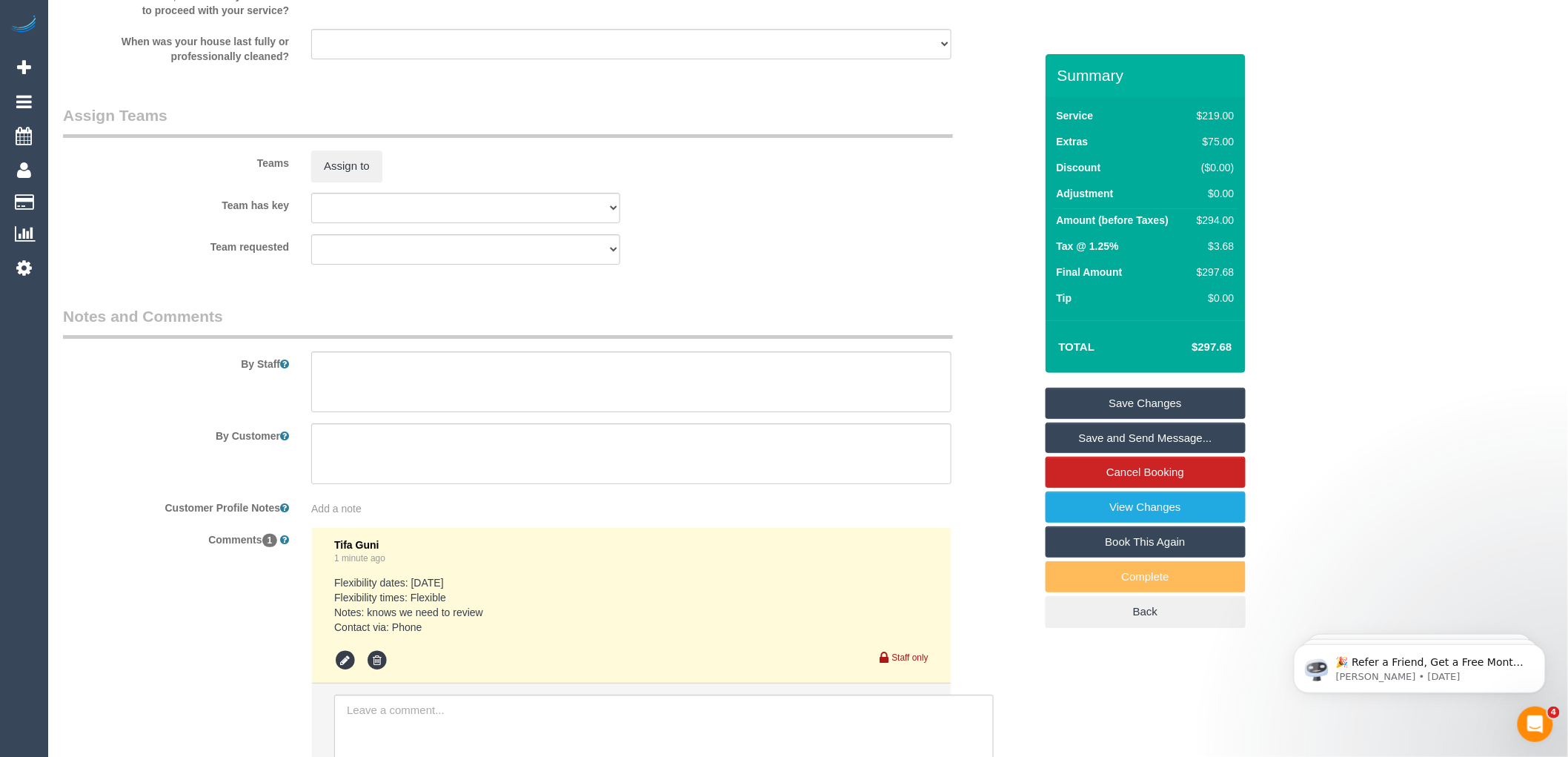
scroll to position [2141, 0]
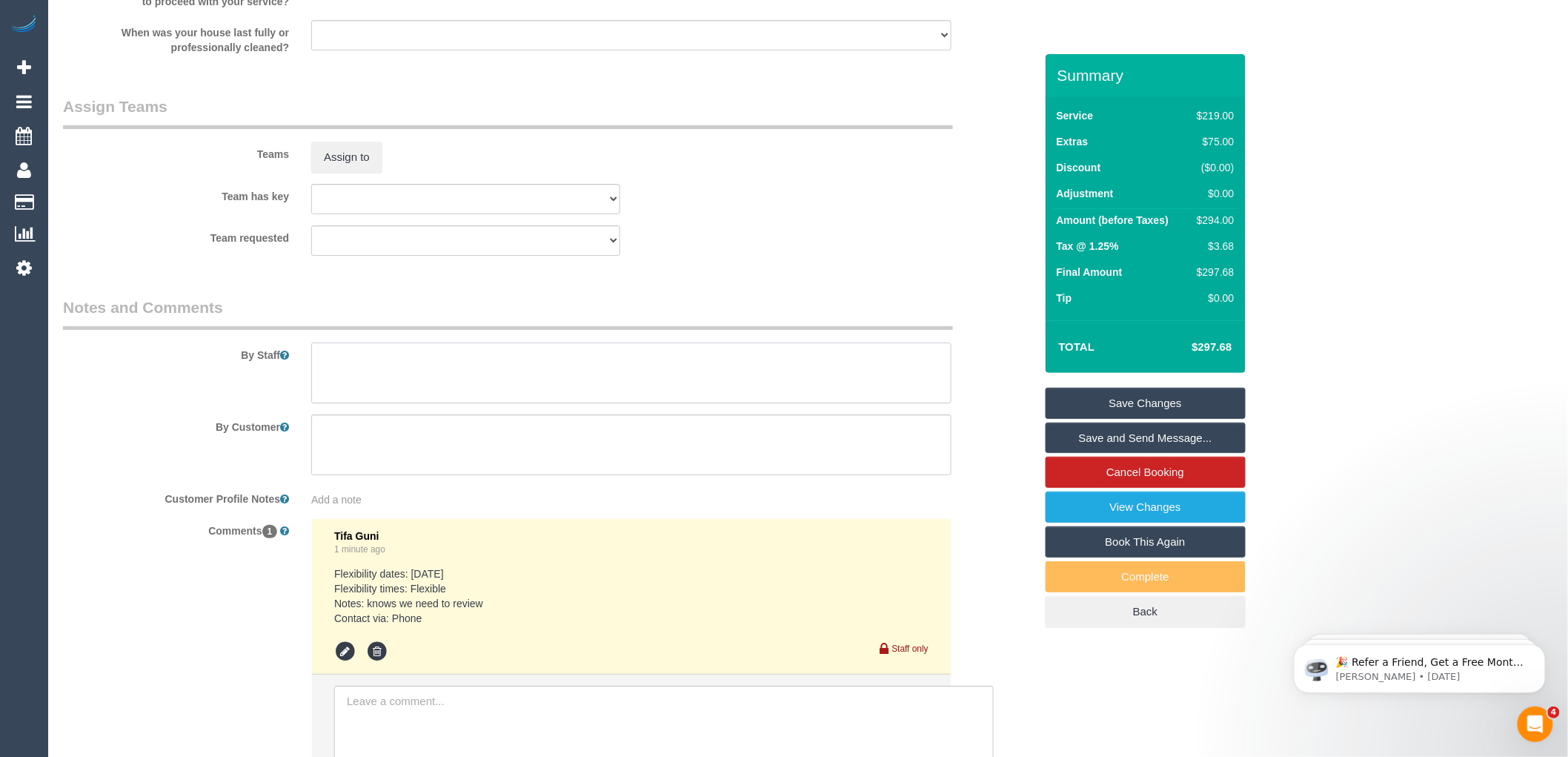
click at [369, 384] on textarea at bounding box center [631, 372] width 640 height 60
paste textarea "61425733243"
type textarea "Call the customer on 61425733243"
click at [337, 663] on icon at bounding box center [345, 651] width 22 height 22
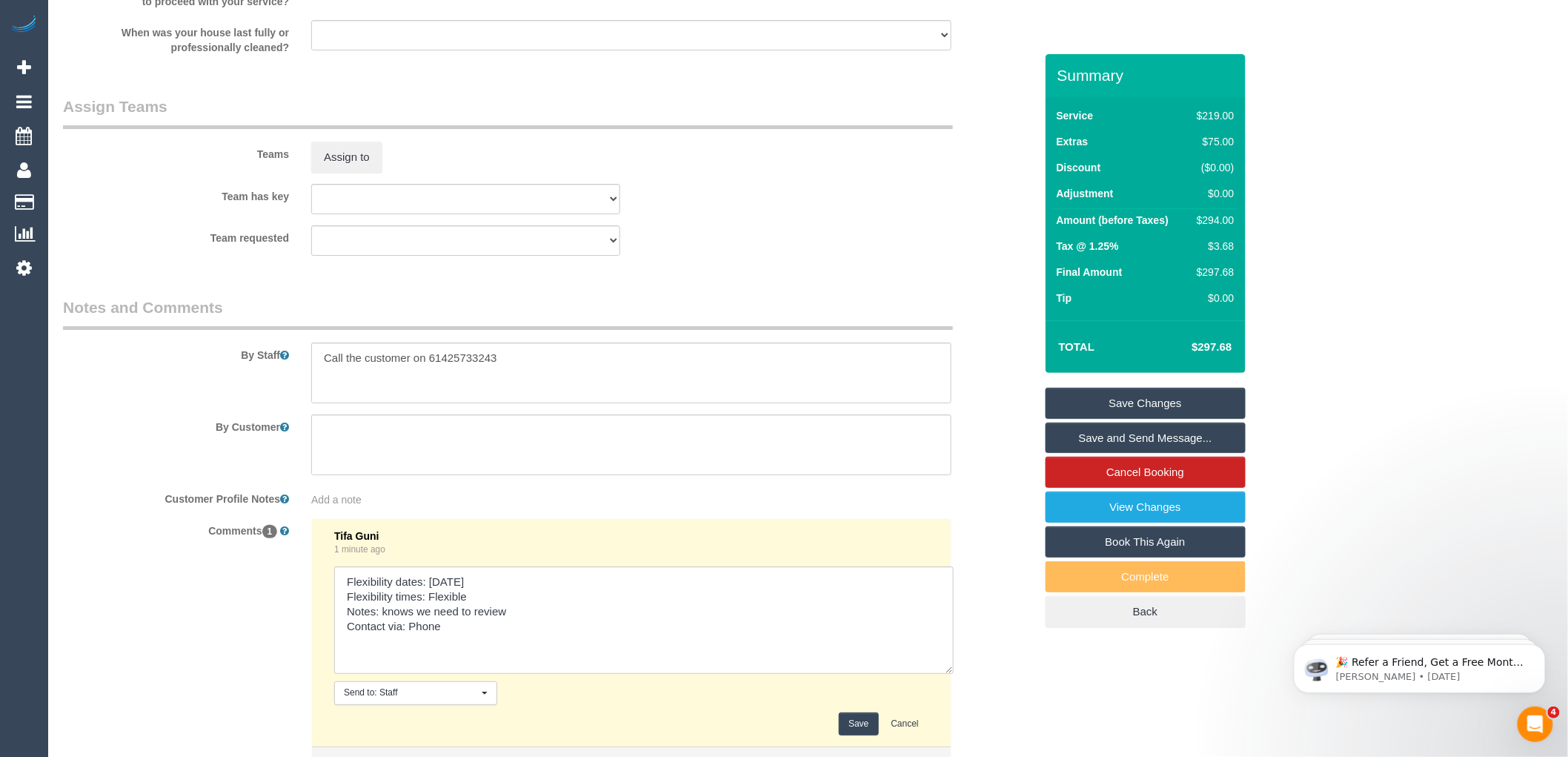
drag, startPoint x: 922, startPoint y: 622, endPoint x: 949, endPoint y: 685, distance: 68.5
click at [949, 674] on textarea at bounding box center [644, 619] width 619 height 108
click at [479, 610] on textarea at bounding box center [644, 619] width 619 height 108
type textarea "Flexibility dates: Thursday Flexibility times: Flexible after 8 Notes: knows we…"
click at [851, 732] on button "Save" at bounding box center [859, 723] width 40 height 23
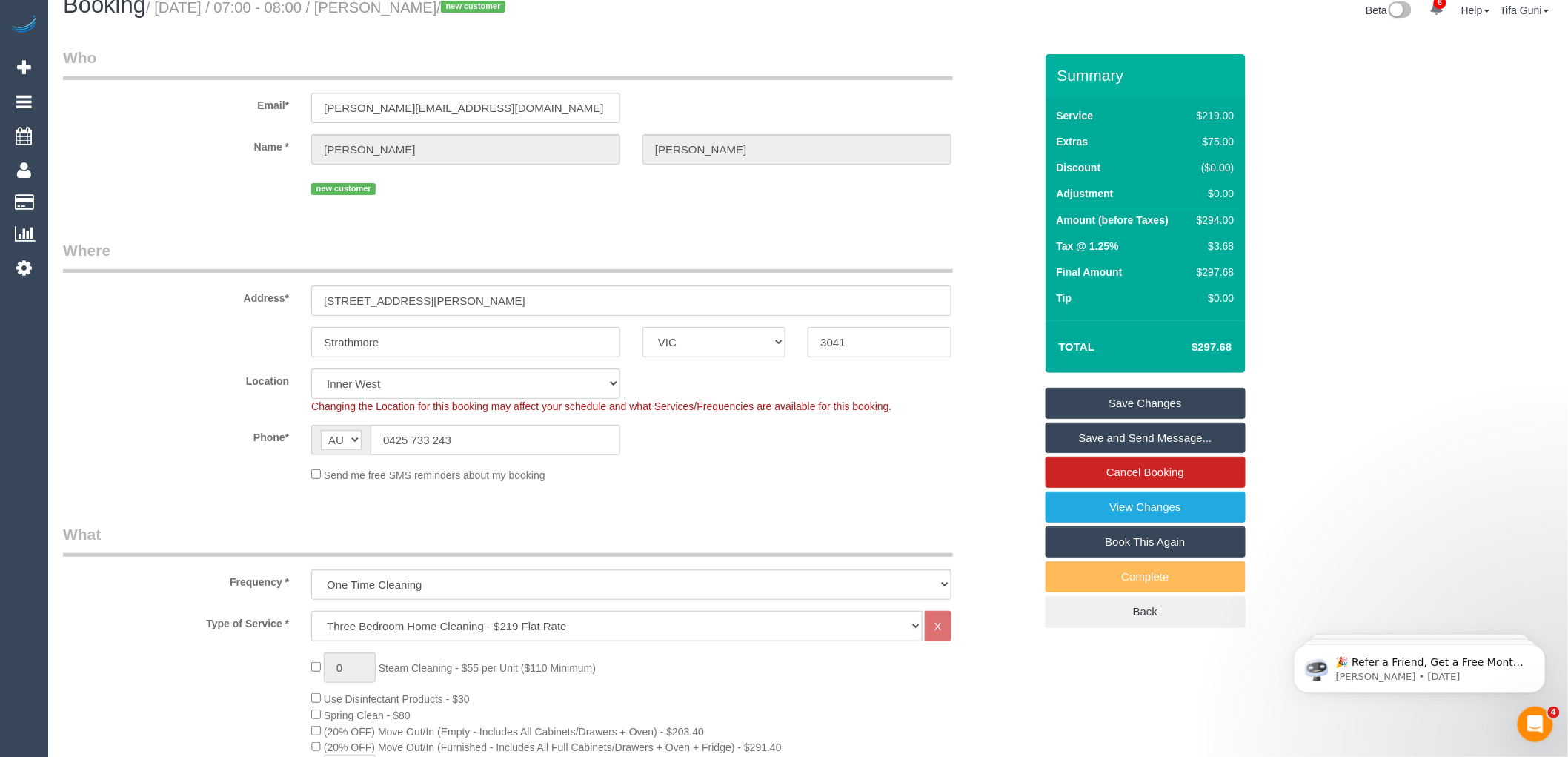
scroll to position [0, 0]
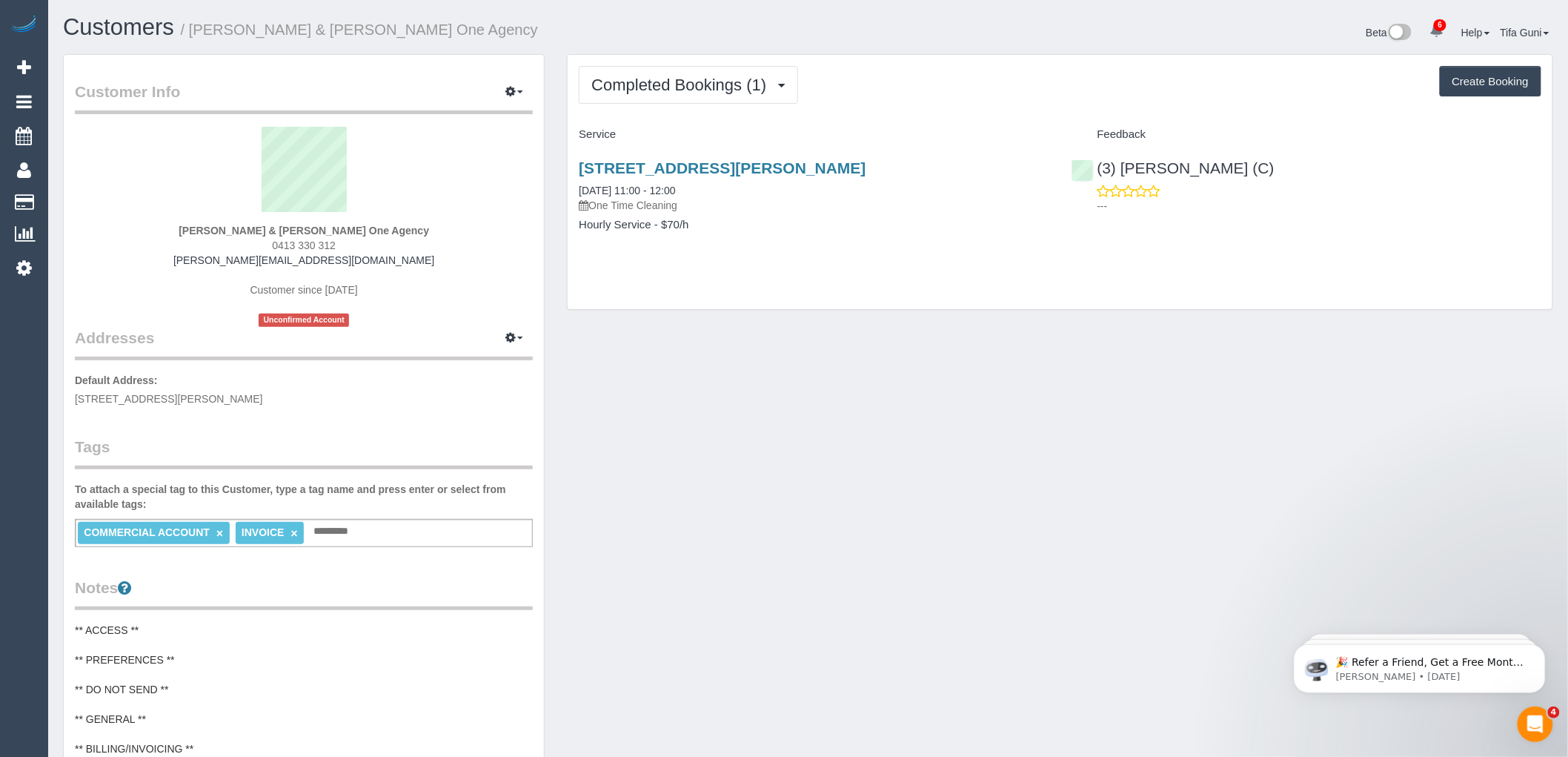
click at [1476, 87] on button "Create Booking" at bounding box center [1491, 81] width 102 height 31
select select "VIC"
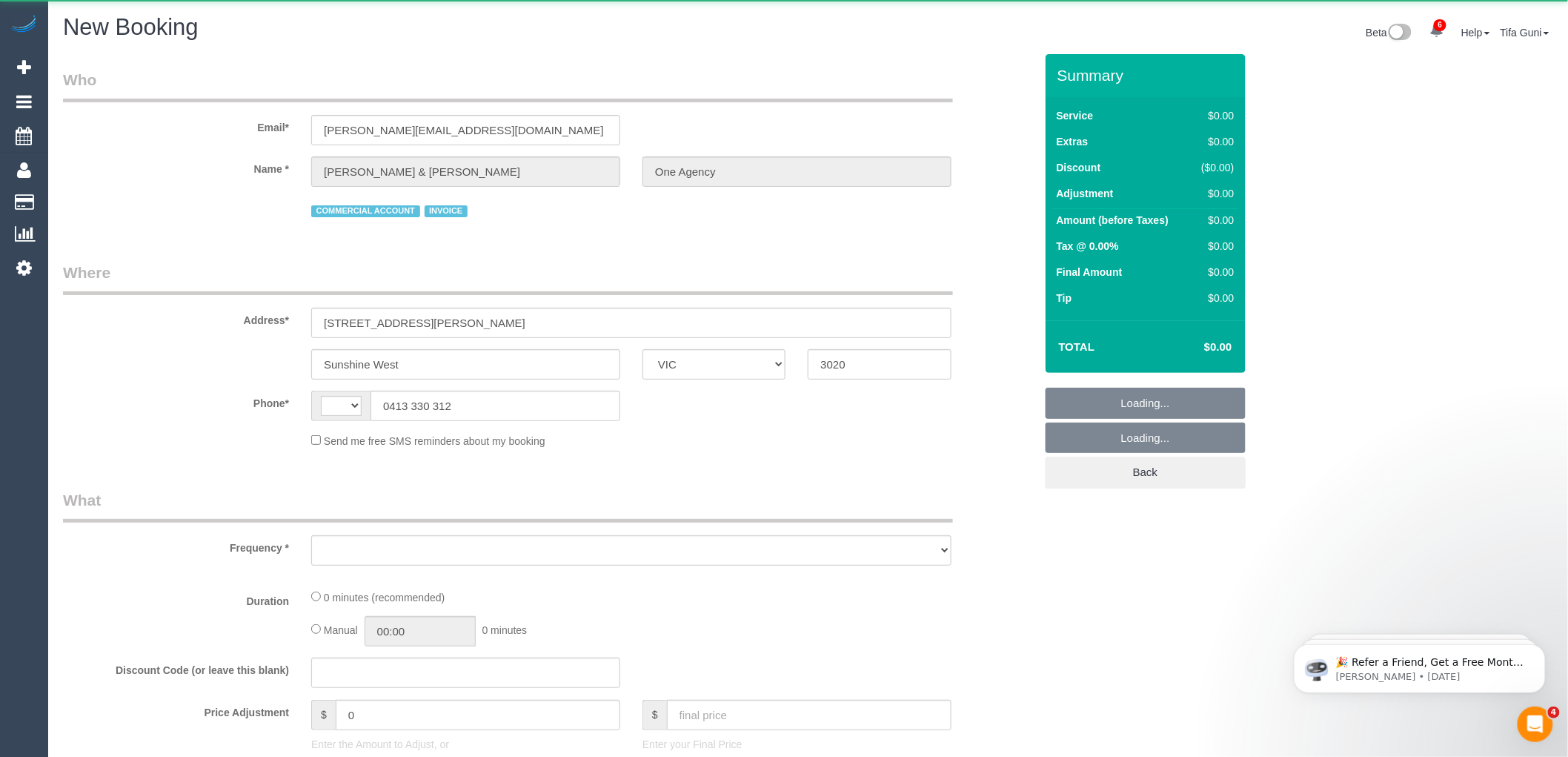
select select "string:AU"
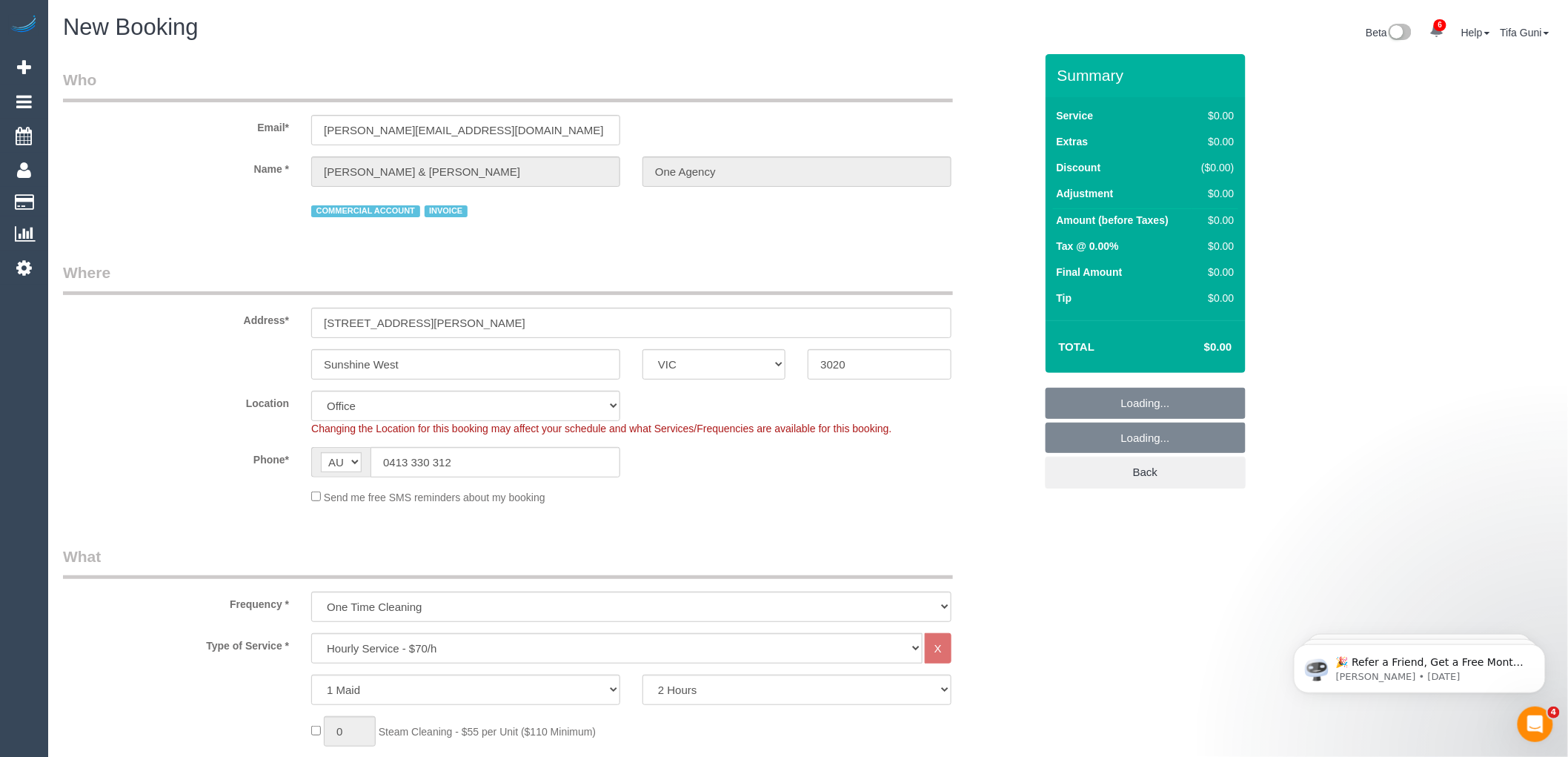
select select "object:2576"
select select "49"
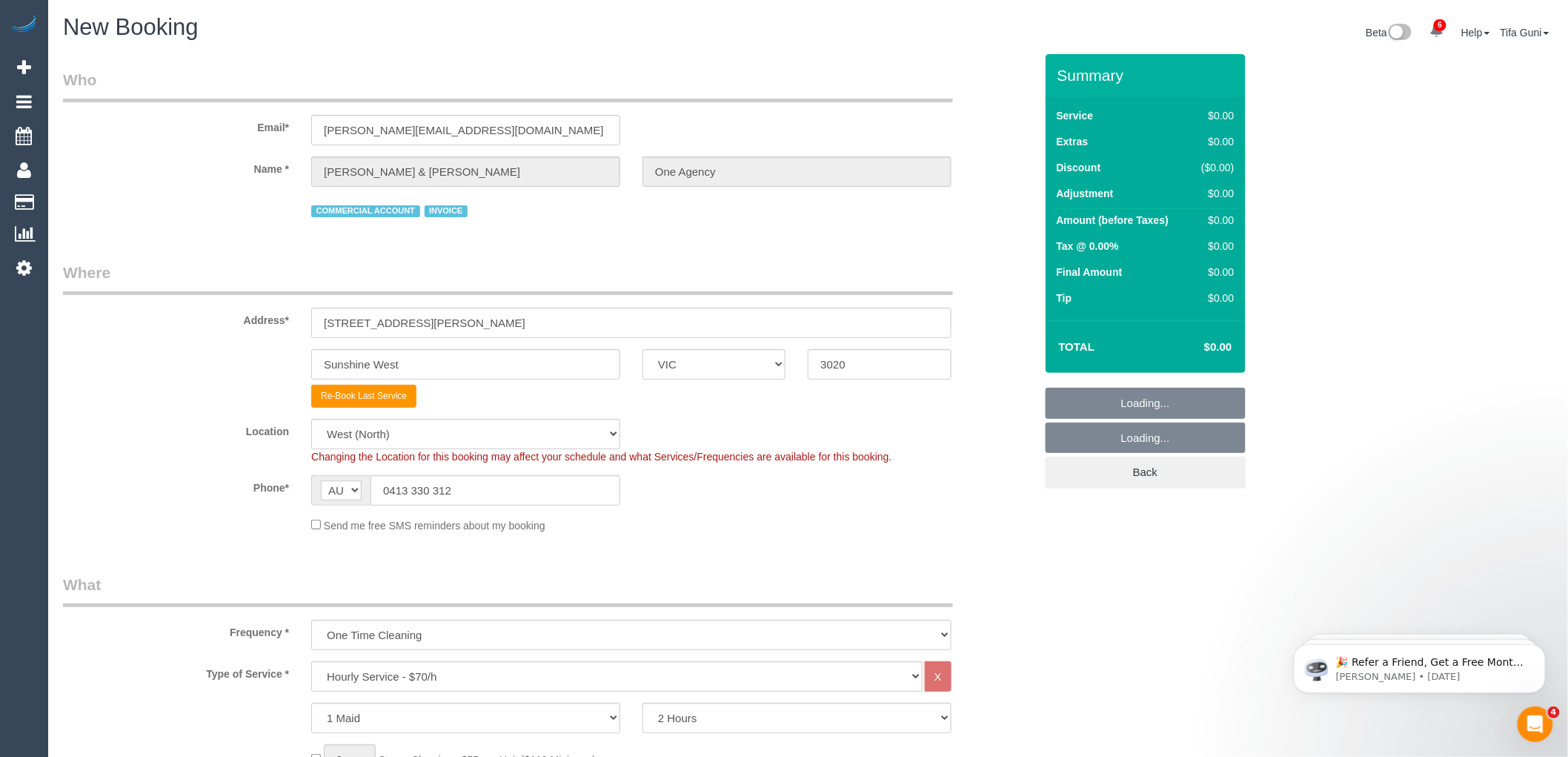
select select "object:2586"
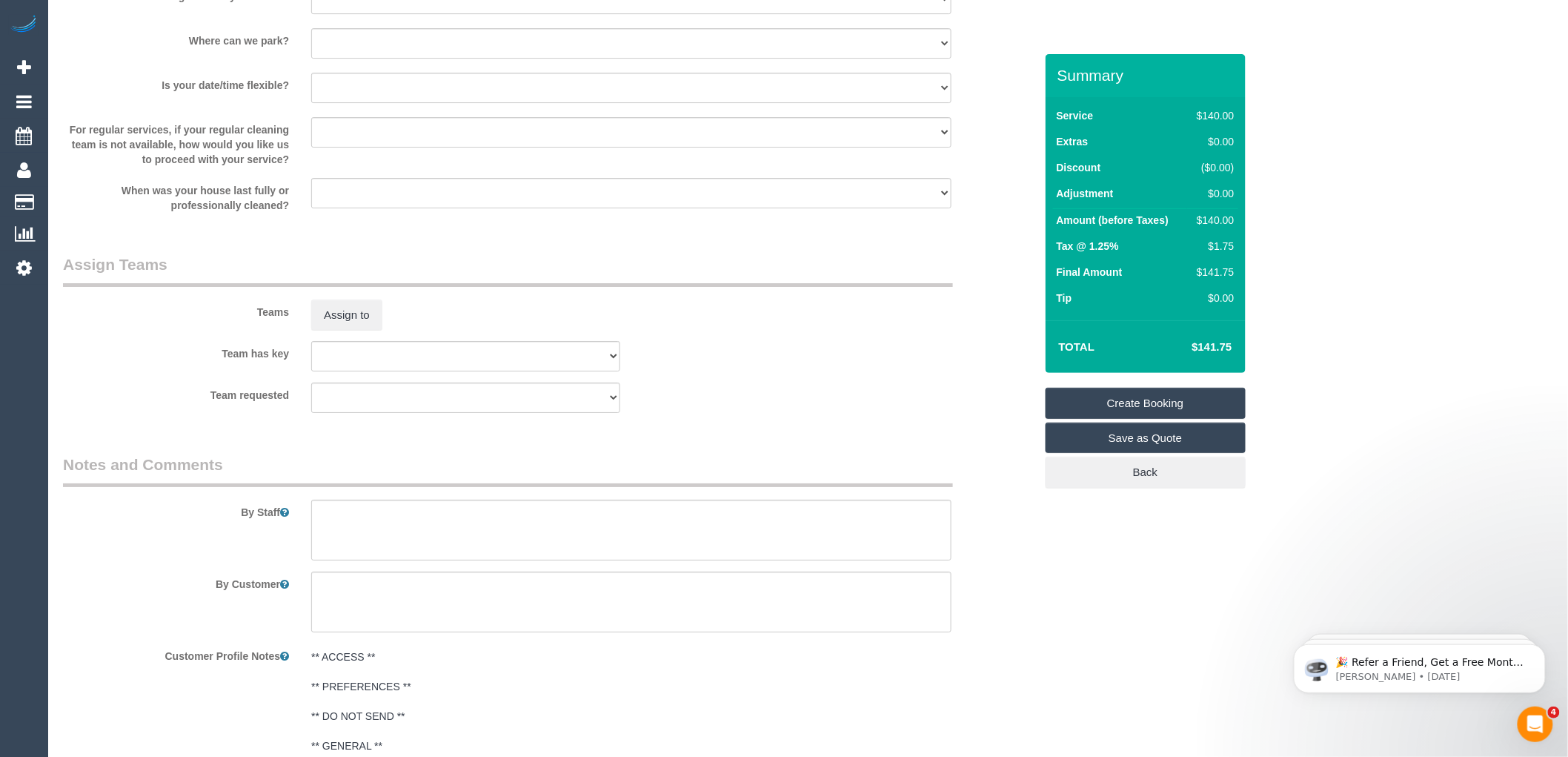
scroll to position [2224, 0]
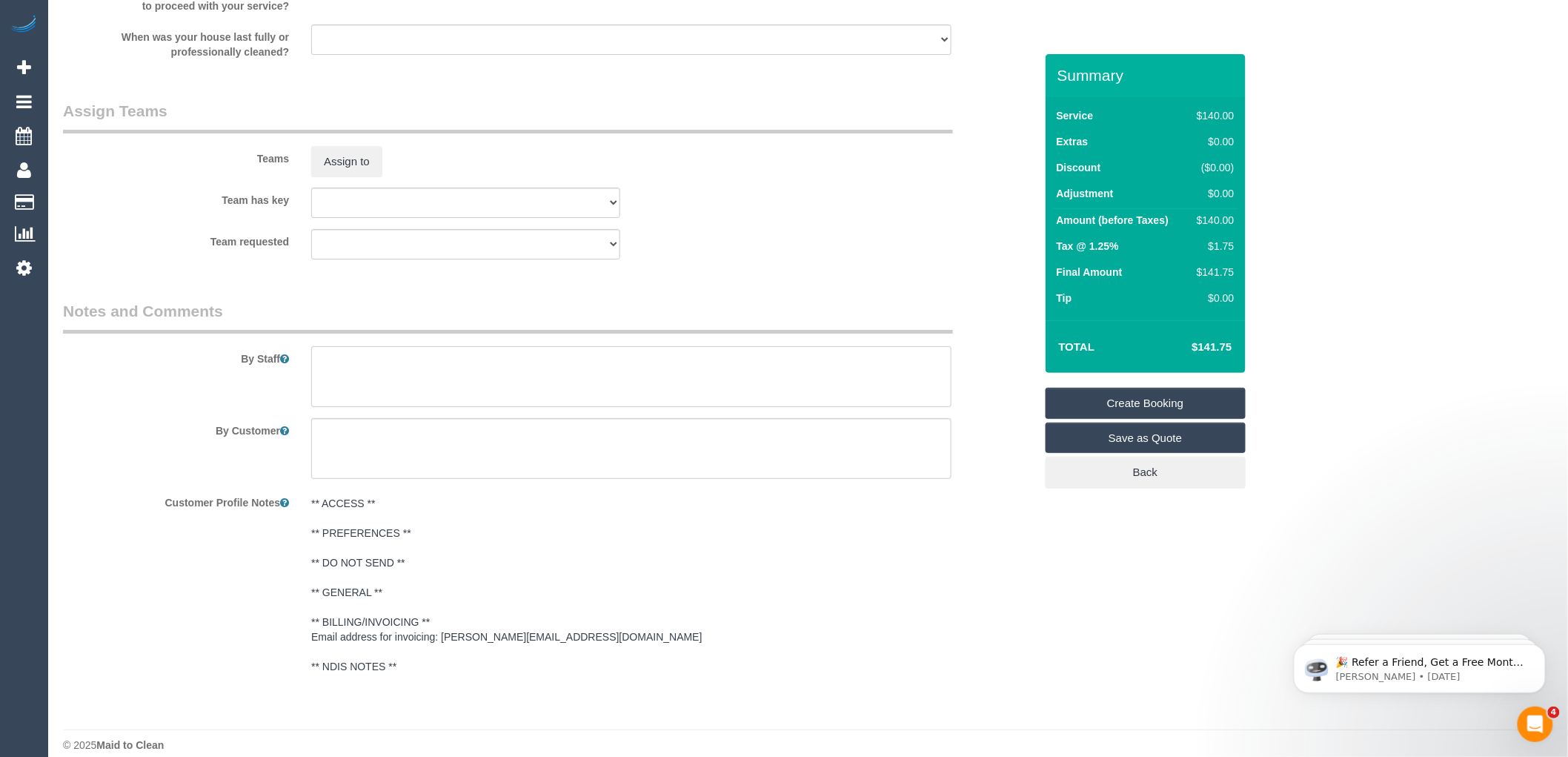
click at [392, 384] on textarea at bounding box center [631, 376] width 640 height 60
click at [329, 395] on textarea at bounding box center [631, 376] width 640 height 60
click at [328, 401] on textarea at bounding box center [631, 376] width 640 height 60
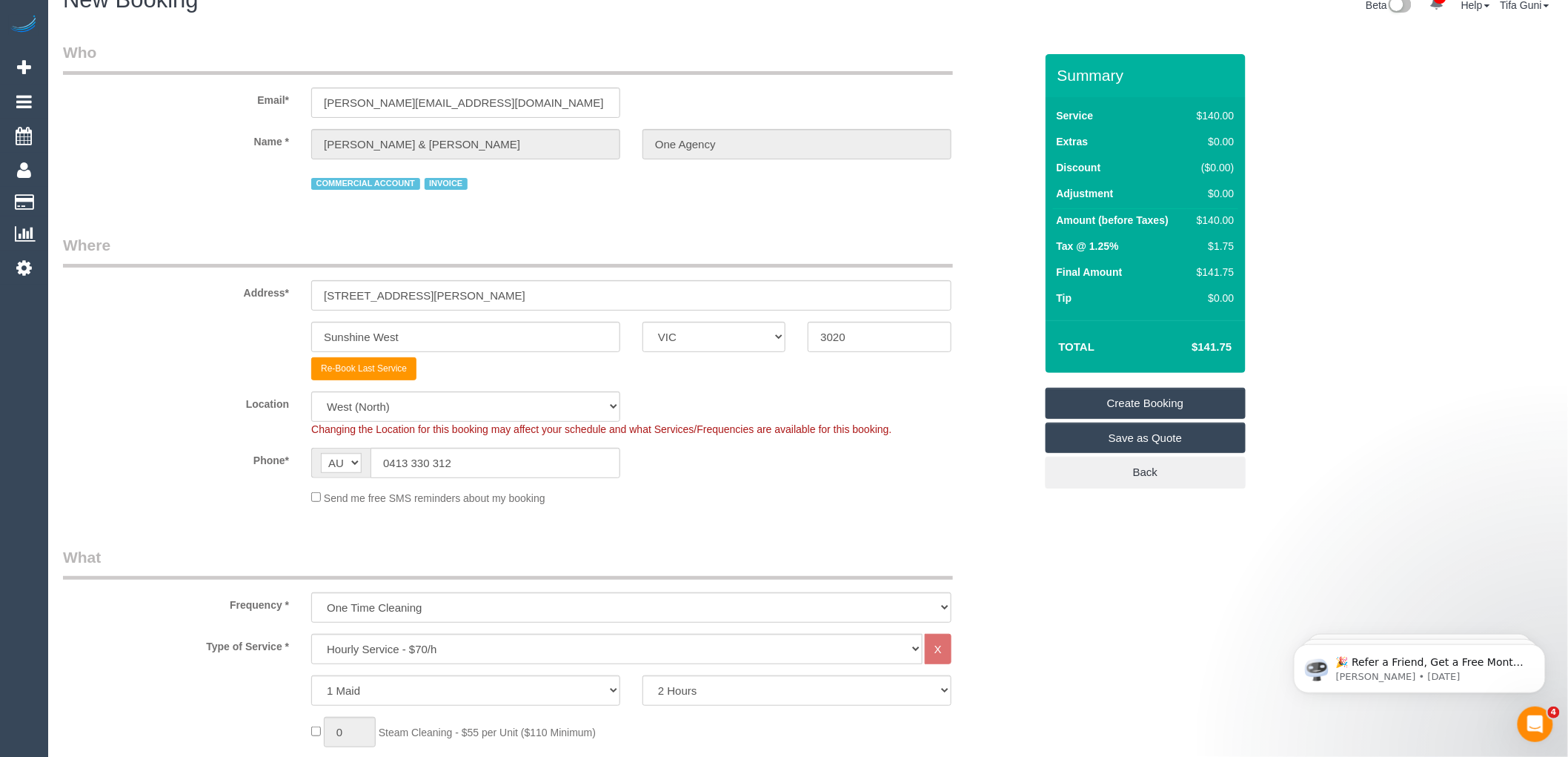
scroll to position [0, 0]
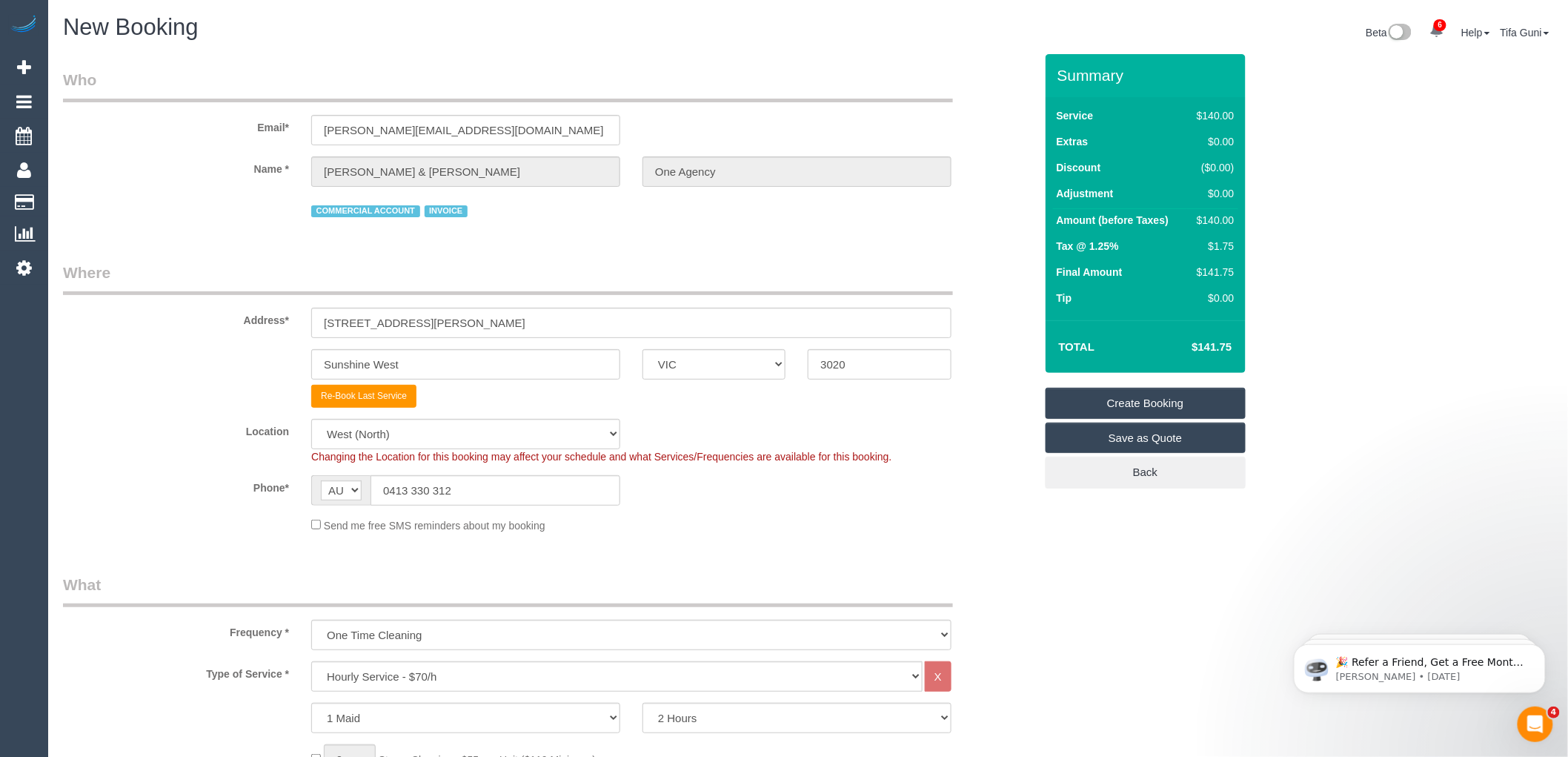
type textarea "Wall cleaning 2 bathrooms kitchen cleaning"
drag, startPoint x: 479, startPoint y: 334, endPoint x: 287, endPoint y: 329, distance: 192.1
click at [287, 329] on div "Address* [STREET_ADDRESS][PERSON_NAME]" at bounding box center [548, 299] width 994 height 76
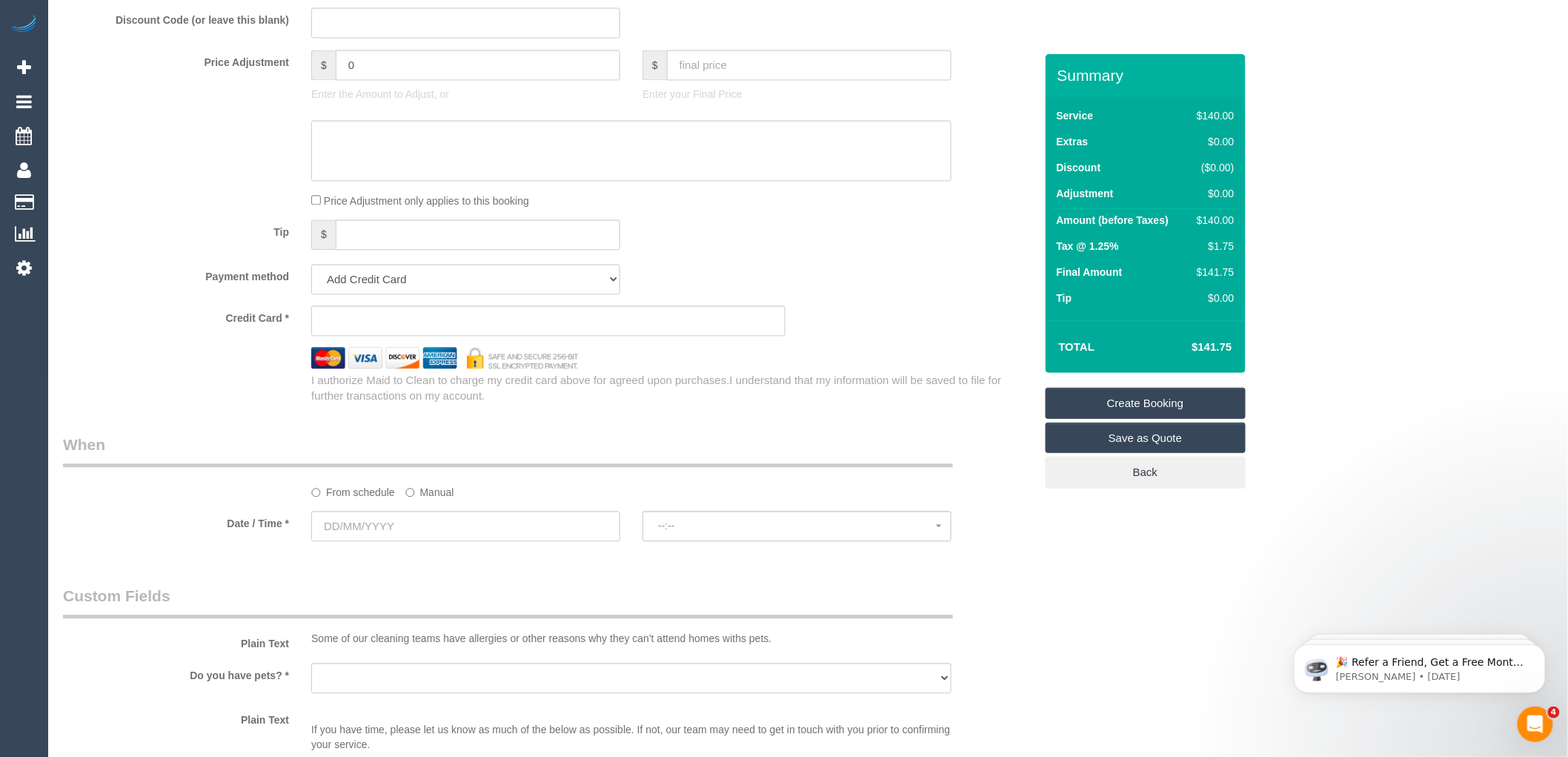
scroll to position [1317, 0]
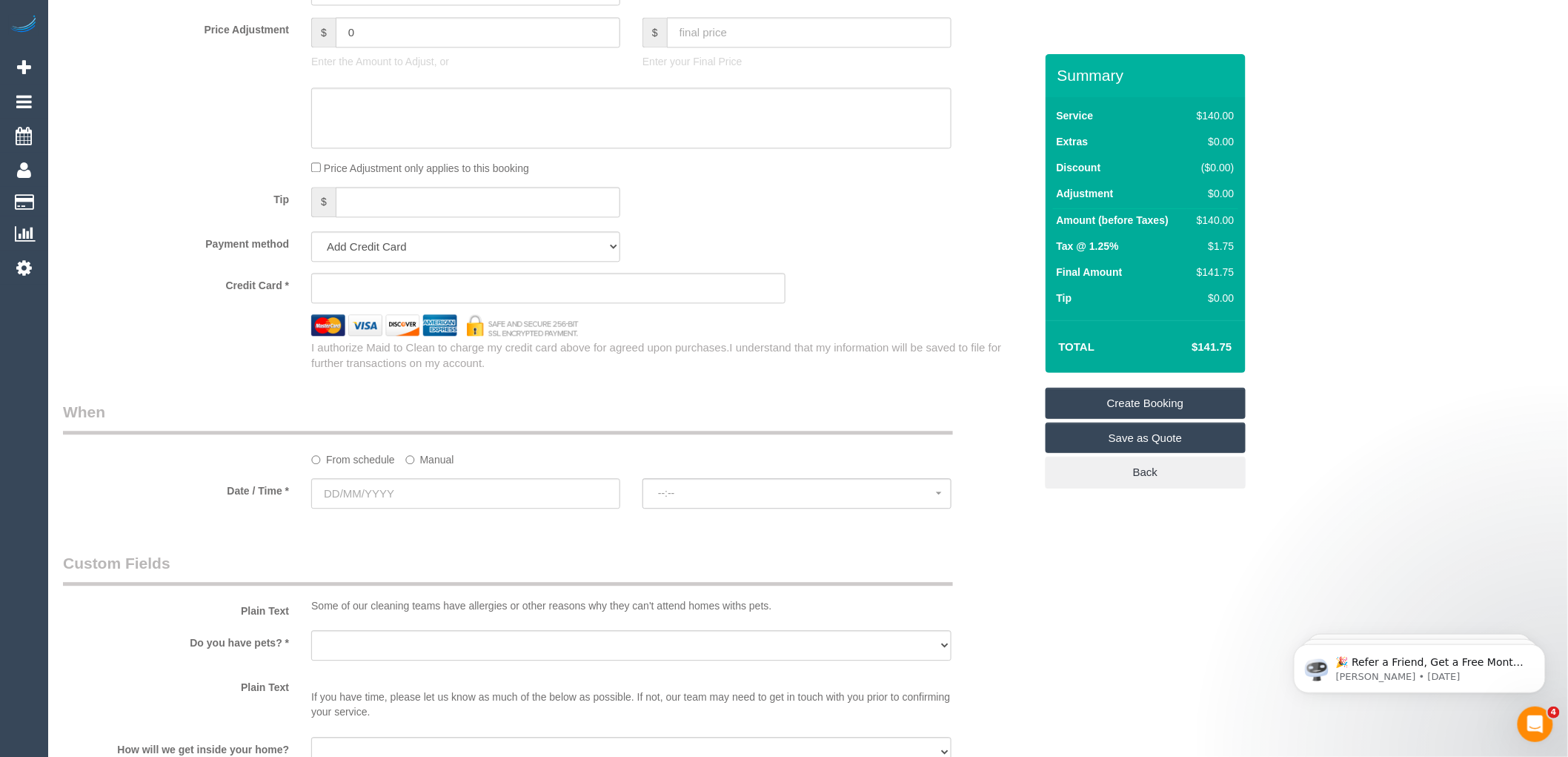
type input "[STREET_ADDRESS][PERSON_NAME]"
click at [383, 508] on input "text" at bounding box center [466, 493] width 309 height 31
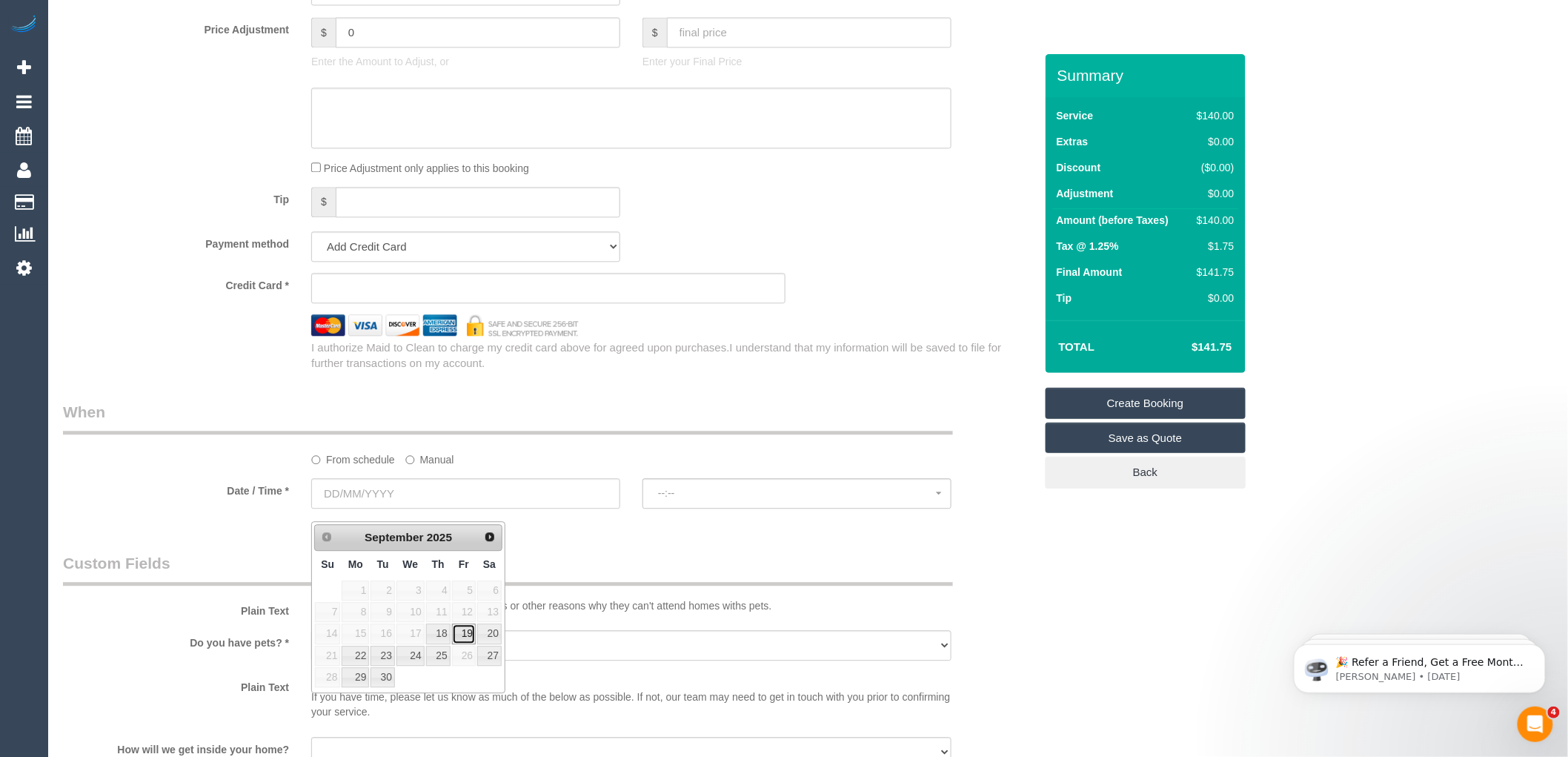
click at [460, 628] on link "19" at bounding box center [464, 633] width 24 height 20
type input "[DATE]"
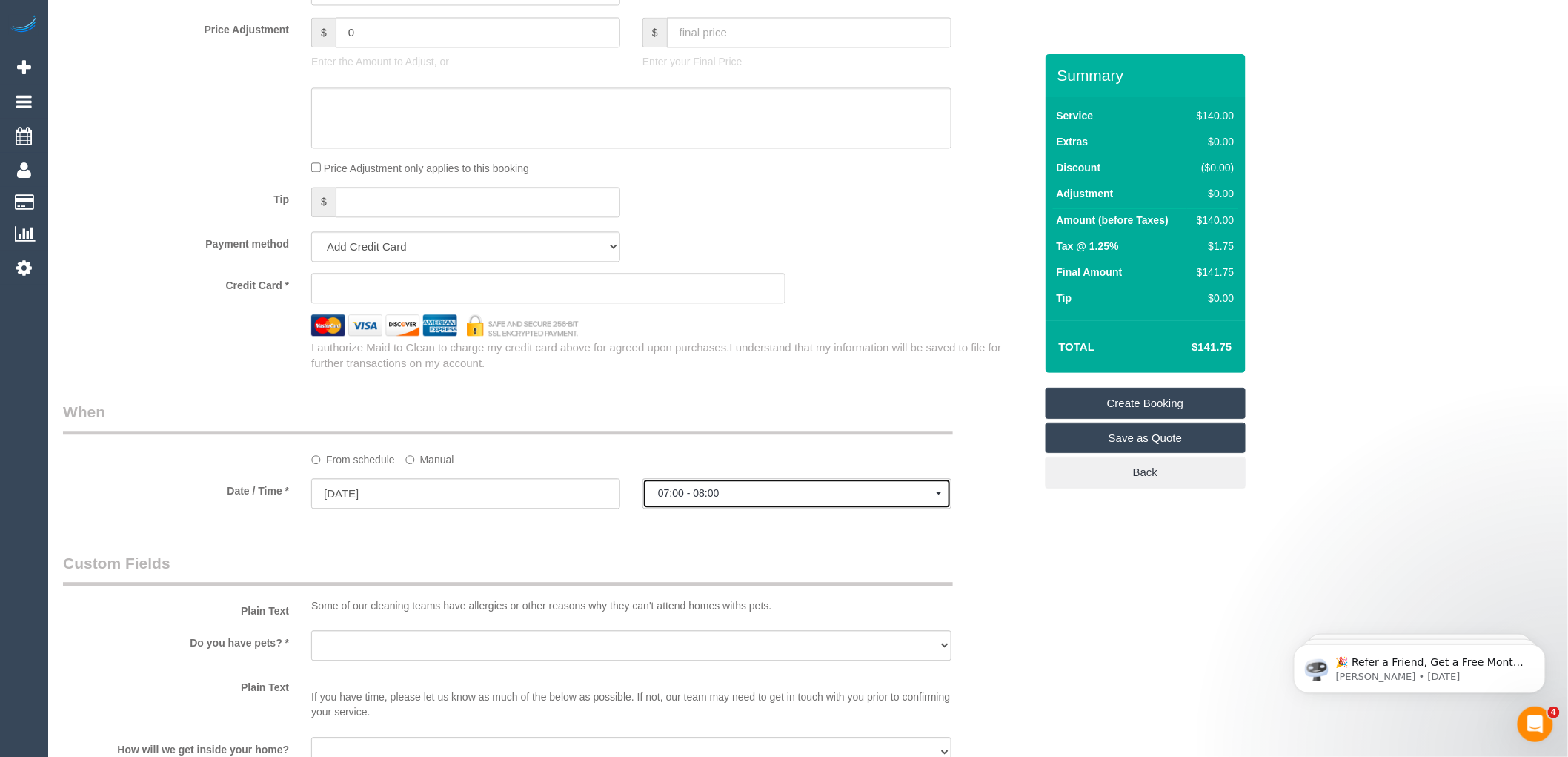
click at [764, 499] on span "07:00 - 08:00" at bounding box center [796, 493] width 278 height 12
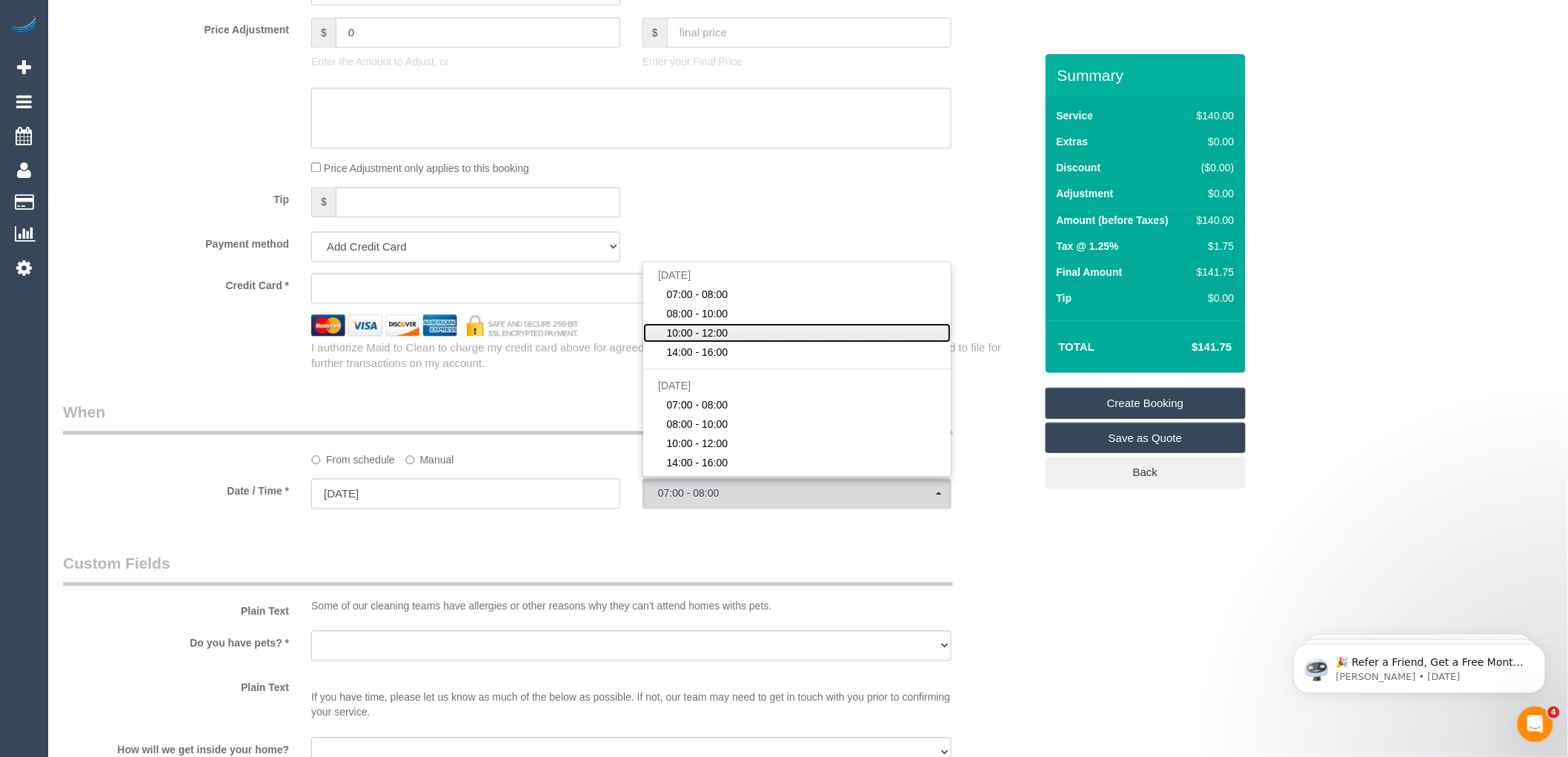
click at [702, 340] on span "10:00 - 12:00" at bounding box center [697, 332] width 61 height 15
select select "spot3"
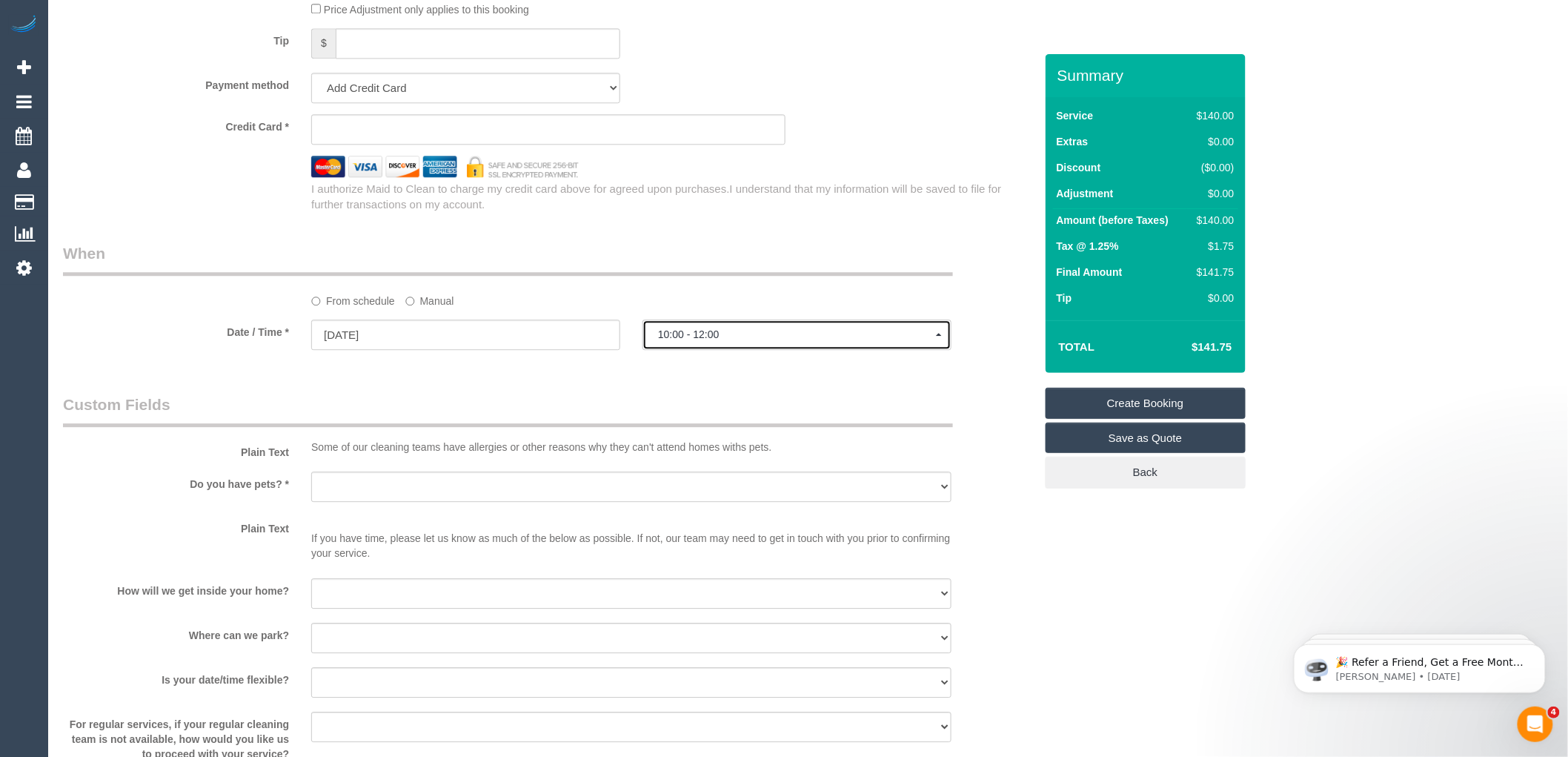
scroll to position [1482, 0]
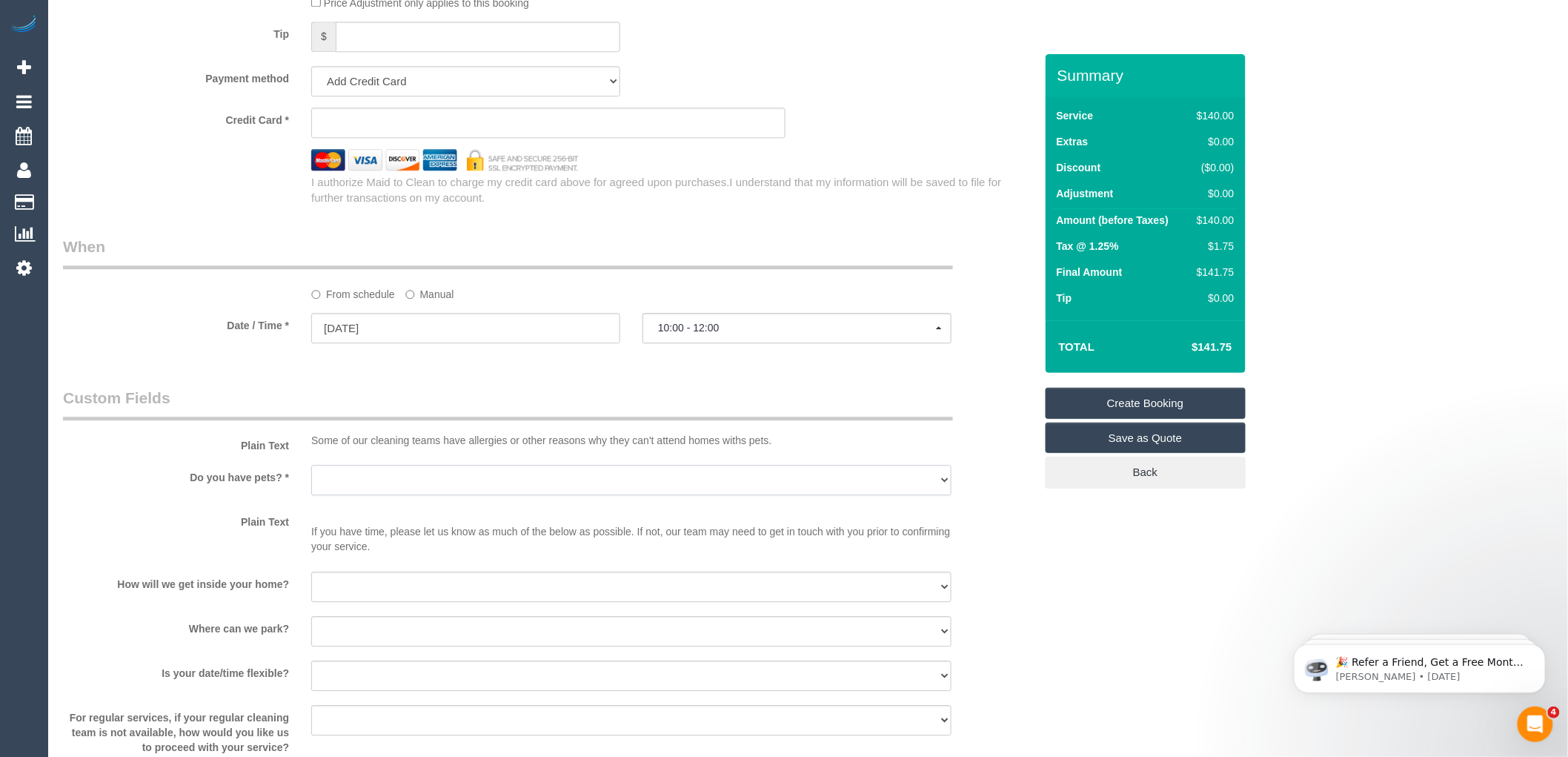
click at [418, 495] on select "Yes - Cats Yes - Dogs No pets Yes - Dogs and Cats Yes - Other" at bounding box center [631, 480] width 640 height 31
select select "number:28"
click at [312, 477] on select "Yes - Cats Yes - Dogs No pets Yes - Dogs and Cats Yes - Other" at bounding box center [631, 480] width 640 height 31
click at [391, 590] on select "I will be home Key will be left (please provide details below) Lock box/Access …" at bounding box center [631, 587] width 640 height 31
select select "number:14"
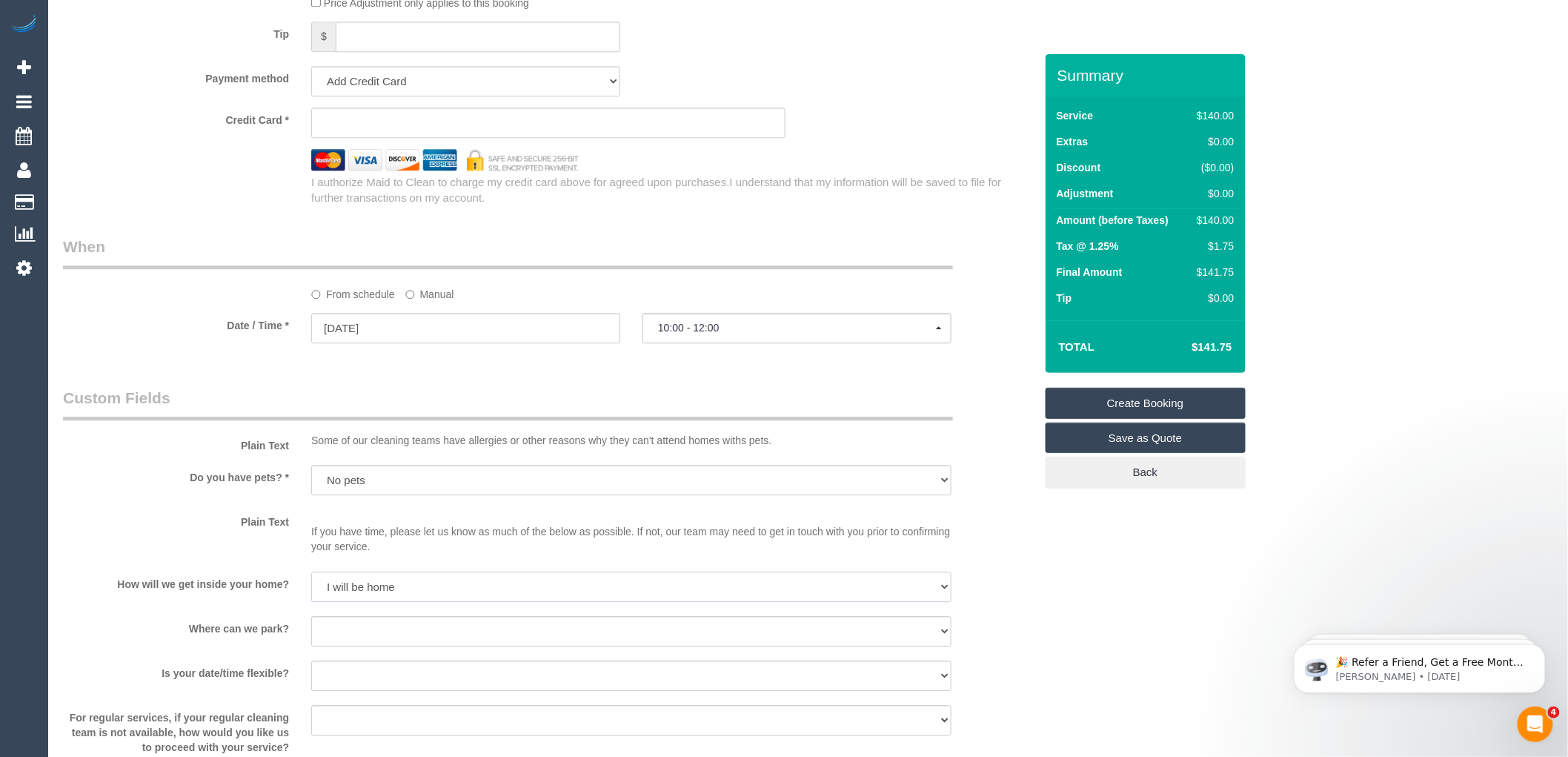
click at [312, 583] on select "I will be home Key will be left (please provide details below) Lock box/Access …" at bounding box center [631, 587] width 640 height 31
click at [374, 632] on select "I will provide parking on-site Free street parking Paid street parking (cost wi…" at bounding box center [631, 631] width 640 height 31
select select "number:19"
click at [312, 627] on select "I will provide parking on-site Free street parking Paid street parking (cost wi…" at bounding box center [631, 631] width 640 height 31
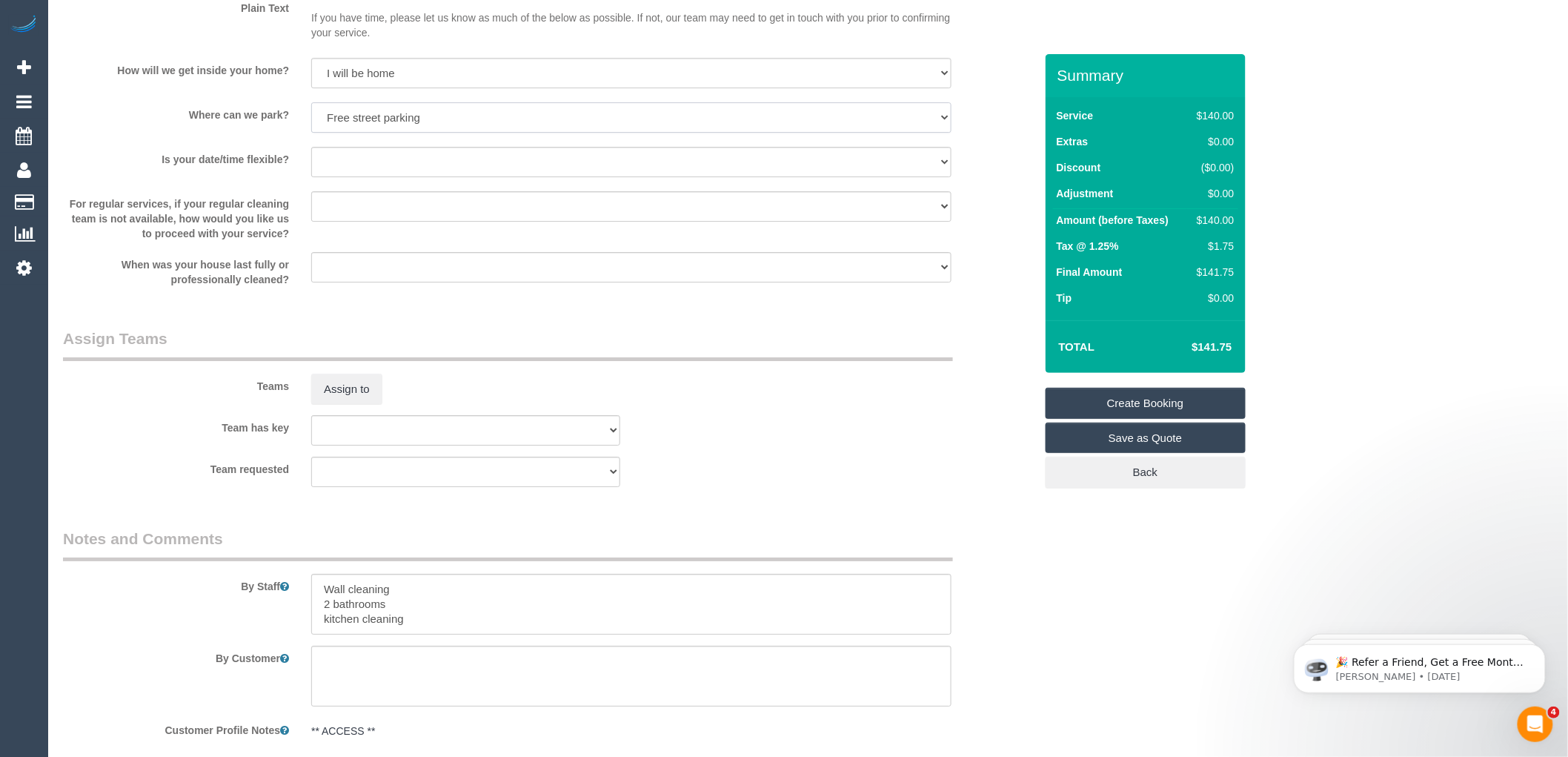
scroll to position [2252, 0]
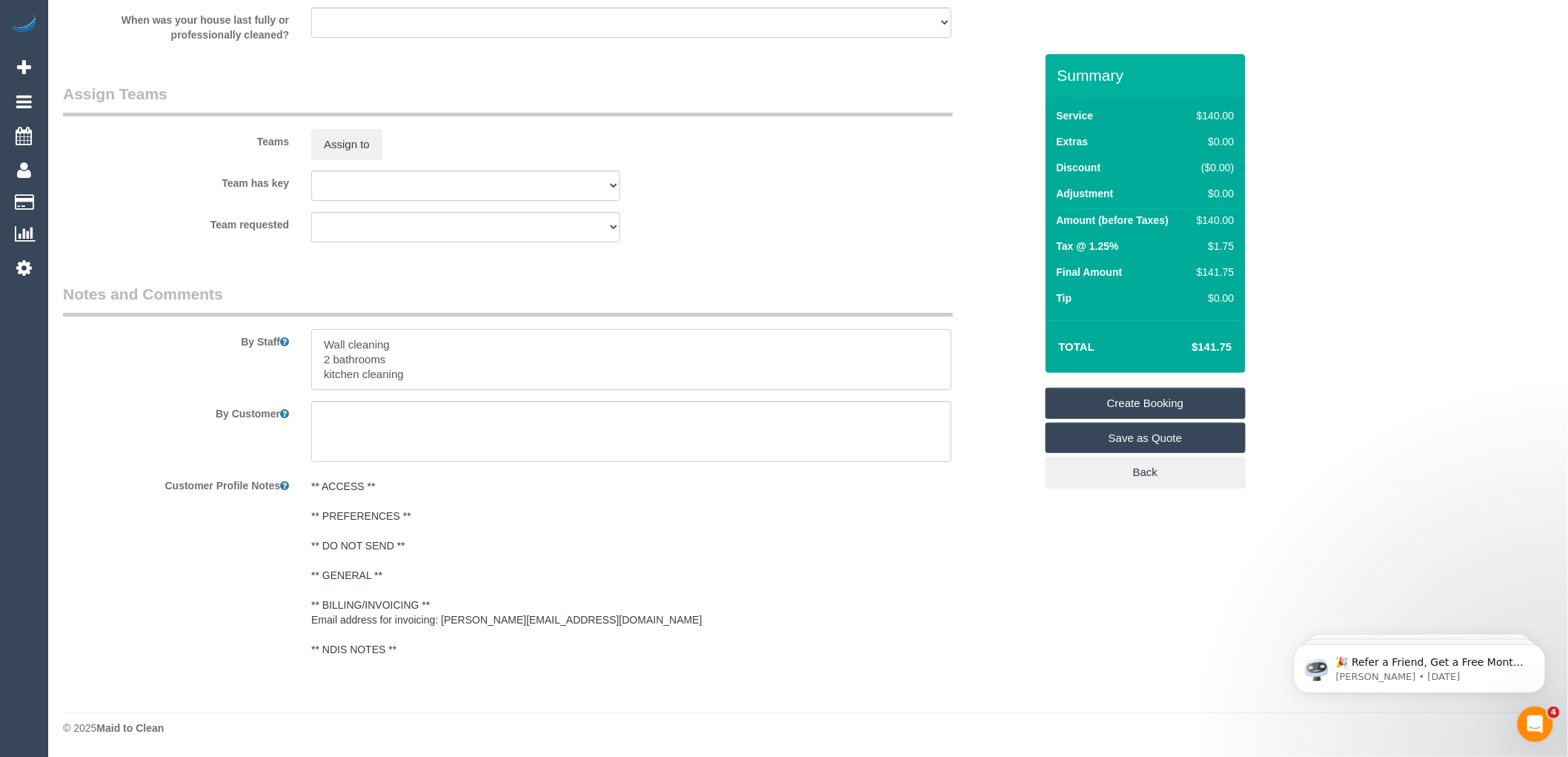
click at [428, 371] on textarea at bounding box center [631, 359] width 640 height 60
click at [421, 381] on textarea at bounding box center [631, 359] width 640 height 60
paste textarea "61413330312"
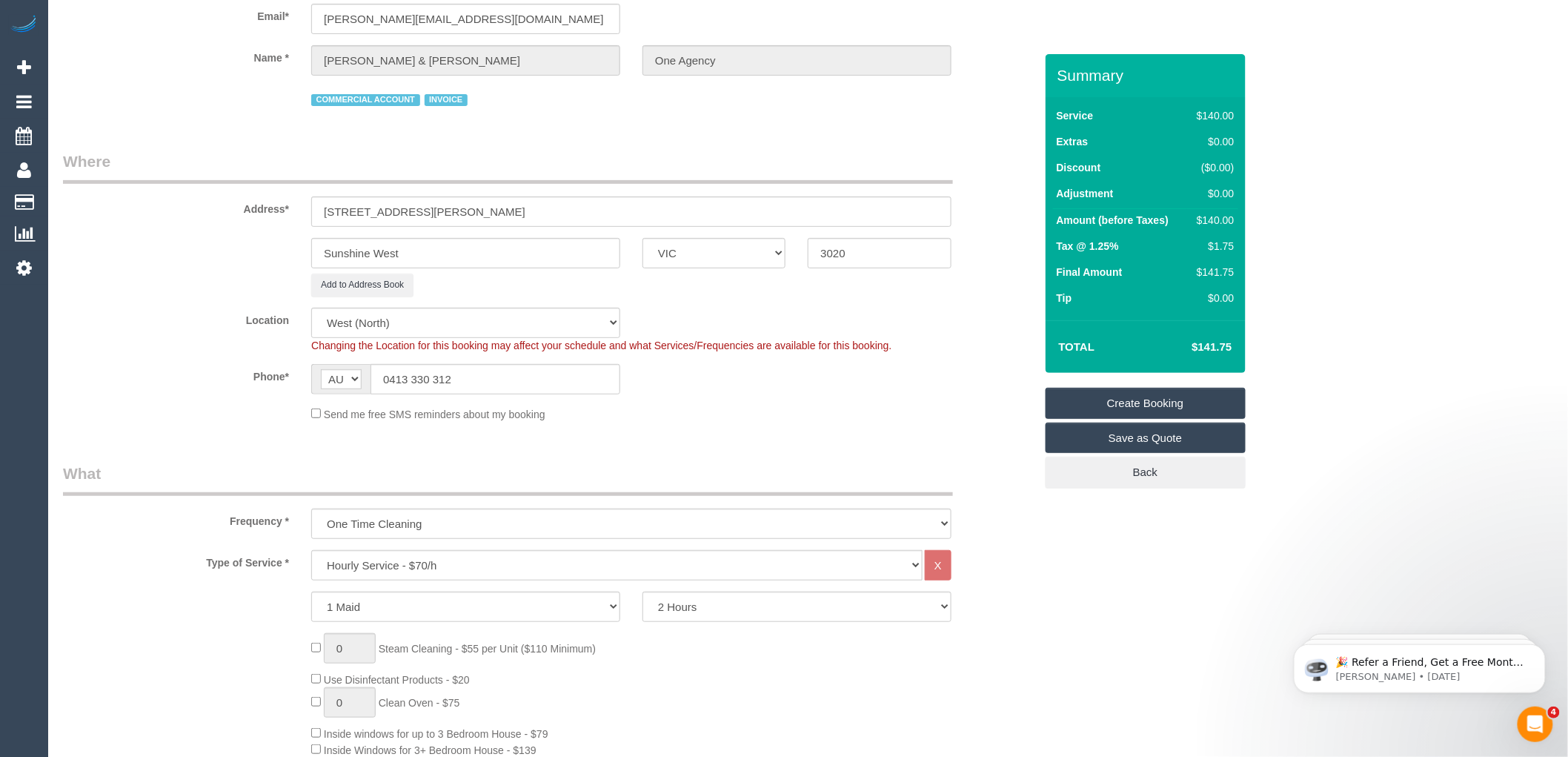
scroll to position [276, 0]
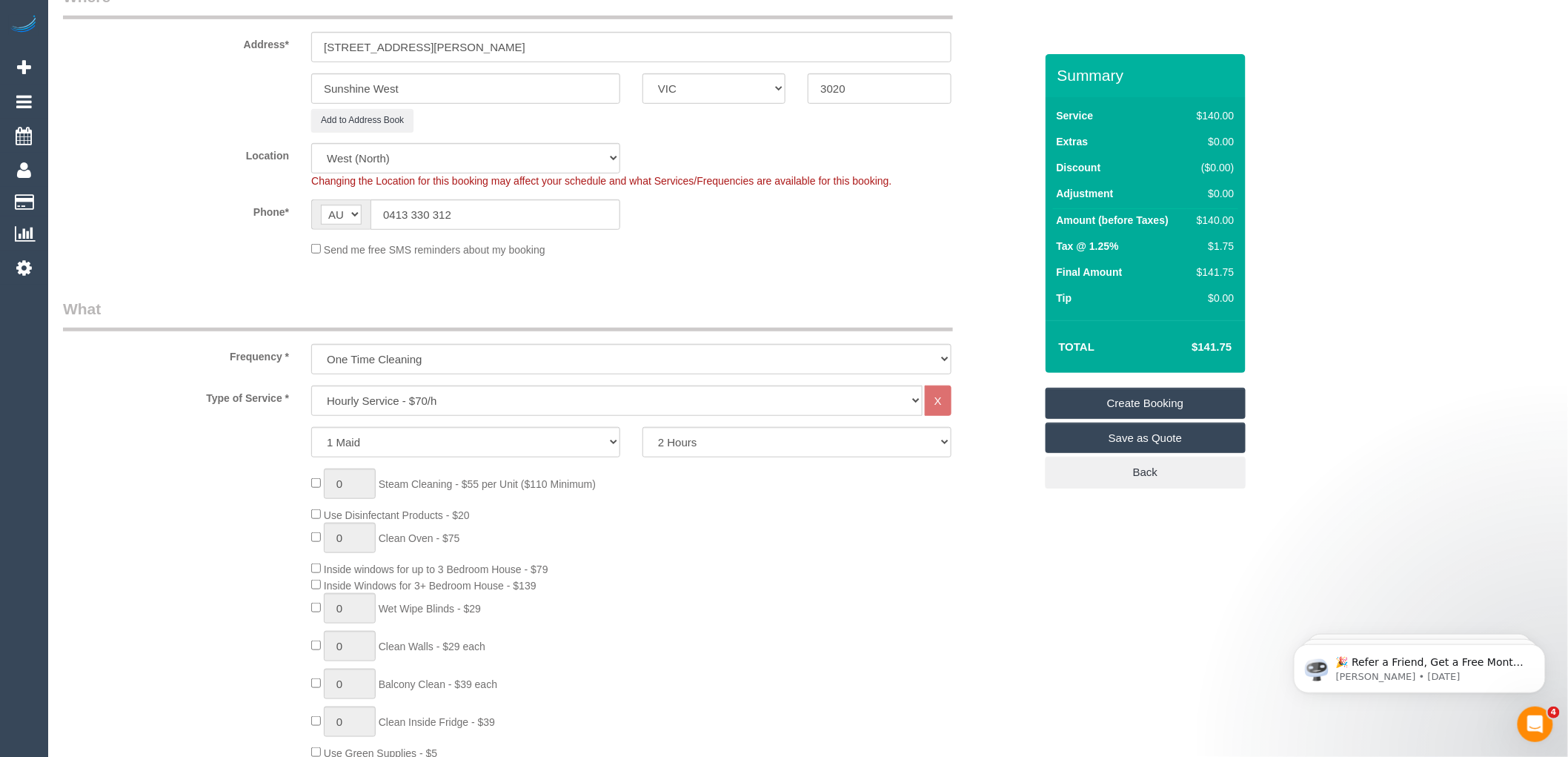
type textarea "Wall cleaning 2 bathrooms kitchen cleaning Call the customer on 61413330312 30 …"
click at [699, 446] on select "2 Hours 2.5 Hours 3 Hours 3.5 Hours 4 Hours 4.5 Hours 5 Hours 5.5 Hours 6 Hours…" at bounding box center [797, 442] width 309 height 31
click at [730, 527] on div "0 Steam Cleaning - $55 per Unit ($110 Minimum) Use Disinfectant Products - $20 …" at bounding box center [672, 688] width 745 height 437
click at [488, 403] on select "Hourly Service - $70/h Hourly Service - $65/h Hourly Service - $60/h Hourly Ser…" at bounding box center [617, 401] width 611 height 31
click at [312, 388] on select "Hourly Service - $70/h Hourly Service - $65/h Hourly Service - $60/h Hourly Ser…" at bounding box center [617, 401] width 611 height 31
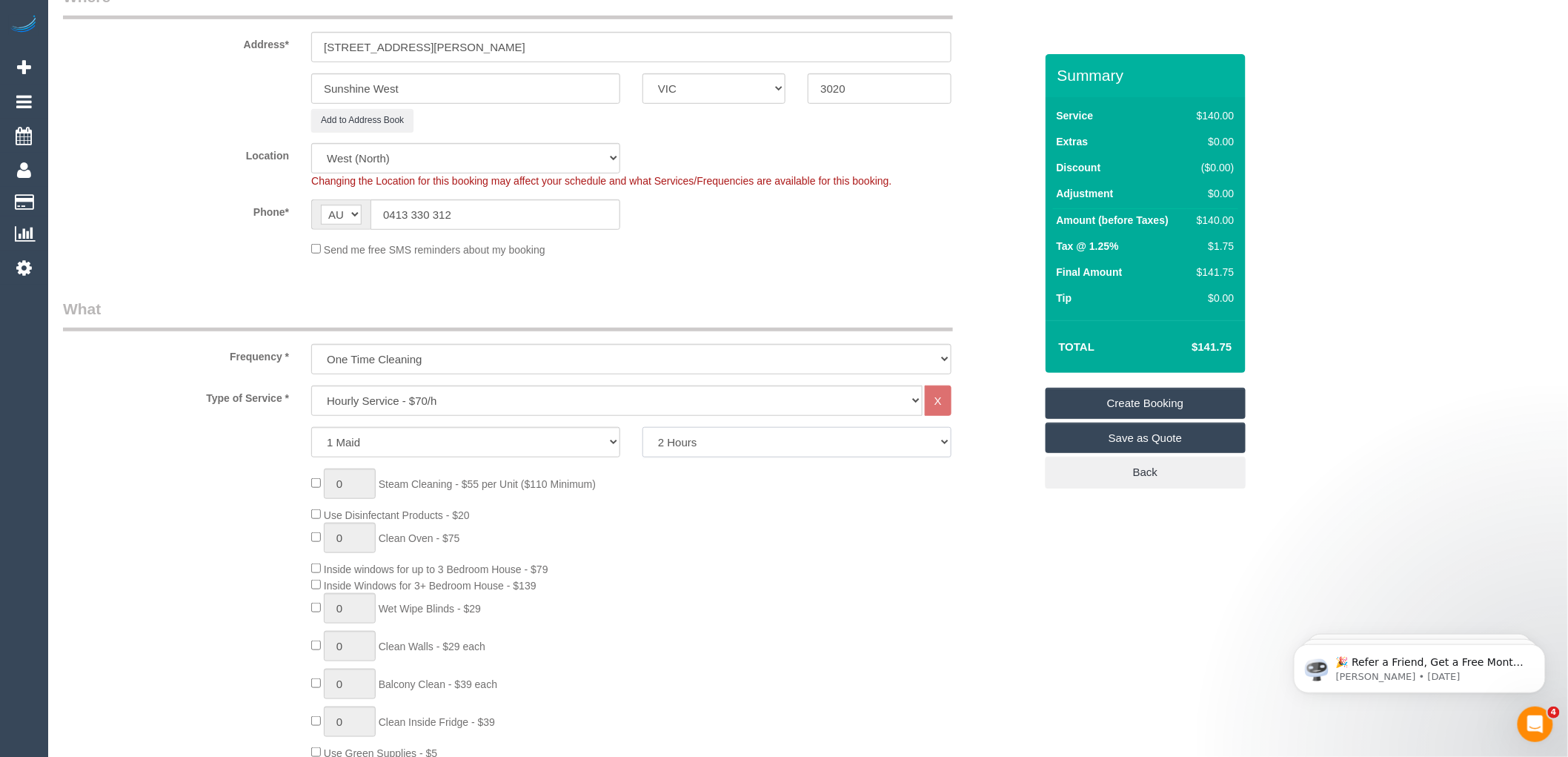
click at [774, 446] on select "2 Hours 2.5 Hours 3 Hours 3.5 Hours 4 Hours 4.5 Hours 5 Hours 5.5 Hours 6 Hours…" at bounding box center [797, 442] width 309 height 31
select select "240"
click at [643, 429] on select "2 Hours 2.5 Hours 3 Hours 3.5 Hours 4 Hours 4.5 Hours 5 Hours 5.5 Hours 6 Hours…" at bounding box center [797, 442] width 309 height 31
select select "spot22"
click at [751, 453] on select "2 Hours 2.5 Hours 3 Hours 3.5 Hours 4 Hours 4.5 Hours 5 Hours 5.5 Hours 6 Hours…" at bounding box center [797, 442] width 309 height 31
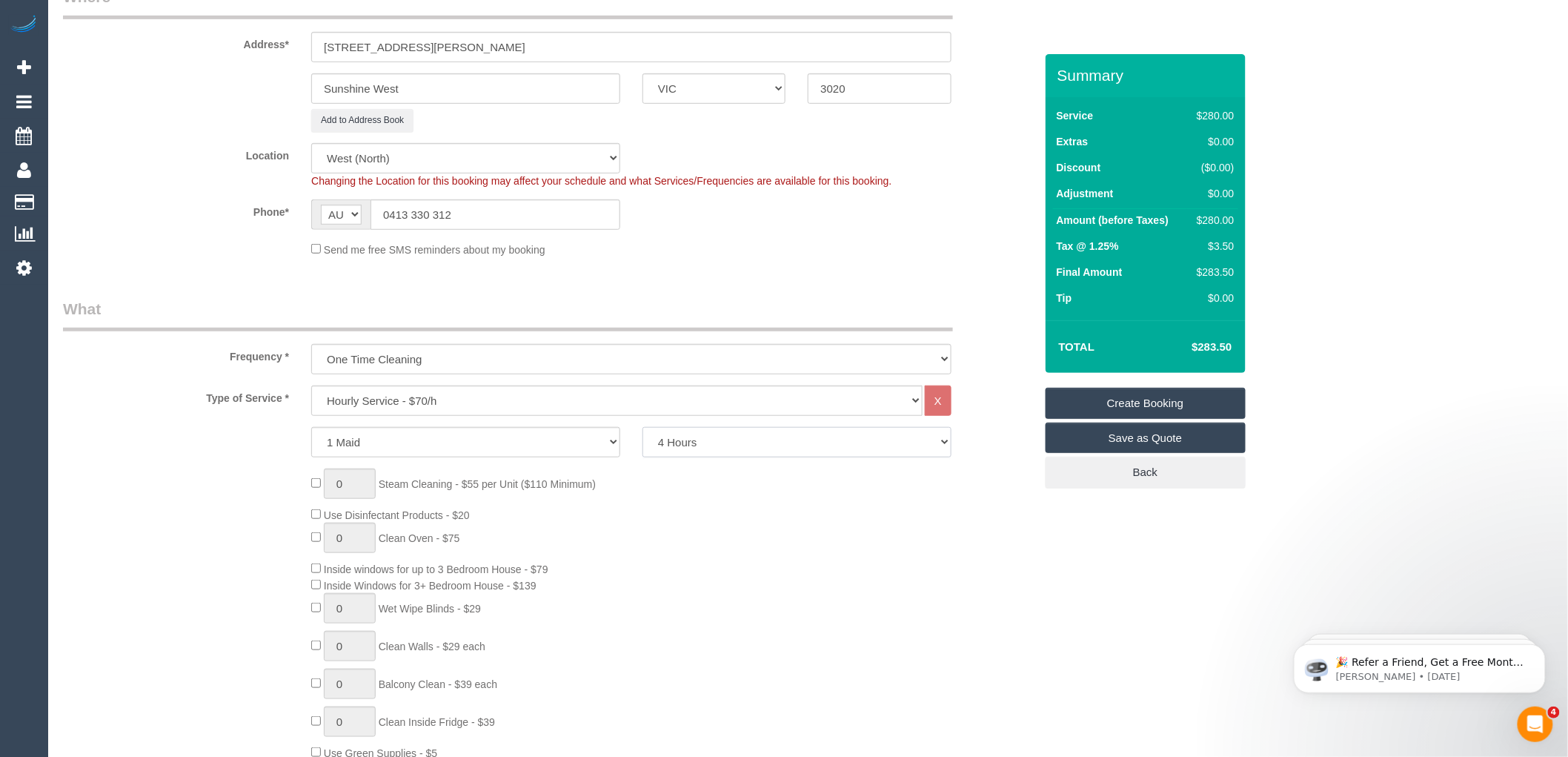
select select "180"
click at [643, 429] on select "2 Hours 2.5 Hours 3 Hours 3.5 Hours 4 Hours 4.5 Hours 5 Hours 5.5 Hours 6 Hours…" at bounding box center [797, 442] width 309 height 31
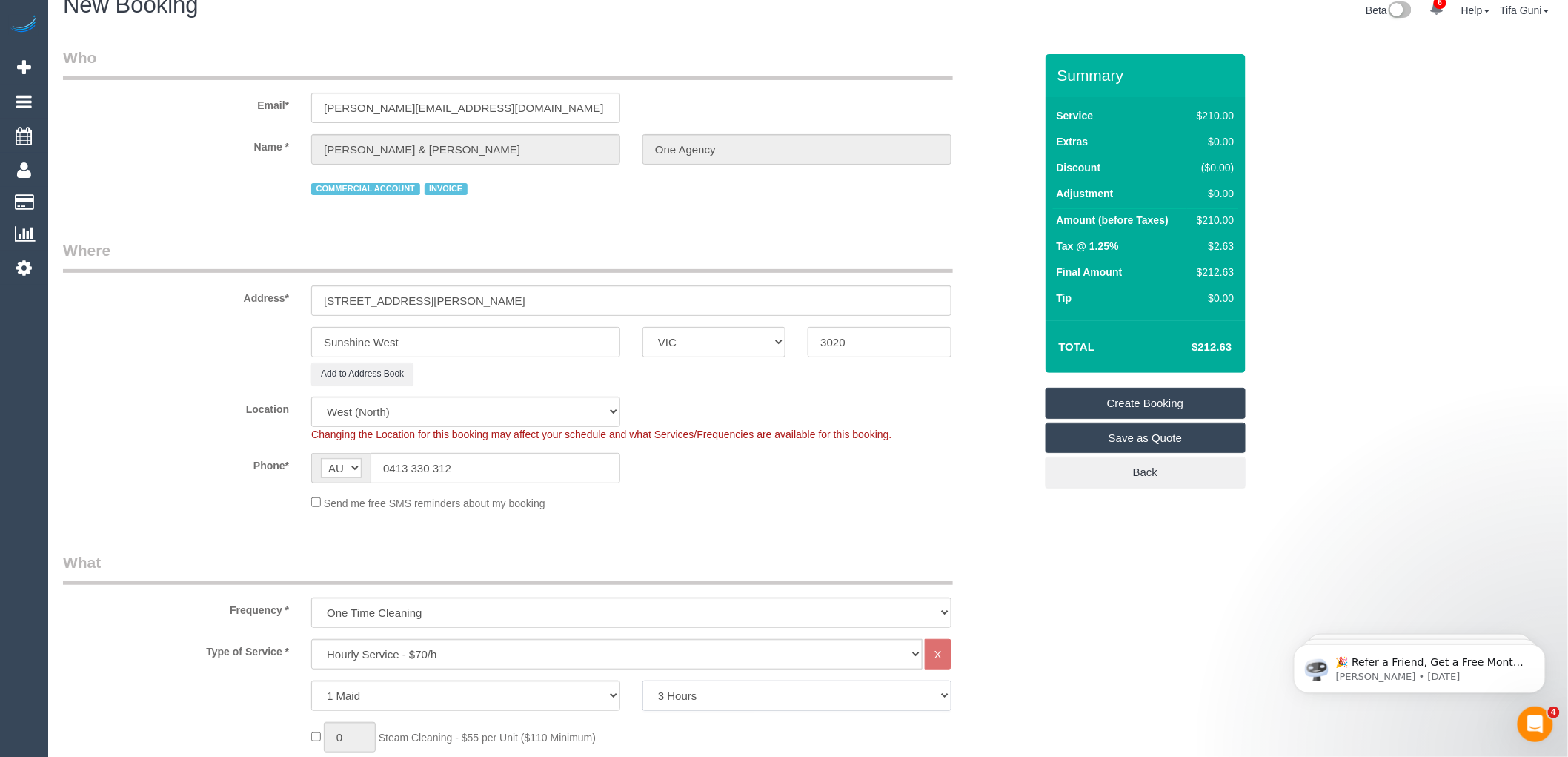
scroll to position [0, 0]
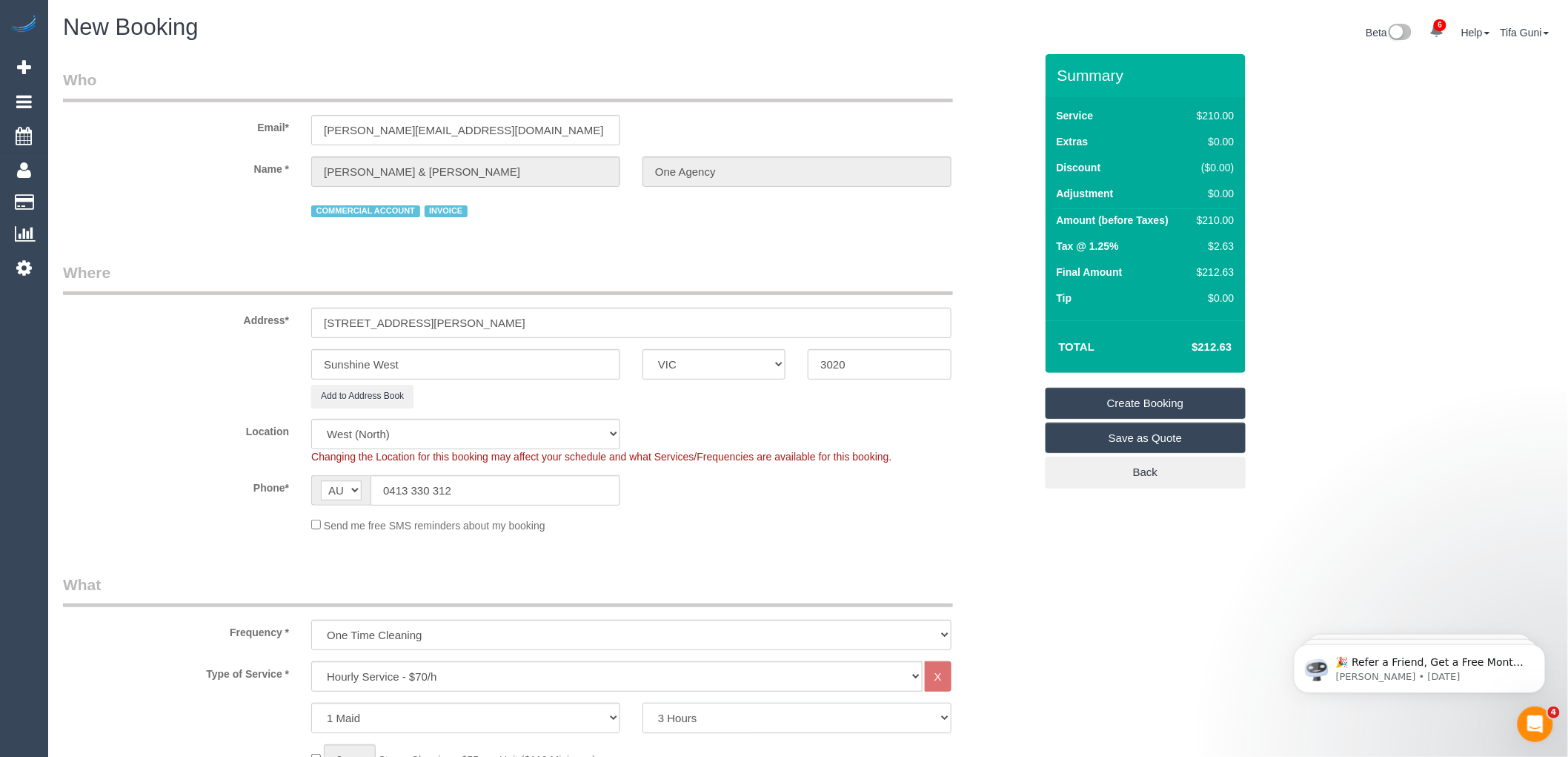
select select "spot41"
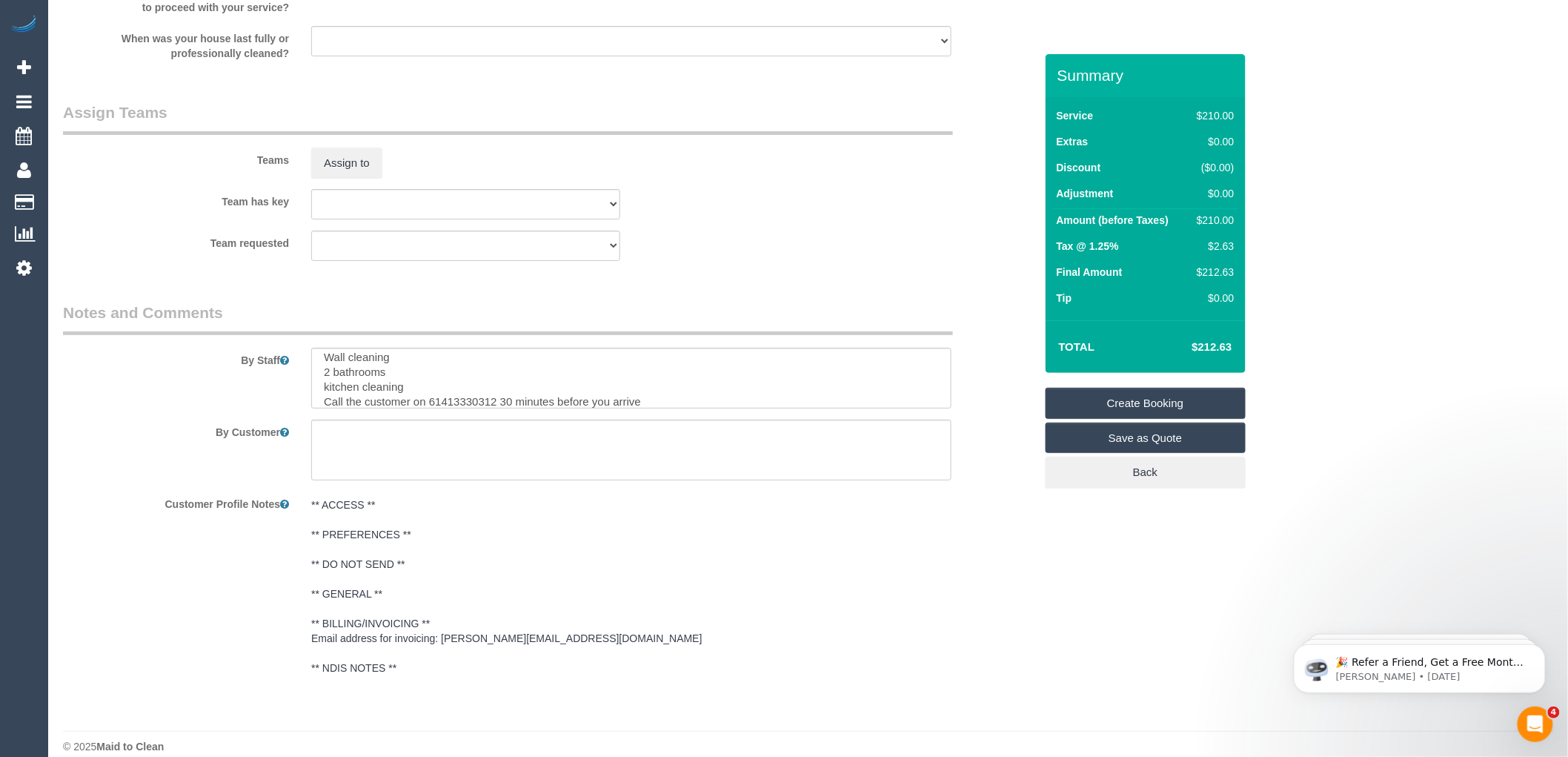
scroll to position [2252, 0]
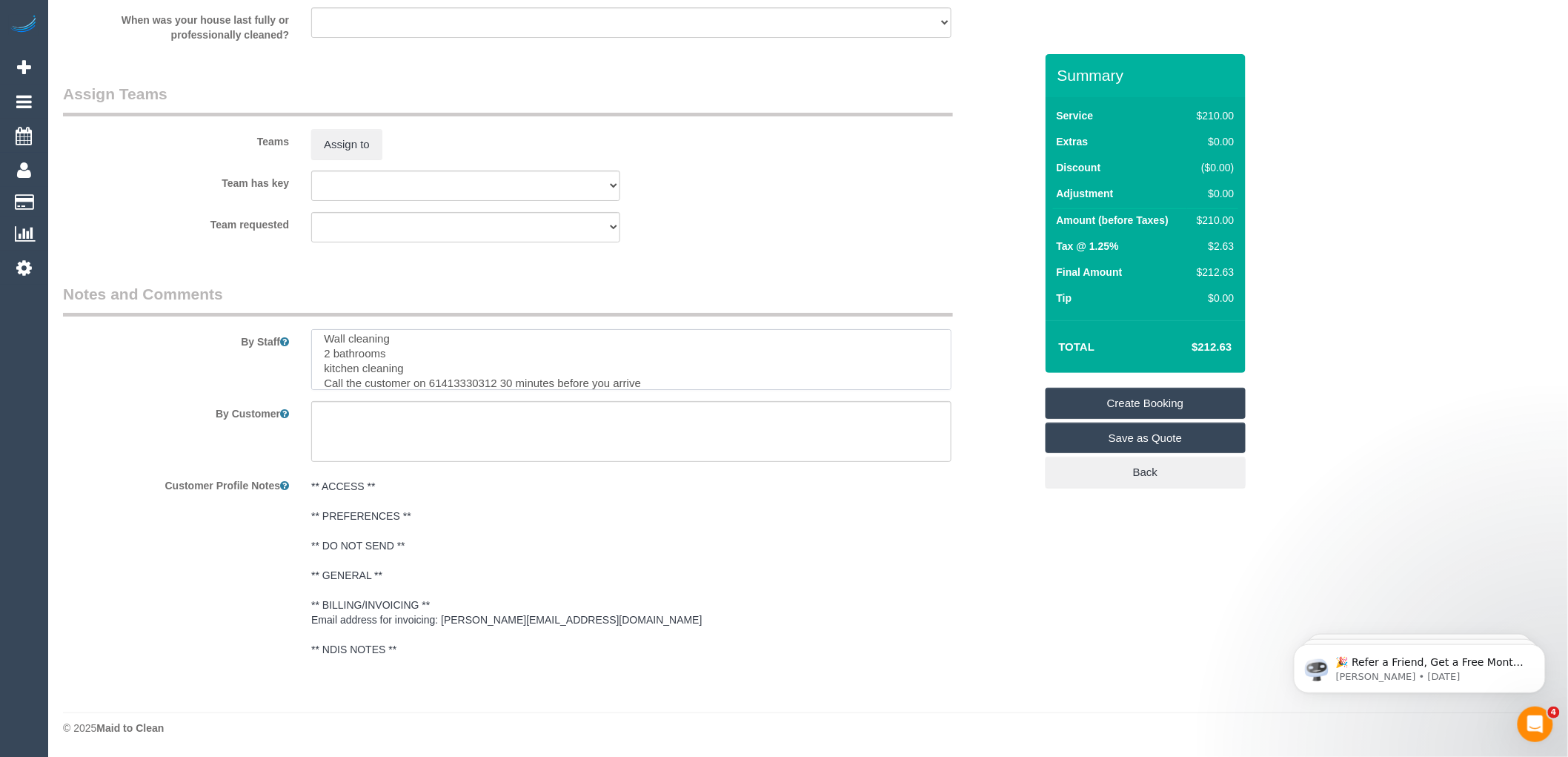
click at [671, 372] on textarea at bounding box center [631, 359] width 640 height 60
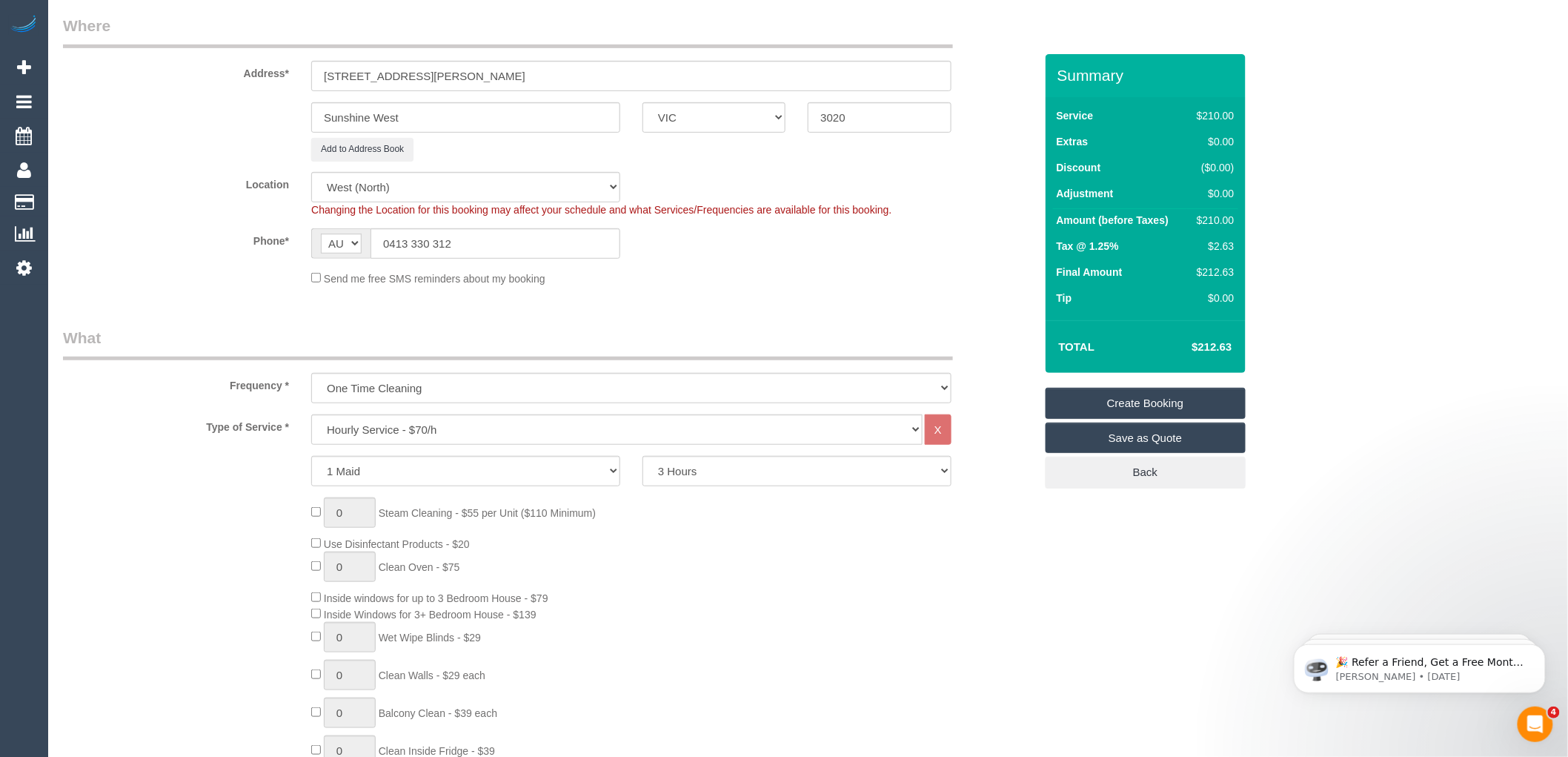
scroll to position [0, 0]
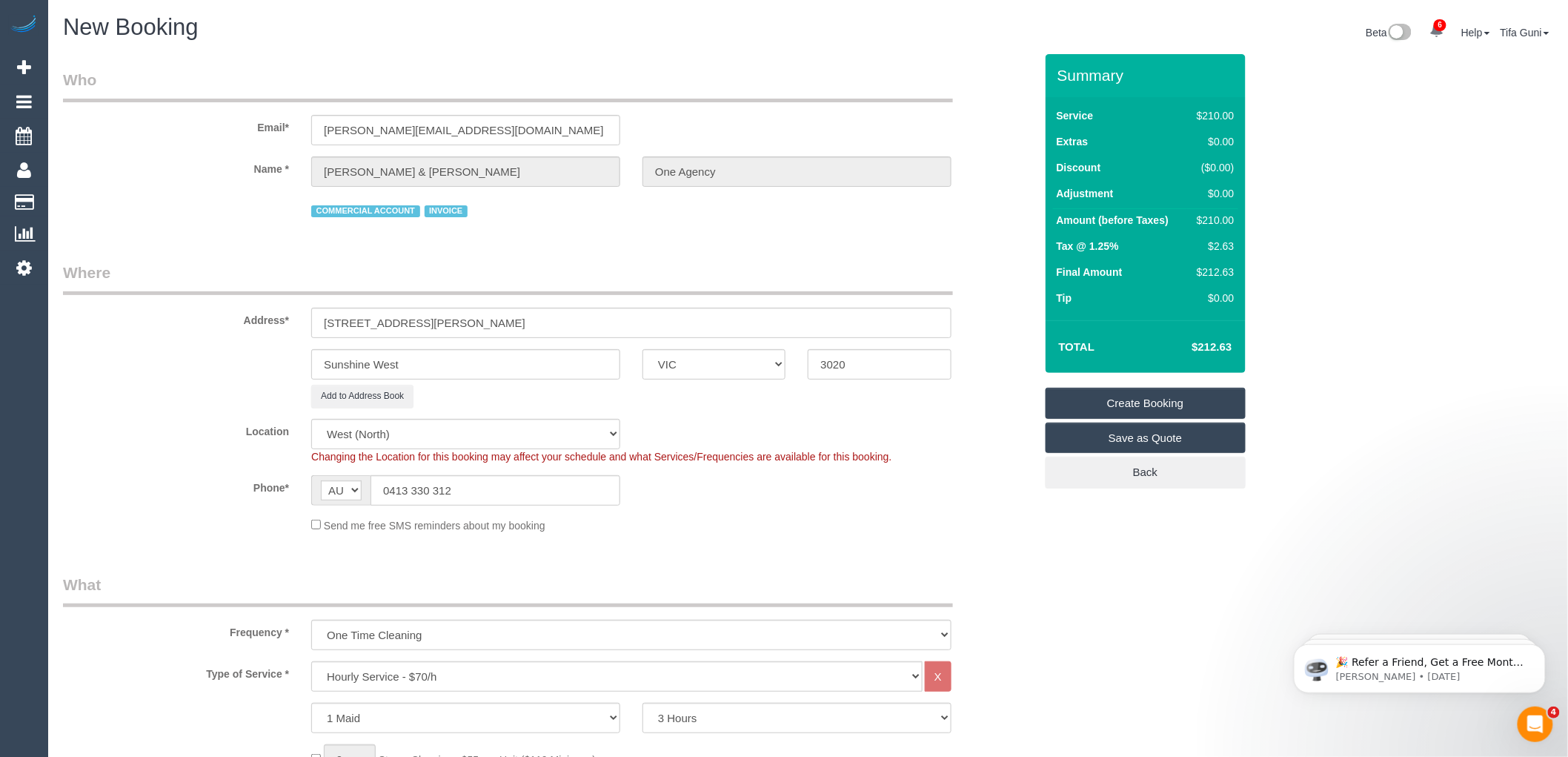
click at [779, 218] on div "COMMERCIAL ACCOUNT INVOICE" at bounding box center [631, 209] width 640 height 23
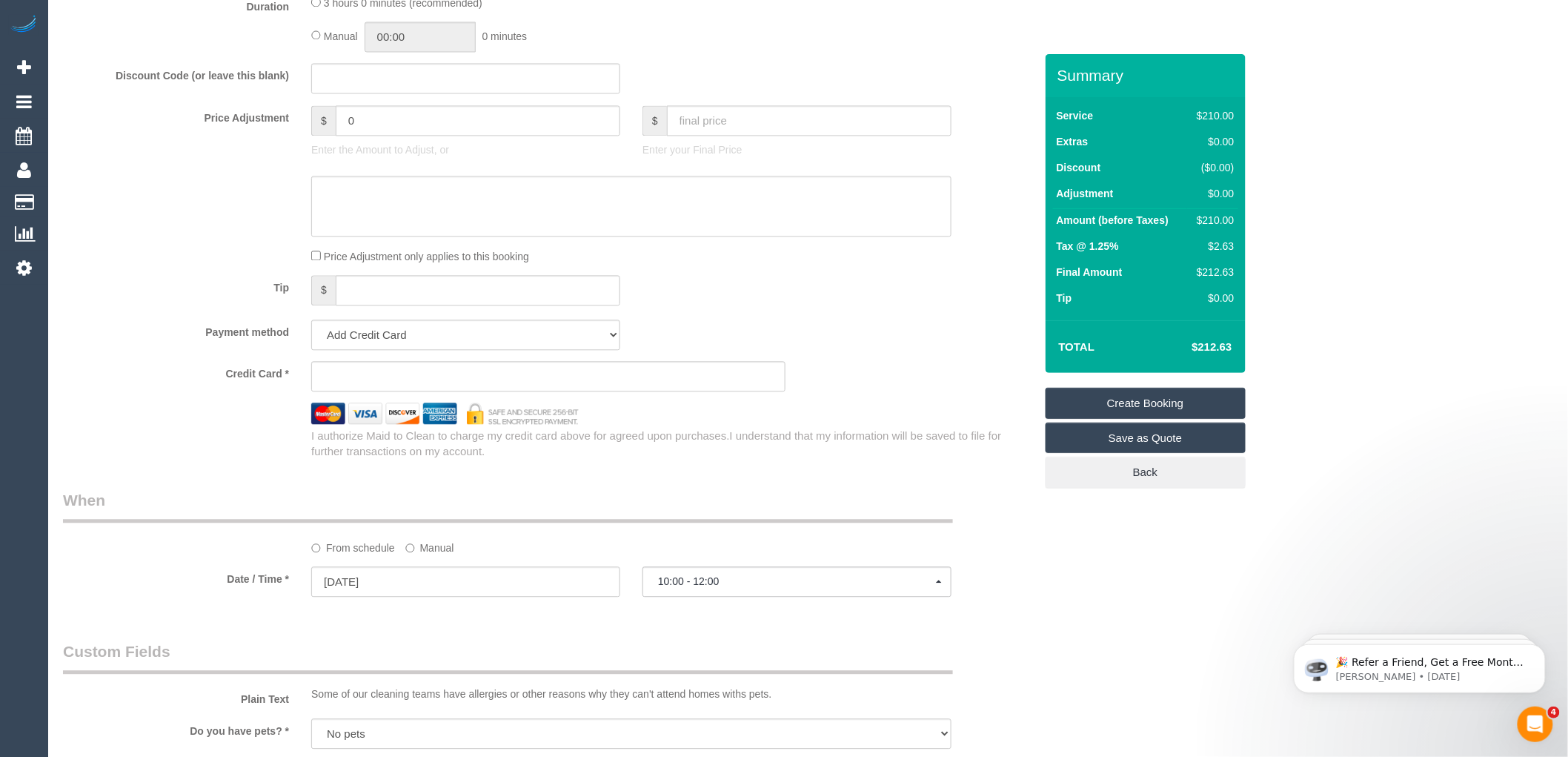
scroll to position [1235, 0]
click at [448, 338] on select "Add Credit Card Cash Check Paypal" at bounding box center [466, 329] width 309 height 31
select select "string:check"
click at [312, 326] on select "Add Credit Card Cash Check Paypal" at bounding box center [466, 329] width 309 height 31
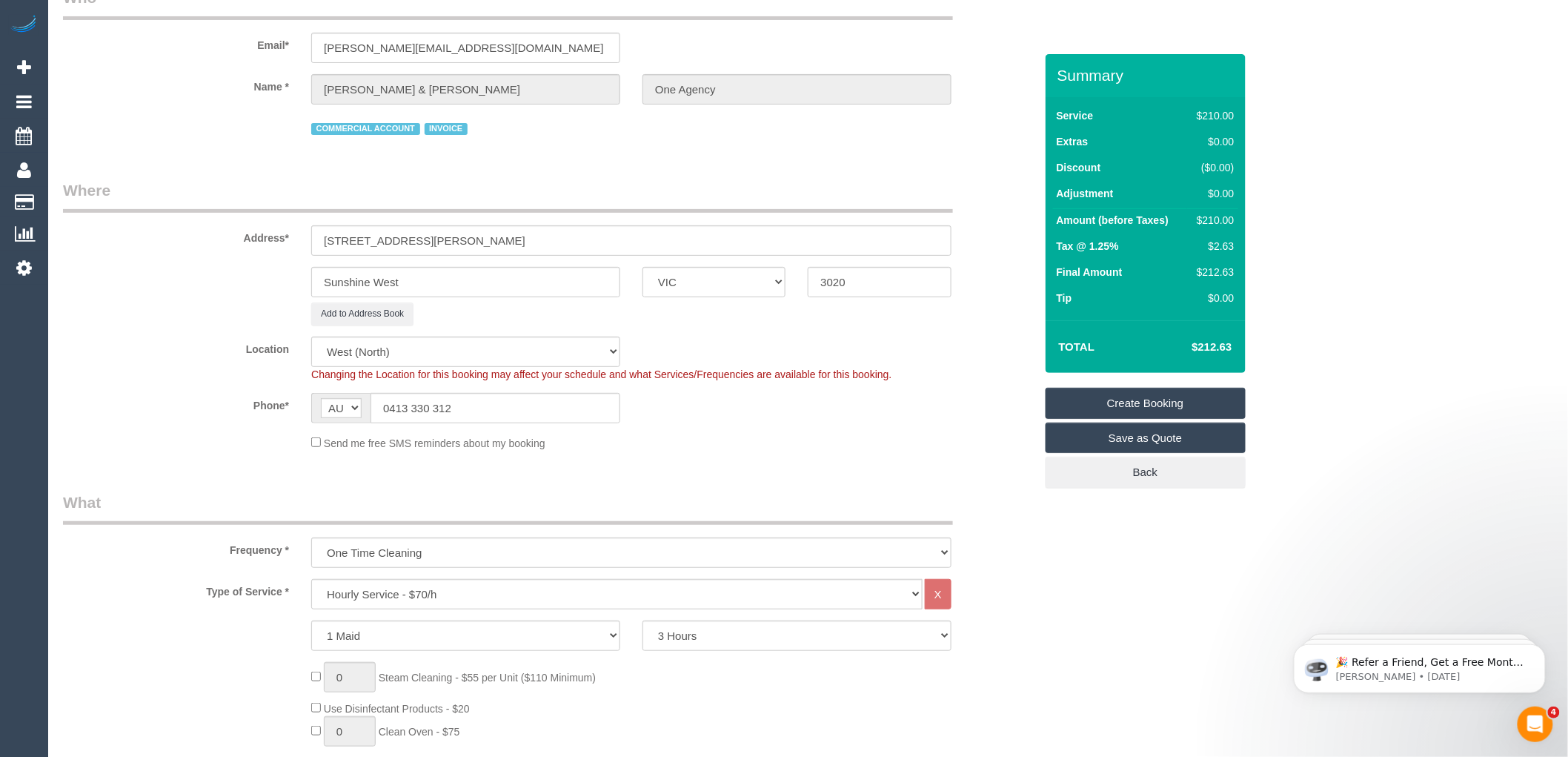
scroll to position [0, 0]
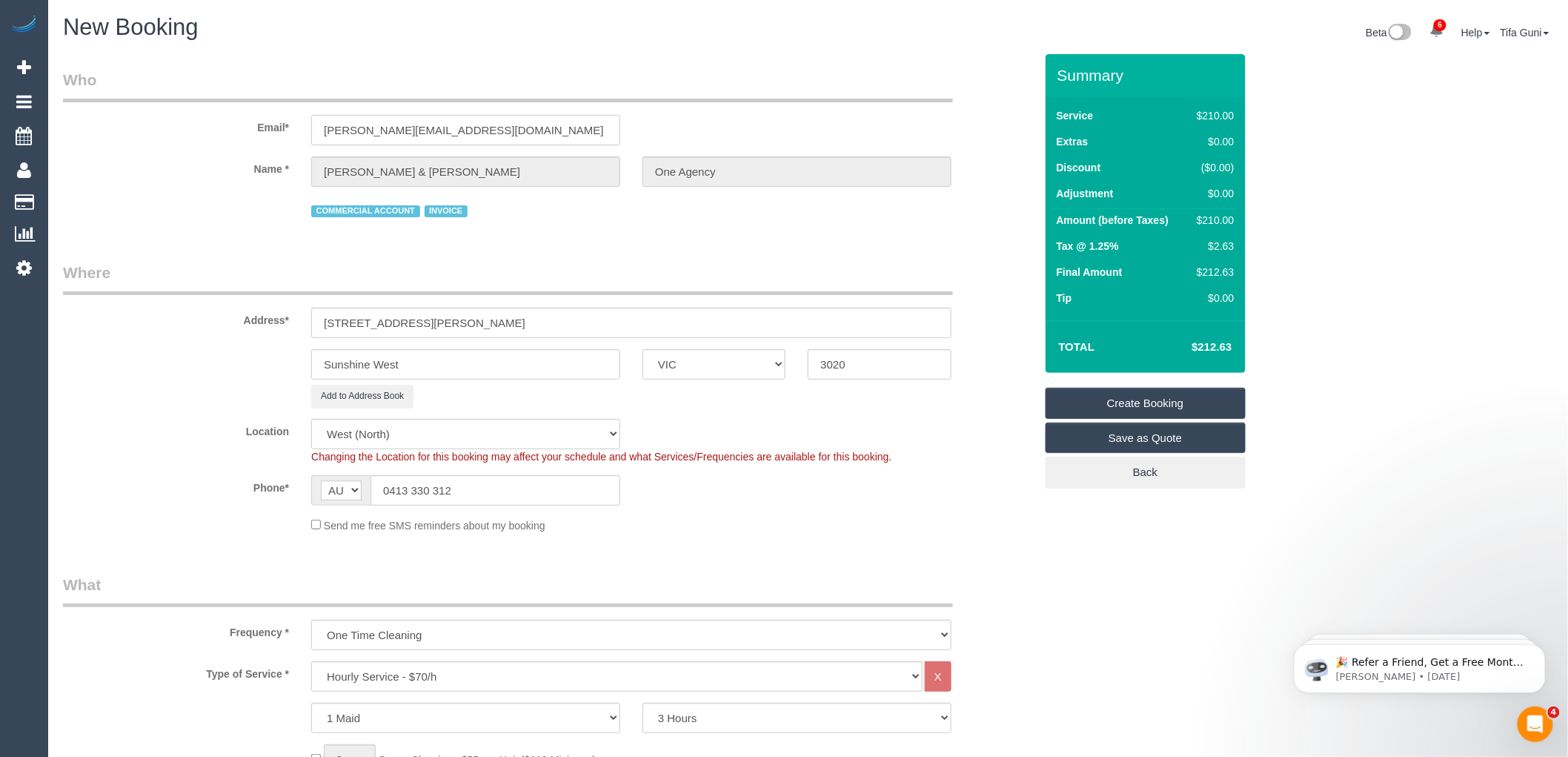
drag, startPoint x: 507, startPoint y: 134, endPoint x: 270, endPoint y: 135, distance: 237.0
click at [270, 135] on div "Email* [PERSON_NAME][EMAIL_ADDRESS][DOMAIN_NAME]" at bounding box center [548, 107] width 994 height 76
click at [607, 224] on fieldset "Who Email* [PERSON_NAME][EMAIL_ADDRESS][DOMAIN_NAME] Name * [PERSON_NAME] & [PE…" at bounding box center [549, 150] width 971 height 163
drag, startPoint x: 532, startPoint y: 132, endPoint x: 279, endPoint y: 143, distance: 253.2
click at [279, 143] on div "Email* [PERSON_NAME][EMAIL_ADDRESS][DOMAIN_NAME]" at bounding box center [548, 107] width 994 height 76
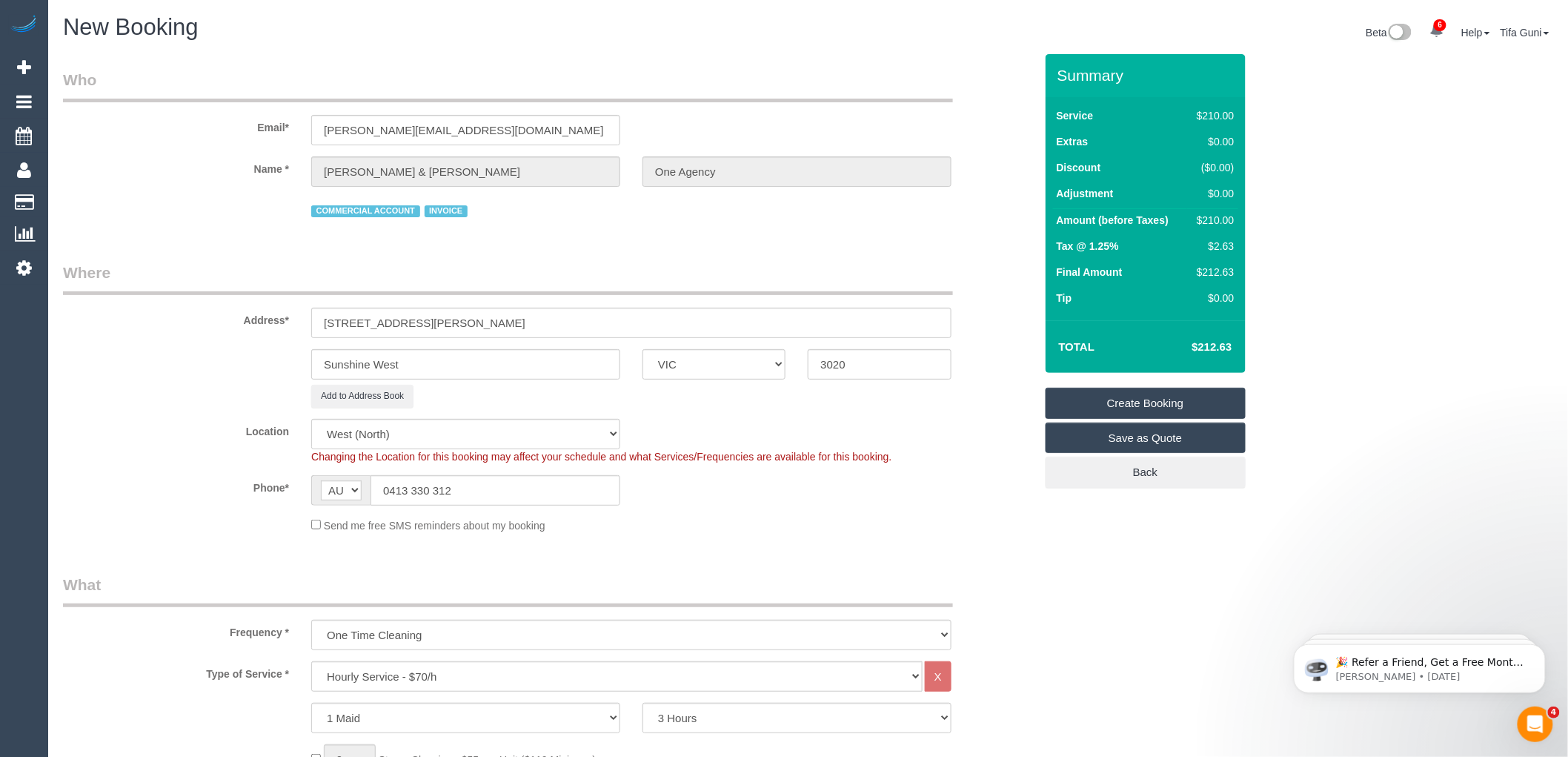
click at [503, 229] on fieldset "Who Email* [PERSON_NAME][EMAIL_ADDRESS][DOMAIN_NAME] Name * [PERSON_NAME] & [PE…" at bounding box center [549, 150] width 971 height 163
click at [505, 135] on input "[PERSON_NAME][EMAIL_ADDRESS][DOMAIN_NAME]" at bounding box center [466, 130] width 309 height 31
drag, startPoint x: 511, startPoint y: 131, endPoint x: 317, endPoint y: 130, distance: 194.0
click at [317, 130] on input "[PERSON_NAME][EMAIL_ADDRESS][DOMAIN_NAME]" at bounding box center [466, 130] width 309 height 31
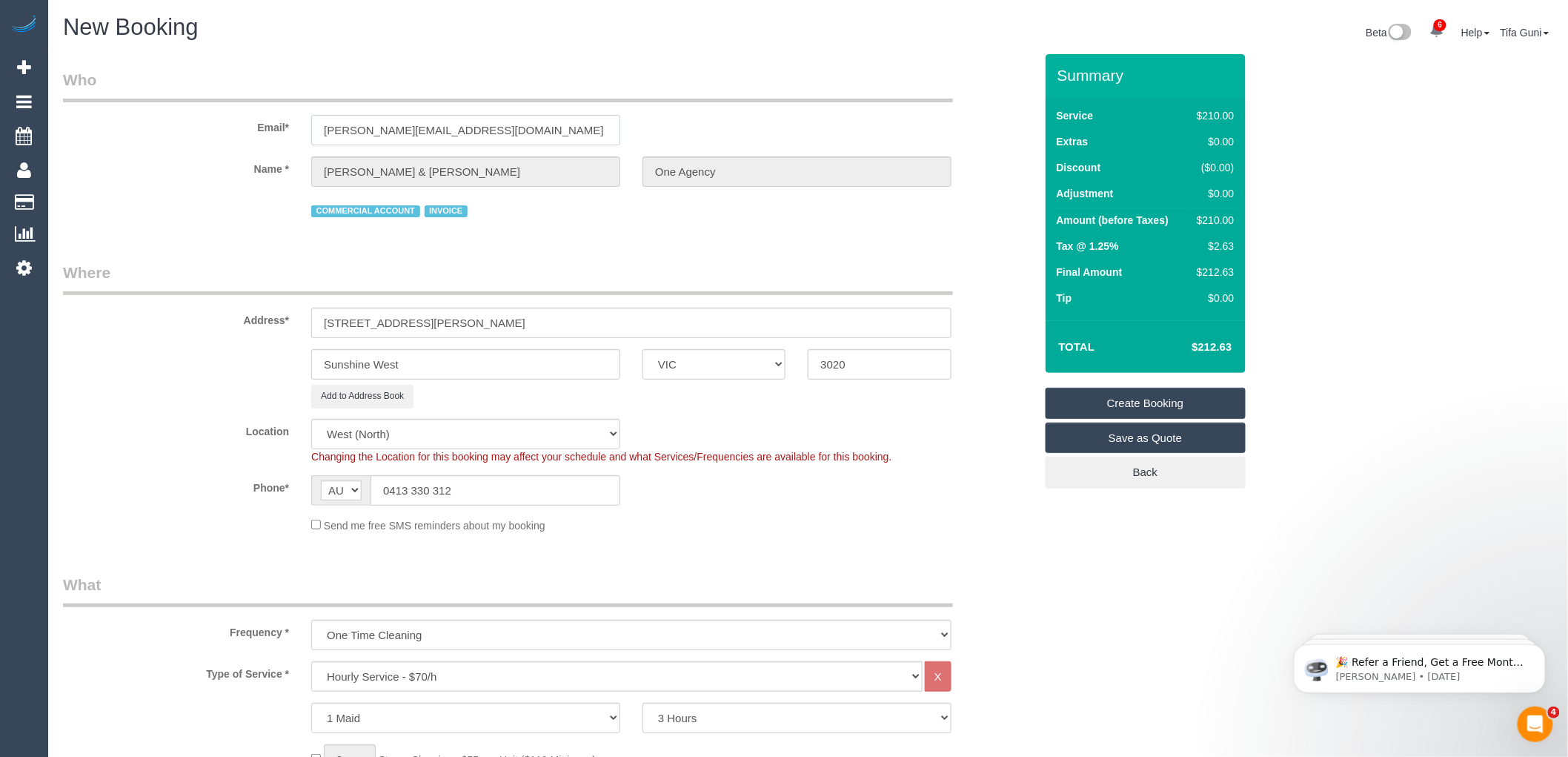
drag, startPoint x: 352, startPoint y: 130, endPoint x: 249, endPoint y: 125, distance: 103.1
click at [249, 125] on div "Email* [PERSON_NAME][EMAIL_ADDRESS][DOMAIN_NAME]" at bounding box center [548, 107] width 994 height 76
click at [1139, 403] on link "Create Booking" at bounding box center [1146, 403] width 200 height 31
